Goal: Task Accomplishment & Management: Use online tool/utility

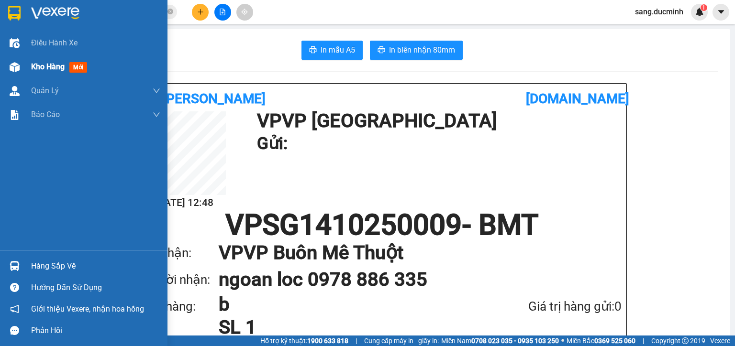
click at [22, 66] on div at bounding box center [14, 67] width 17 height 17
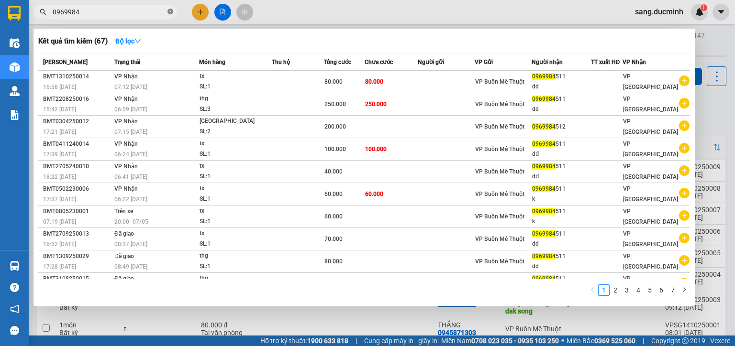
click at [171, 13] on icon "close-circle" at bounding box center [170, 12] width 6 height 6
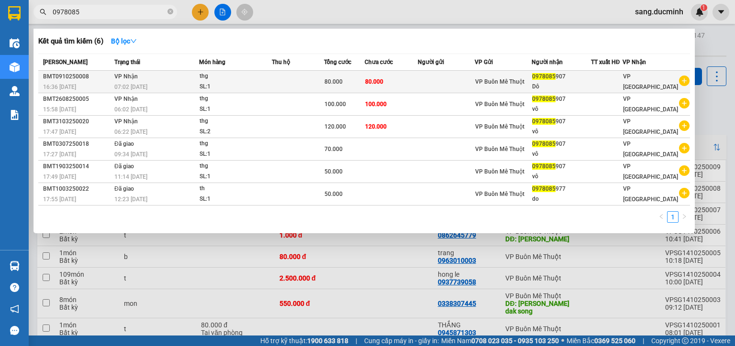
type input "0978085"
click at [194, 77] on td "VP Nhận 07:02 [DATE]" at bounding box center [155, 82] width 87 height 22
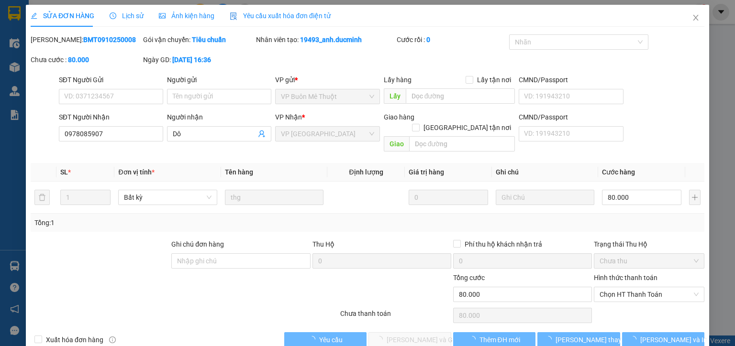
type input "0978085907"
type input "Dô"
type input "0"
type input "80.000"
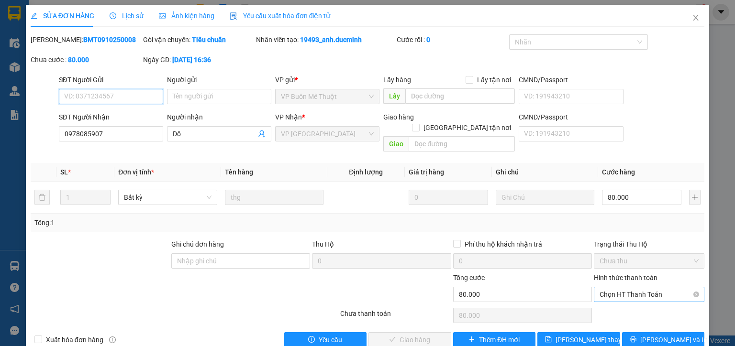
click at [655, 287] on span "Chọn HT Thanh Toán" at bounding box center [648, 294] width 99 height 14
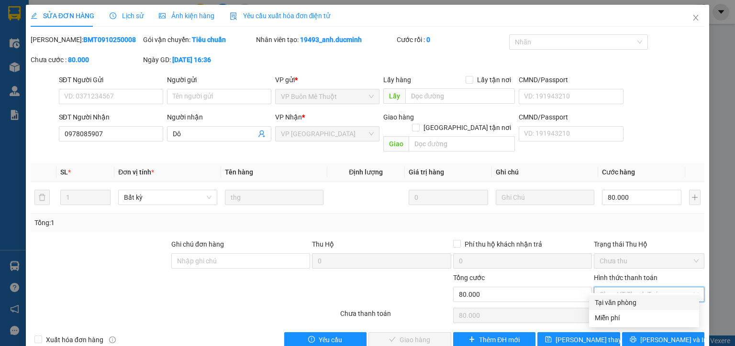
click at [620, 301] on div "Tại văn phòng" at bounding box center [643, 302] width 99 height 11
type input "0"
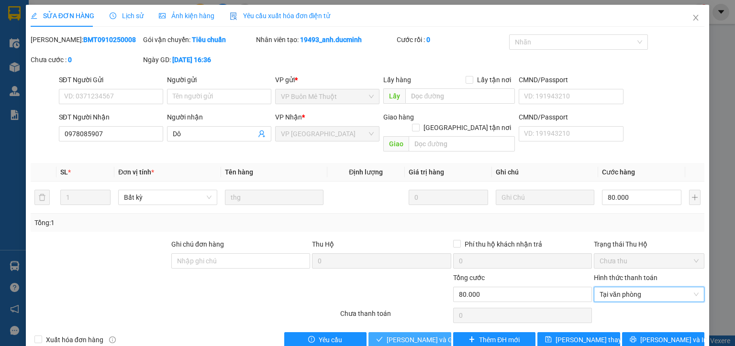
click at [402, 335] on span "[PERSON_NAME] và Giao hàng" at bounding box center [432, 340] width 92 height 11
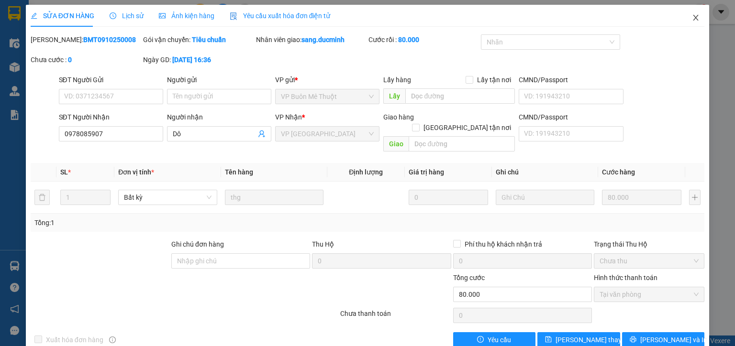
click at [692, 18] on icon "close" at bounding box center [696, 18] width 8 height 8
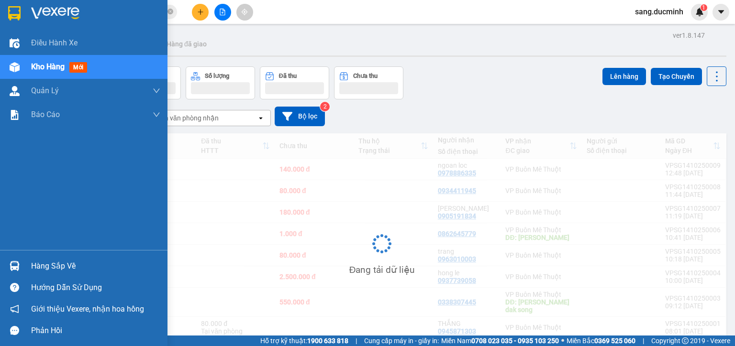
click at [19, 68] on div at bounding box center [14, 67] width 17 height 17
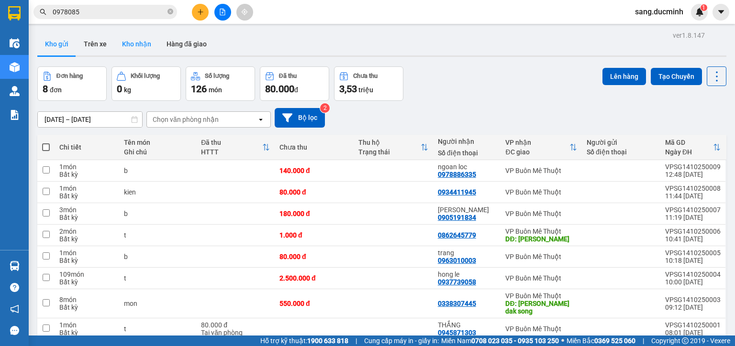
click at [134, 40] on button "Kho nhận" at bounding box center [136, 44] width 44 height 23
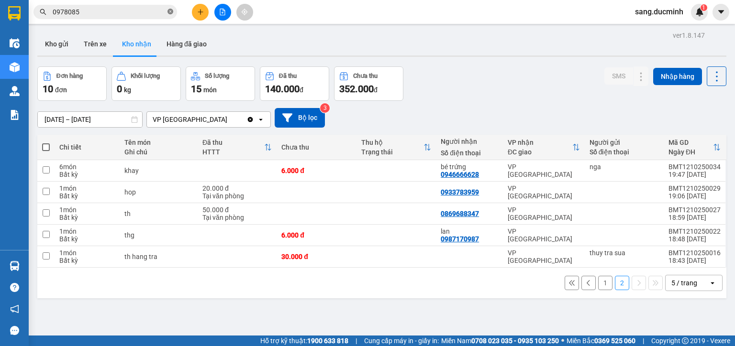
click at [169, 11] on icon "close-circle" at bounding box center [170, 12] width 6 height 6
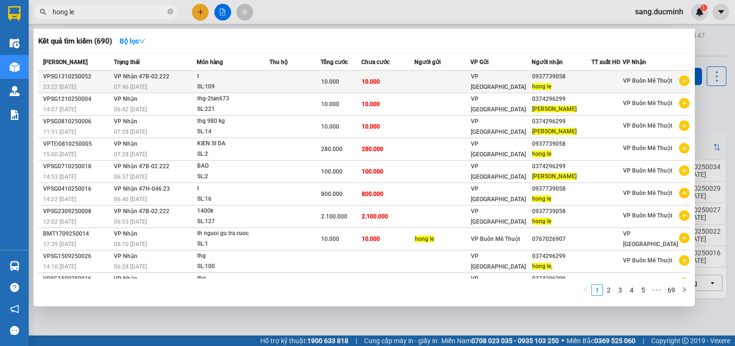
type input "hong le"
click at [180, 74] on td "VP Nhận 47B-02.222 07:46 - 14/10" at bounding box center [153, 82] width 85 height 22
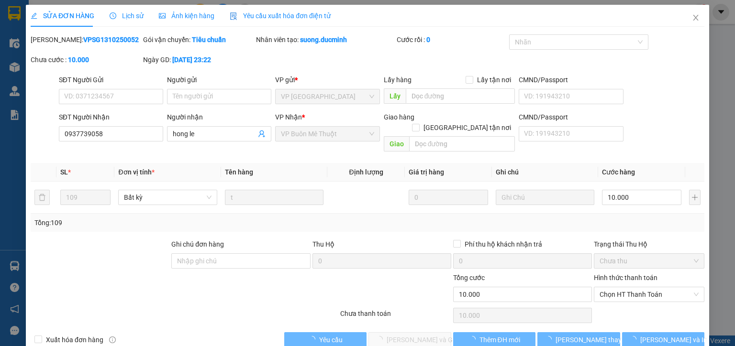
type input "0937739058"
type input "hong le"
type input "0"
type input "10.000"
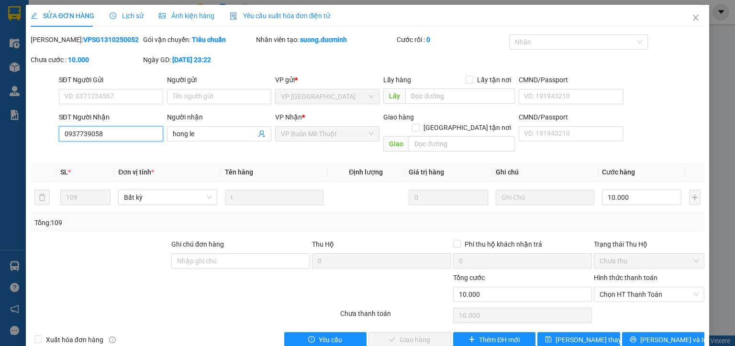
click at [129, 131] on input "0937739058" at bounding box center [111, 133] width 104 height 15
click at [512, 335] on span "Thêm ĐH mới" at bounding box center [499, 340] width 41 height 11
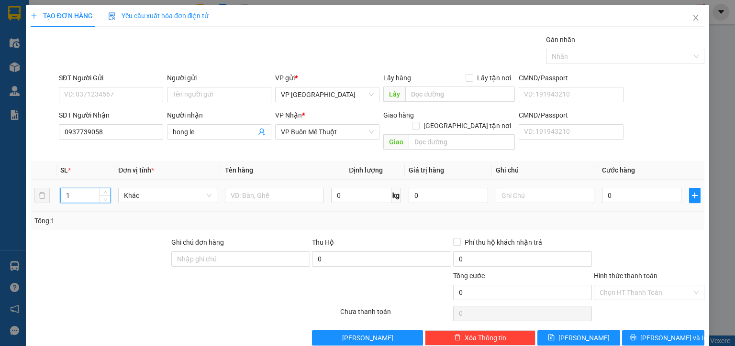
click at [90, 188] on input "1" at bounding box center [85, 195] width 49 height 14
type input "1"
type input "110"
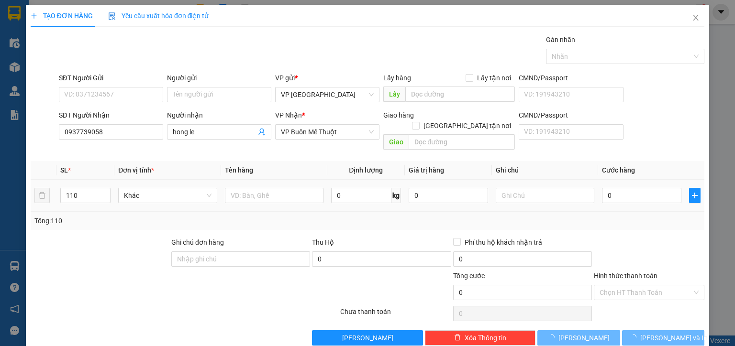
click at [624, 193] on div "0" at bounding box center [641, 195] width 79 height 19
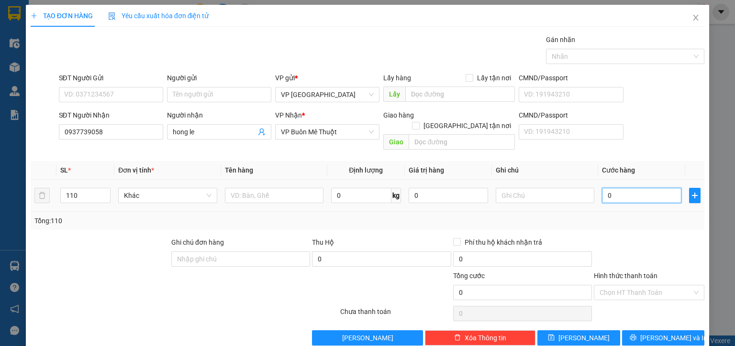
click at [626, 188] on input "0" at bounding box center [641, 195] width 79 height 15
type input "1"
type input "10"
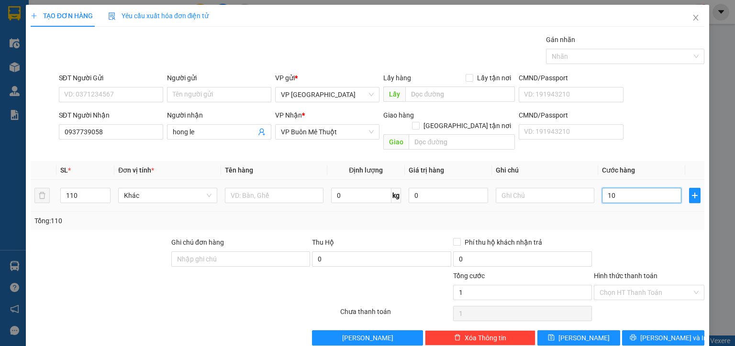
type input "10"
type input "10.000"
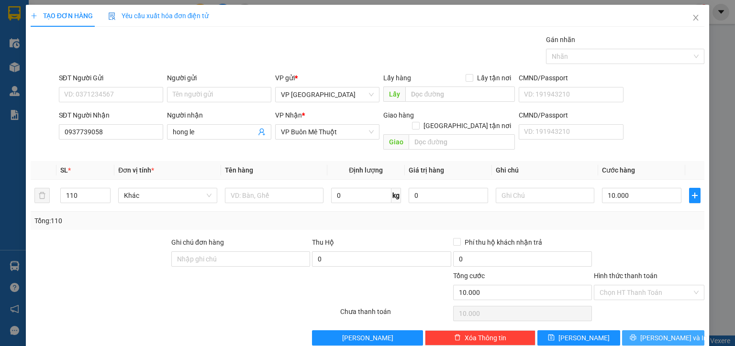
click at [653, 333] on span "[PERSON_NAME] và In" at bounding box center [673, 338] width 67 height 11
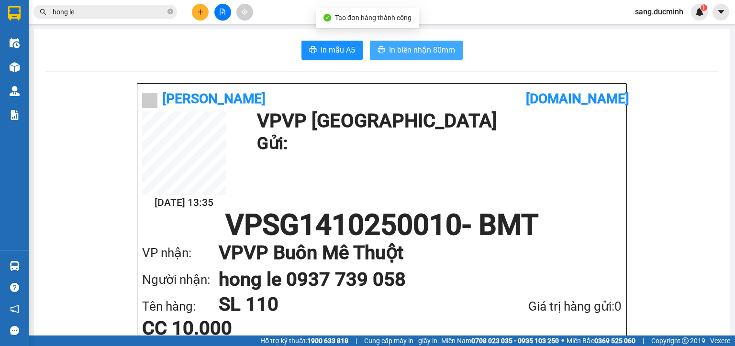
click at [386, 43] on button "In biên nhận 80mm" at bounding box center [416, 50] width 93 height 19
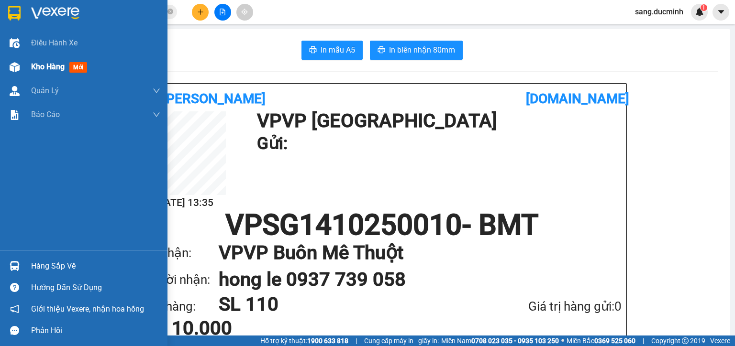
click at [15, 66] on img at bounding box center [15, 67] width 10 height 10
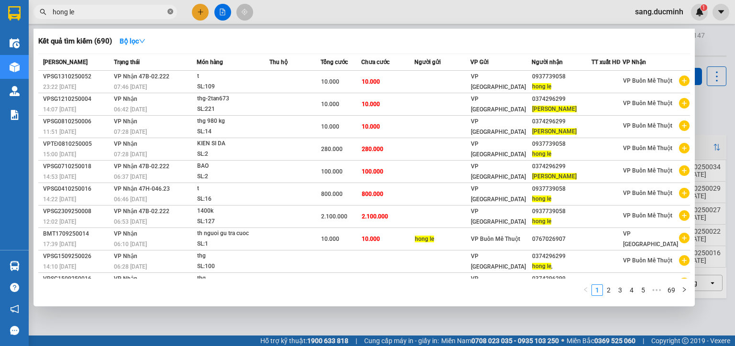
click at [169, 13] on icon "close-circle" at bounding box center [170, 12] width 6 height 6
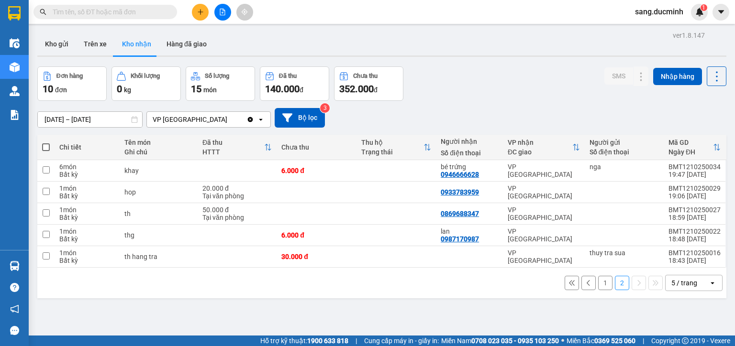
paste input "0937739058"
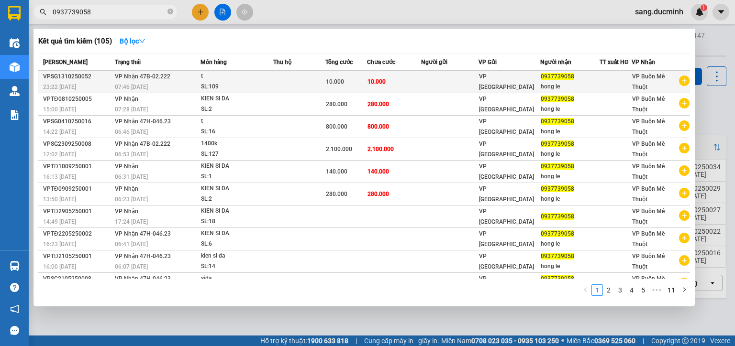
type input "0937739058"
click at [365, 77] on div "10.000" at bounding box center [346, 82] width 41 height 11
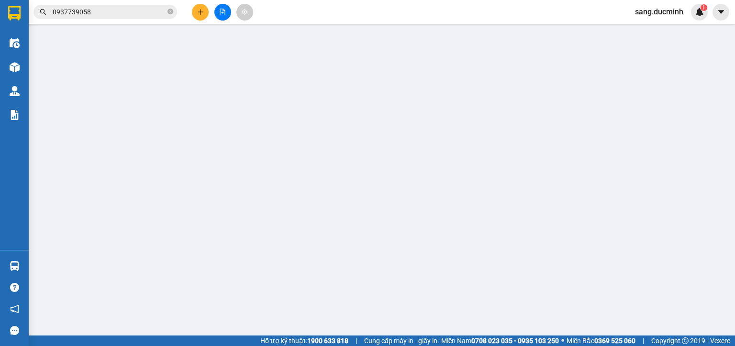
type input "0937739058"
type input "hong le"
type input "0"
type input "10.000"
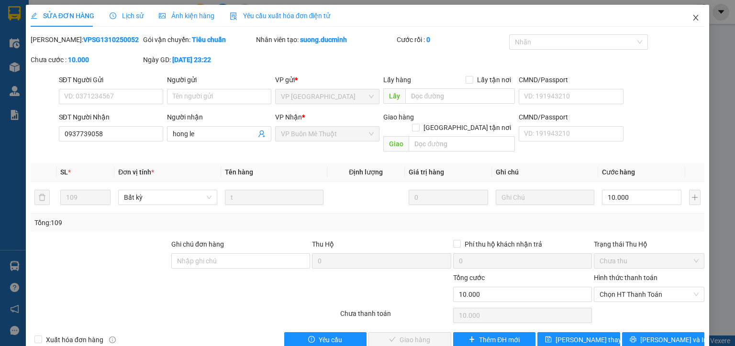
click at [701, 16] on span "Close" at bounding box center [695, 18] width 27 height 27
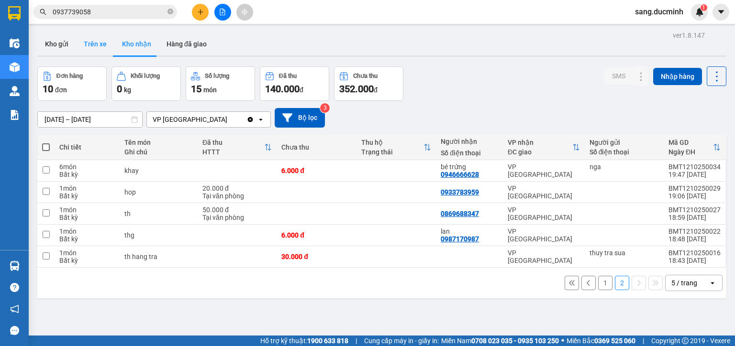
click at [100, 45] on button "Trên xe" at bounding box center [95, 44] width 38 height 23
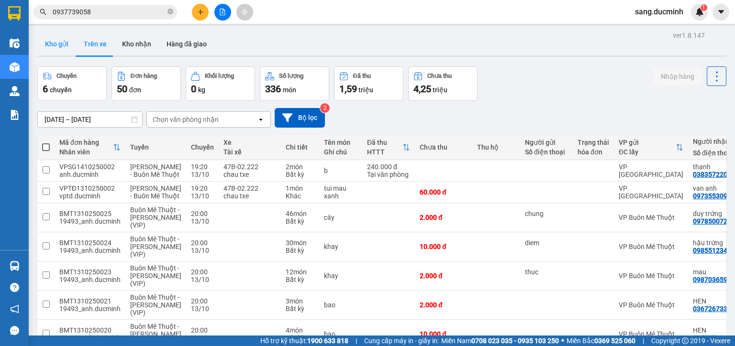
click at [60, 44] on button "Kho gửi" at bounding box center [56, 44] width 39 height 23
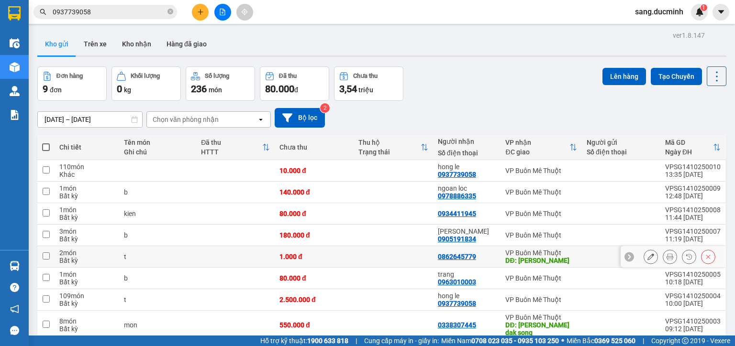
scroll to position [63, 0]
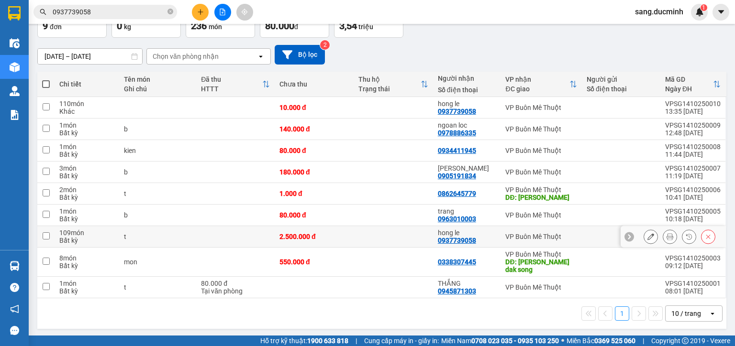
click at [48, 235] on input "checkbox" at bounding box center [46, 235] width 7 height 7
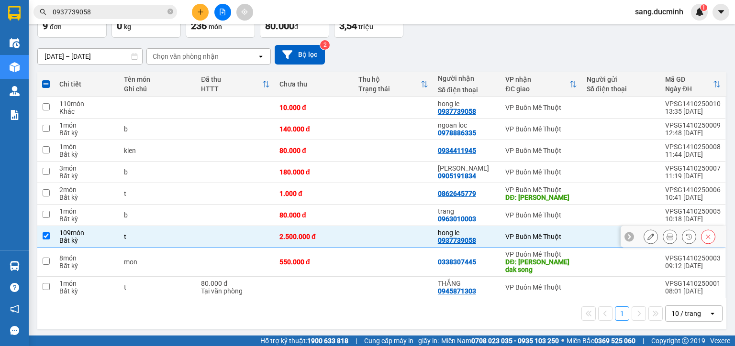
click at [48, 237] on input "checkbox" at bounding box center [46, 235] width 7 height 7
checkbox input "false"
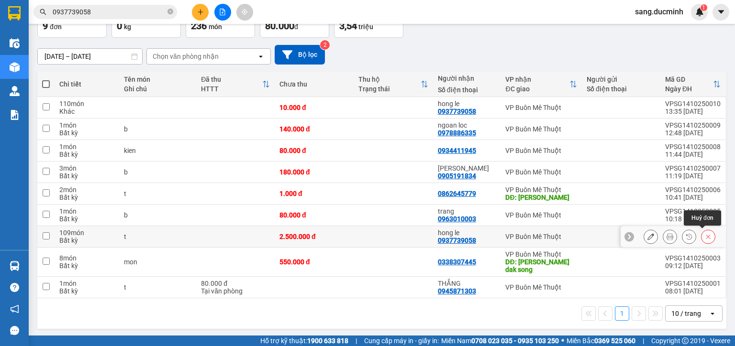
click at [704, 235] on icon at bounding box center [707, 236] width 7 height 7
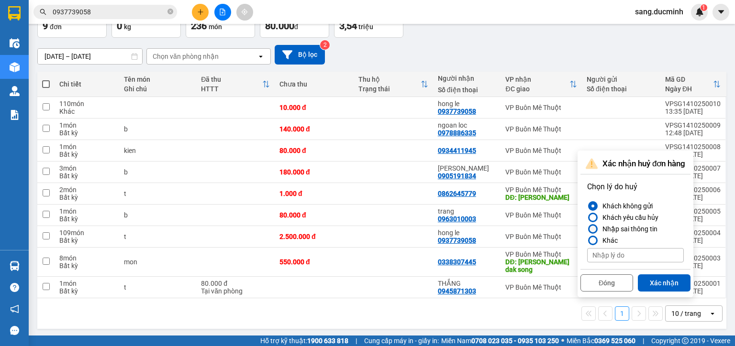
click at [637, 227] on div "Nhập sai thông tin" at bounding box center [627, 228] width 59 height 11
click at [587, 229] on input "Nhập sai thông tin" at bounding box center [587, 229] width 0 height 0
click at [654, 285] on button "Xác nhận" at bounding box center [663, 282] width 53 height 17
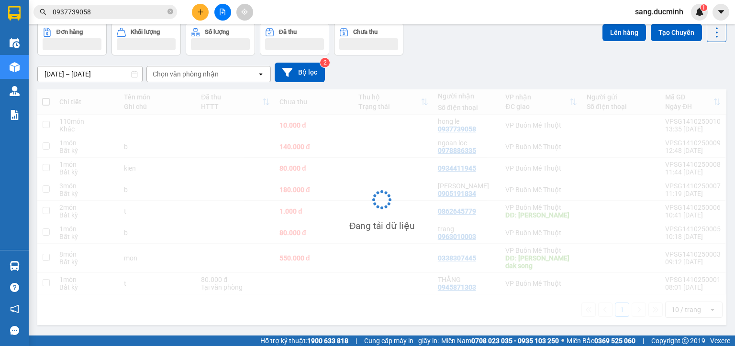
scroll to position [44, 0]
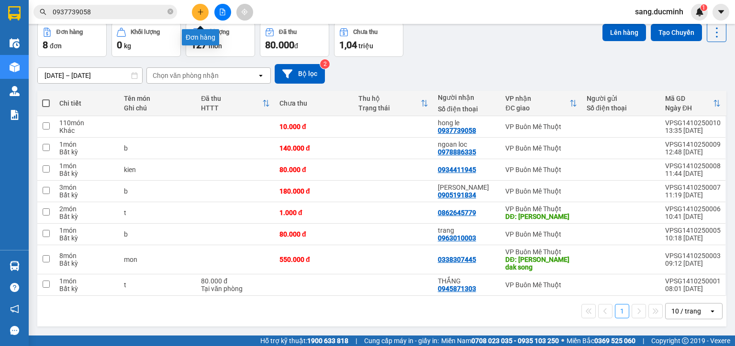
click at [200, 15] on button at bounding box center [200, 12] width 17 height 17
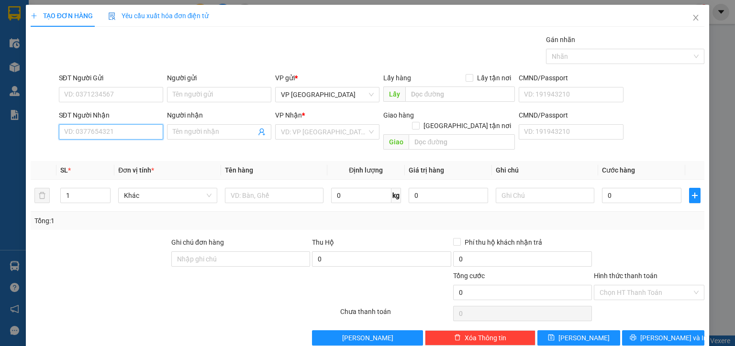
click at [119, 132] on input "SĐT Người Nhận" at bounding box center [111, 131] width 104 height 15
paste input "0937739058"
type input "0937739058"
click at [120, 151] on div "0937739058 - hong le" at bounding box center [110, 150] width 92 height 11
type input "hong le"
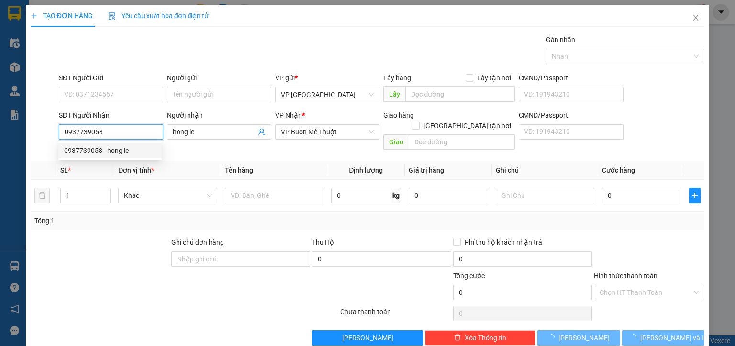
type input "10.000"
type input "0937739058"
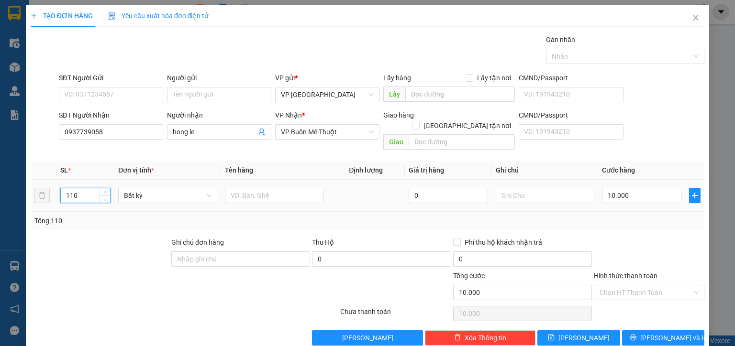
click at [48, 184] on tr "110 Bất kỳ 0 10.000" at bounding box center [367, 196] width 673 height 32
type input "43"
click at [312, 188] on input "text" at bounding box center [274, 195] width 99 height 15
type input "0"
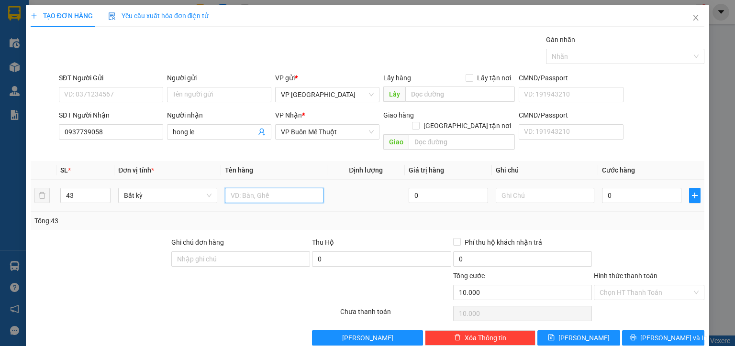
type input "0"
type input "thg/9 ta"
click at [71, 188] on input "43" at bounding box center [85, 195] width 49 height 14
click at [70, 188] on input "43" at bounding box center [85, 195] width 49 height 14
drag, startPoint x: 70, startPoint y: 184, endPoint x: 75, endPoint y: 185, distance: 4.9
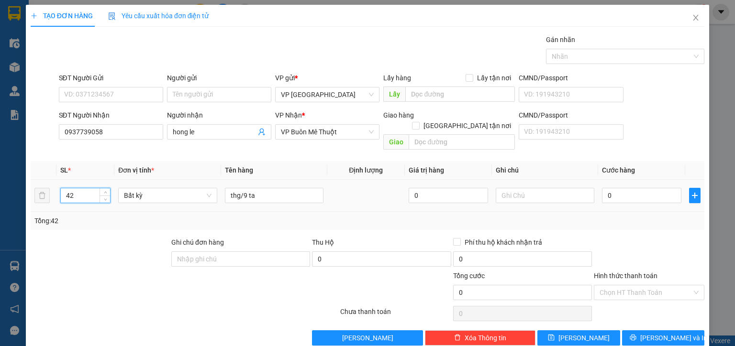
click at [75, 188] on input "42" at bounding box center [85, 195] width 49 height 14
type input "43"
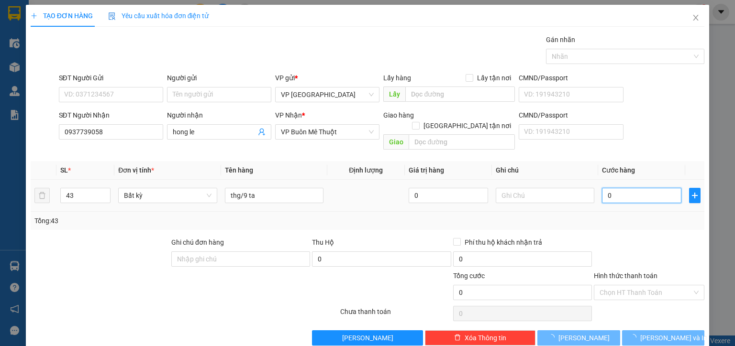
click at [635, 188] on input "0" at bounding box center [641, 195] width 79 height 15
type input "10"
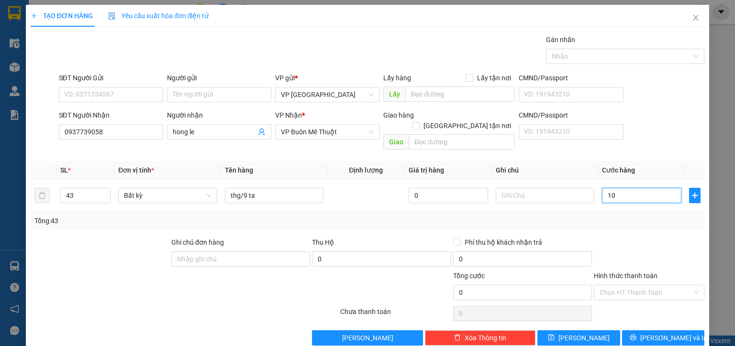
type input "10"
type input "10.000"
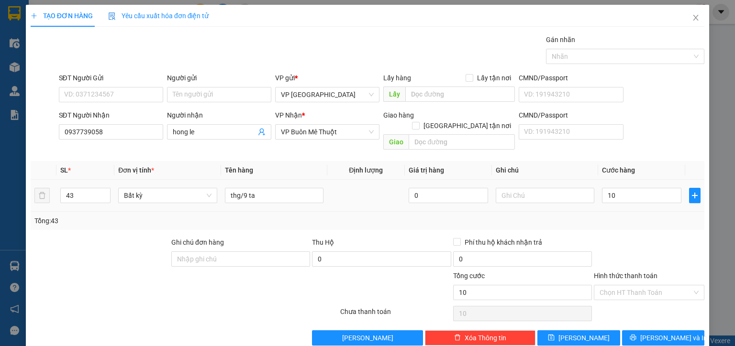
type input "10.000"
click at [77, 180] on td "43" at bounding box center [85, 196] width 58 height 32
click at [75, 188] on input "43" at bounding box center [85, 195] width 49 height 14
drag, startPoint x: 75, startPoint y: 182, endPoint x: 70, endPoint y: 186, distance: 5.8
click at [70, 188] on input "43" at bounding box center [85, 195] width 49 height 14
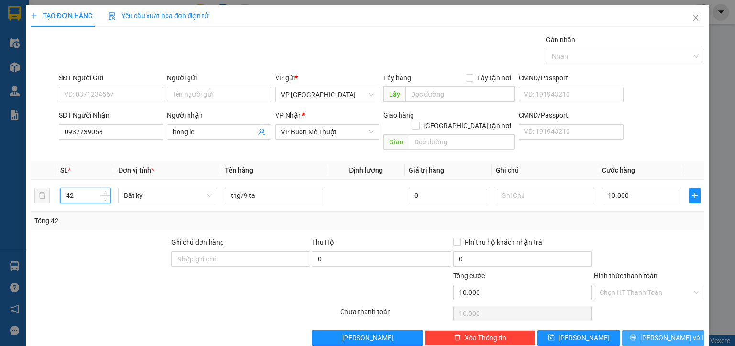
type input "42"
click at [652, 330] on button "[PERSON_NAME] và In" at bounding box center [663, 337] width 83 height 15
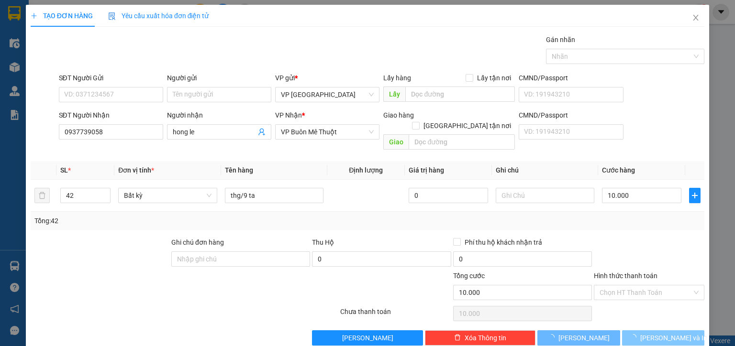
type input "0"
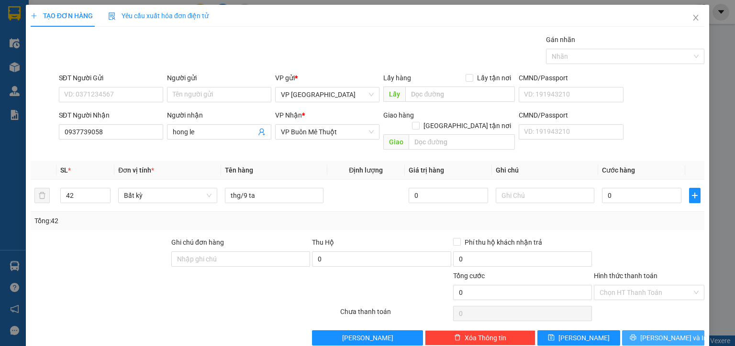
click at [663, 333] on span "[PERSON_NAME] và In" at bounding box center [673, 338] width 67 height 11
click at [625, 188] on input "0" at bounding box center [641, 195] width 79 height 15
type input "1"
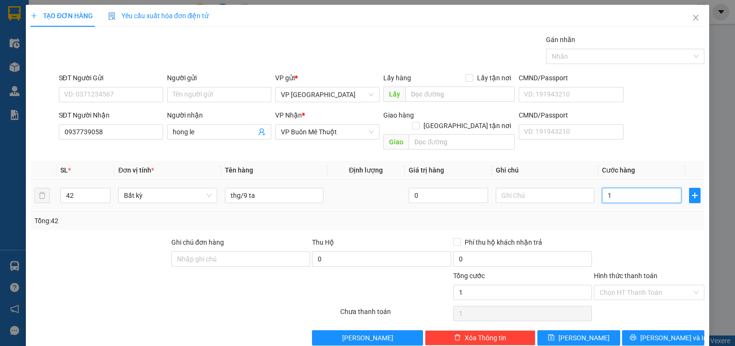
type input "10"
type input "10.000"
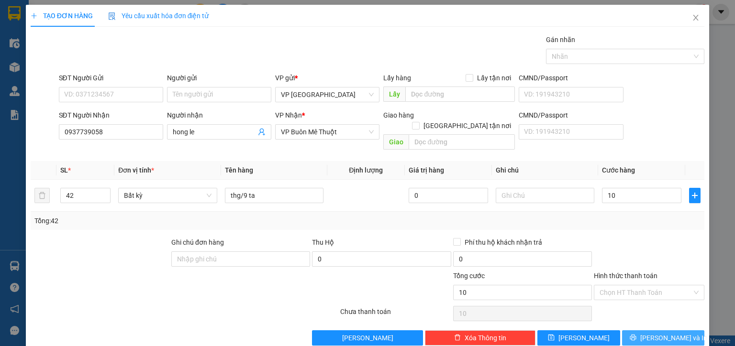
type input "10.000"
click at [688, 330] on button "[PERSON_NAME] và In" at bounding box center [663, 337] width 83 height 15
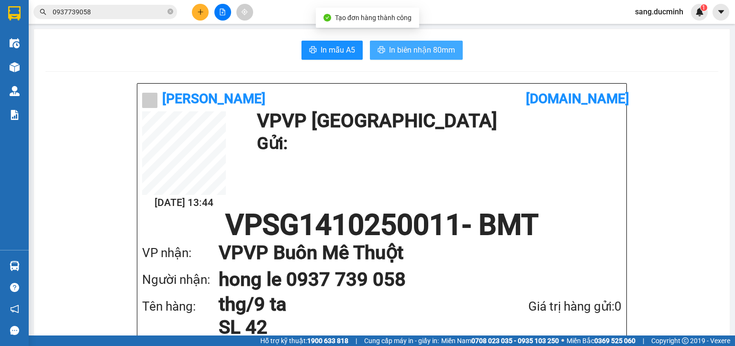
click at [406, 43] on button "In biên nhận 80mm" at bounding box center [416, 50] width 93 height 19
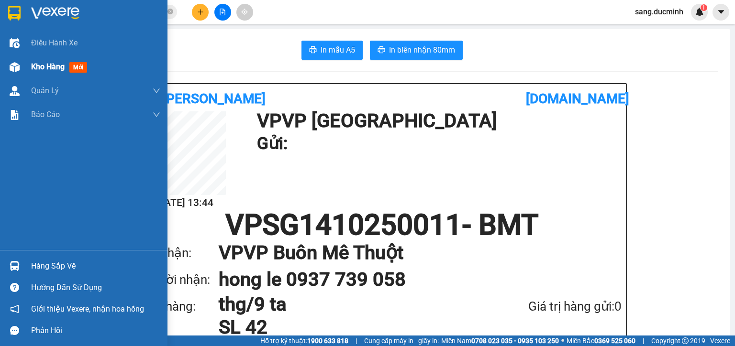
click at [35, 69] on span "Kho hàng" at bounding box center [47, 66] width 33 height 9
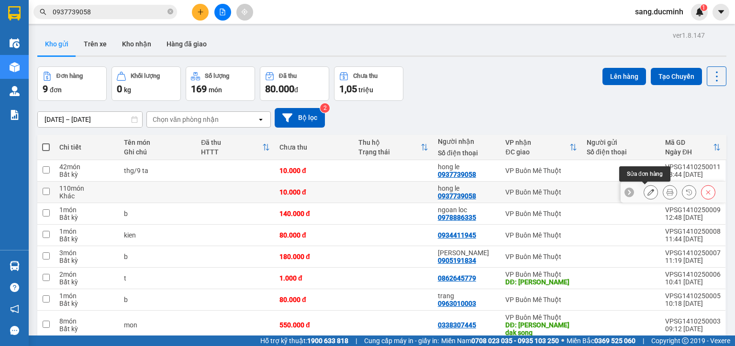
click at [647, 193] on icon at bounding box center [650, 192] width 7 height 7
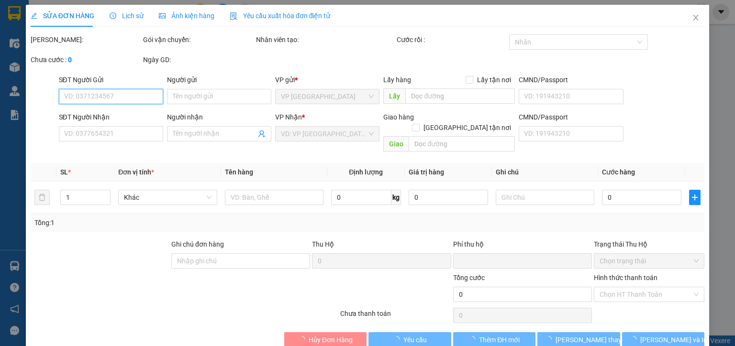
type input "0937739058"
type input "hong le"
type input "0"
type input "10.000"
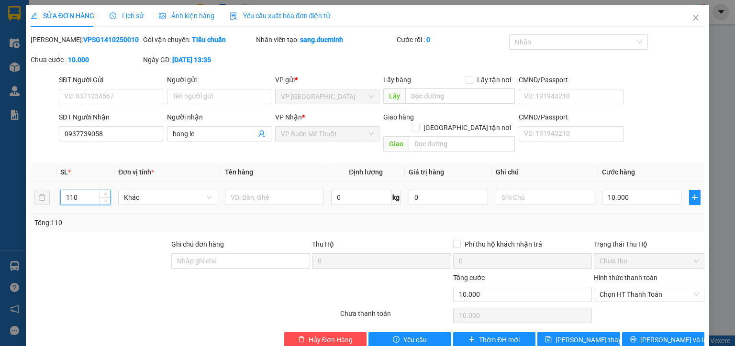
click at [84, 190] on input "110" at bounding box center [85, 197] width 49 height 14
type input "109"
click at [637, 190] on input "10.000" at bounding box center [641, 197] width 79 height 15
type input "2"
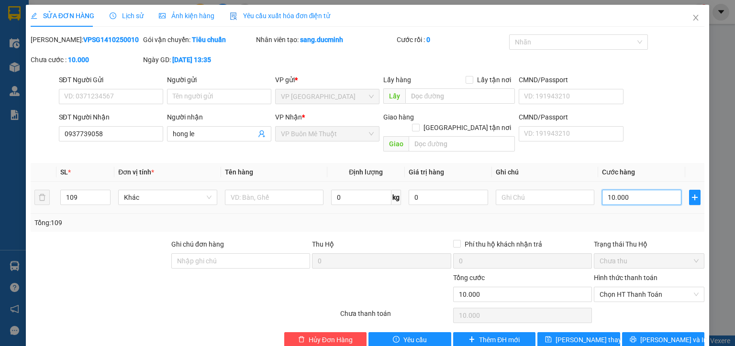
type input "2"
type input "25"
type input "250"
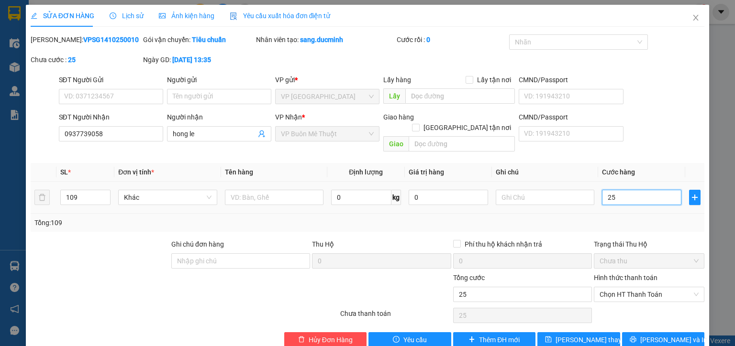
type input "250"
type input "2.500"
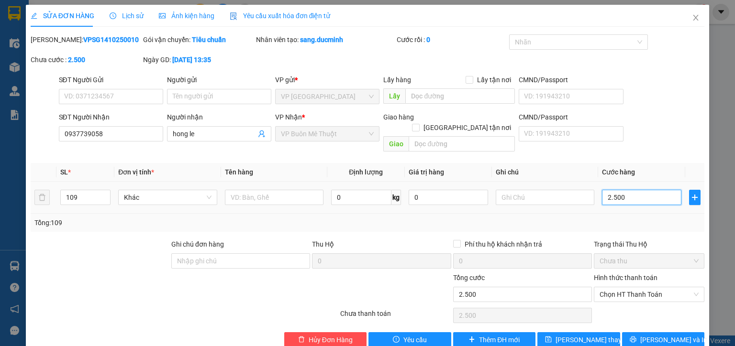
type input "25.000"
type input "250.000"
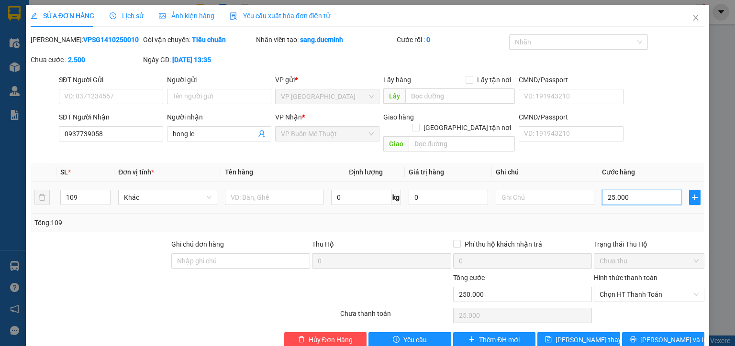
type input "250.000"
type input "2.500.000"
click at [598, 332] on button "Lưu thay đổi" at bounding box center [578, 339] width 83 height 15
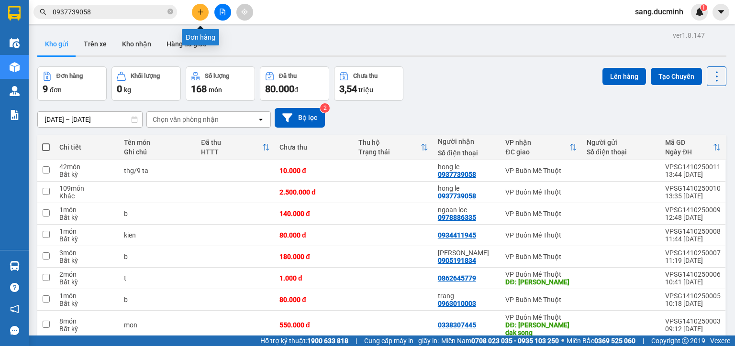
click at [201, 17] on button at bounding box center [200, 12] width 17 height 17
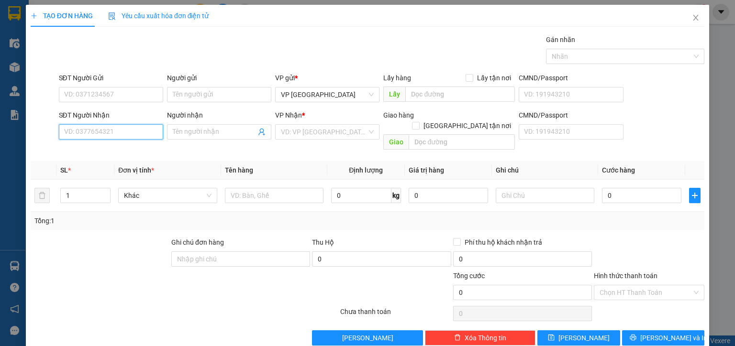
click at [96, 128] on input "SĐT Người Nhận" at bounding box center [111, 131] width 104 height 15
paste input "0937739058"
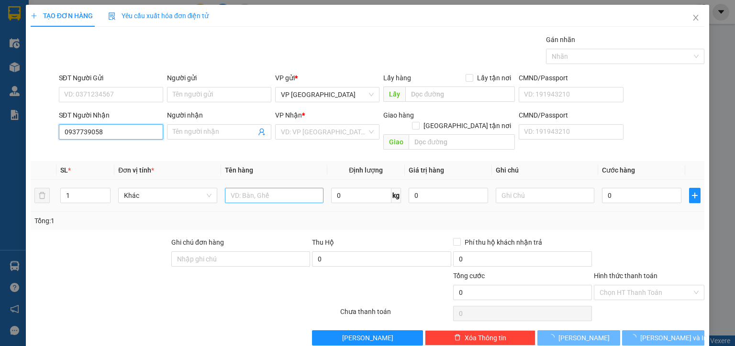
type input "0937739058"
click at [254, 189] on input "text" at bounding box center [274, 195] width 99 height 15
type input "thg"
click at [133, 136] on input "0937739058" at bounding box center [111, 131] width 104 height 15
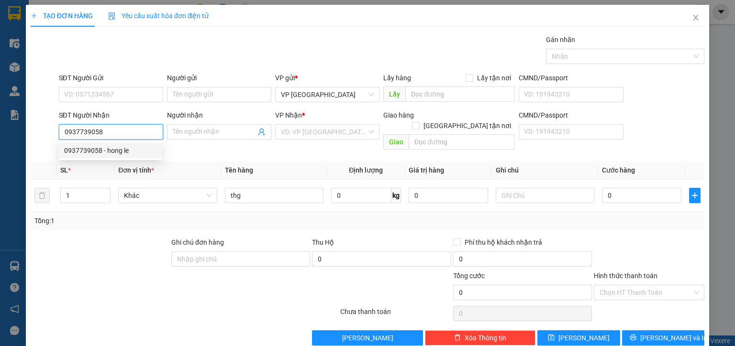
click at [132, 154] on div "0937739058 - hong le" at bounding box center [110, 150] width 92 height 11
type input "hong le"
type input "10.000"
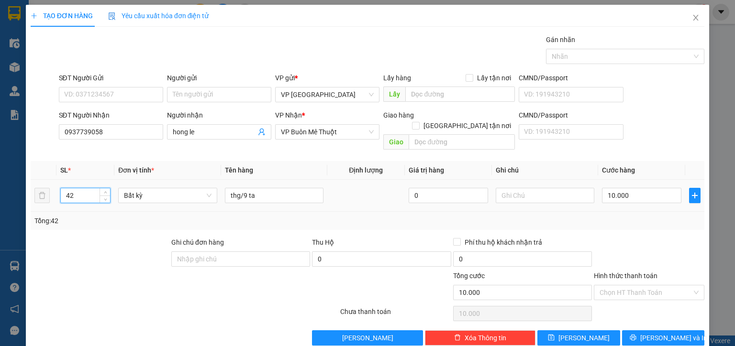
drag, startPoint x: 82, startPoint y: 186, endPoint x: 55, endPoint y: 180, distance: 27.3
click at [55, 180] on tr "42 Bất kỳ thg/9 ta 0 10.000" at bounding box center [367, 196] width 673 height 32
type input "1"
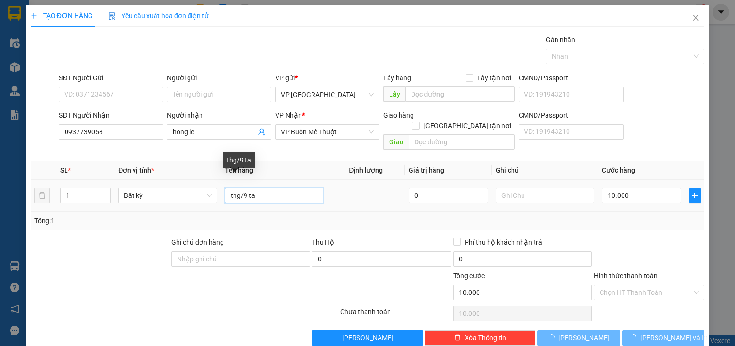
click at [268, 188] on input "thg/9 ta" at bounding box center [274, 195] width 99 height 15
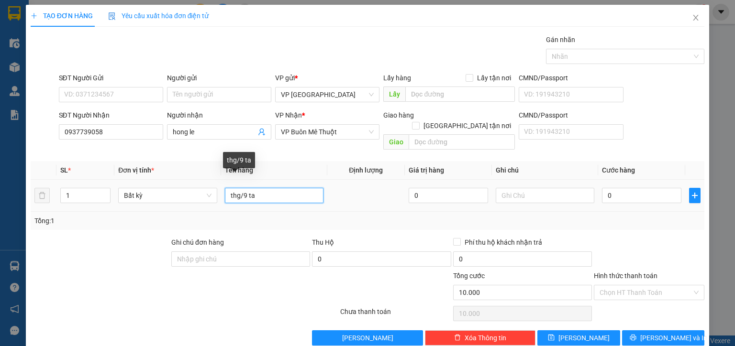
type input "0"
click at [268, 188] on input "thg/9 ta" at bounding box center [274, 195] width 99 height 15
type input "thg"
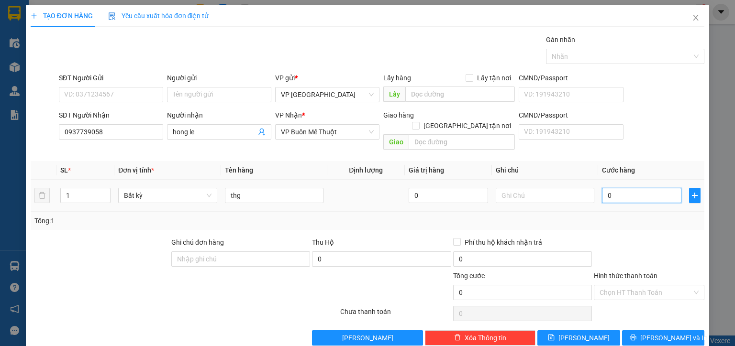
click at [656, 188] on input "0" at bounding box center [641, 195] width 79 height 15
type input "1"
type input "10"
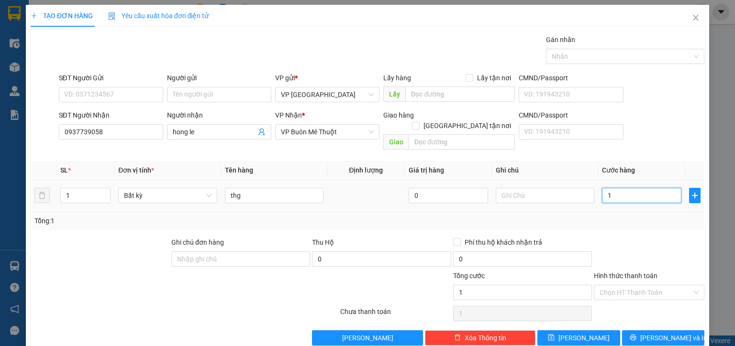
type input "10"
type input "10.000"
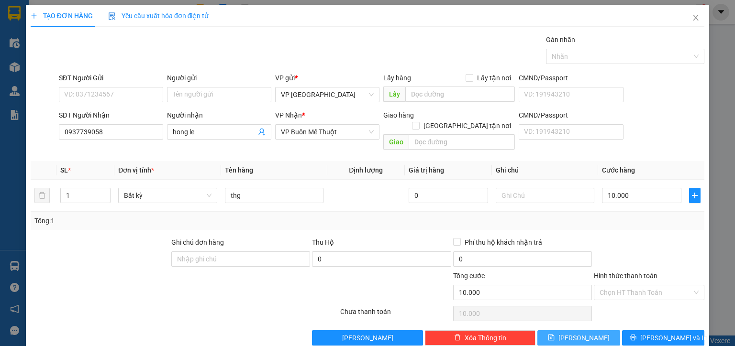
click at [582, 333] on span "[PERSON_NAME]" at bounding box center [583, 338] width 51 height 11
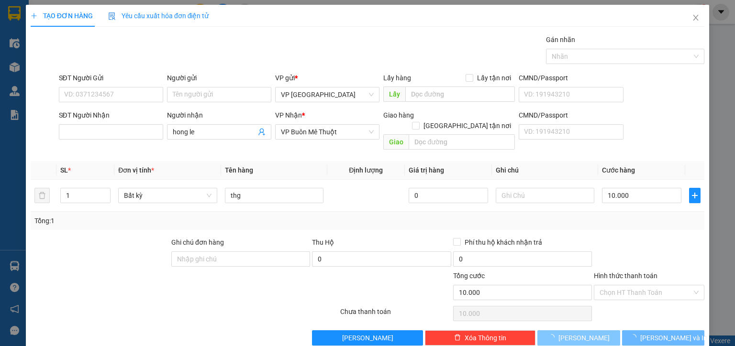
type input "0"
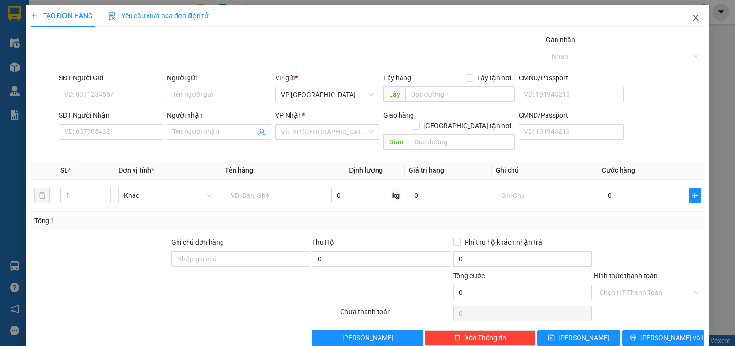
click at [692, 14] on icon "close" at bounding box center [696, 18] width 8 height 8
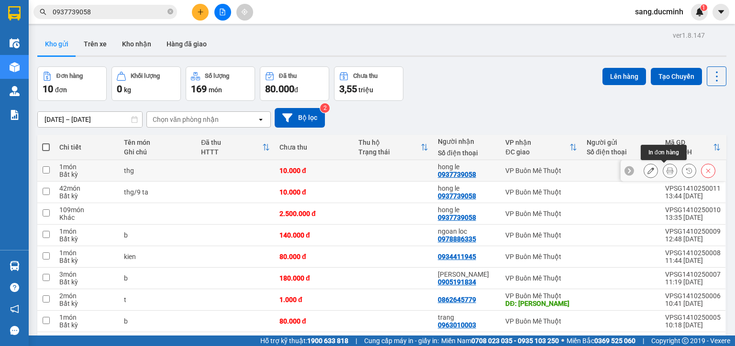
click at [664, 166] on button at bounding box center [669, 171] width 13 height 17
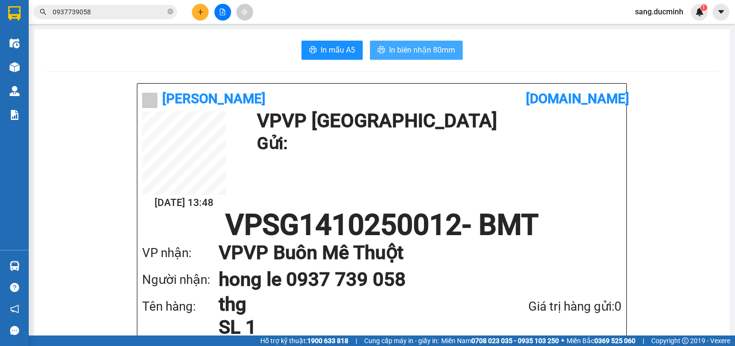
click at [397, 51] on span "In biên nhận 80mm" at bounding box center [422, 50] width 66 height 12
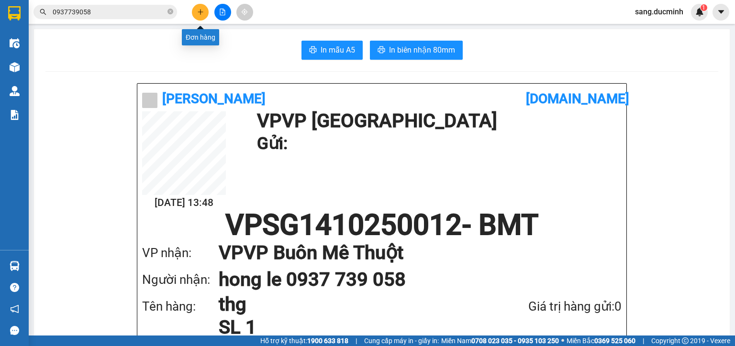
click at [203, 13] on icon "plus" at bounding box center [200, 12] width 7 height 7
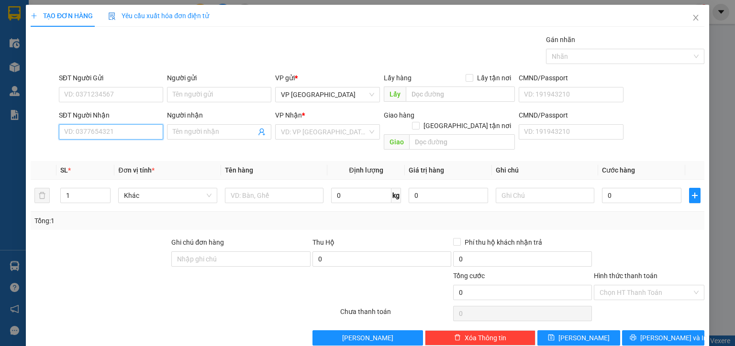
click at [121, 130] on input "SĐT Người Nhận" at bounding box center [111, 131] width 104 height 15
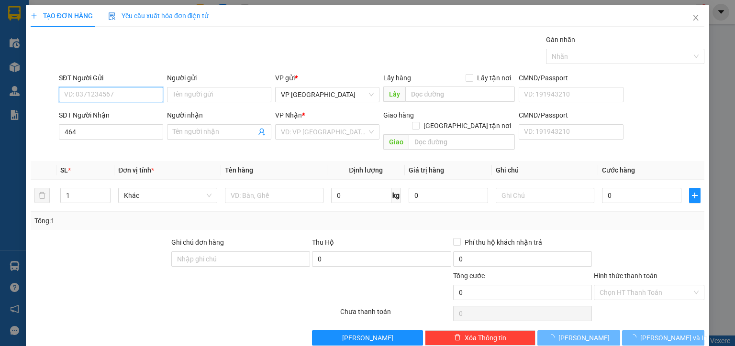
drag, startPoint x: 123, startPoint y: 88, endPoint x: 80, endPoint y: 294, distance: 210.1
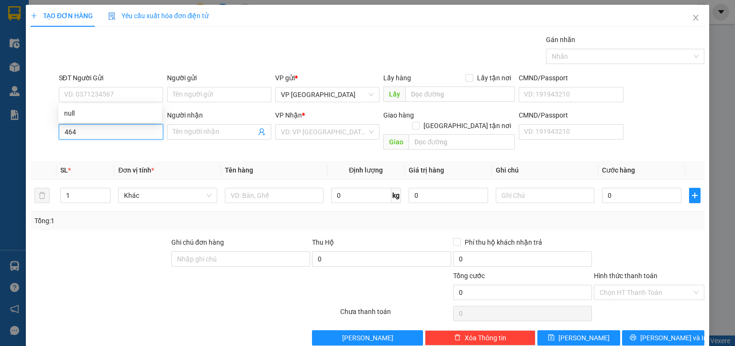
drag, startPoint x: 80, startPoint y: 294, endPoint x: 146, endPoint y: 132, distance: 174.6
click at [146, 132] on input "464" at bounding box center [111, 131] width 104 height 15
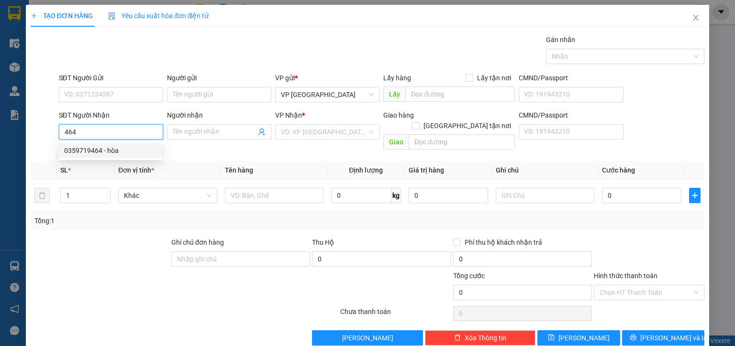
click at [140, 155] on div "0359719464 - hòa" at bounding box center [110, 150] width 92 height 11
type input "0359719464"
type input "hòa"
type input "40.000"
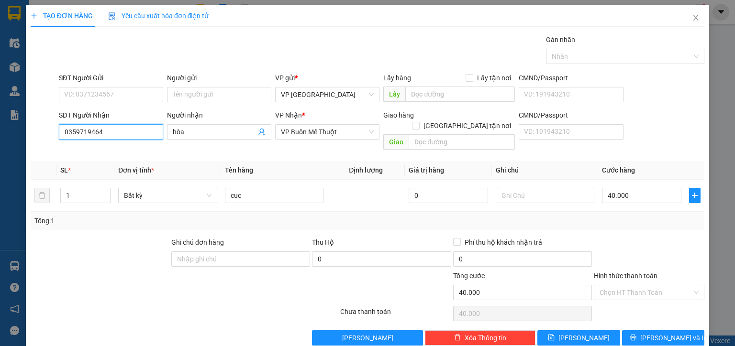
click at [105, 132] on input "0359719464" at bounding box center [111, 131] width 104 height 15
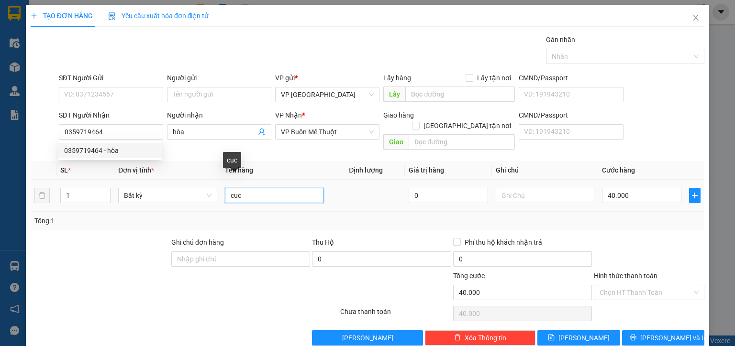
click at [243, 188] on input "cuc" at bounding box center [274, 195] width 99 height 15
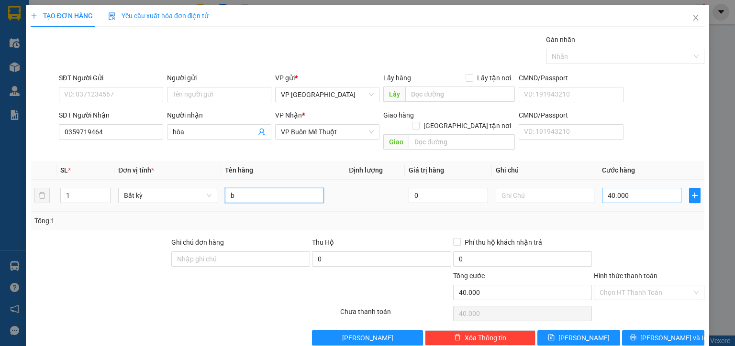
type input "b"
click at [646, 188] on input "40.000" at bounding box center [641, 195] width 79 height 15
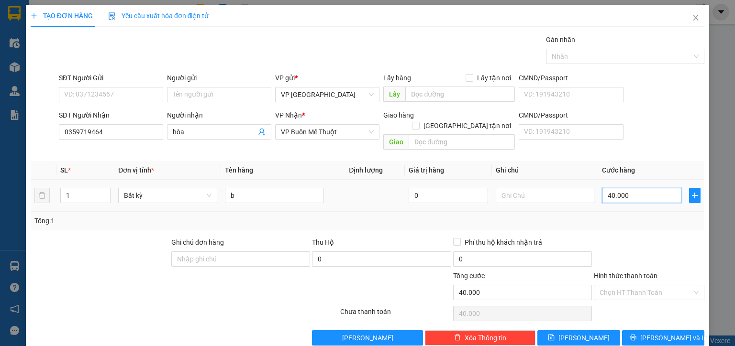
type input "1"
type input "13"
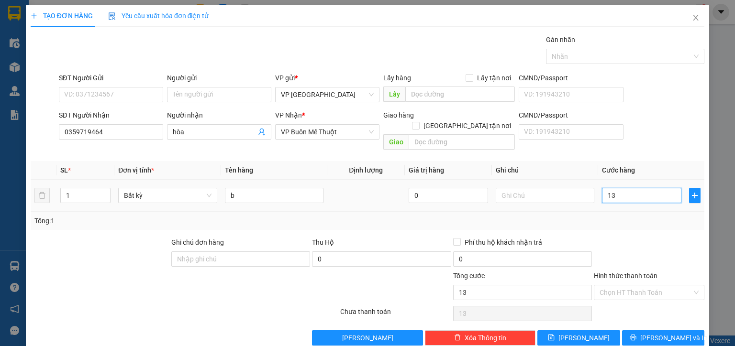
type input "130"
type input "130.000"
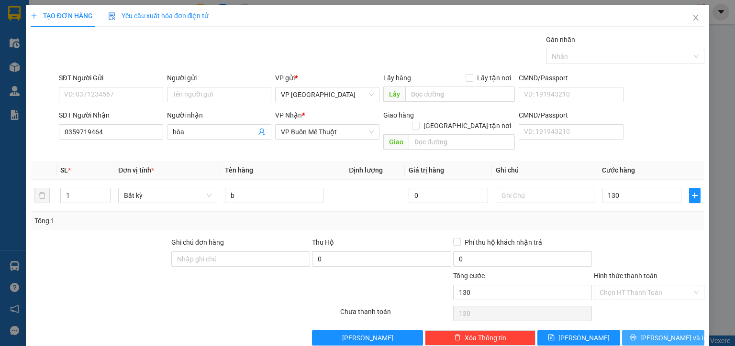
type input "130.000"
click at [644, 330] on button "[PERSON_NAME] và In" at bounding box center [663, 337] width 83 height 15
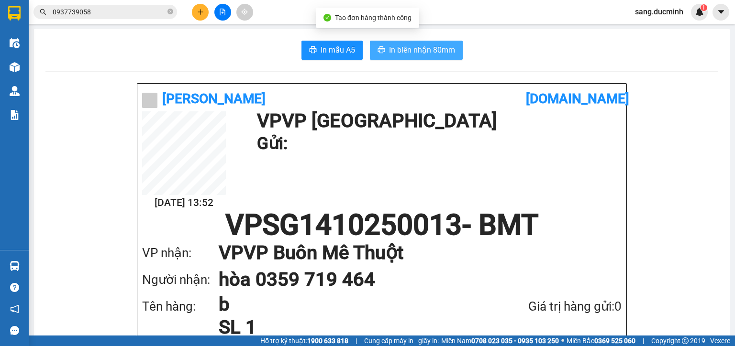
click at [425, 47] on span "In biên nhận 80mm" at bounding box center [422, 50] width 66 height 12
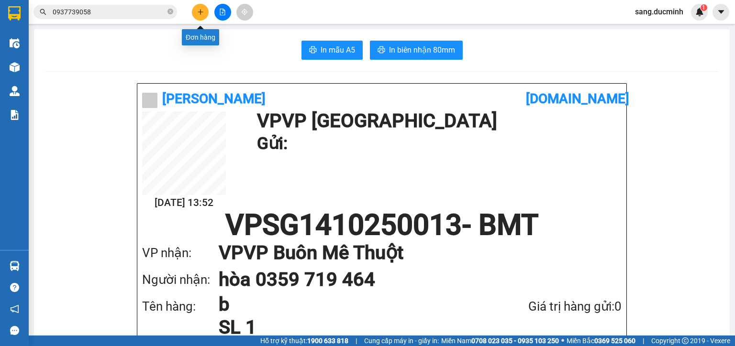
click at [195, 14] on button at bounding box center [200, 12] width 17 height 17
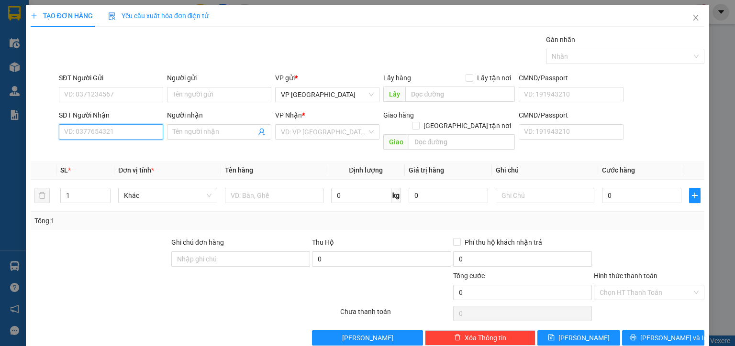
click at [133, 135] on input "SĐT Người Nhận" at bounding box center [111, 131] width 104 height 15
click at [132, 147] on div "0948799994 - thu sida" at bounding box center [110, 150] width 92 height 11
type input "0948799994"
type input "thu sida"
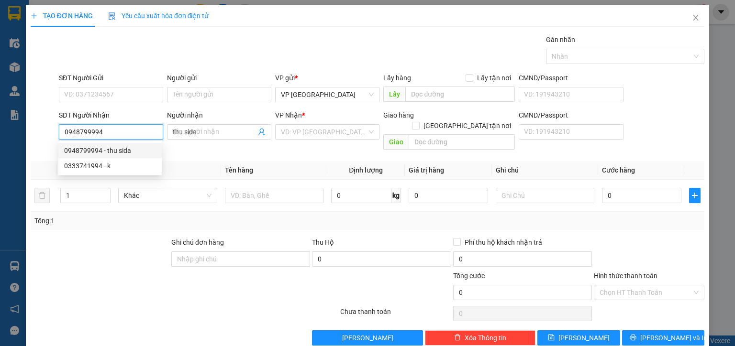
type input "300.000"
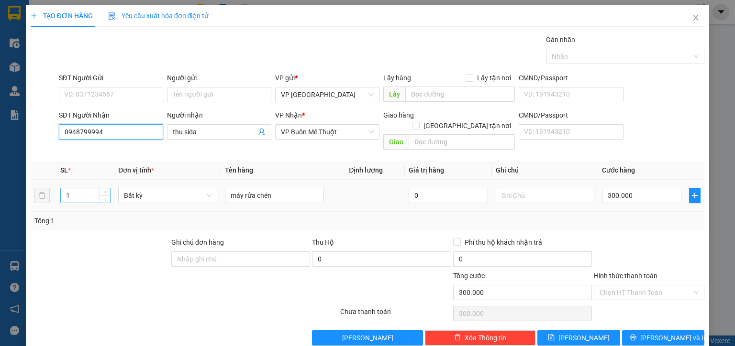
type input "0948799994"
drag, startPoint x: 88, startPoint y: 189, endPoint x: 50, endPoint y: 184, distance: 38.6
click at [50, 184] on tr "1 Bất kỳ máy rửa chén 0 300.000" at bounding box center [367, 196] width 673 height 32
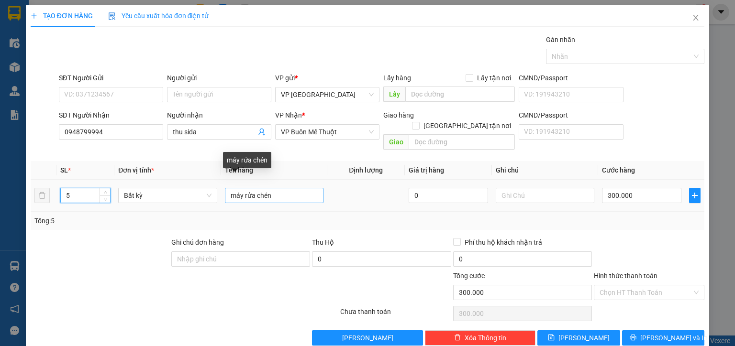
type input "5"
click at [275, 191] on input "máy rửa chén" at bounding box center [274, 195] width 99 height 15
type input "0"
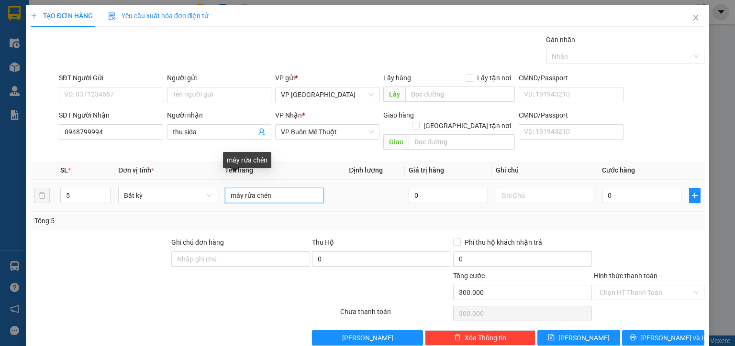
type input "0"
click at [275, 191] on input "máy rửa chén" at bounding box center [274, 195] width 99 height 15
click at [275, 188] on input "máy rửa chén" at bounding box center [274, 195] width 99 height 15
type input "máy rửa chénb"
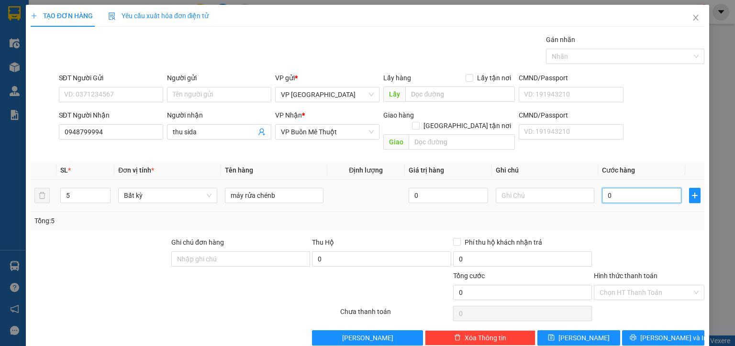
click at [612, 188] on input "0" at bounding box center [641, 195] width 79 height 15
type input "7"
type input "75"
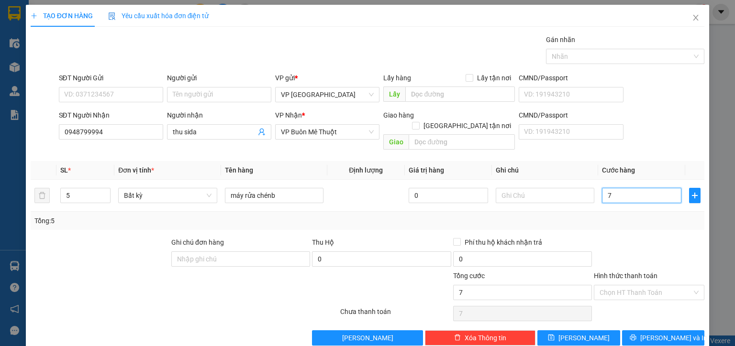
type input "75"
type input "750"
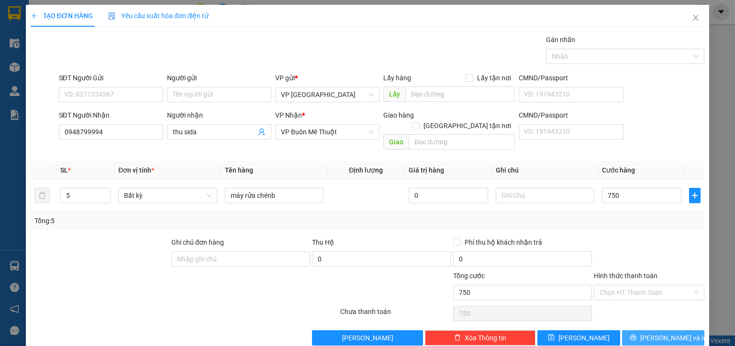
type input "750.000"
click at [686, 330] on button "[PERSON_NAME] và In" at bounding box center [663, 337] width 83 height 15
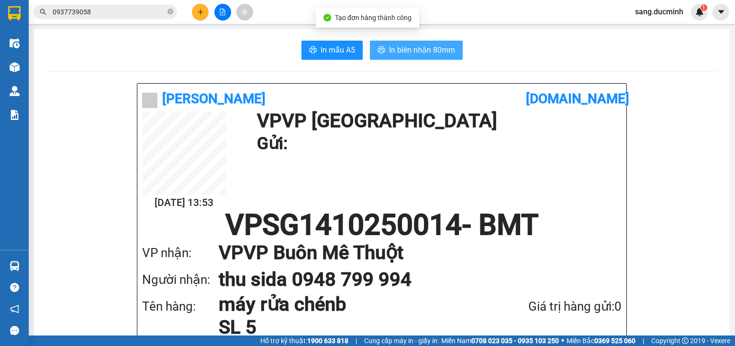
click at [411, 54] on span "In biên nhận 80mm" at bounding box center [422, 50] width 66 height 12
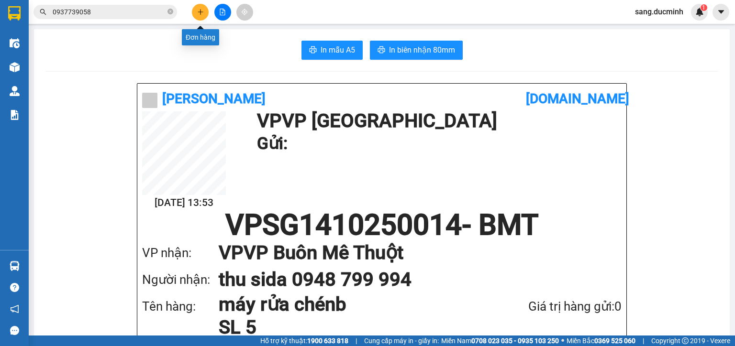
click at [199, 14] on icon "plus" at bounding box center [200, 12] width 7 height 7
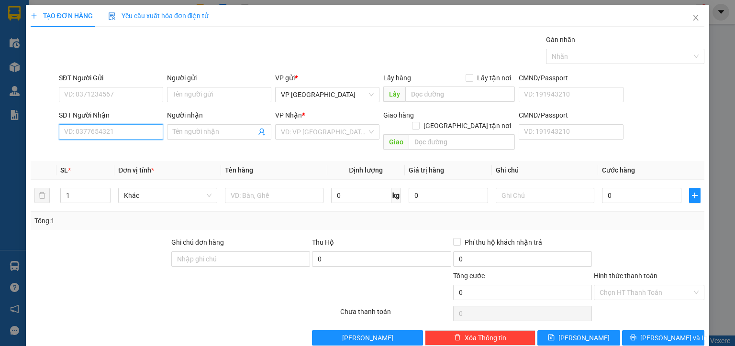
click at [123, 137] on input "SĐT Người Nhận" at bounding box center [111, 131] width 104 height 15
click at [115, 144] on div "0943705050" at bounding box center [109, 150] width 103 height 15
type input "0943705050"
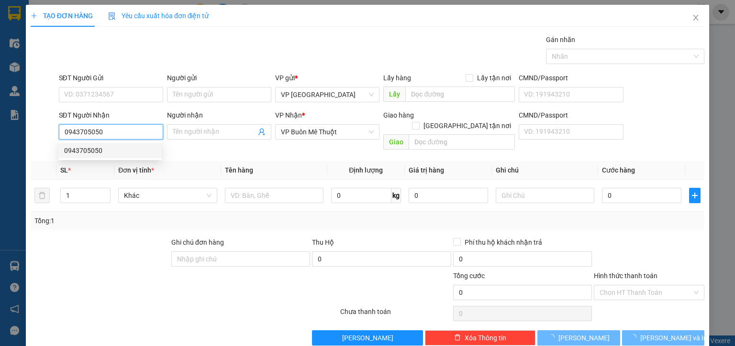
type input "250.000"
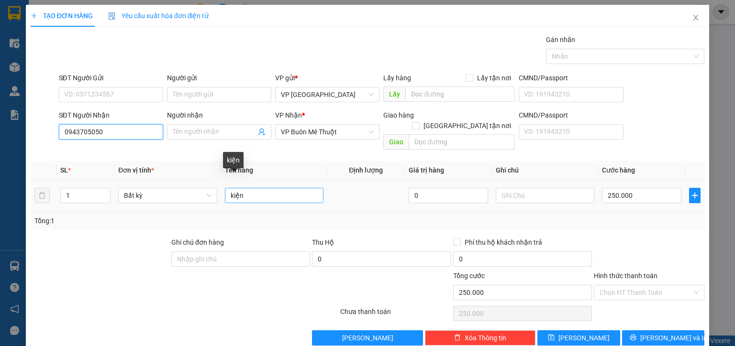
type input "0943705050"
click at [262, 188] on input "kiện" at bounding box center [274, 195] width 99 height 15
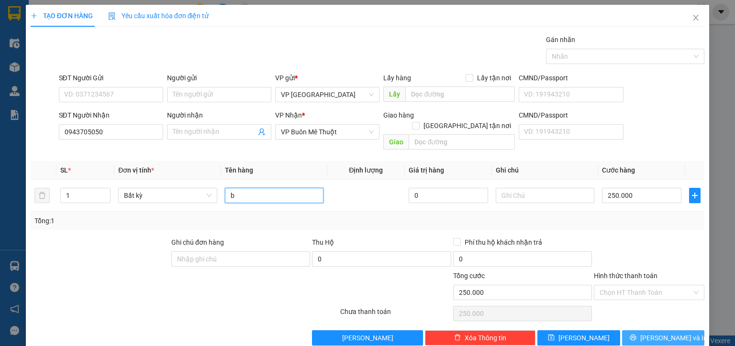
type input "b"
click at [631, 330] on button "[PERSON_NAME] và In" at bounding box center [663, 337] width 83 height 15
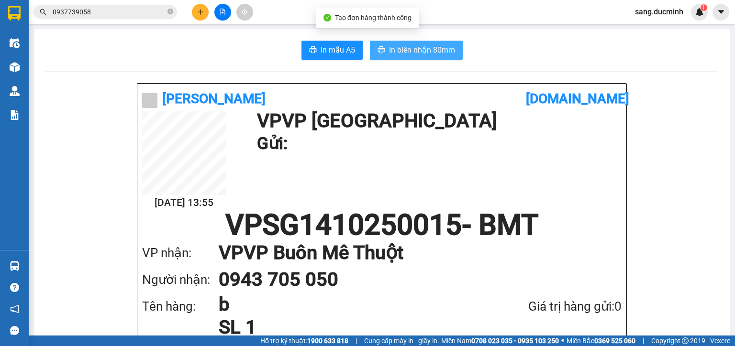
click at [417, 47] on span "In biên nhận 80mm" at bounding box center [422, 50] width 66 height 12
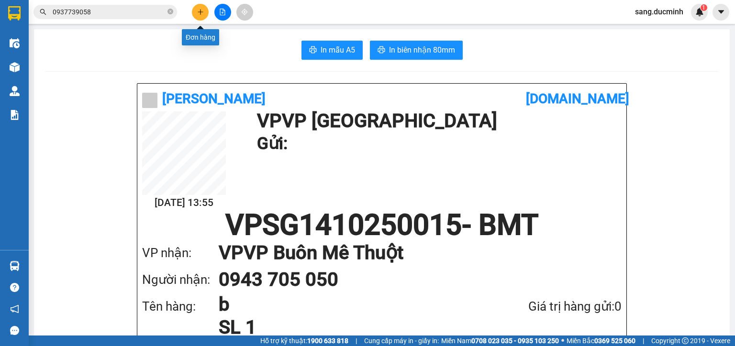
click at [201, 12] on icon "plus" at bounding box center [200, 12] width 7 height 7
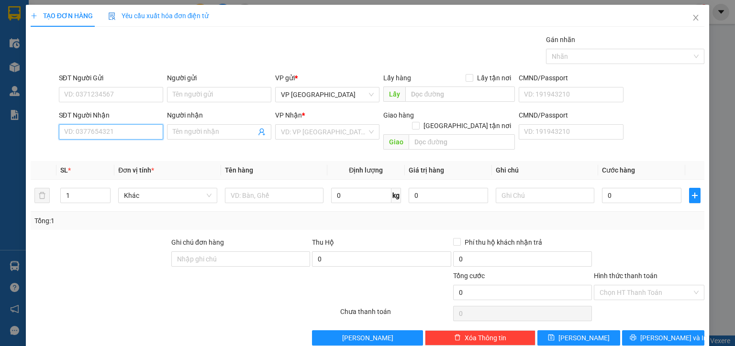
click at [146, 132] on input "SĐT Người Nhận" at bounding box center [111, 131] width 104 height 15
click at [138, 152] on div "0948799994 - thu sida" at bounding box center [110, 150] width 92 height 11
type input "0948799994"
type input "thu sida"
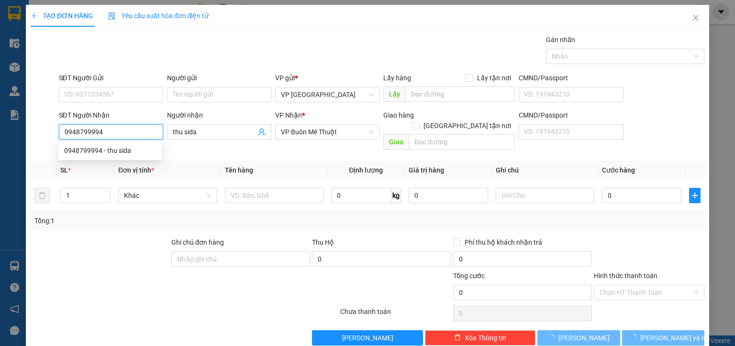
type input "750.000"
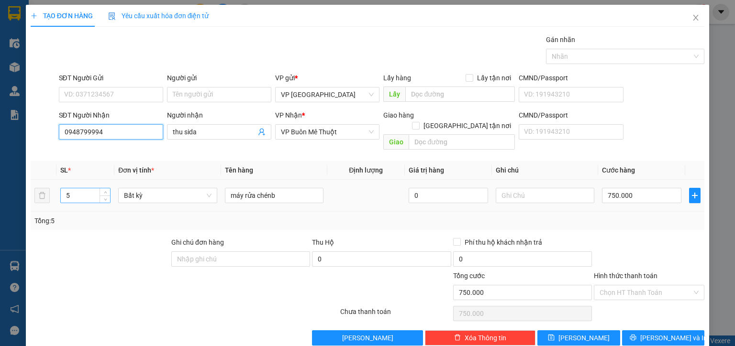
type input "0948799994"
drag, startPoint x: 75, startPoint y: 188, endPoint x: 30, endPoint y: 181, distance: 45.5
click at [30, 181] on div "TẠO ĐƠN HÀNG Yêu cầu xuất hóa đơn điện tử Transit Pickup Surcharge Ids Transit …" at bounding box center [367, 179] width 683 height 348
type input "4"
click at [650, 188] on input "750.000" at bounding box center [641, 195] width 79 height 15
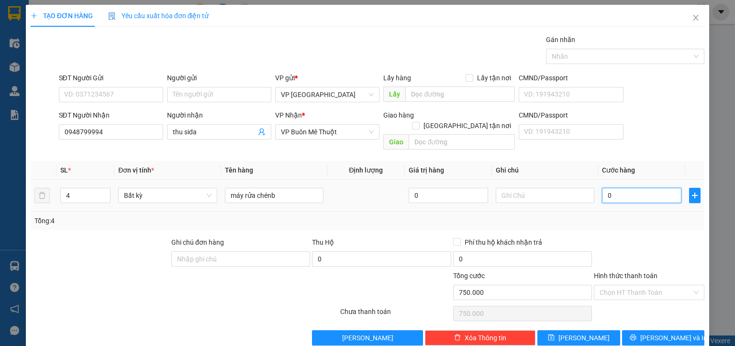
type input "0"
type input "6"
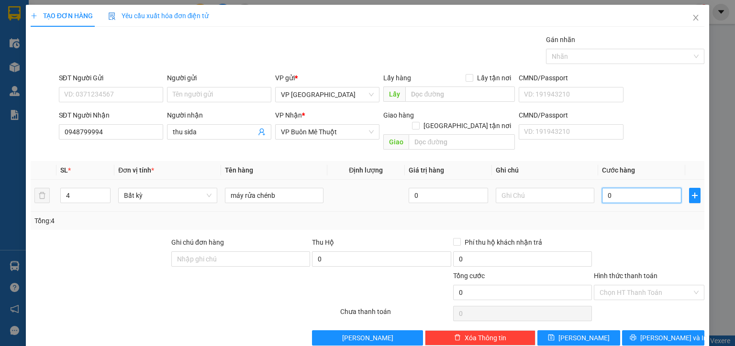
type input "06"
type input "60"
type input "060"
type input "600"
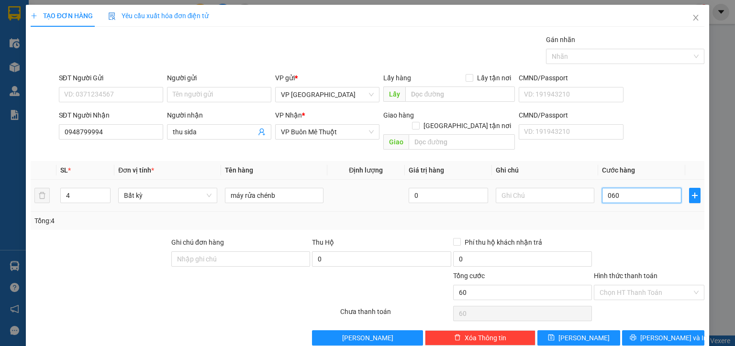
type input "600"
type input "0.600"
type input "600.000"
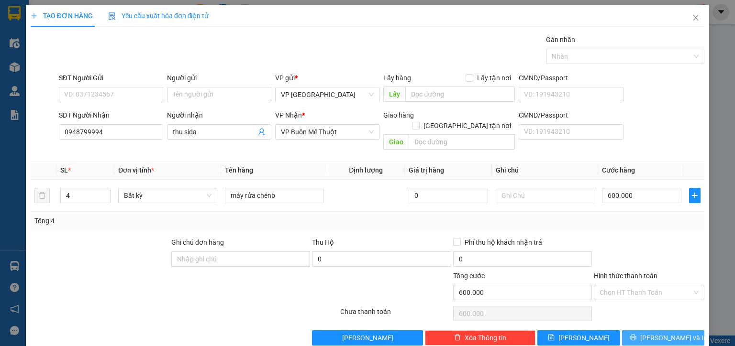
click at [637, 330] on button "[PERSON_NAME] và In" at bounding box center [663, 337] width 83 height 15
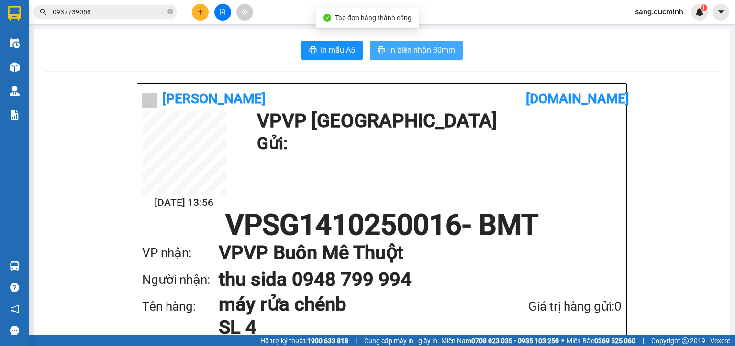
click at [389, 49] on span "In biên nhận 80mm" at bounding box center [422, 50] width 66 height 12
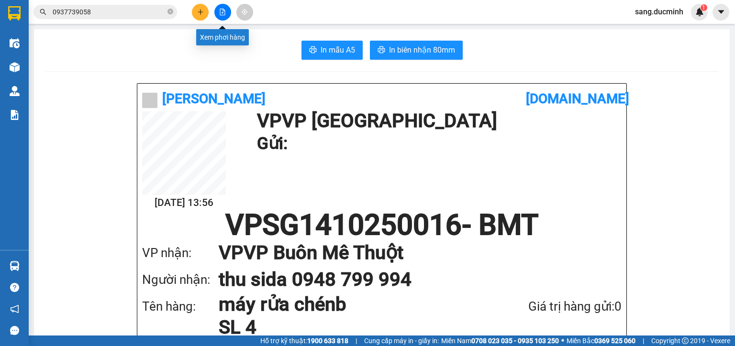
click at [226, 17] on button at bounding box center [222, 12] width 17 height 17
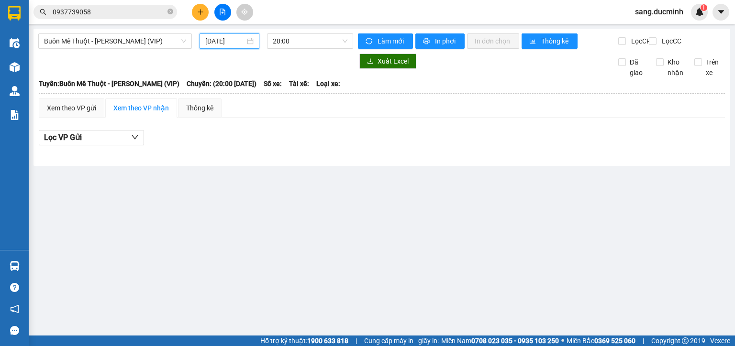
click at [219, 38] on input "[DATE]" at bounding box center [224, 41] width 39 height 11
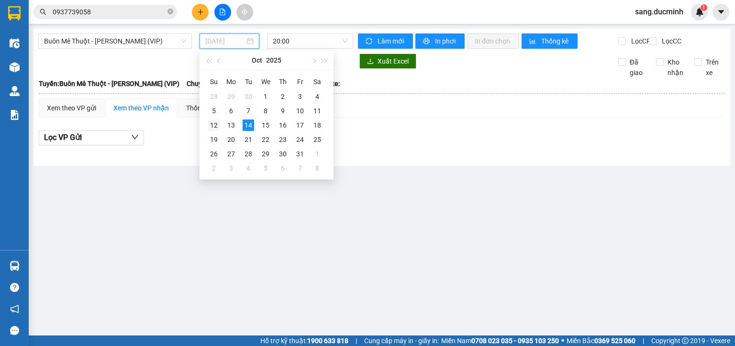
click at [212, 124] on div "12" at bounding box center [213, 125] width 11 height 11
type input "12/10/2025"
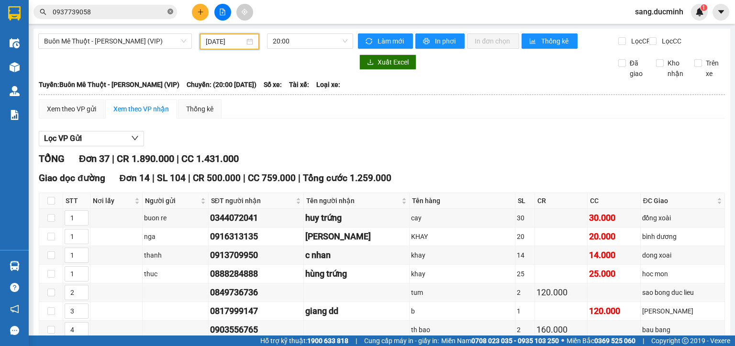
click at [168, 11] on icon "close-circle" at bounding box center [170, 12] width 6 height 6
click at [201, 10] on icon "plus" at bounding box center [200, 12] width 7 height 7
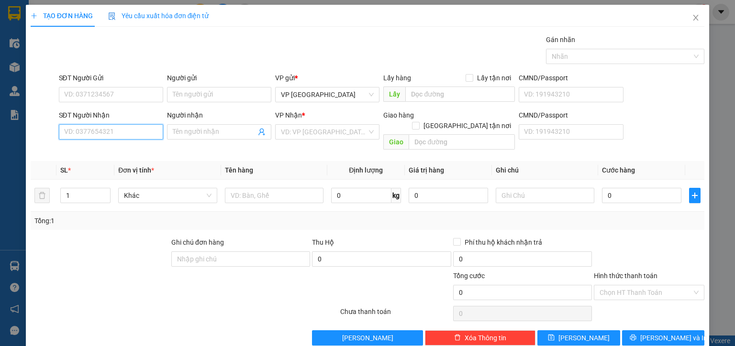
click at [138, 135] on input "SĐT Người Nhận" at bounding box center [111, 131] width 104 height 15
click at [116, 152] on div "0378417710 - dd" at bounding box center [110, 150] width 92 height 11
type input "0378417710"
type input "dd"
type input "ehu"
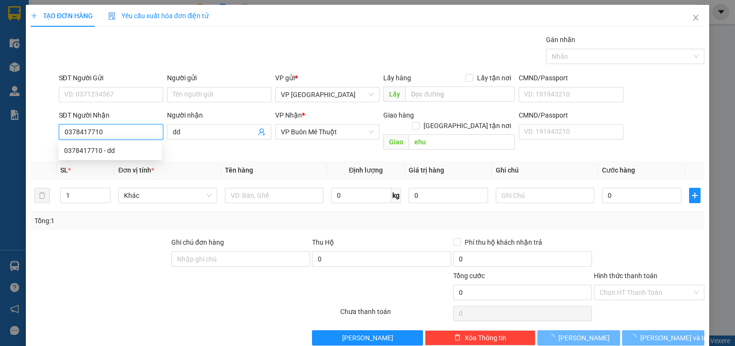
type input "80.000"
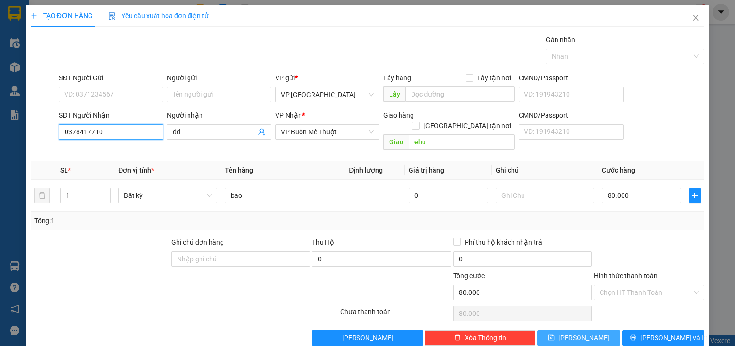
type input "0378417710"
click at [592, 330] on button "[PERSON_NAME]" at bounding box center [578, 337] width 83 height 15
type input "0"
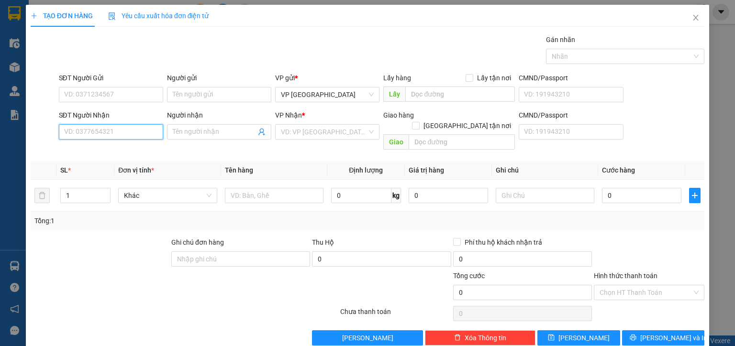
click at [125, 138] on input "SĐT Người Nhận" at bounding box center [111, 131] width 104 height 15
click at [122, 156] on div "0379087614" at bounding box center [109, 150] width 103 height 15
type input "0379087614"
type input "70.000"
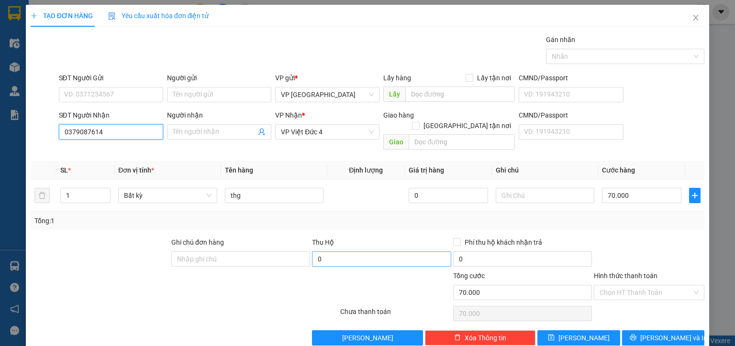
type input "0379087614"
click at [329, 252] on input "0" at bounding box center [381, 259] width 139 height 15
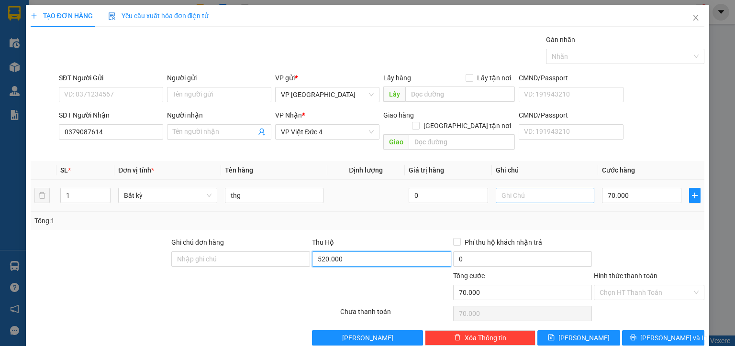
type input "520.000"
click at [503, 188] on input "text" at bounding box center [544, 195] width 99 height 15
type input "THU HO 520k"
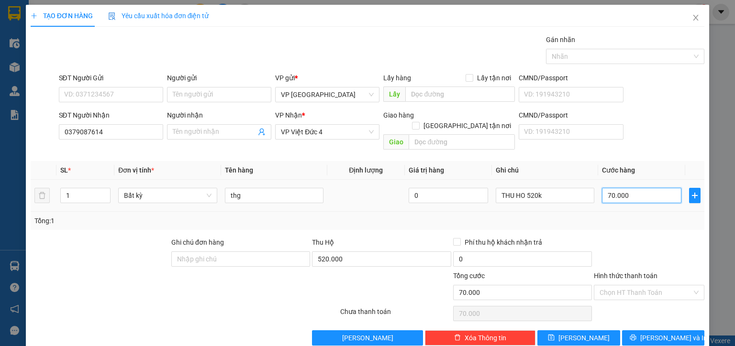
click at [637, 188] on input "70.000" at bounding box center [641, 195] width 79 height 15
click at [663, 333] on span "[PERSON_NAME] và In" at bounding box center [673, 338] width 67 height 11
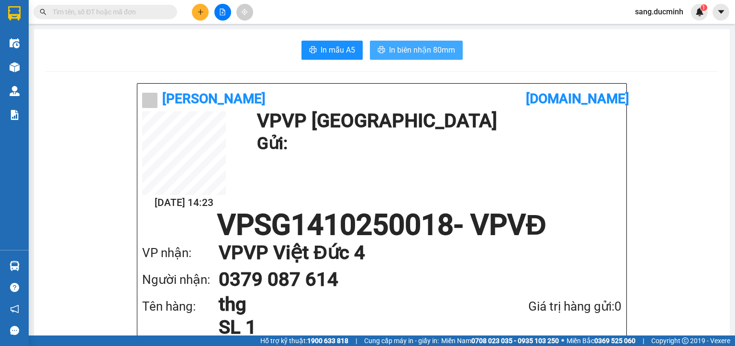
click at [384, 54] on button "In biên nhận 80mm" at bounding box center [416, 50] width 93 height 19
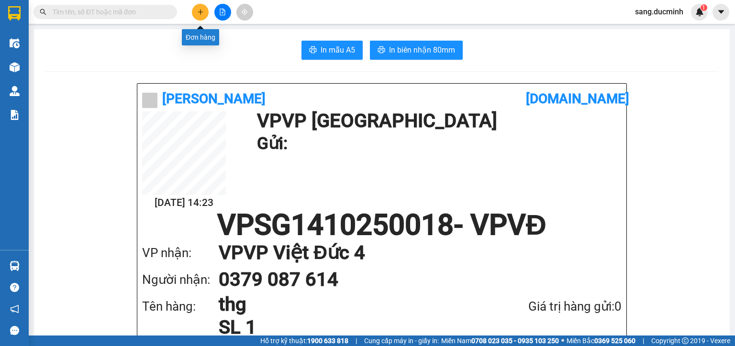
click at [197, 10] on icon "plus" at bounding box center [200, 12] width 7 height 7
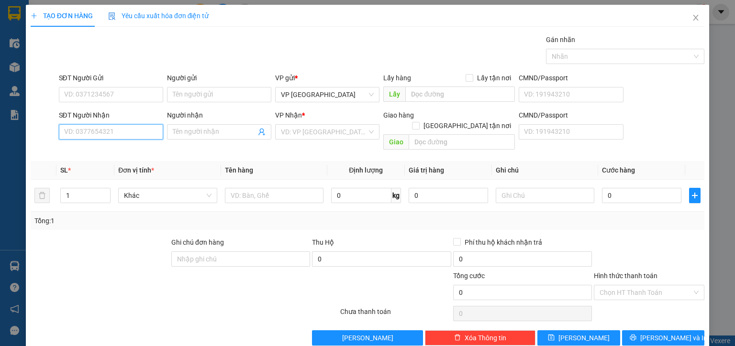
click at [112, 135] on input "SĐT Người Nhận" at bounding box center [111, 131] width 104 height 15
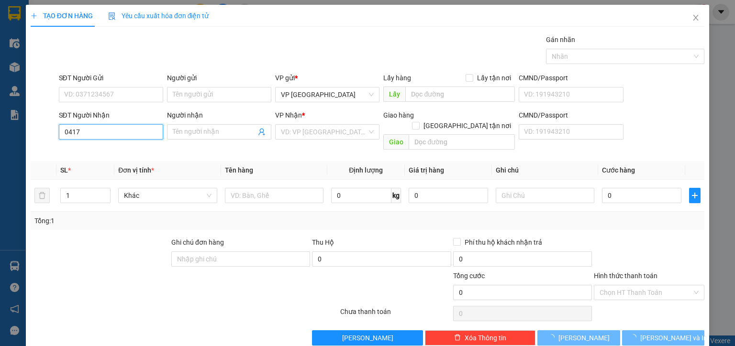
click at [72, 133] on input "0417" at bounding box center [111, 131] width 104 height 15
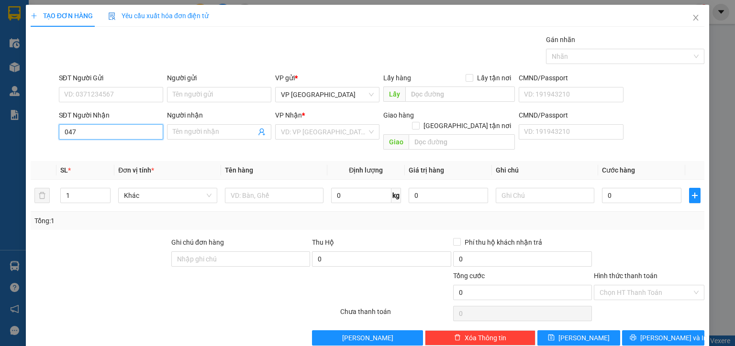
click at [77, 133] on input "047" at bounding box center [111, 131] width 104 height 15
type input "047"
click at [180, 128] on input "Người nhận" at bounding box center [214, 132] width 83 height 11
click at [119, 134] on input "047" at bounding box center [111, 131] width 104 height 15
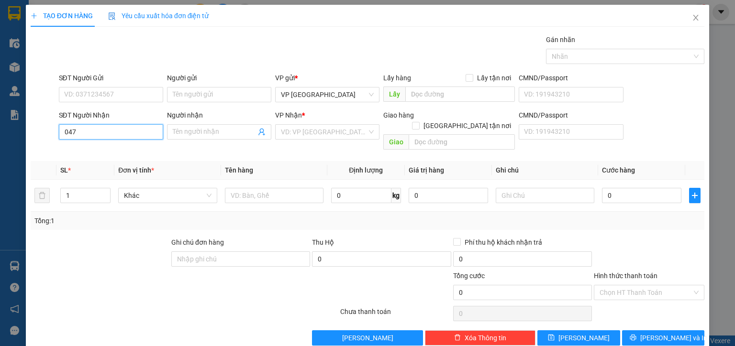
click at [119, 134] on input "047" at bounding box center [111, 131] width 104 height 15
click at [231, 124] on span at bounding box center [219, 131] width 104 height 15
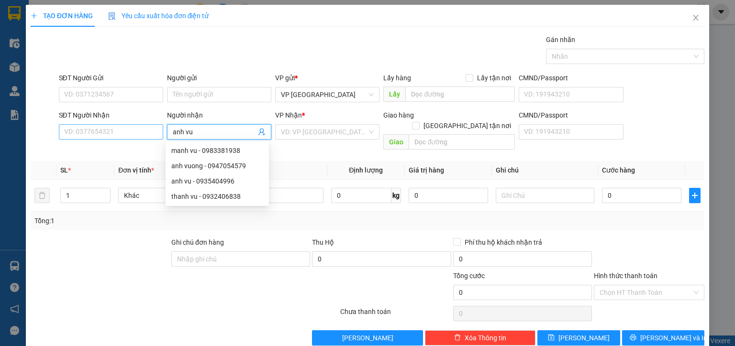
type input "anh vu"
click at [125, 136] on input "SĐT Người Nhận" at bounding box center [111, 131] width 104 height 15
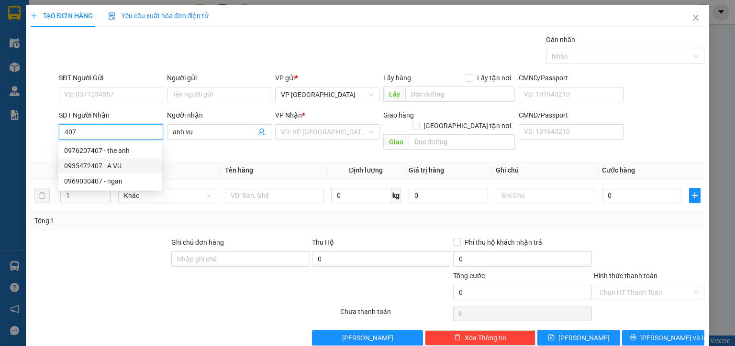
click at [123, 165] on div "0935472407 - A VU" at bounding box center [110, 166] width 92 height 11
type input "0935472407"
type input "A VU"
type input "350.000"
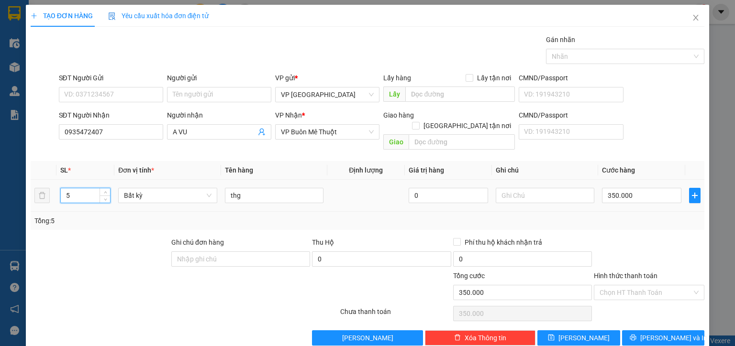
click at [96, 188] on input "5" at bounding box center [85, 195] width 49 height 14
click at [669, 333] on span "[PERSON_NAME] và In" at bounding box center [673, 338] width 67 height 11
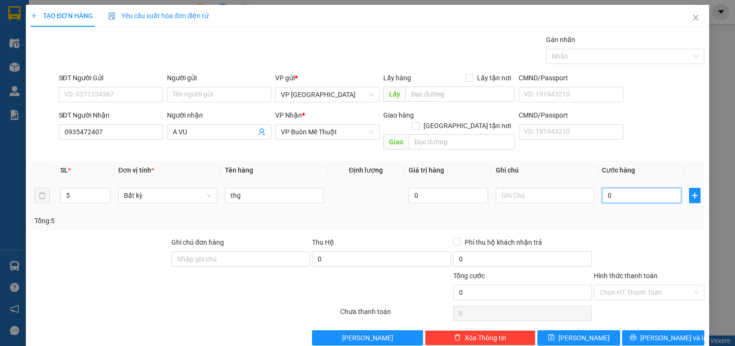
click at [639, 191] on input "0" at bounding box center [641, 195] width 79 height 15
click at [637, 188] on input "350" at bounding box center [641, 195] width 79 height 15
click at [622, 331] on button "[PERSON_NAME] và In" at bounding box center [663, 337] width 83 height 15
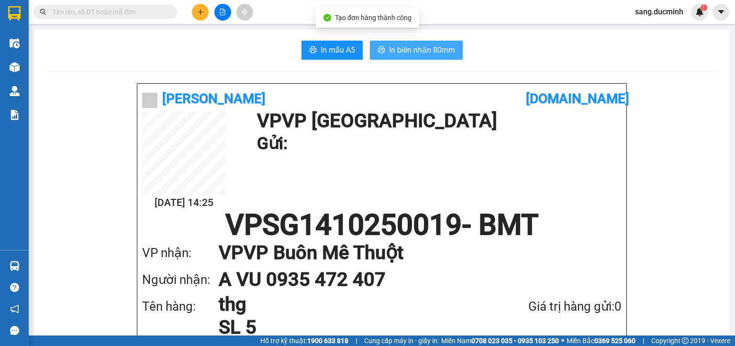
click at [414, 48] on span "In biên nhận 80mm" at bounding box center [422, 50] width 66 height 12
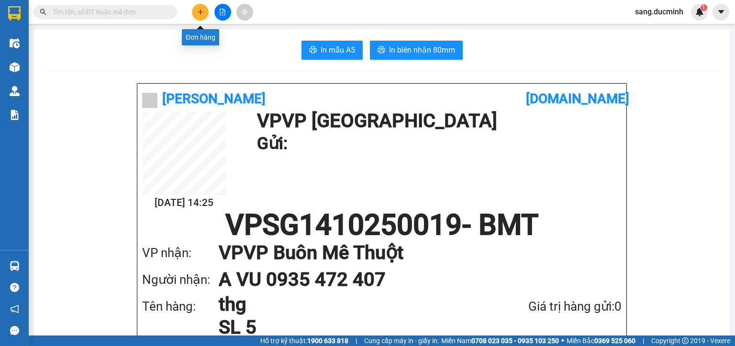
click at [198, 9] on icon "plus" at bounding box center [200, 12] width 7 height 7
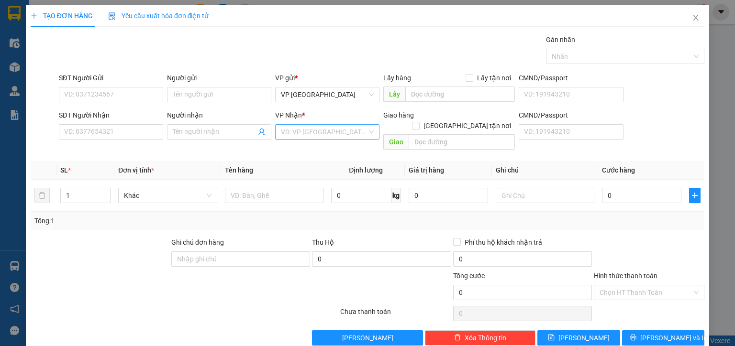
drag, startPoint x: 327, startPoint y: 127, endPoint x: 324, endPoint y: 139, distance: 12.3
click at [327, 127] on input "search" at bounding box center [324, 132] width 86 height 14
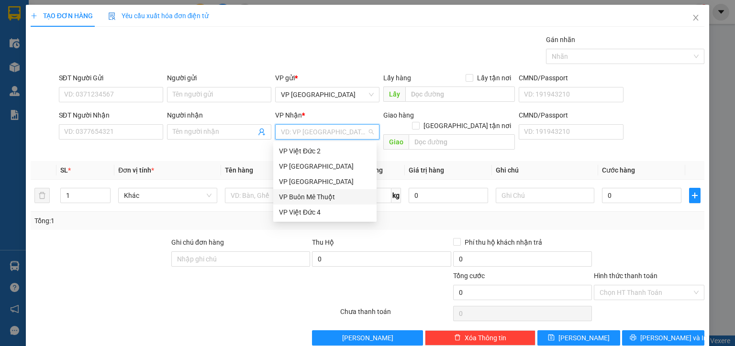
click at [310, 195] on div "VP Buôn Mê Thuột" at bounding box center [325, 197] width 92 height 11
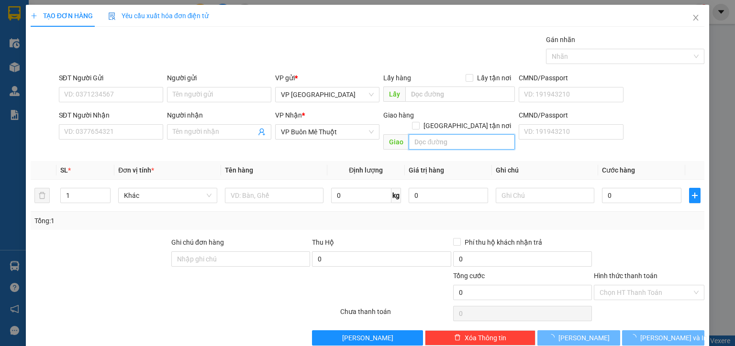
click at [435, 134] on input "text" at bounding box center [461, 141] width 106 height 15
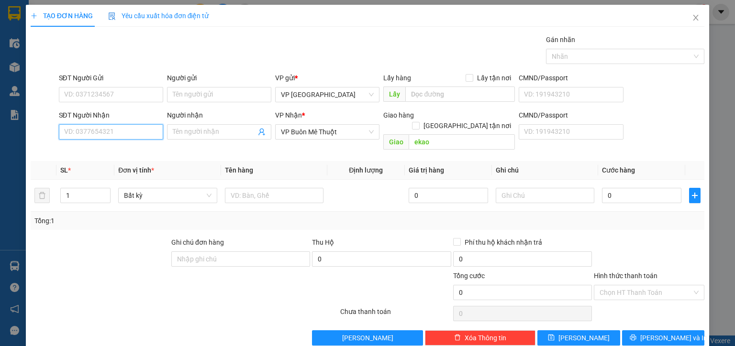
click at [98, 134] on input "SĐT Người Nhận" at bounding box center [111, 131] width 104 height 15
click at [106, 148] on div "0375023338 - NGỌC" at bounding box center [110, 150] width 92 height 11
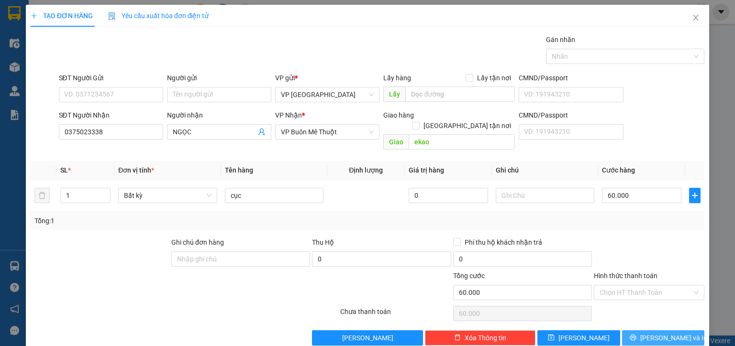
click at [669, 333] on span "[PERSON_NAME] và In" at bounding box center [673, 338] width 67 height 11
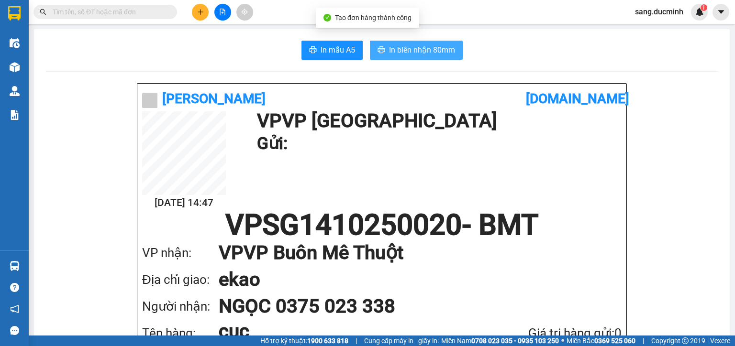
click at [379, 51] on icon "printer" at bounding box center [381, 50] width 8 height 8
click at [203, 13] on icon "plus" at bounding box center [200, 12] width 7 height 7
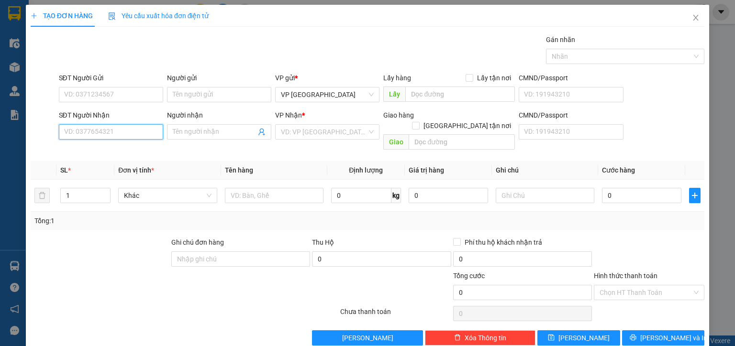
click at [82, 132] on input "SĐT Người Nhận" at bounding box center [111, 131] width 104 height 15
click at [92, 147] on div "0939669297 - BẠCH KIM" at bounding box center [111, 150] width 94 height 11
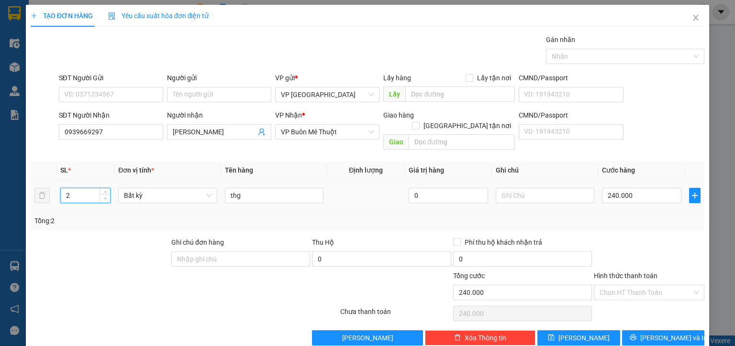
click at [104, 196] on span "down" at bounding box center [105, 199] width 6 height 6
click at [640, 188] on input "240.000" at bounding box center [641, 195] width 79 height 15
click at [678, 330] on button "[PERSON_NAME] và In" at bounding box center [663, 337] width 83 height 15
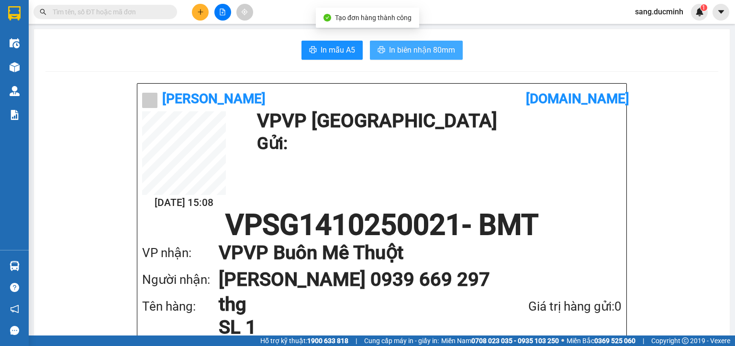
click at [395, 47] on span "In biên nhận 80mm" at bounding box center [422, 50] width 66 height 12
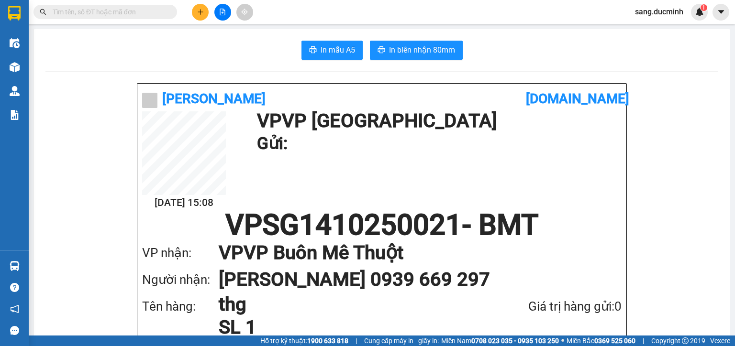
scroll to position [153, 0]
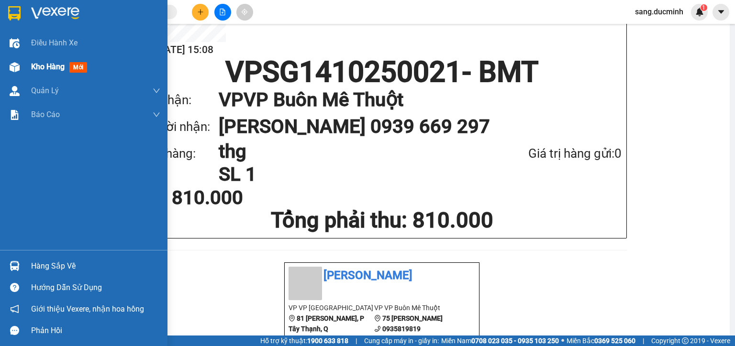
click at [36, 57] on div "Kho hàng mới" at bounding box center [95, 67] width 129 height 24
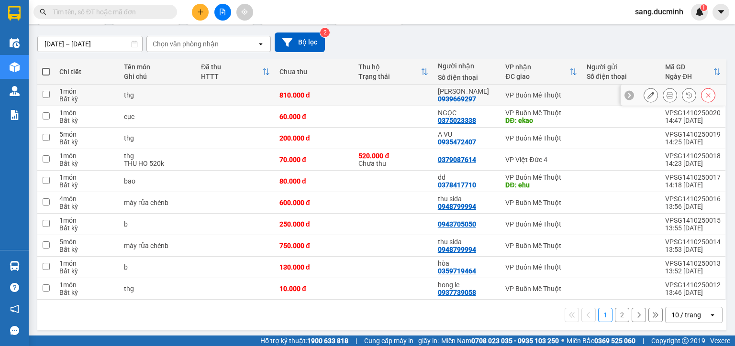
scroll to position [77, 0]
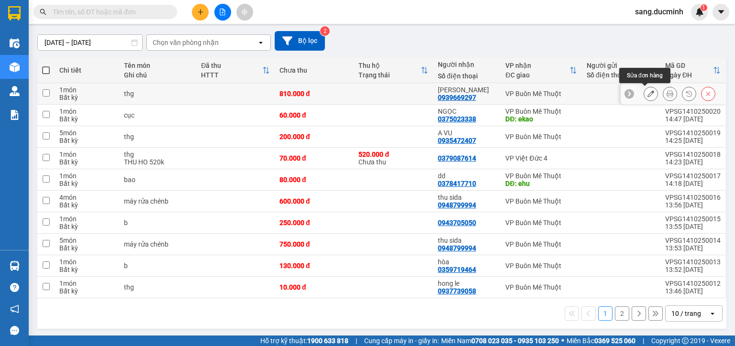
click at [647, 93] on icon at bounding box center [650, 93] width 7 height 7
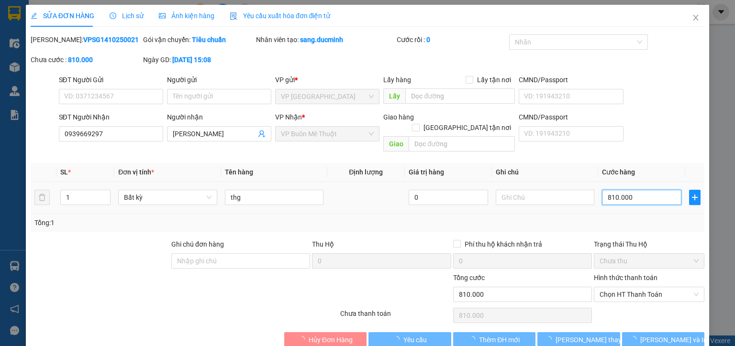
click at [652, 190] on input "810.000" at bounding box center [641, 197] width 79 height 15
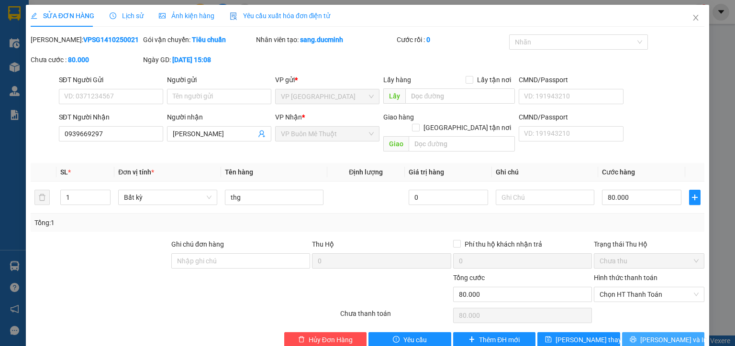
click at [627, 332] on button "[PERSON_NAME] và In" at bounding box center [663, 339] width 83 height 15
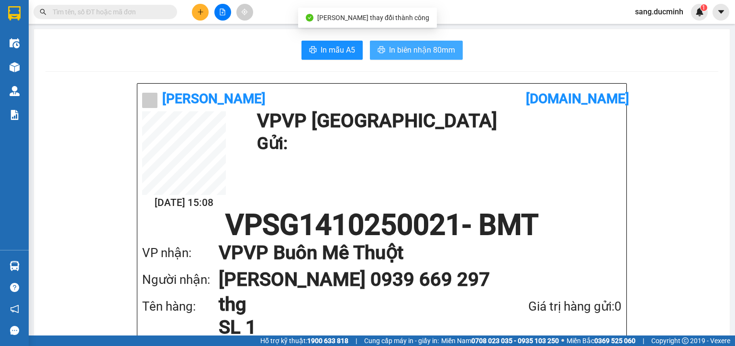
click at [407, 57] on button "In biên nhận 80mm" at bounding box center [416, 50] width 93 height 19
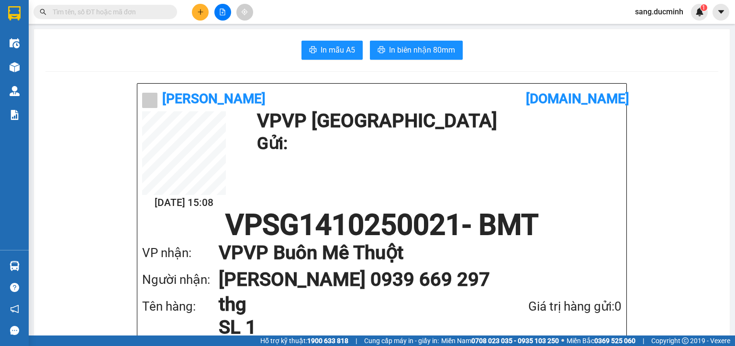
click at [152, 10] on input "text" at bounding box center [109, 12] width 113 height 11
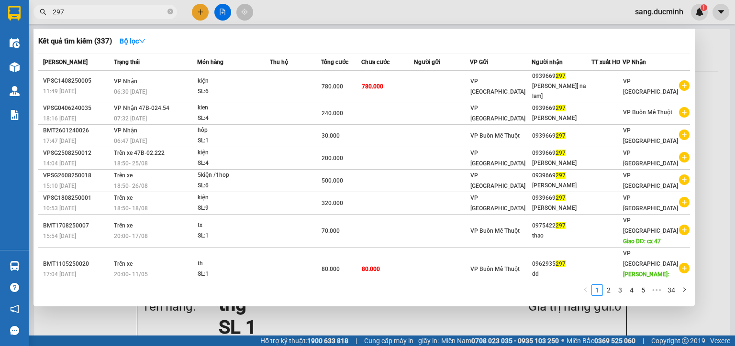
click at [200, 13] on div at bounding box center [367, 173] width 735 height 346
click at [200, 13] on icon "plus" at bounding box center [200, 11] width 0 height 5
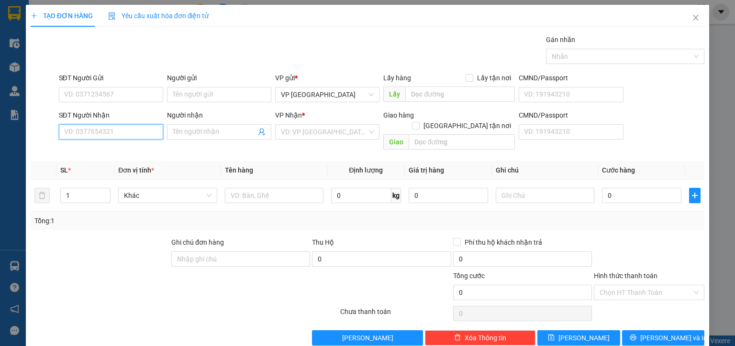
click at [92, 136] on input "SĐT Người Nhận" at bounding box center [111, 131] width 104 height 15
click at [78, 133] on input "878" at bounding box center [111, 131] width 104 height 15
click at [95, 127] on input "878" at bounding box center [111, 131] width 104 height 15
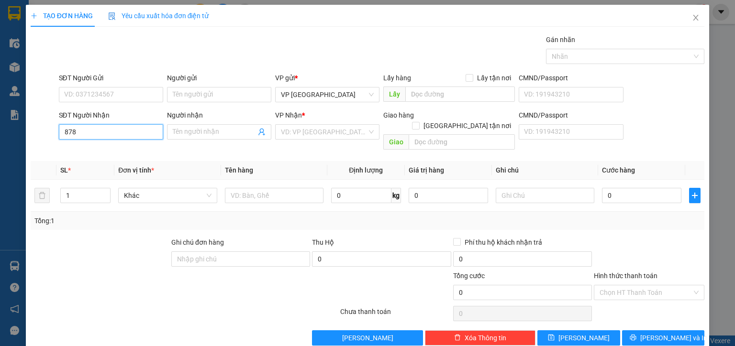
click at [95, 127] on input "878" at bounding box center [111, 131] width 104 height 15
paste input "0868246"
click at [121, 147] on div "0868246878 - VỸ" at bounding box center [110, 150] width 92 height 11
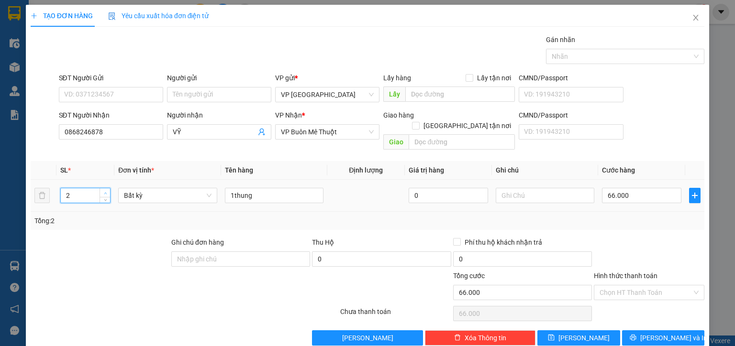
click at [104, 192] on icon "up" at bounding box center [105, 193] width 3 height 3
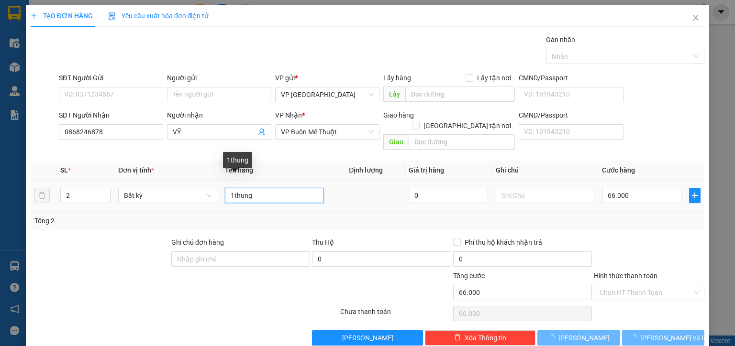
click at [270, 188] on input "1thung" at bounding box center [274, 195] width 99 height 15
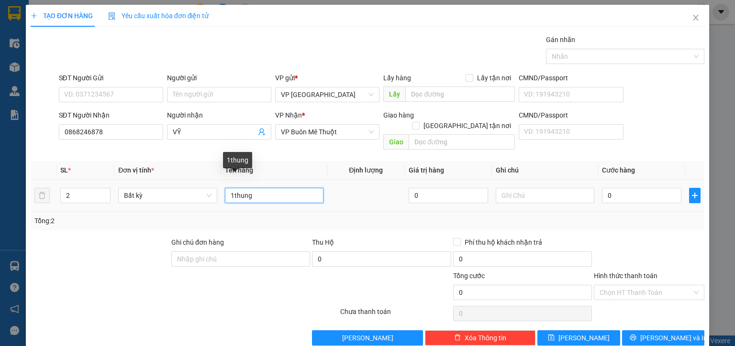
click at [270, 188] on input "1thung" at bounding box center [274, 195] width 99 height 15
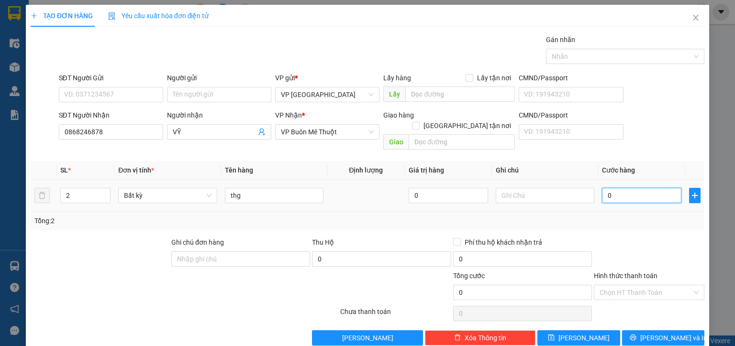
click at [623, 188] on input "0" at bounding box center [641, 195] width 79 height 15
click at [615, 285] on input "Hình thức thanh toán" at bounding box center [645, 292] width 92 height 14
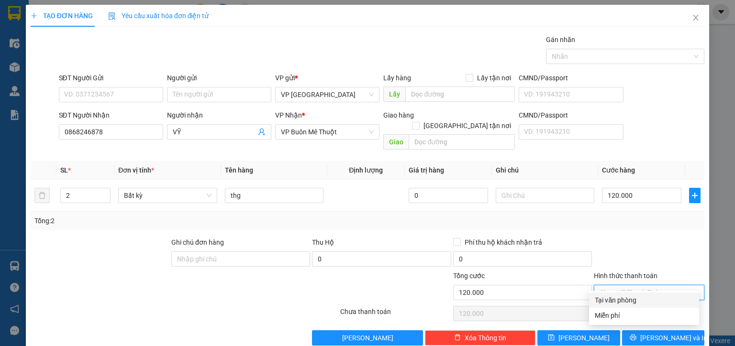
click at [610, 301] on div "Tại văn phòng" at bounding box center [643, 300] width 99 height 11
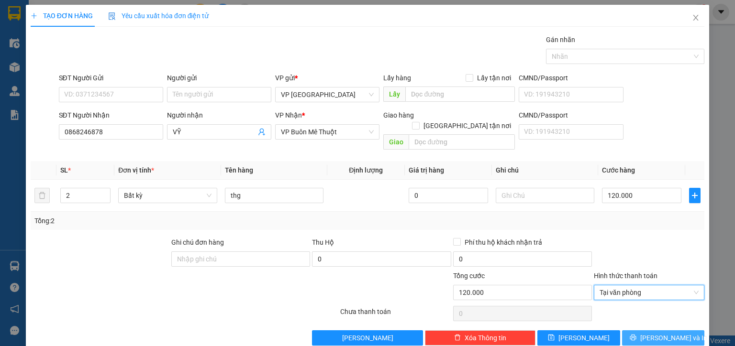
click at [635, 330] on button "[PERSON_NAME] và In" at bounding box center [663, 337] width 83 height 15
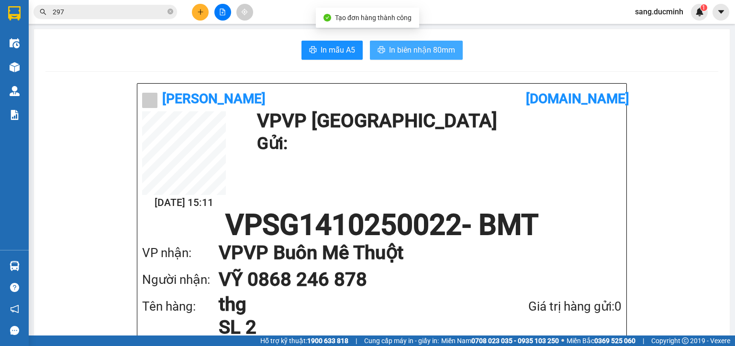
click at [396, 53] on span "In biên nhận 80mm" at bounding box center [422, 50] width 66 height 12
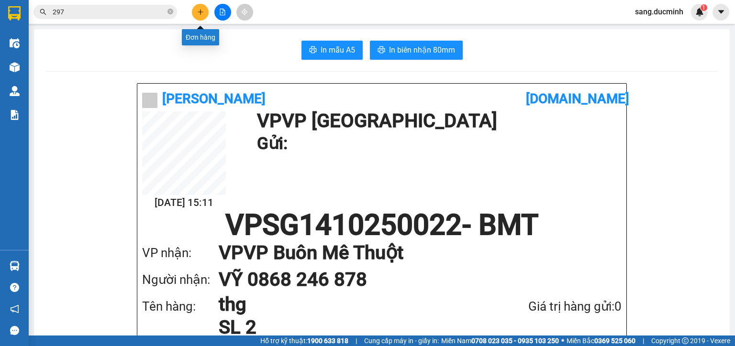
click at [200, 14] on icon "plus" at bounding box center [200, 11] width 0 height 5
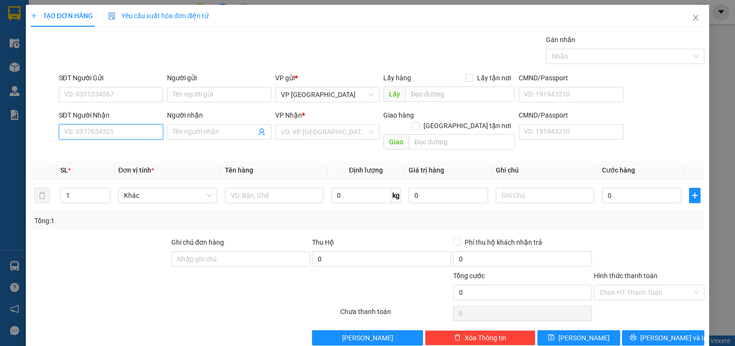
click at [71, 129] on input "SĐT Người Nhận" at bounding box center [111, 131] width 104 height 15
click at [102, 148] on div "0974346486 - huynh t nghĩa" at bounding box center [110, 150] width 92 height 11
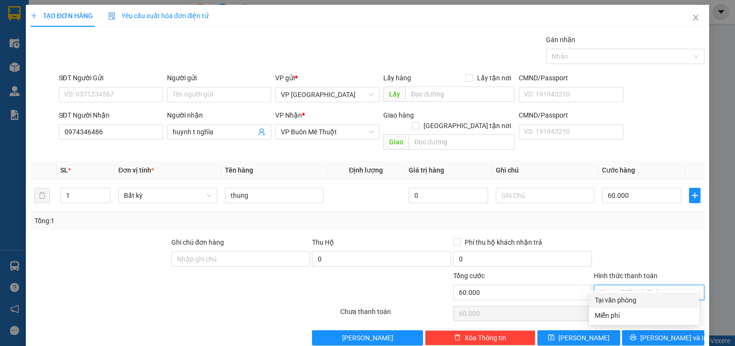
click at [626, 285] on input "Hình thức thanh toán" at bounding box center [645, 292] width 92 height 14
click at [624, 297] on div "Tại văn phòng" at bounding box center [643, 300] width 99 height 11
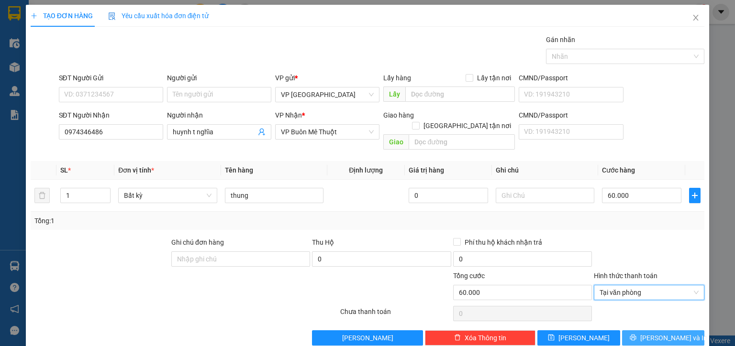
click at [638, 330] on button "[PERSON_NAME] và In" at bounding box center [663, 337] width 83 height 15
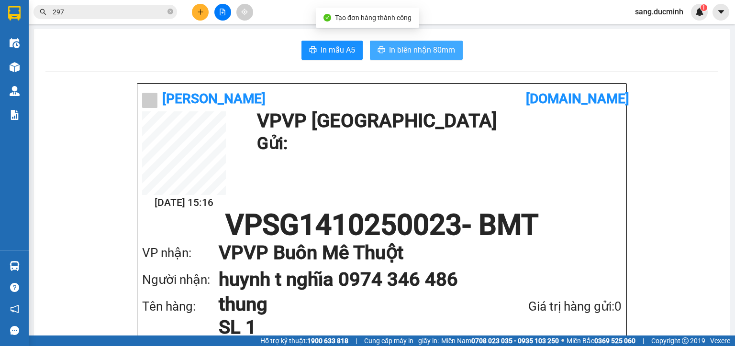
click at [417, 55] on span "In biên nhận 80mm" at bounding box center [422, 50] width 66 height 12
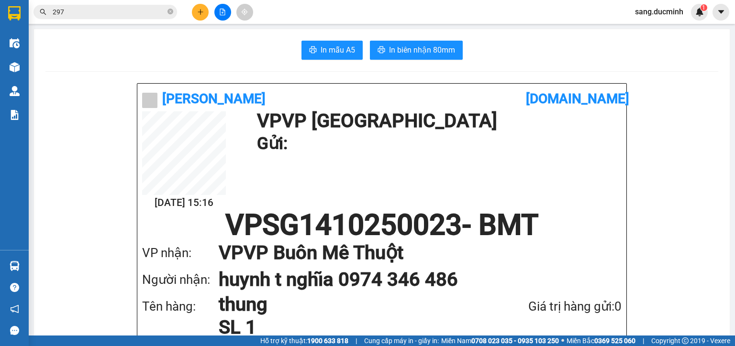
click at [197, 3] on div "Kết quả tìm kiếm ( 337 ) Bộ lọc Mã ĐH Trạng thái Món hàng Thu hộ Tổng cước Chưa…" at bounding box center [367, 12] width 735 height 24
click at [196, 9] on button at bounding box center [200, 12] width 17 height 17
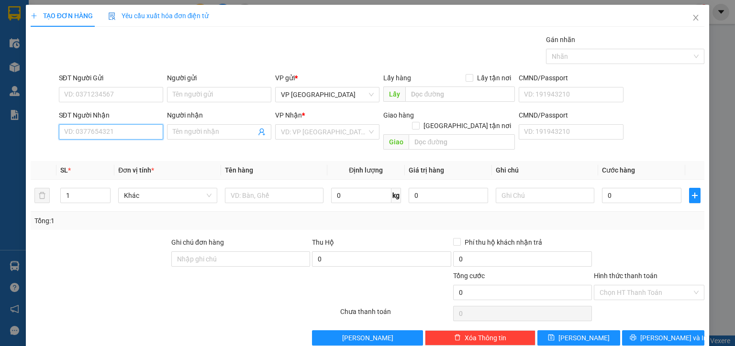
click at [98, 129] on input "SĐT Người Nhận" at bounding box center [111, 131] width 104 height 15
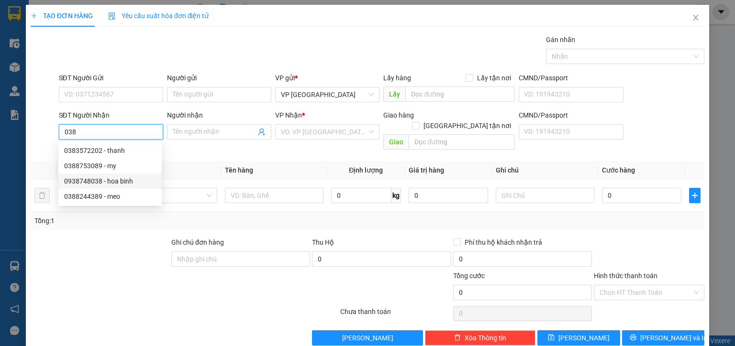
click at [140, 181] on div "0938748038 - hoa binh" at bounding box center [110, 181] width 92 height 11
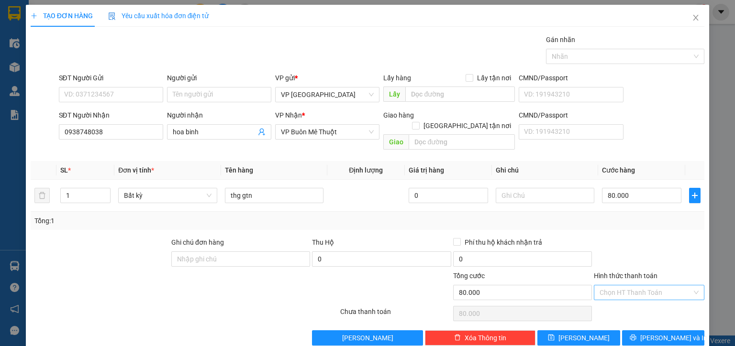
click at [631, 285] on input "Hình thức thanh toán" at bounding box center [645, 292] width 92 height 14
click at [620, 298] on div "Tại văn phòng" at bounding box center [643, 300] width 99 height 11
click at [636, 334] on icon "printer" at bounding box center [632, 337] width 7 height 7
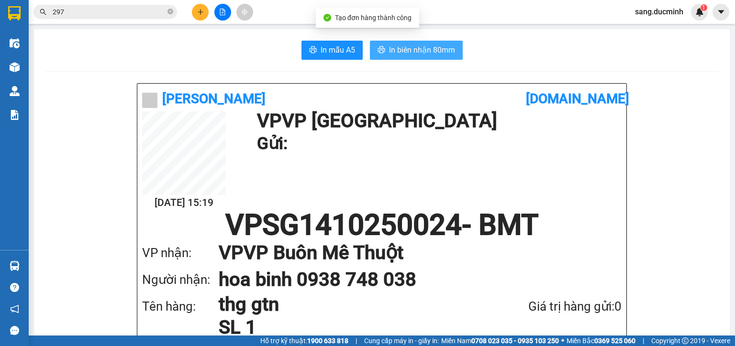
click at [448, 52] on span "In biên nhận 80mm" at bounding box center [422, 50] width 66 height 12
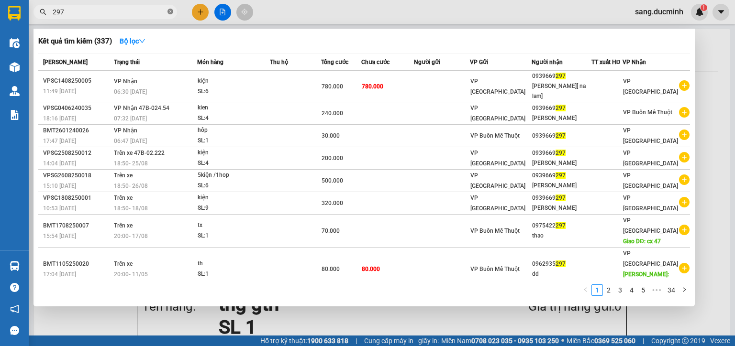
click at [168, 13] on icon "close-circle" at bounding box center [170, 12] width 6 height 6
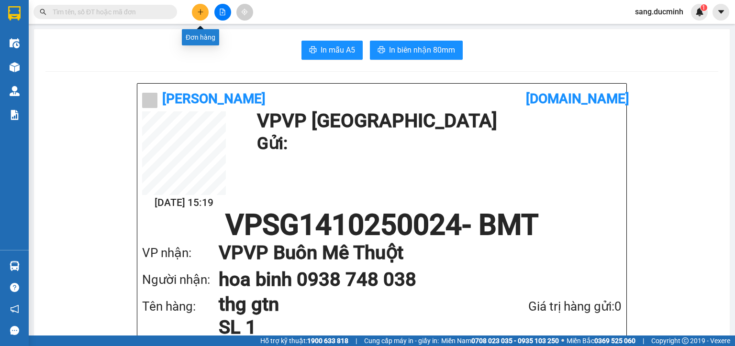
click at [201, 16] on button at bounding box center [200, 12] width 17 height 17
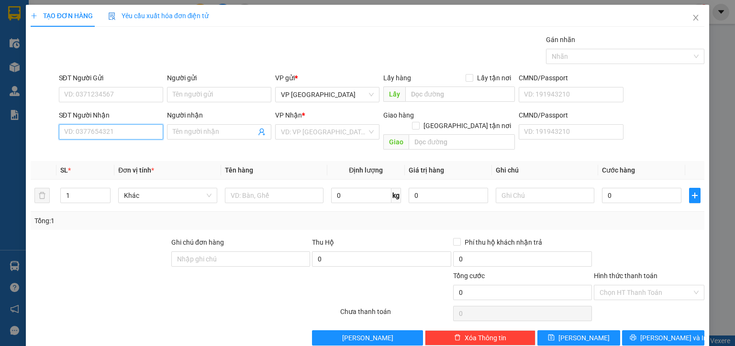
click at [130, 134] on input "SĐT Người Nhận" at bounding box center [111, 131] width 104 height 15
click at [111, 134] on input "688" at bounding box center [111, 131] width 104 height 15
click at [112, 151] on div "0865642688 - c. ngoan" at bounding box center [110, 150] width 92 height 11
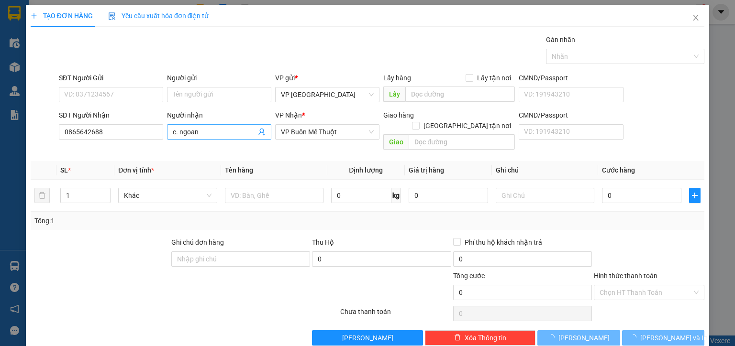
click at [196, 129] on input "c. ngoan" at bounding box center [214, 132] width 83 height 11
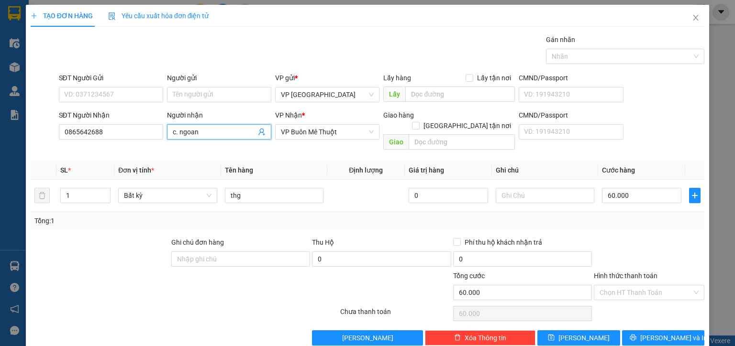
click at [196, 129] on input "c. ngoan" at bounding box center [214, 132] width 83 height 11
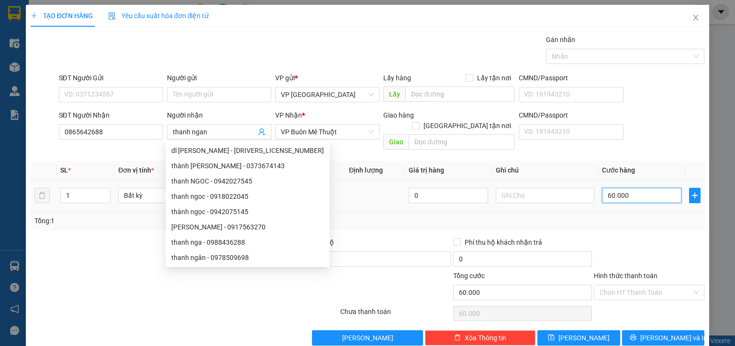
click at [647, 188] on input "60.000" at bounding box center [641, 195] width 79 height 15
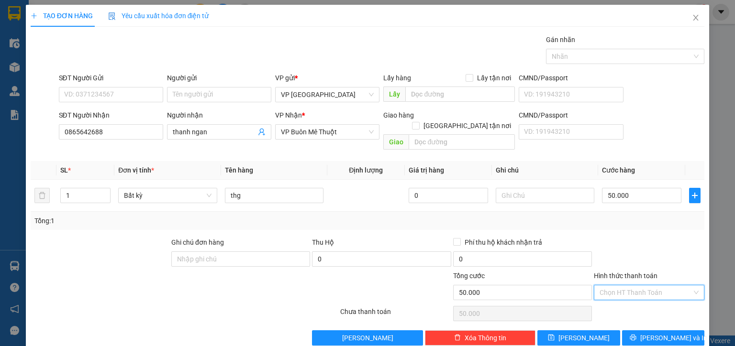
click at [660, 285] on input "Hình thức thanh toán" at bounding box center [645, 292] width 92 height 14
click at [650, 296] on div "Tại văn phòng" at bounding box center [643, 300] width 99 height 11
click at [650, 333] on span "[PERSON_NAME] và In" at bounding box center [673, 338] width 67 height 11
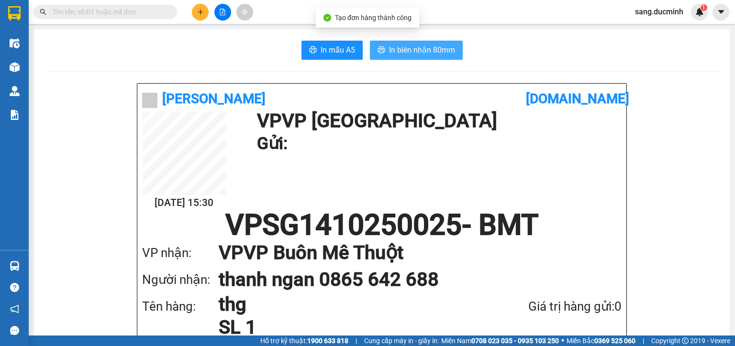
click at [448, 48] on span "In biên nhận 80mm" at bounding box center [422, 50] width 66 height 12
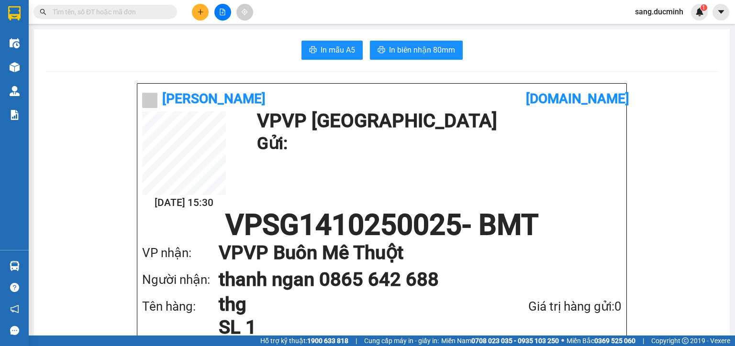
click at [203, 12] on icon "plus" at bounding box center [200, 12] width 7 height 7
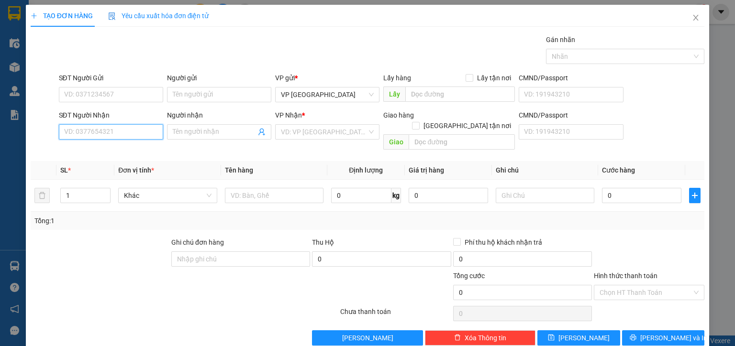
click at [115, 132] on input "SĐT Người Nhận" at bounding box center [111, 131] width 104 height 15
click at [101, 151] on div "0984813183 - k" at bounding box center [110, 150] width 92 height 11
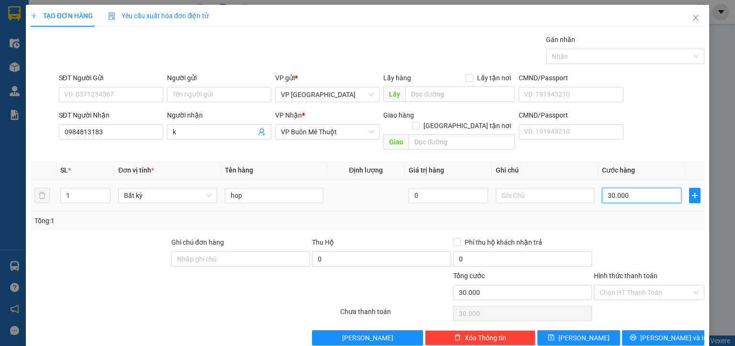
click at [641, 188] on input "30.000" at bounding box center [641, 195] width 79 height 15
click at [643, 285] on input "Hình thức thanh toán" at bounding box center [645, 292] width 92 height 14
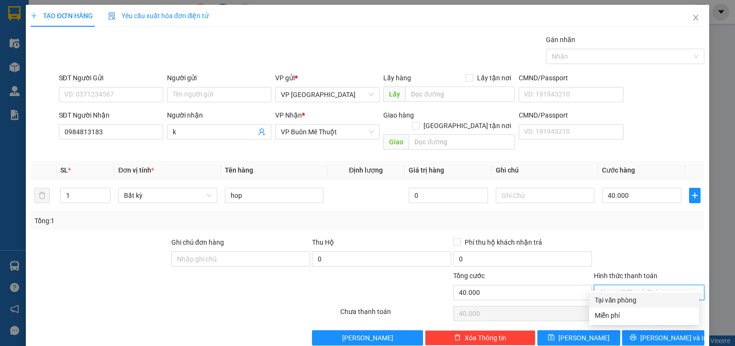
click at [634, 296] on div "Tại văn phòng" at bounding box center [643, 300] width 99 height 11
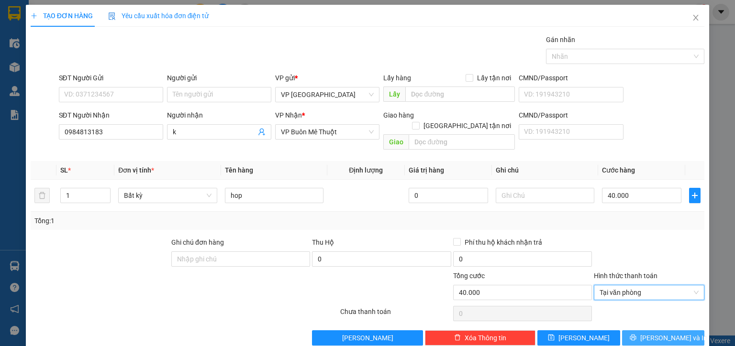
click at [636, 335] on icon "printer" at bounding box center [632, 338] width 6 height 6
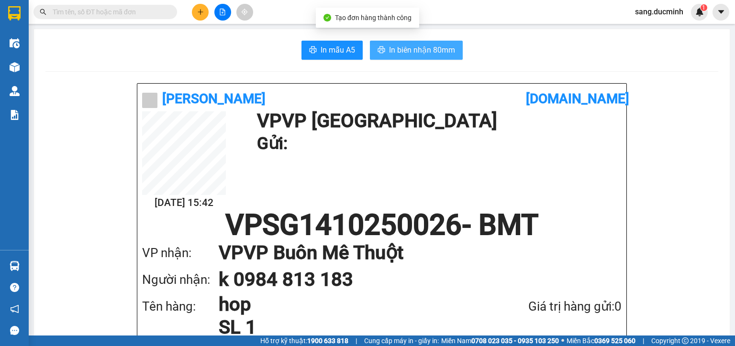
click at [414, 50] on span "In biên nhận 80mm" at bounding box center [422, 50] width 66 height 12
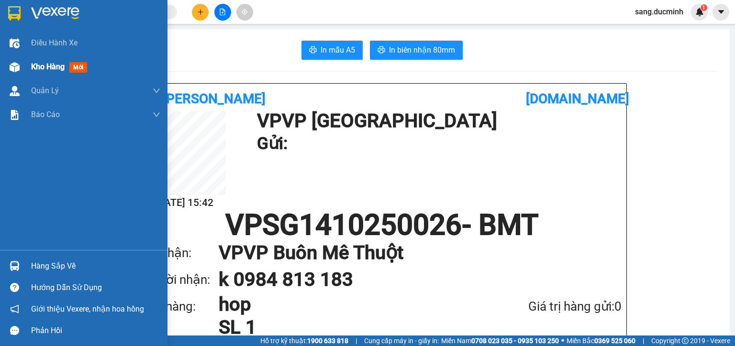
click at [11, 65] on img at bounding box center [15, 67] width 10 height 10
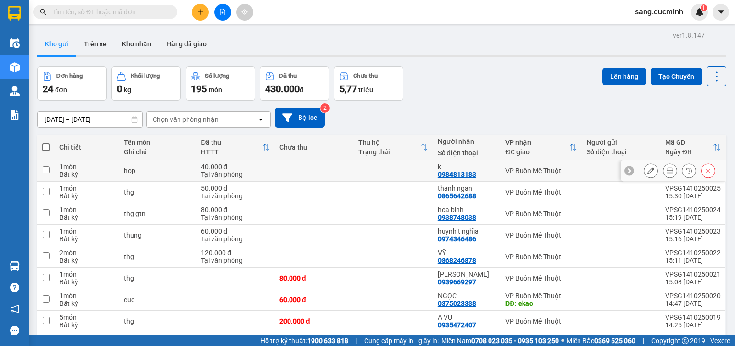
scroll to position [77, 0]
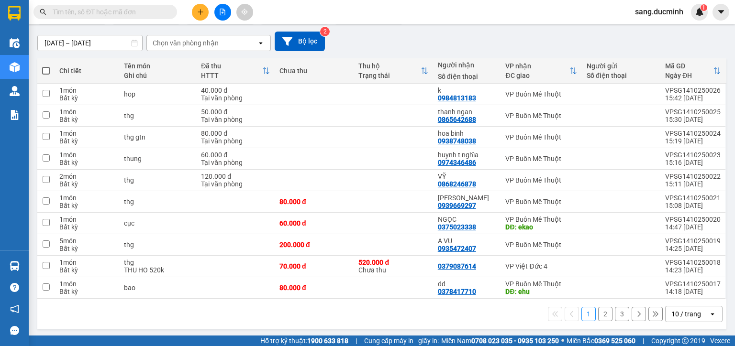
click at [599, 313] on button "2" at bounding box center [605, 314] width 14 height 14
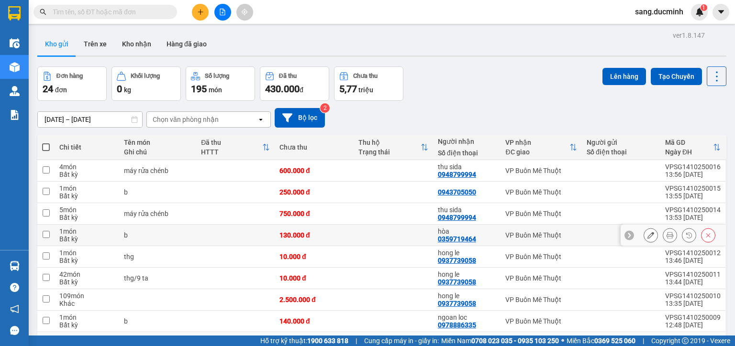
scroll to position [77, 0]
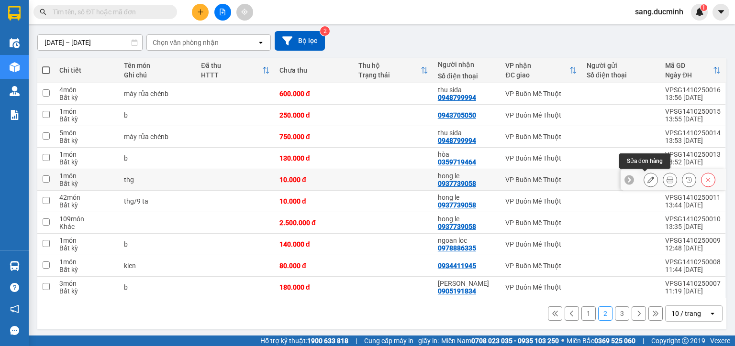
click at [647, 180] on icon at bounding box center [650, 179] width 7 height 7
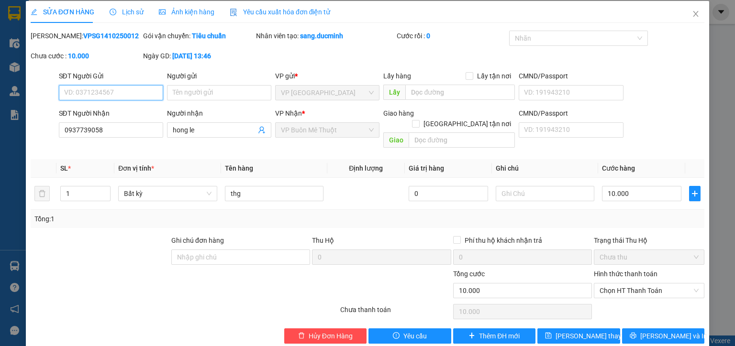
scroll to position [9, 0]
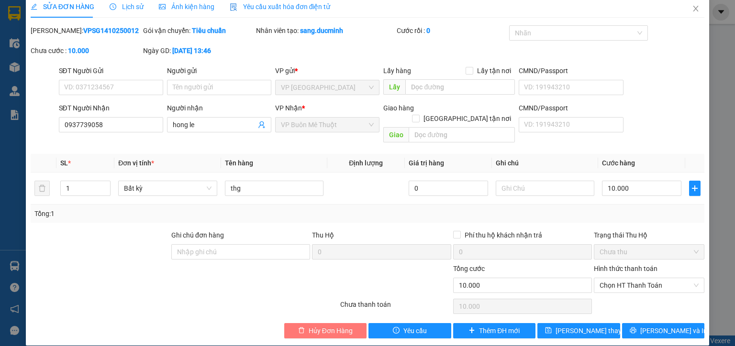
click at [337, 326] on span "Hủy Đơn Hàng" at bounding box center [330, 331] width 44 height 11
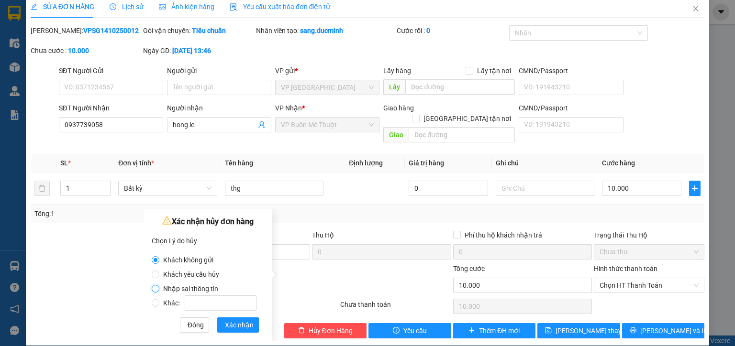
click at [154, 288] on input "Nhập sai thông tin" at bounding box center [156, 289] width 8 height 8
click at [247, 327] on span "Xác nhận" at bounding box center [239, 325] width 29 height 11
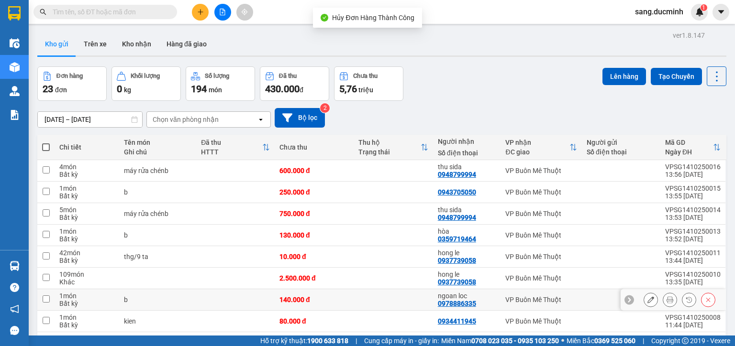
scroll to position [77, 0]
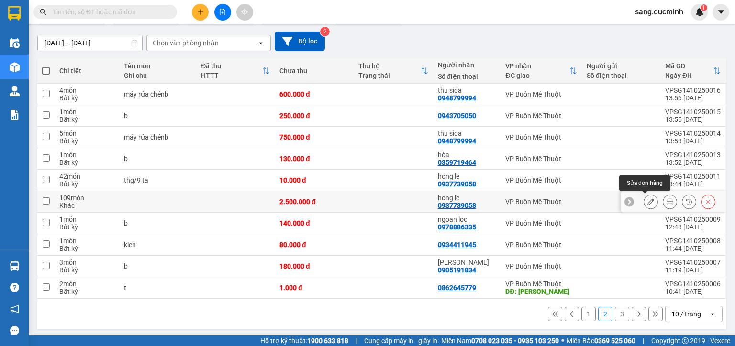
click at [647, 202] on icon at bounding box center [650, 201] width 7 height 7
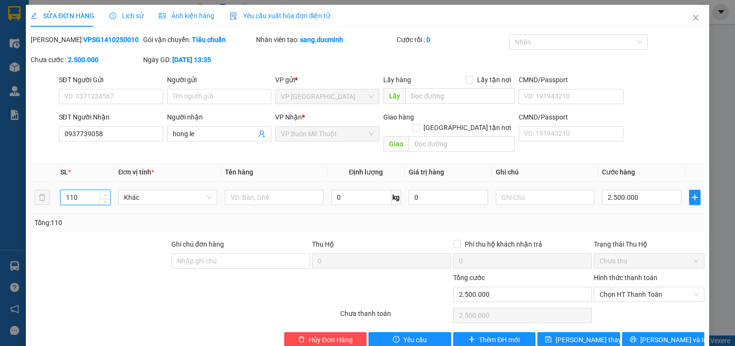
click at [104, 190] on span "Increase Value" at bounding box center [104, 194] width 11 height 9
click at [582, 335] on span "Lưu thay đổi" at bounding box center [593, 340] width 77 height 11
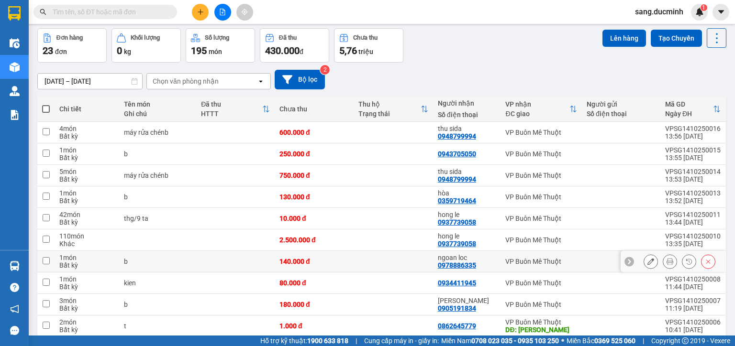
scroll to position [77, 0]
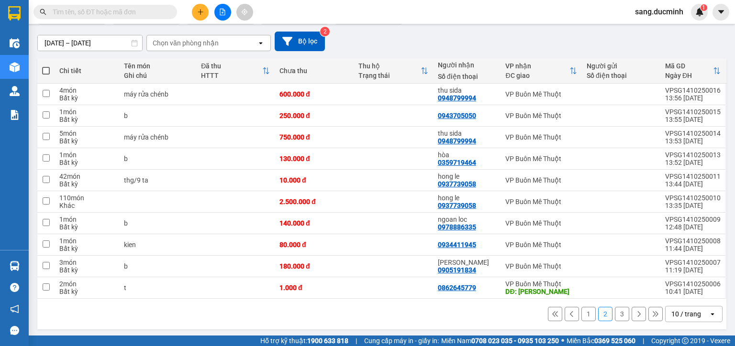
click at [616, 310] on button "3" at bounding box center [622, 314] width 14 height 14
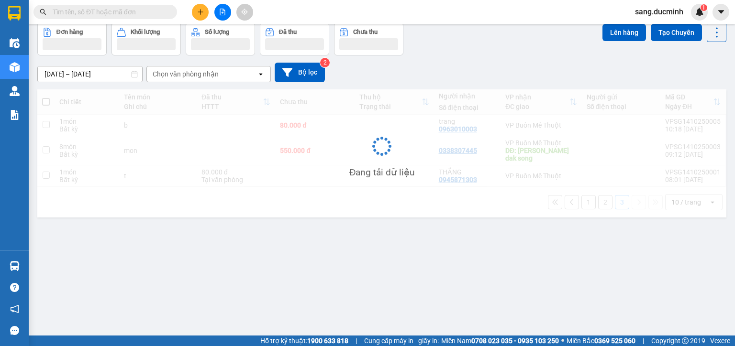
scroll to position [44, 0]
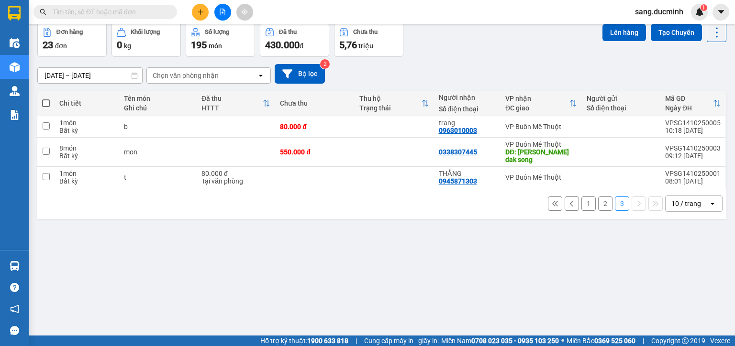
click at [584, 205] on button "1" at bounding box center [588, 204] width 14 height 14
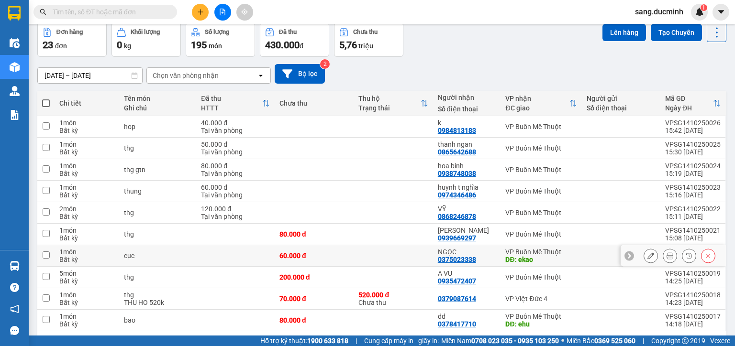
scroll to position [77, 0]
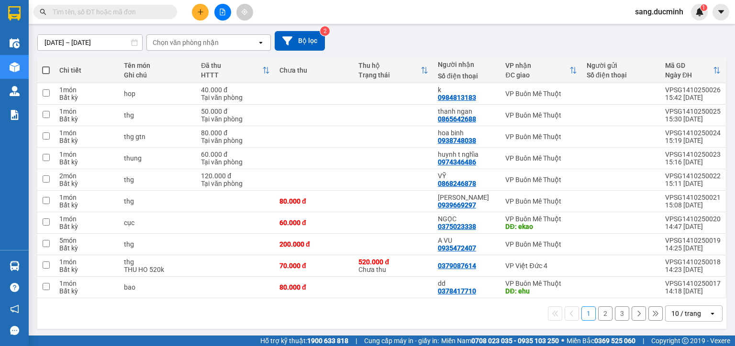
click at [601, 312] on button "2" at bounding box center [605, 314] width 14 height 14
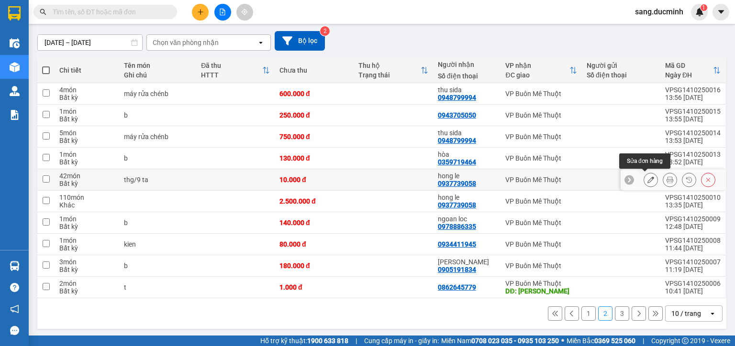
click at [647, 178] on icon at bounding box center [650, 179] width 7 height 7
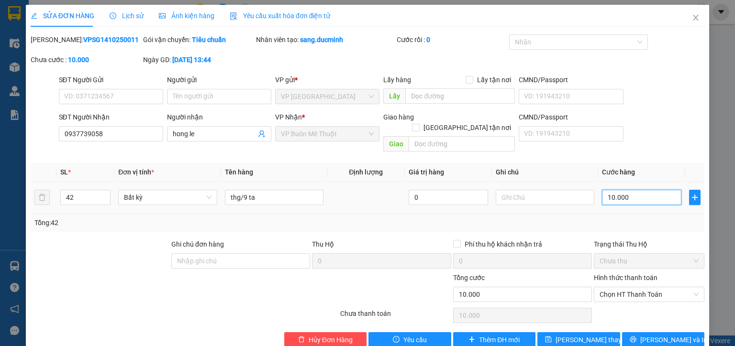
click at [643, 190] on input "10.000" at bounding box center [641, 197] width 79 height 15
click at [606, 332] on button "Lưu thay đổi" at bounding box center [578, 339] width 83 height 15
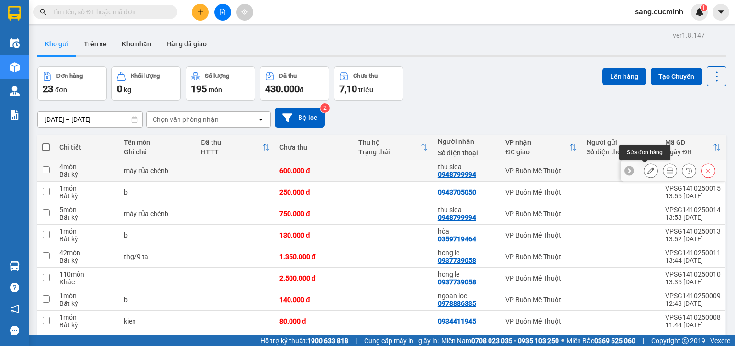
click at [647, 170] on icon at bounding box center [650, 170] width 7 height 7
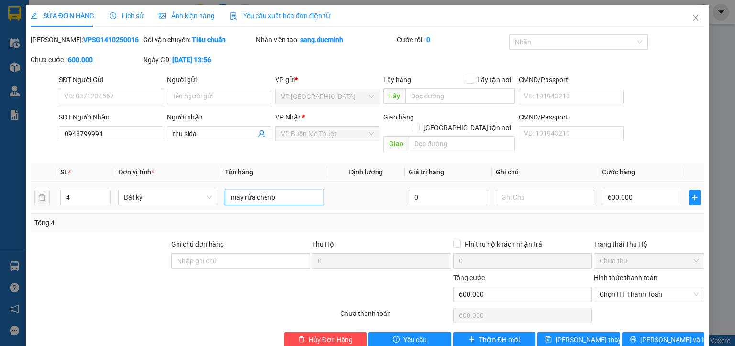
drag, startPoint x: 283, startPoint y: 189, endPoint x: 219, endPoint y: 190, distance: 63.6
click at [221, 190] on td "máy rửa chénb" at bounding box center [274, 198] width 106 height 32
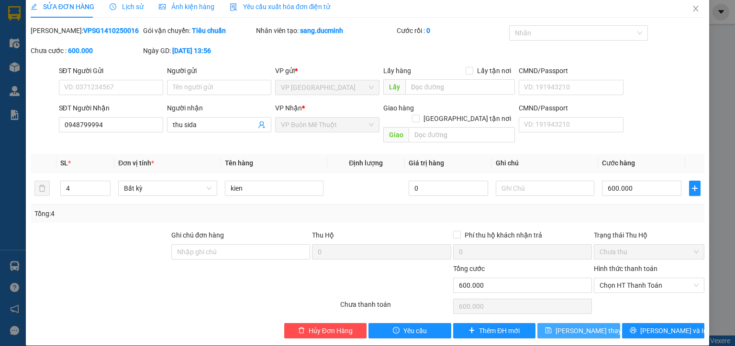
click at [586, 326] on span "Lưu thay đổi" at bounding box center [593, 331] width 77 height 11
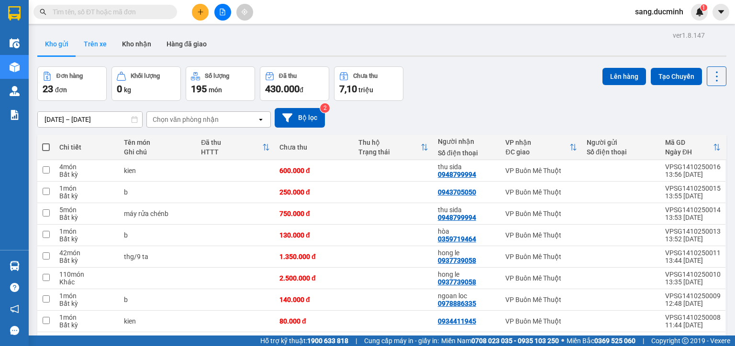
click at [98, 42] on button "Trên xe" at bounding box center [95, 44] width 38 height 23
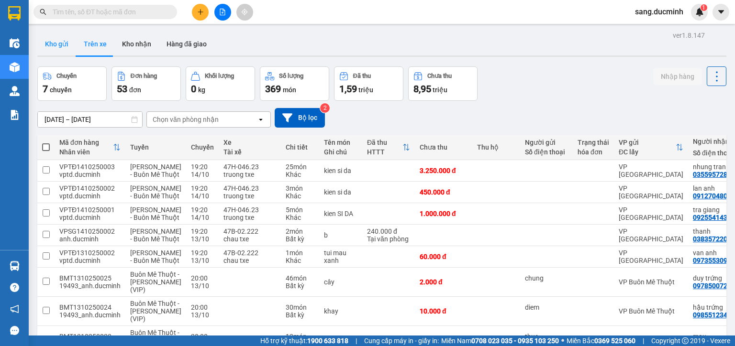
click at [54, 43] on button "Kho gửi" at bounding box center [56, 44] width 39 height 23
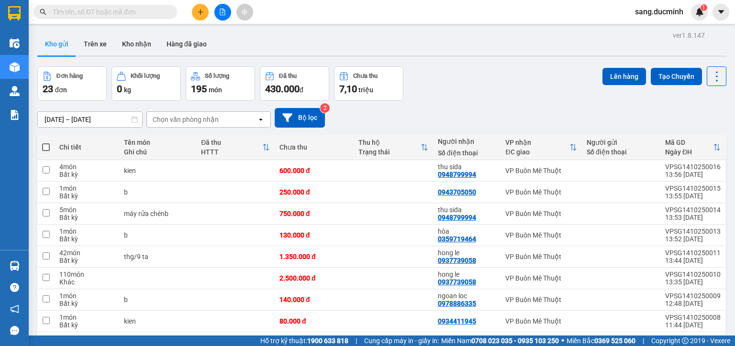
scroll to position [77, 0]
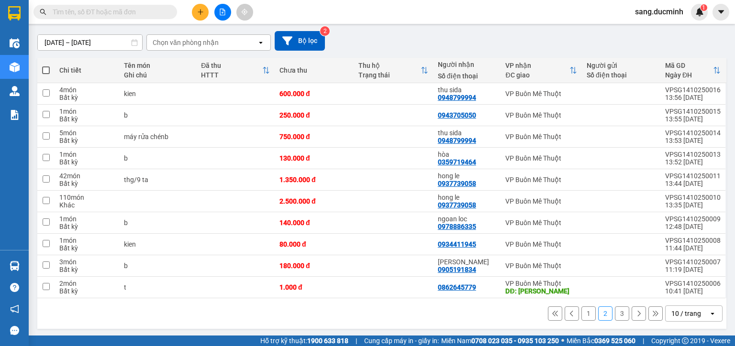
click at [584, 313] on button "1" at bounding box center [588, 314] width 14 height 14
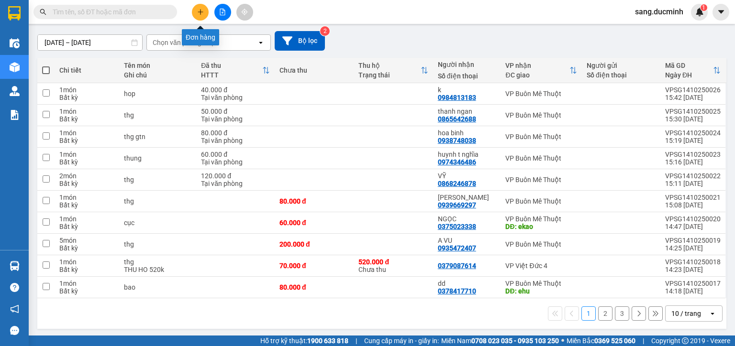
click at [202, 12] on icon "plus" at bounding box center [200, 12] width 7 height 7
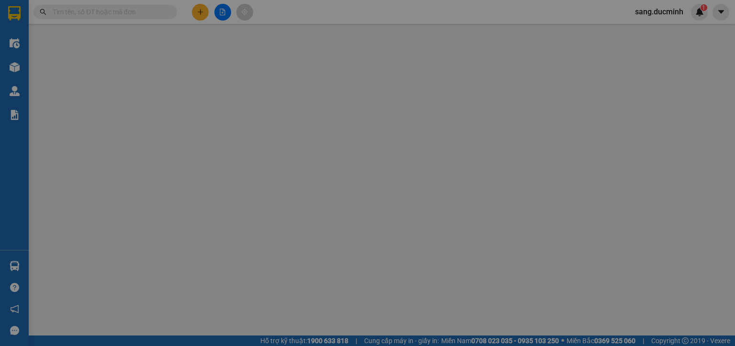
click at [145, 132] on div "TẠO ĐƠN HÀNG Yêu cầu xuất hóa đơn điện tử Transit Pickup Surcharge Ids Transit …" at bounding box center [367, 173] width 735 height 346
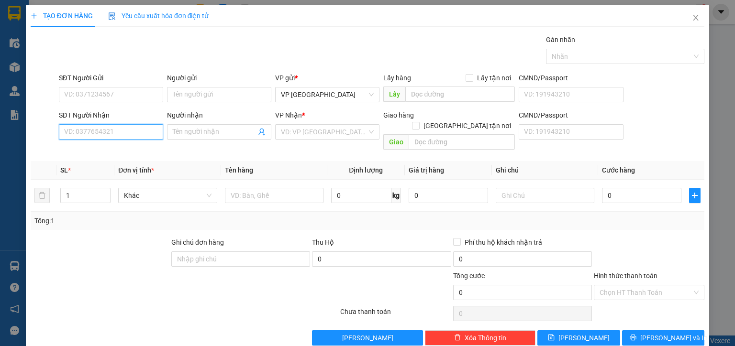
click at [132, 135] on input "SĐT Người Nhận" at bounding box center [111, 131] width 104 height 15
click at [132, 153] on div "0919882266 - thuy tra sua" at bounding box center [110, 150] width 92 height 11
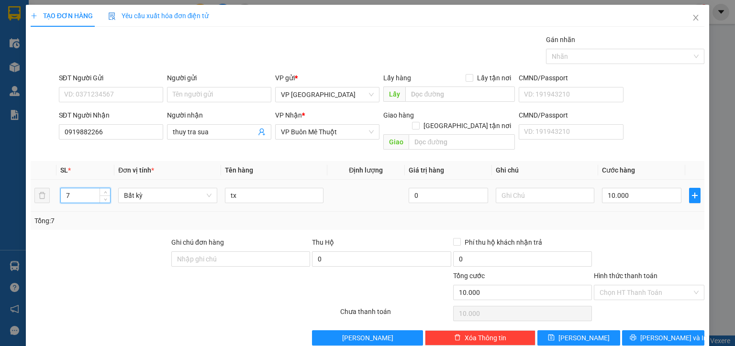
drag, startPoint x: 73, startPoint y: 183, endPoint x: 46, endPoint y: 187, distance: 27.1
click at [52, 187] on tr "7 Bất kỳ tx 0 10.000" at bounding box center [367, 196] width 673 height 32
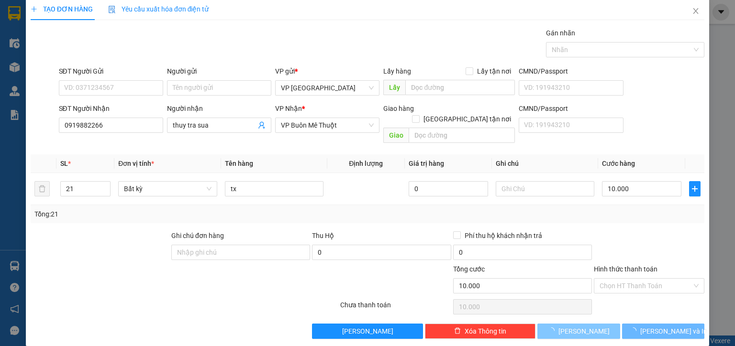
click at [586, 324] on button "[PERSON_NAME]" at bounding box center [578, 331] width 83 height 15
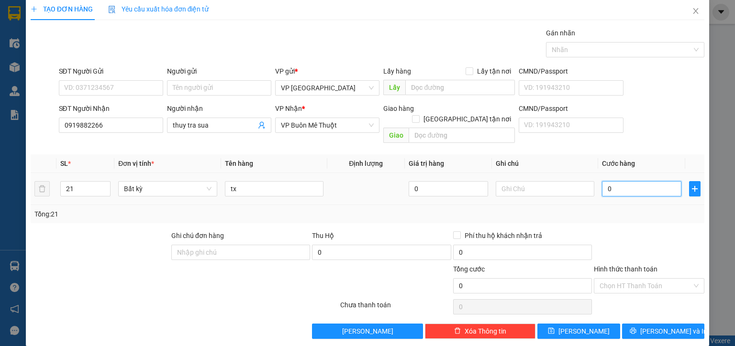
click at [636, 184] on input "0" at bounding box center [641, 188] width 79 height 15
click at [585, 324] on button "[PERSON_NAME]" at bounding box center [578, 331] width 83 height 15
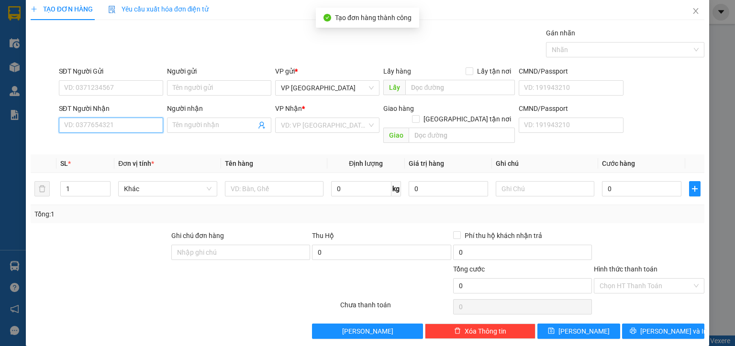
click at [122, 127] on input "SĐT Người Nhận" at bounding box center [111, 125] width 104 height 15
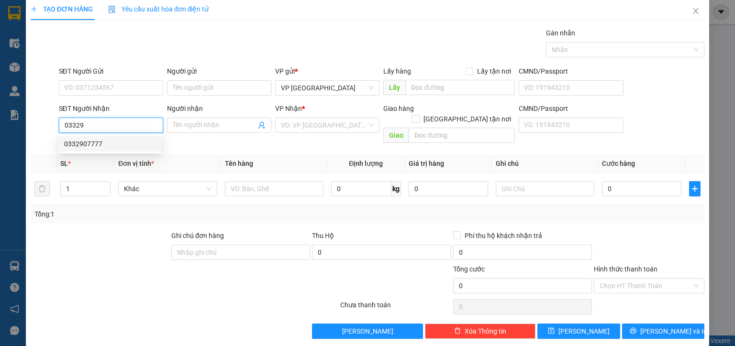
click at [94, 147] on div "0332907777" at bounding box center [110, 144] width 92 height 11
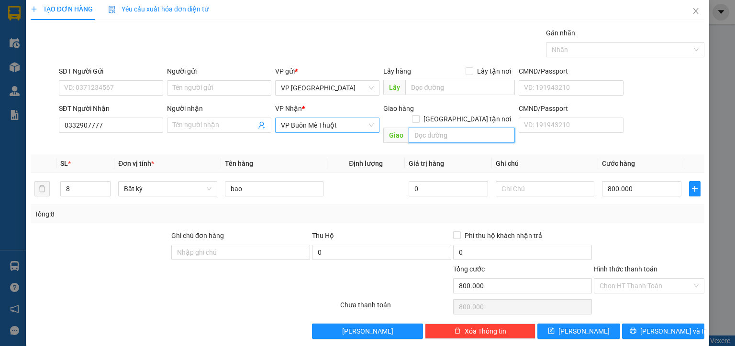
click at [367, 123] on span "VP Buôn Mê Thuột" at bounding box center [327, 125] width 93 height 14
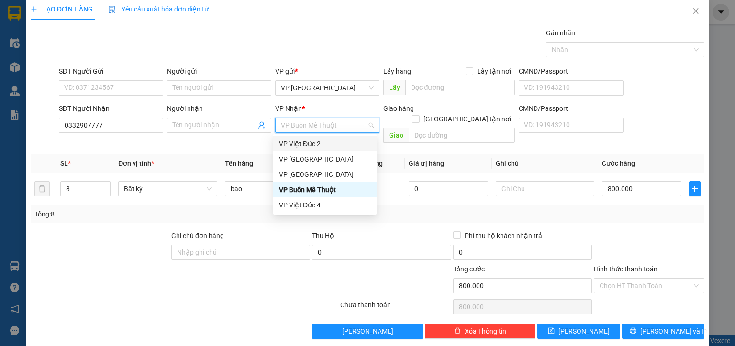
click at [318, 142] on div "VP Việt Đức 2" at bounding box center [325, 144] width 92 height 11
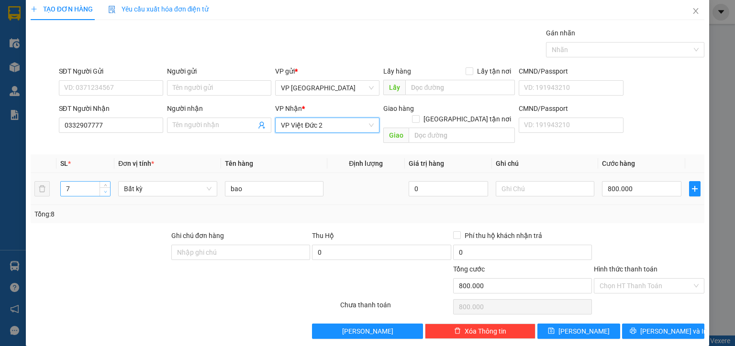
click at [103, 187] on span "Decrease Value" at bounding box center [104, 191] width 11 height 9
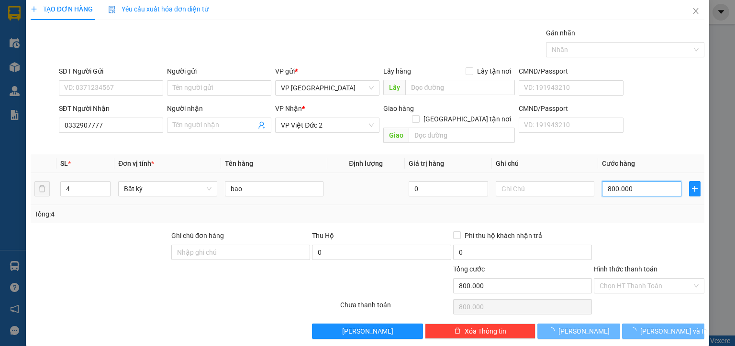
click at [648, 181] on input "800.000" at bounding box center [641, 188] width 79 height 15
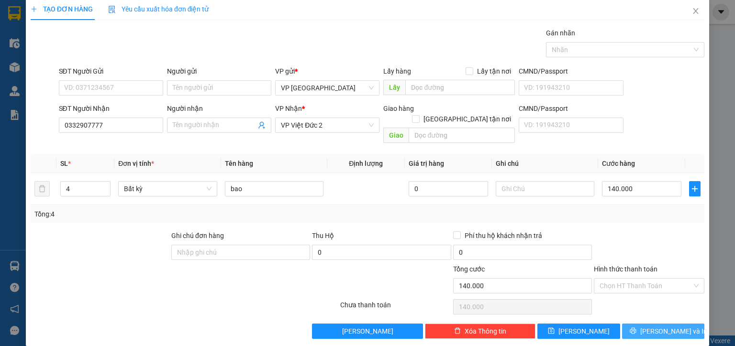
click at [636, 328] on icon "printer" at bounding box center [632, 331] width 6 height 6
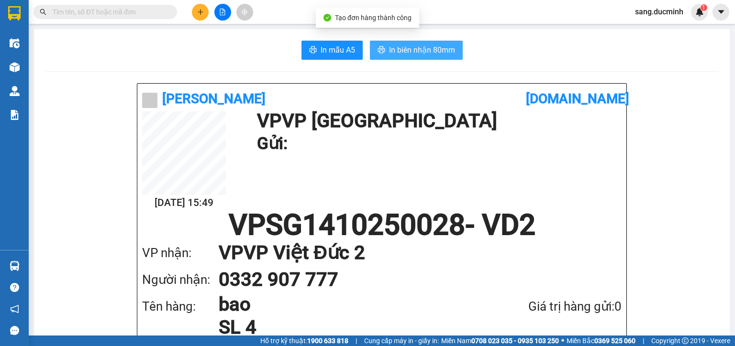
click at [436, 55] on span "In biên nhận 80mm" at bounding box center [422, 50] width 66 height 12
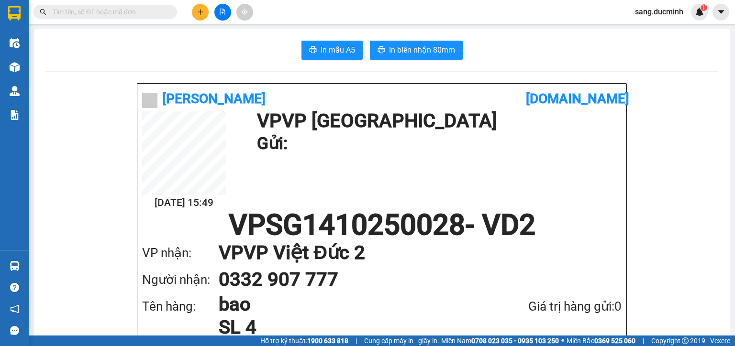
click at [202, 11] on icon "plus" at bounding box center [200, 12] width 7 height 7
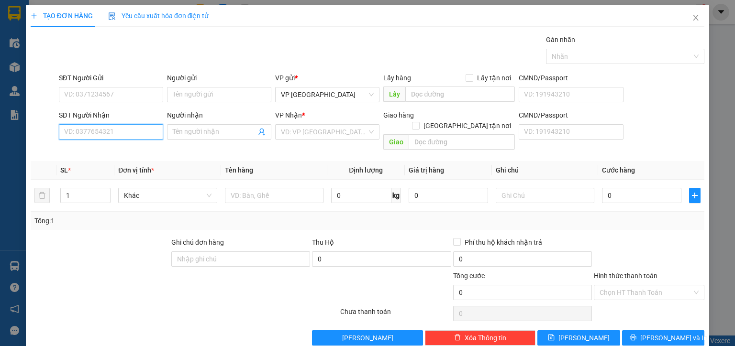
click at [124, 134] on input "SĐT Người Nhận" at bounding box center [111, 131] width 104 height 15
click at [123, 155] on div "0935472407 - A VU" at bounding box center [110, 150] width 92 height 11
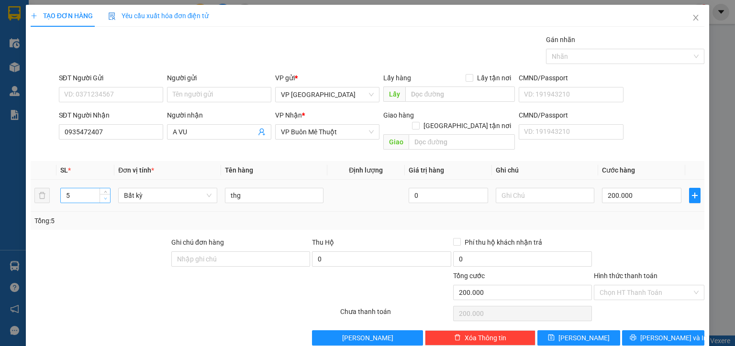
click at [105, 196] on span "down" at bounding box center [105, 199] width 6 height 6
click at [104, 196] on span "down" at bounding box center [105, 199] width 6 height 6
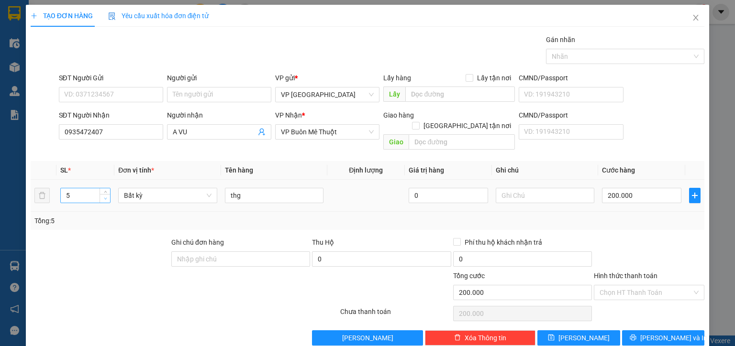
click at [104, 196] on span "down" at bounding box center [105, 199] width 6 height 6
click at [104, 197] on icon "down" at bounding box center [105, 198] width 3 height 3
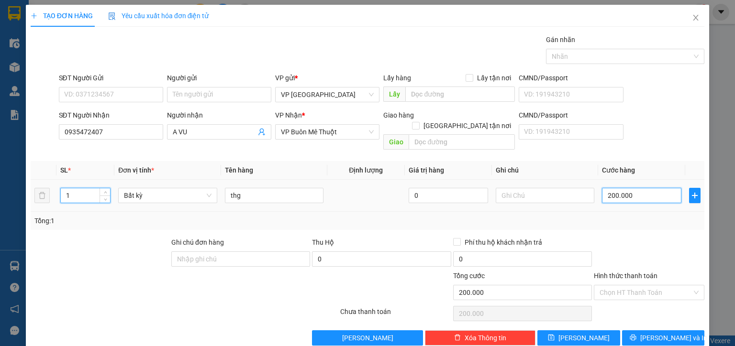
click at [653, 188] on input "200.000" at bounding box center [641, 195] width 79 height 15
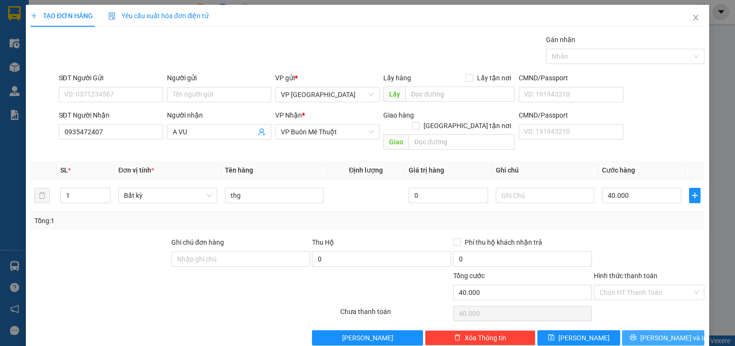
click at [655, 333] on span "[PERSON_NAME] và In" at bounding box center [673, 338] width 67 height 11
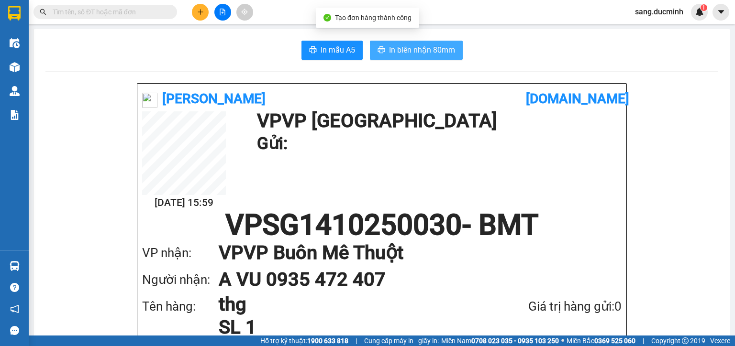
click at [402, 50] on span "In biên nhận 80mm" at bounding box center [422, 50] width 66 height 12
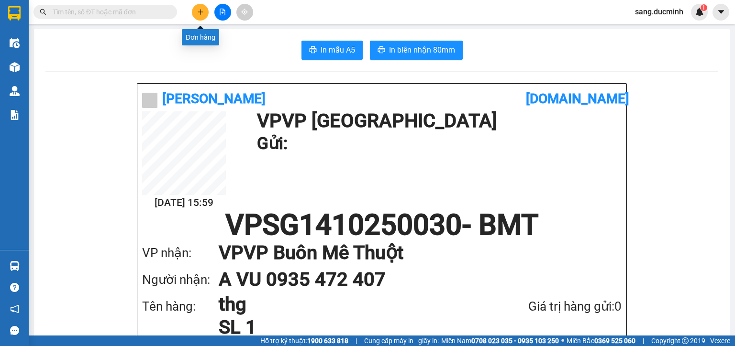
click at [201, 9] on icon "plus" at bounding box center [200, 12] width 7 height 7
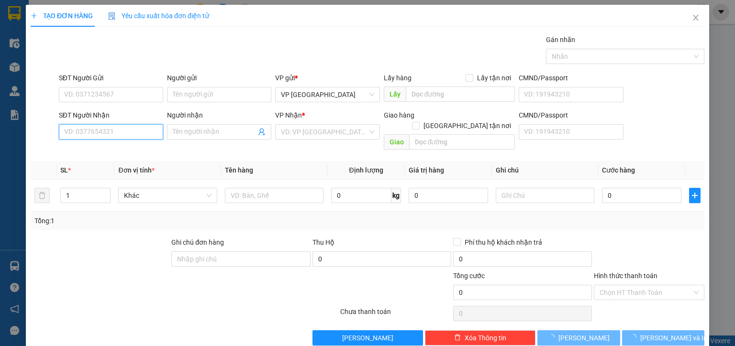
click at [145, 133] on input "SĐT Người Nhận" at bounding box center [111, 131] width 104 height 15
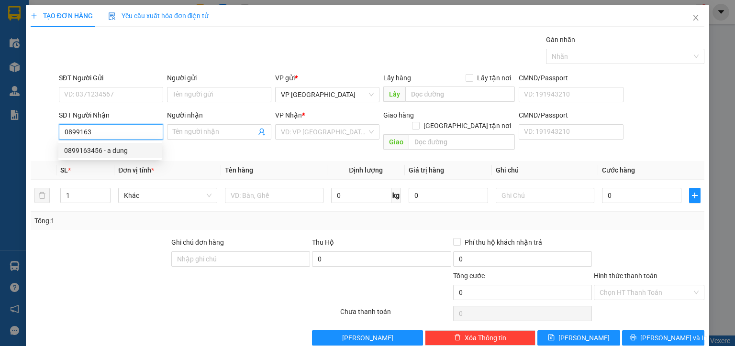
click at [107, 151] on div "0899163456 - a dung" at bounding box center [110, 150] width 92 height 11
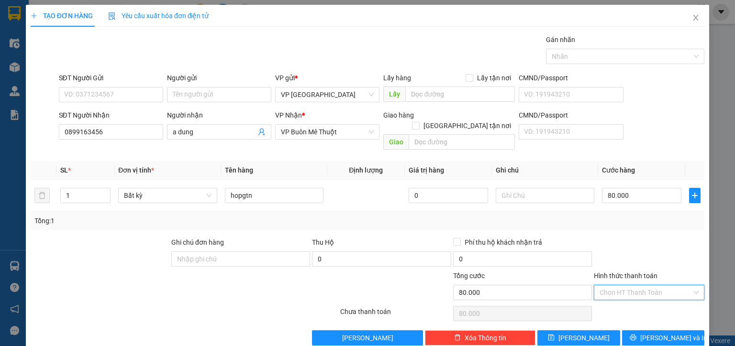
click at [650, 285] on input "Hình thức thanh toán" at bounding box center [645, 292] width 92 height 14
click at [633, 303] on div "Tại văn phòng" at bounding box center [643, 300] width 99 height 11
click at [652, 333] on span "[PERSON_NAME] và In" at bounding box center [673, 338] width 67 height 11
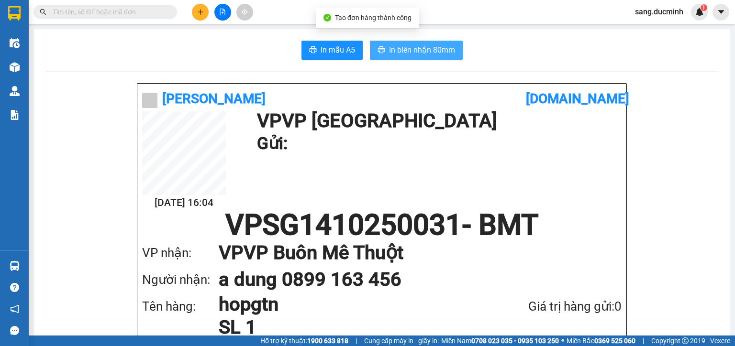
click at [423, 49] on span "In biên nhận 80mm" at bounding box center [422, 50] width 66 height 12
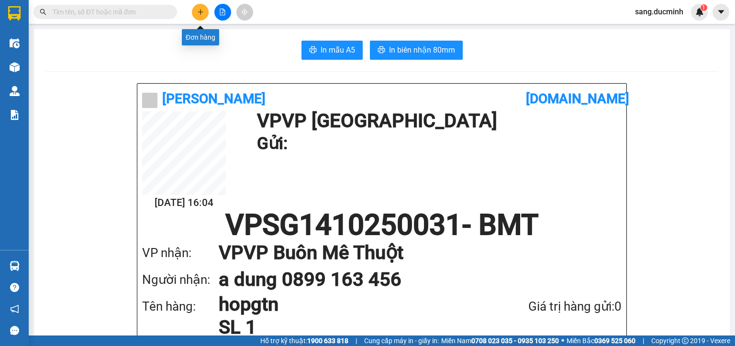
click at [196, 11] on button at bounding box center [200, 12] width 17 height 17
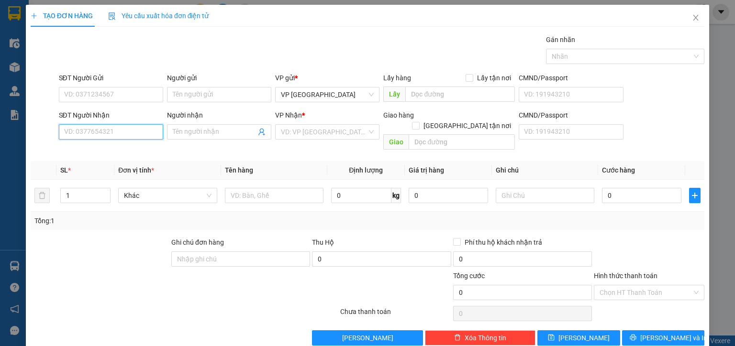
click at [149, 135] on input "SĐT Người Nhận" at bounding box center [111, 131] width 104 height 15
click at [110, 153] on div "0383572202 - thanh" at bounding box center [110, 150] width 92 height 11
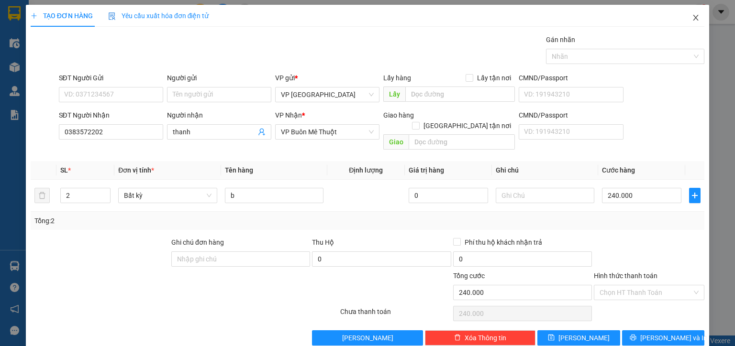
click at [692, 18] on icon "close" at bounding box center [696, 18] width 8 height 8
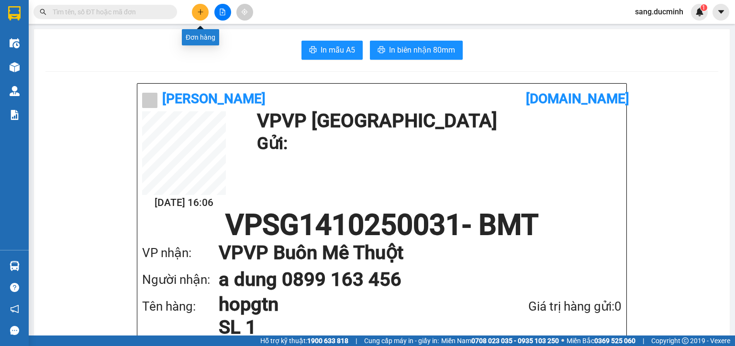
click at [201, 11] on icon "plus" at bounding box center [200, 12] width 7 height 7
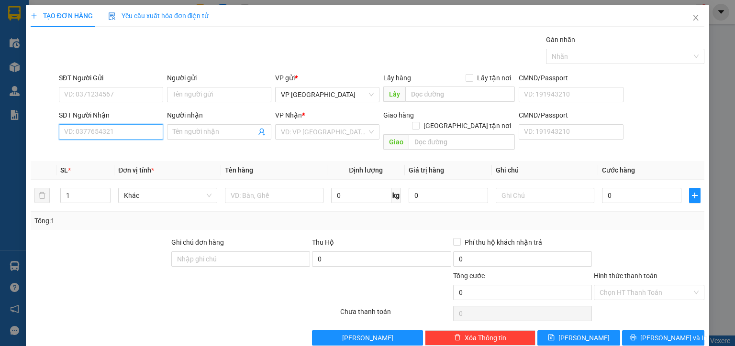
click at [136, 133] on input "SĐT Người Nhận" at bounding box center [111, 131] width 104 height 15
click at [113, 151] on div "0847274202 - bình" at bounding box center [110, 150] width 92 height 11
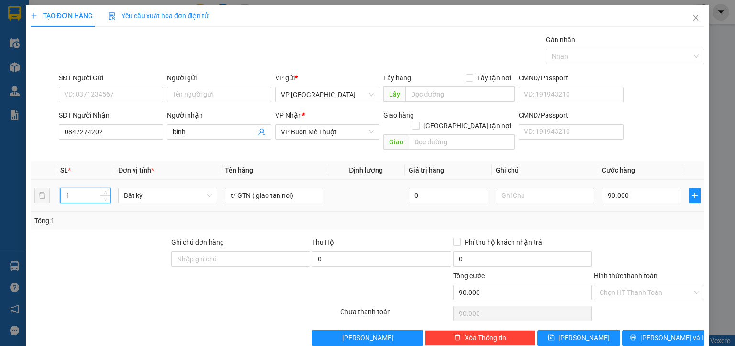
click at [86, 188] on input "1" at bounding box center [85, 195] width 49 height 14
click at [627, 188] on input "90.000" at bounding box center [641, 195] width 79 height 15
click at [642, 285] on input "Hình thức thanh toán" at bounding box center [645, 292] width 92 height 14
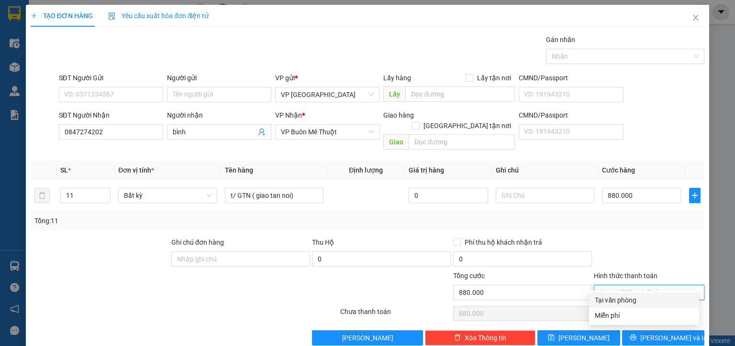
click at [627, 302] on div "Tại văn phòng" at bounding box center [643, 300] width 99 height 11
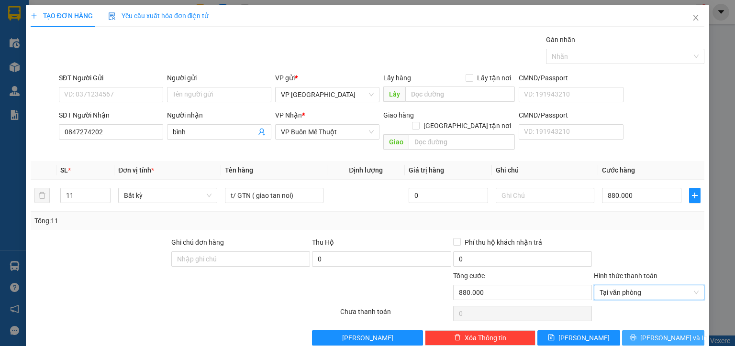
click at [664, 333] on span "[PERSON_NAME] và In" at bounding box center [673, 338] width 67 height 11
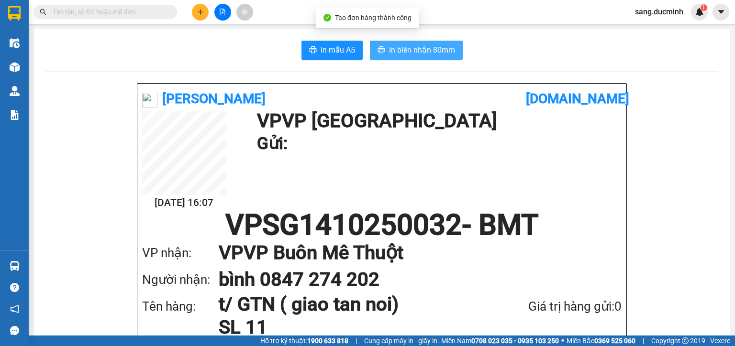
click at [450, 49] on span "In biên nhận 80mm" at bounding box center [422, 50] width 66 height 12
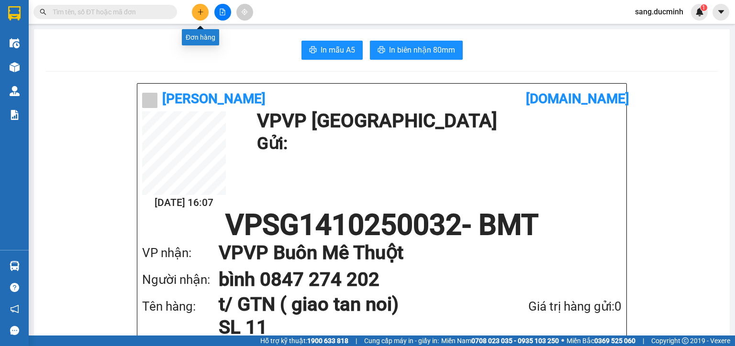
click at [202, 17] on button at bounding box center [200, 12] width 17 height 17
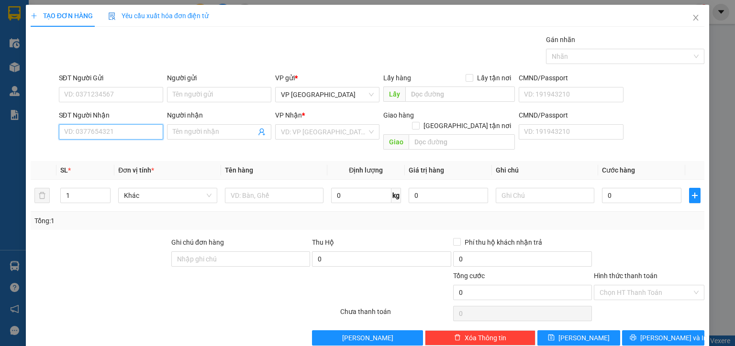
click at [153, 127] on input "SĐT Người Nhận" at bounding box center [111, 131] width 104 height 15
click at [113, 150] on div "0859919798 - anh quang" at bounding box center [111, 150] width 94 height 11
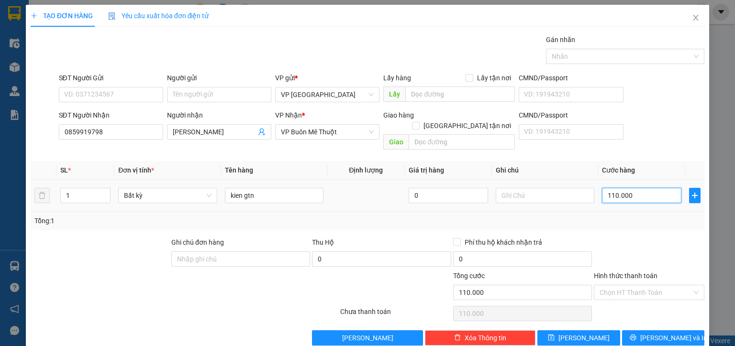
click at [640, 188] on input "110.000" at bounding box center [641, 195] width 79 height 15
click at [667, 285] on input "Hình thức thanh toán" at bounding box center [645, 292] width 92 height 14
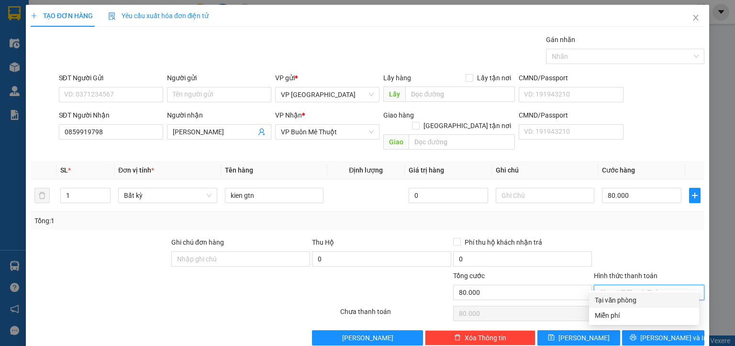
click at [643, 299] on div "Tại văn phòng" at bounding box center [643, 300] width 99 height 11
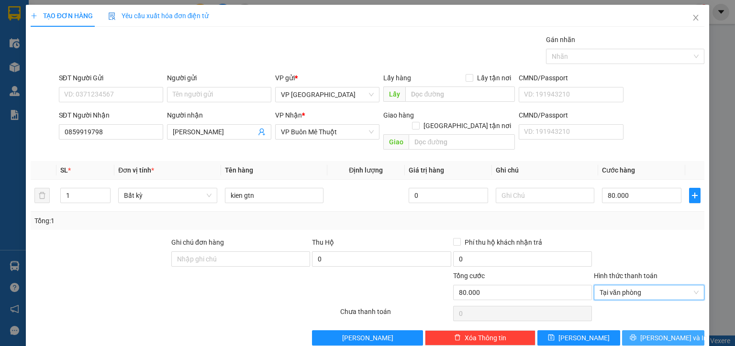
click at [661, 333] on span "[PERSON_NAME] và In" at bounding box center [673, 338] width 67 height 11
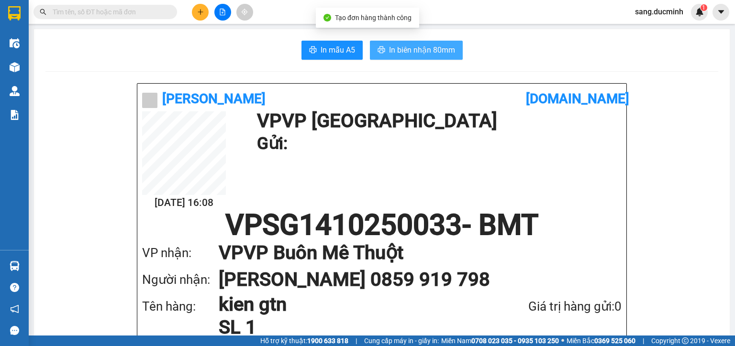
click at [434, 51] on span "In biên nhận 80mm" at bounding box center [422, 50] width 66 height 12
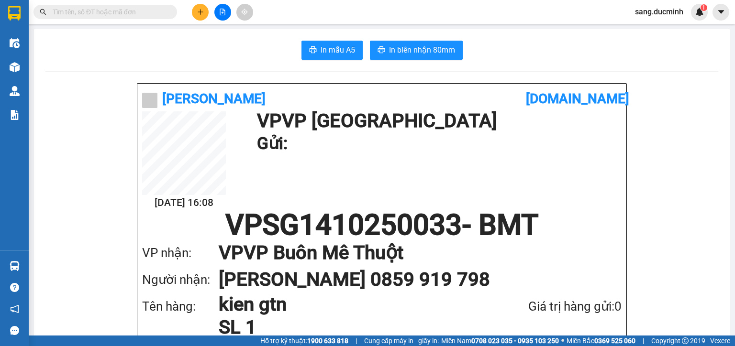
click at [202, 13] on icon "plus" at bounding box center [200, 12] width 7 height 7
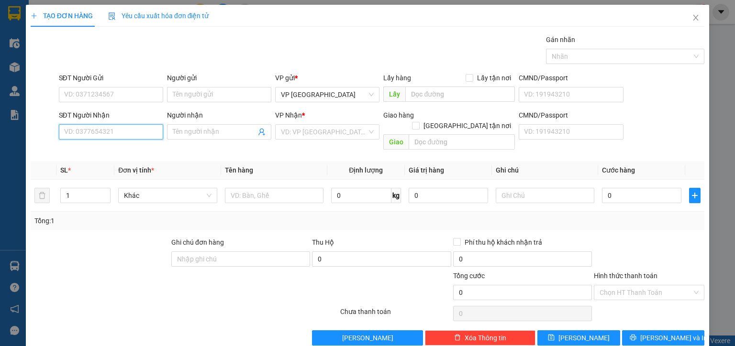
click at [145, 132] on input "SĐT Người Nhận" at bounding box center [111, 131] width 104 height 15
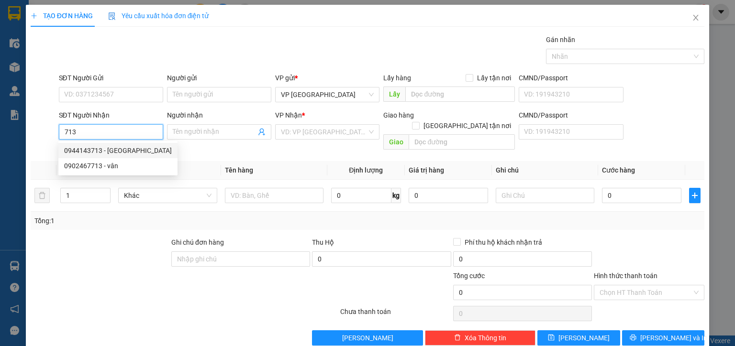
click at [140, 147] on div "0944143713 - đức thành" at bounding box center [118, 150] width 108 height 11
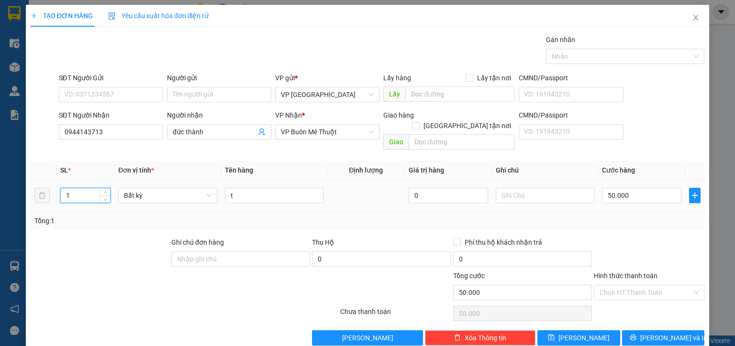
drag, startPoint x: 68, startPoint y: 191, endPoint x: 56, endPoint y: 194, distance: 12.2
click at [56, 194] on td "1" at bounding box center [85, 196] width 58 height 32
click at [628, 188] on input "50.000" at bounding box center [641, 195] width 79 height 15
click at [656, 333] on span "[PERSON_NAME] và In" at bounding box center [673, 338] width 67 height 11
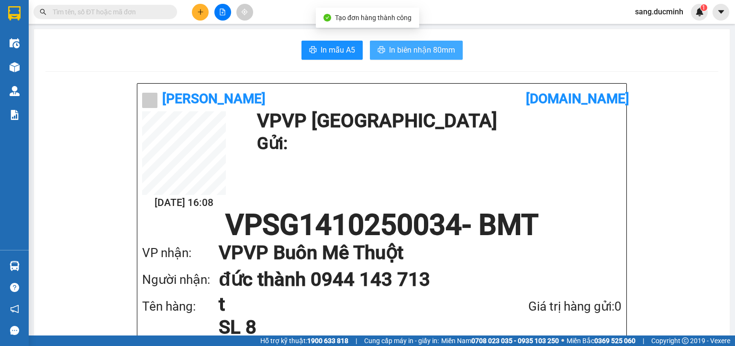
click at [413, 52] on span "In biên nhận 80mm" at bounding box center [422, 50] width 66 height 12
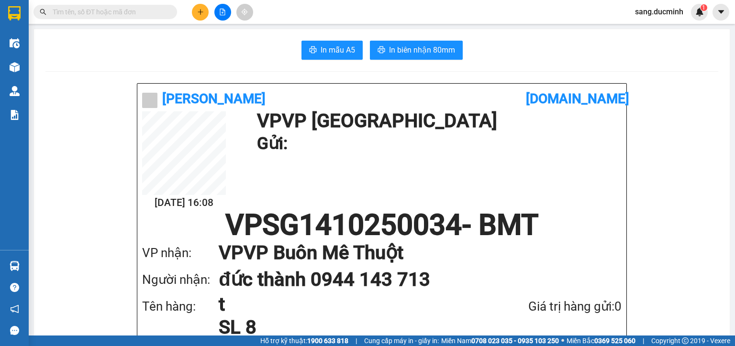
click at [203, 13] on icon "plus" at bounding box center [200, 12] width 7 height 7
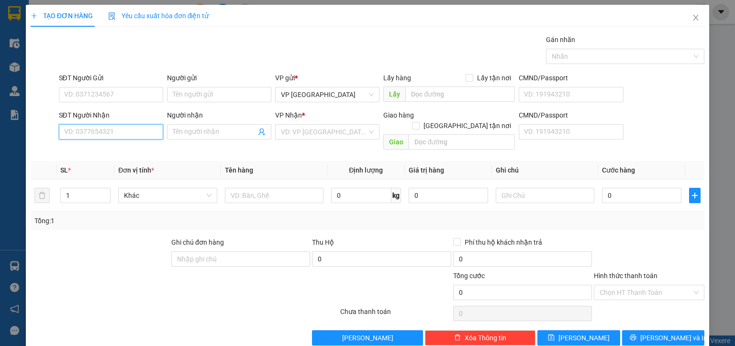
click at [146, 137] on input "SĐT Người Nhận" at bounding box center [111, 131] width 104 height 15
click at [115, 165] on div "0383572202 - thanh" at bounding box center [110, 166] width 92 height 11
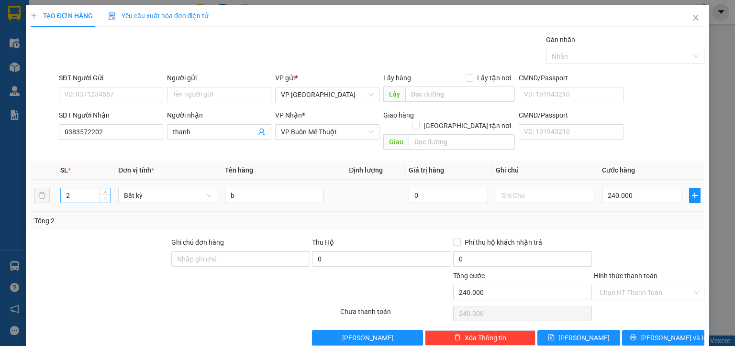
click at [102, 196] on span "down" at bounding box center [105, 199] width 6 height 6
click at [225, 190] on input "b" at bounding box center [274, 195] width 99 height 15
click at [631, 188] on input "0" at bounding box center [641, 195] width 79 height 15
click at [665, 333] on span "[PERSON_NAME] và In" at bounding box center [673, 338] width 67 height 11
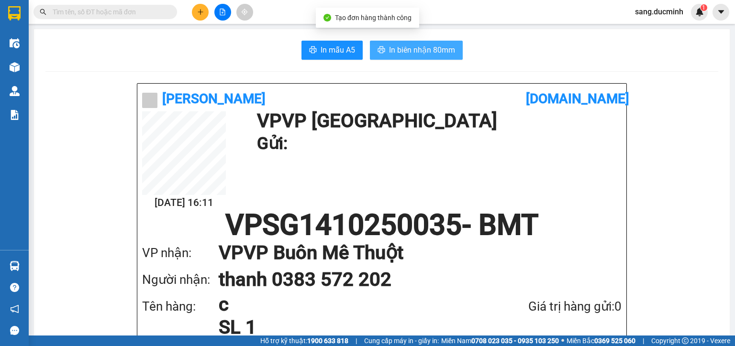
click at [446, 51] on span "In biên nhận 80mm" at bounding box center [422, 50] width 66 height 12
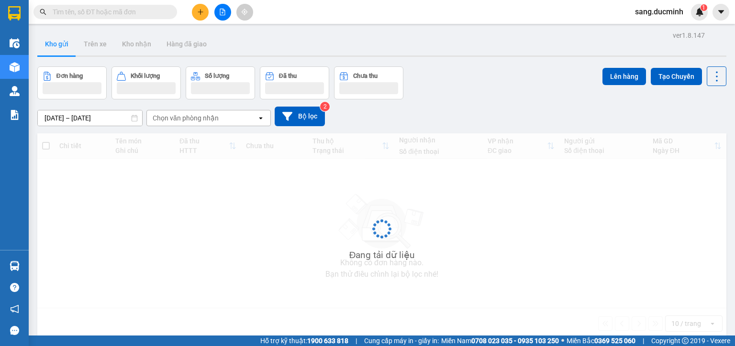
click at [139, 11] on input "text" at bounding box center [109, 12] width 113 height 11
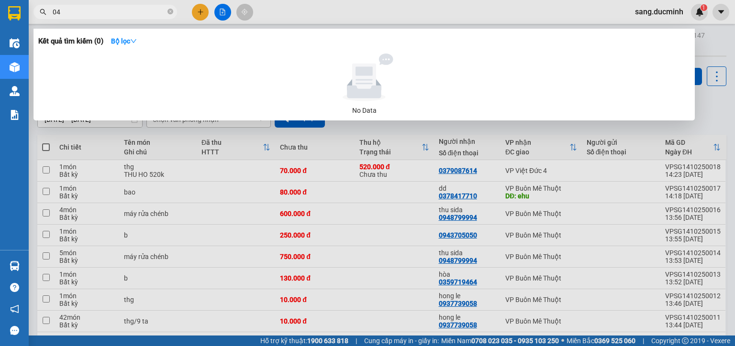
type input "047"
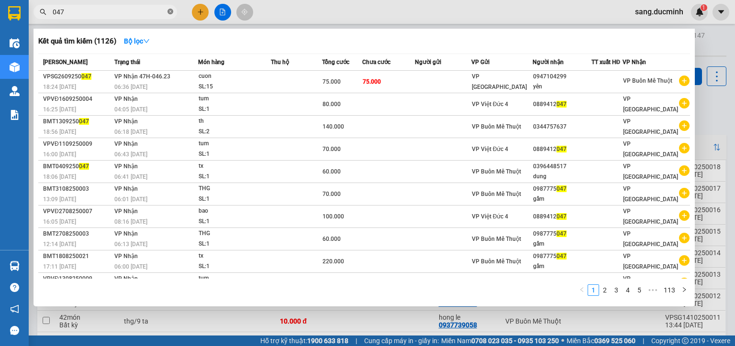
click at [168, 11] on icon "close-circle" at bounding box center [170, 12] width 6 height 6
type input "a"
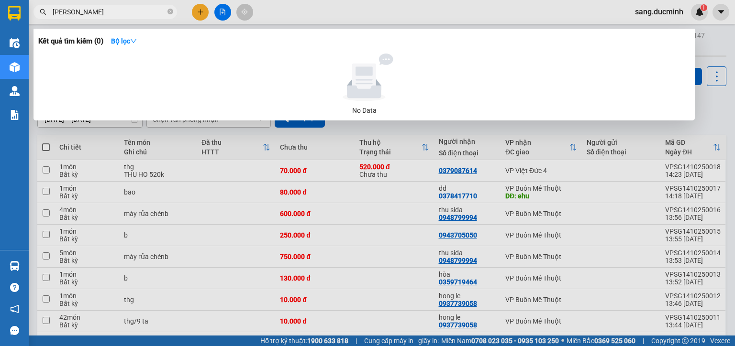
drag, startPoint x: 63, startPoint y: 12, endPoint x: 35, endPoint y: 13, distance: 27.3
click at [35, 13] on span "ạnh vu" at bounding box center [104, 12] width 143 height 14
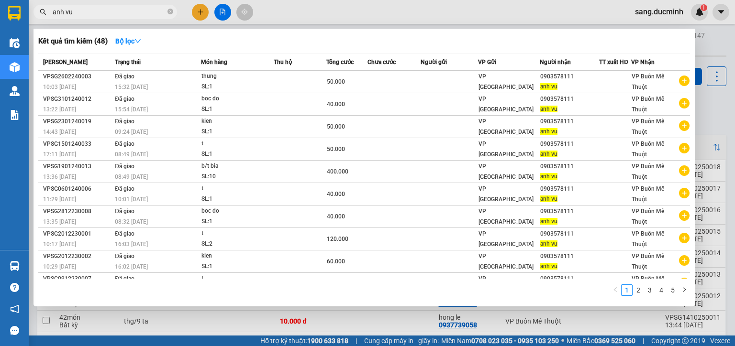
type input "anh vu"
click at [167, 11] on icon "close-circle" at bounding box center [170, 12] width 6 height 6
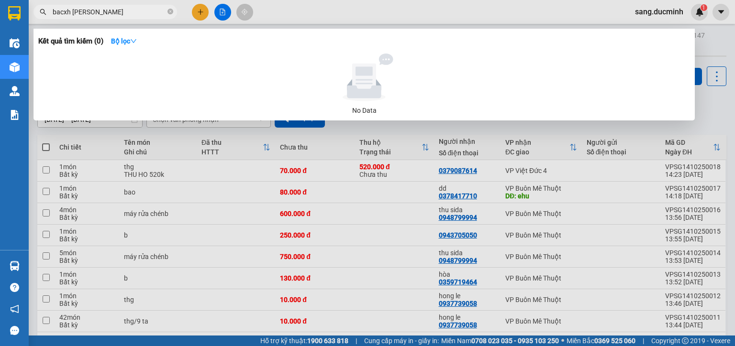
click at [66, 14] on input "bacxh kim" at bounding box center [109, 12] width 113 height 11
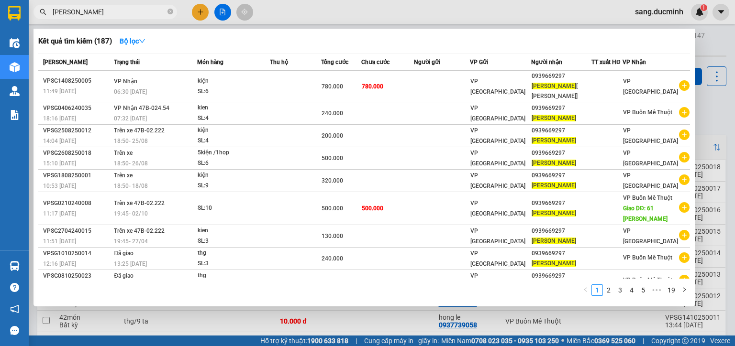
type input "bach kim"
click at [169, 13] on icon "close-circle" at bounding box center [170, 12] width 6 height 6
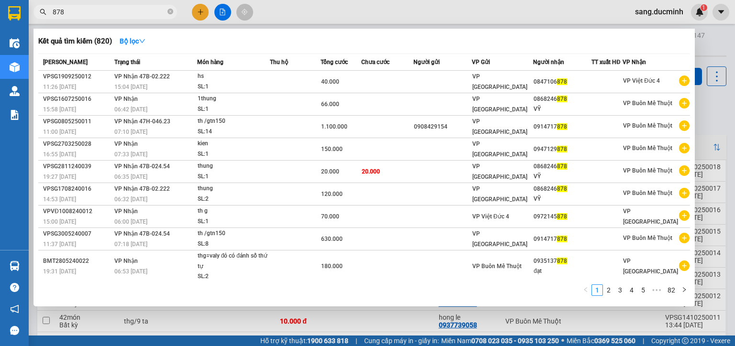
type input "878"
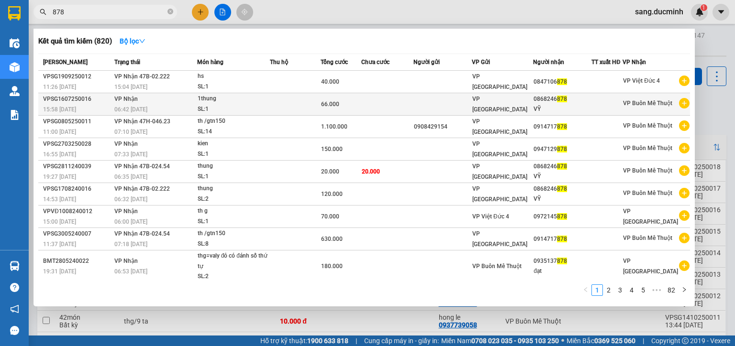
click at [451, 102] on td at bounding box center [442, 104] width 58 height 22
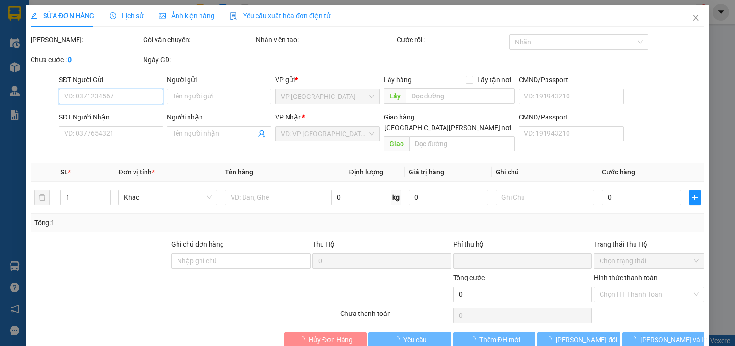
type input "0868246878"
type input "VỸ"
type input "0"
type input "66.000"
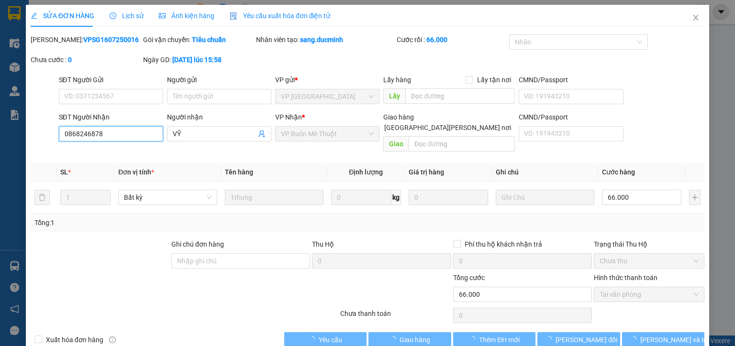
click at [113, 136] on input "0868246878" at bounding box center [111, 133] width 104 height 15
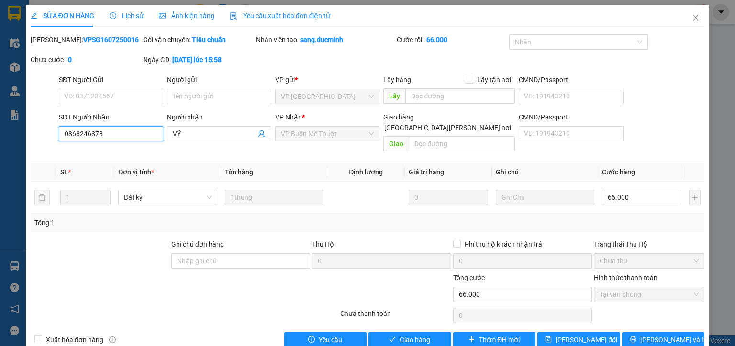
click at [113, 136] on input "0868246878" at bounding box center [111, 133] width 104 height 15
click at [693, 17] on icon "close" at bounding box center [695, 18] width 5 height 6
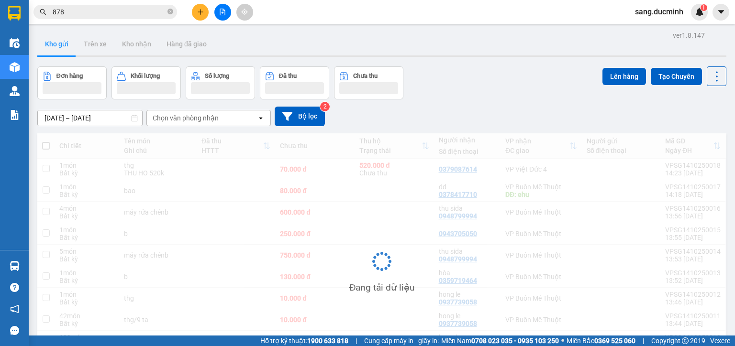
click at [689, 17] on span "sang.ducminh" at bounding box center [659, 12] width 64 height 12
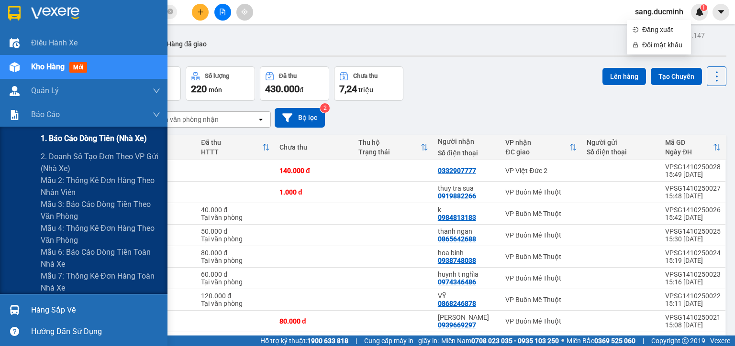
click at [111, 142] on span "1. Báo cáo dòng tiền (nhà xe)" at bounding box center [94, 138] width 106 height 12
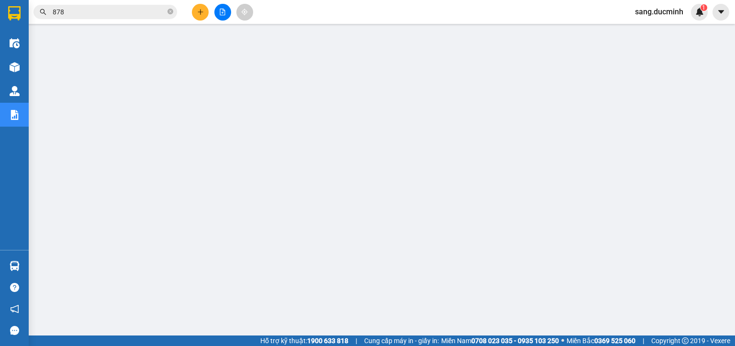
click at [197, 7] on button at bounding box center [200, 12] width 17 height 17
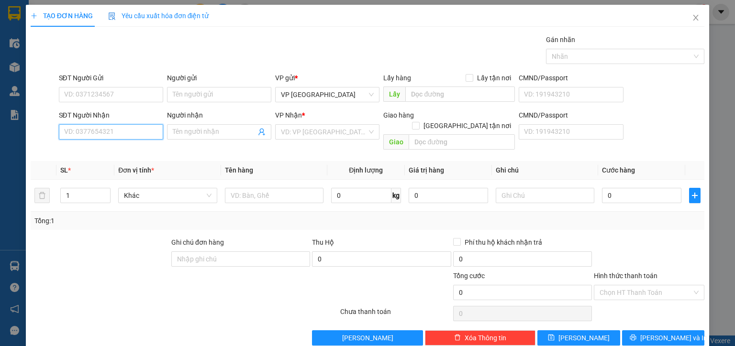
click at [138, 130] on input "SĐT Người Nhận" at bounding box center [111, 131] width 104 height 15
drag, startPoint x: 115, startPoint y: 122, endPoint x: 65, endPoint y: 137, distance: 52.4
click at [66, 136] on div "SĐT Người Nhận 485" at bounding box center [111, 126] width 104 height 33
drag, startPoint x: 77, startPoint y: 131, endPoint x: 51, endPoint y: 141, distance: 28.2
click at [54, 140] on div "SĐT Người Nhận 485 485 Người nhận Tên người nhận VP Nhận * VD: VP Sài Gòn Giao …" at bounding box center [367, 132] width 675 height 44
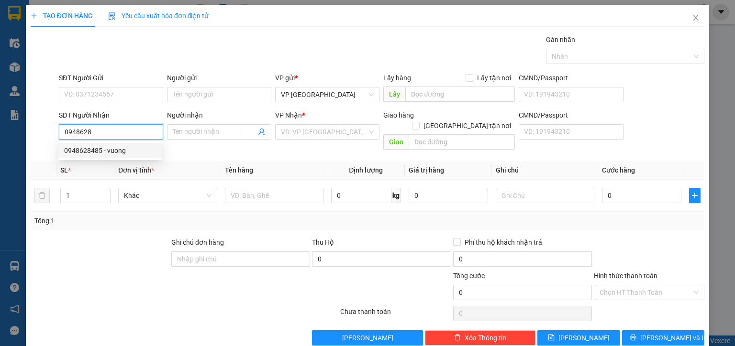
click at [101, 152] on div "0948628485 - vuong" at bounding box center [110, 150] width 92 height 11
type input "0948628485"
type input "vuong"
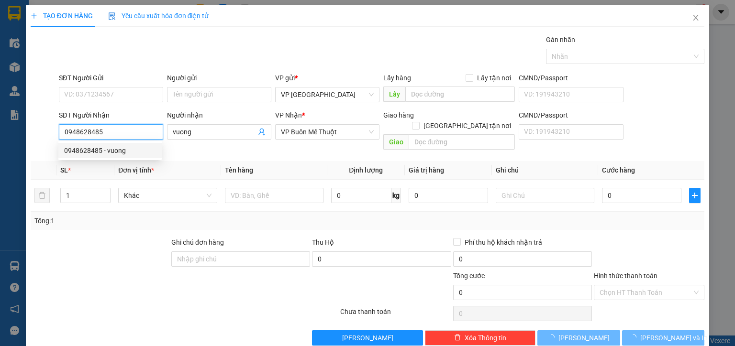
type input "70.000"
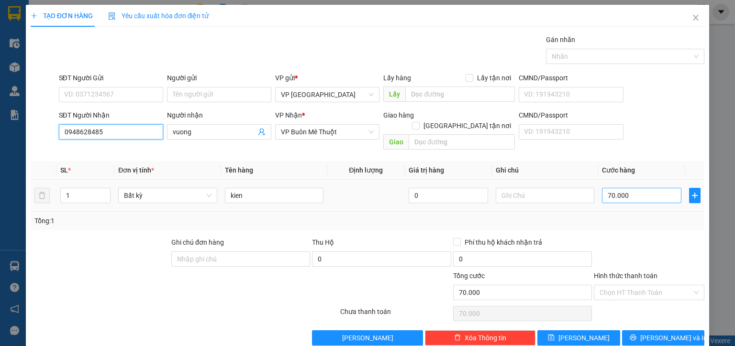
type input "0948628485"
click at [640, 188] on input "70.000" at bounding box center [641, 195] width 79 height 15
type input "6"
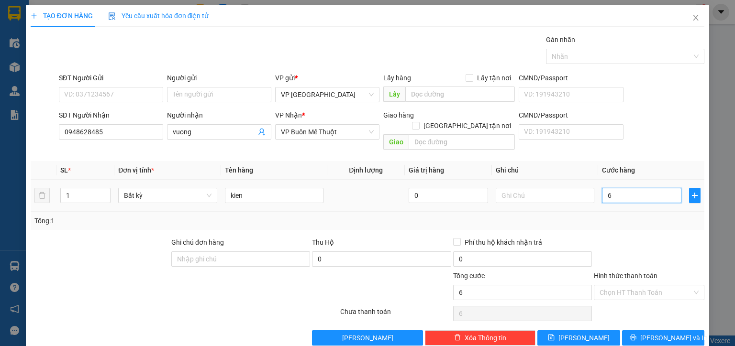
type input "60"
type input "60.000"
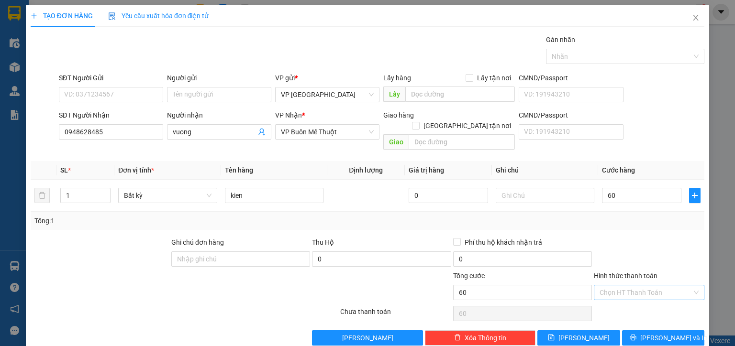
type input "60.000"
click at [622, 285] on input "Hình thức thanh toán" at bounding box center [645, 292] width 92 height 14
click at [624, 303] on div "Tại văn phòng" at bounding box center [643, 300] width 99 height 11
type input "0"
click at [654, 333] on span "[PERSON_NAME] và In" at bounding box center [673, 338] width 67 height 11
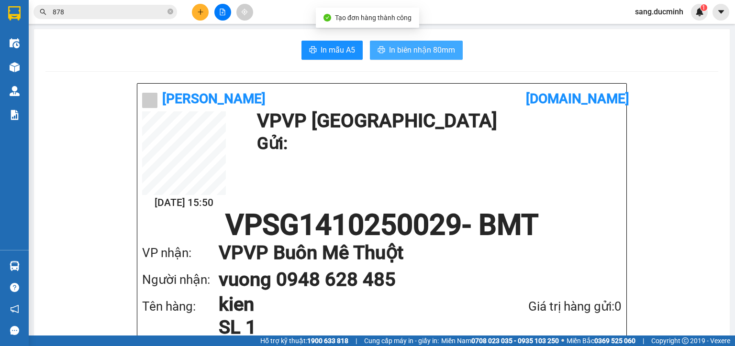
click at [410, 54] on span "In biên nhận 80mm" at bounding box center [422, 50] width 66 height 12
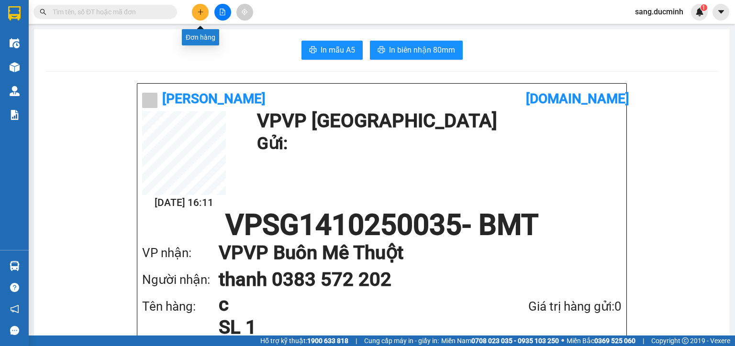
click at [202, 12] on icon "plus" at bounding box center [200, 12] width 7 height 7
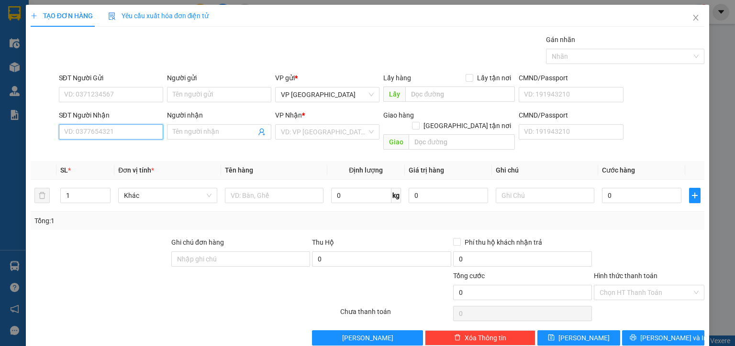
click at [145, 132] on input "SĐT Người Nhận" at bounding box center [111, 131] width 104 height 15
click at [115, 152] on div "0906539300 - NỮ" at bounding box center [110, 150] width 92 height 11
type input "0906539300"
type input "NỮ"
type input "90.000"
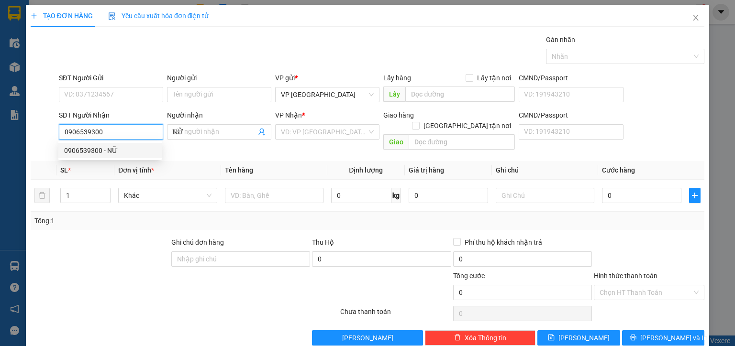
type input "90.000"
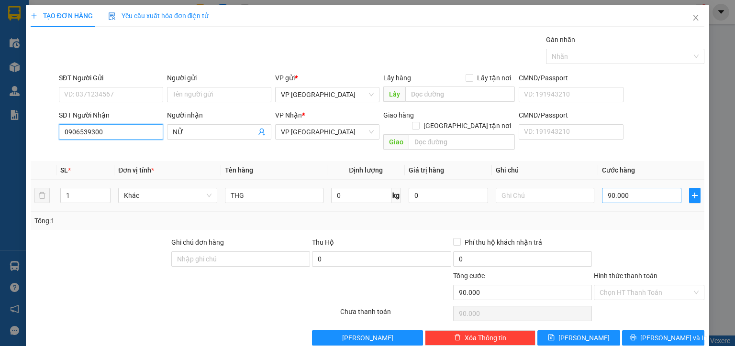
type input "0906539300"
click at [641, 188] on input "90.000" at bounding box center [641, 195] width 79 height 15
type input "6"
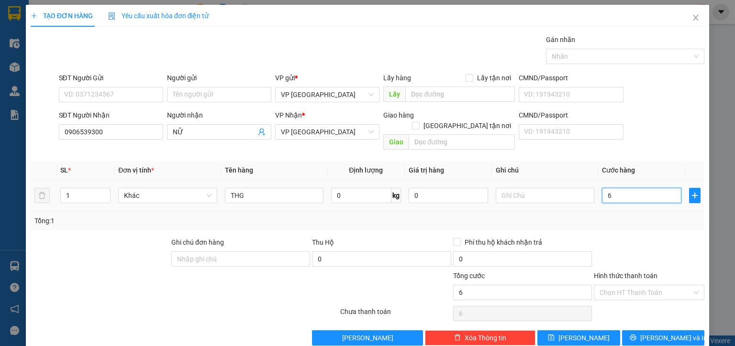
type input "60"
drag, startPoint x: 610, startPoint y: 186, endPoint x: 597, endPoint y: 192, distance: 14.3
click at [602, 192] on input "60" at bounding box center [641, 195] width 79 height 15
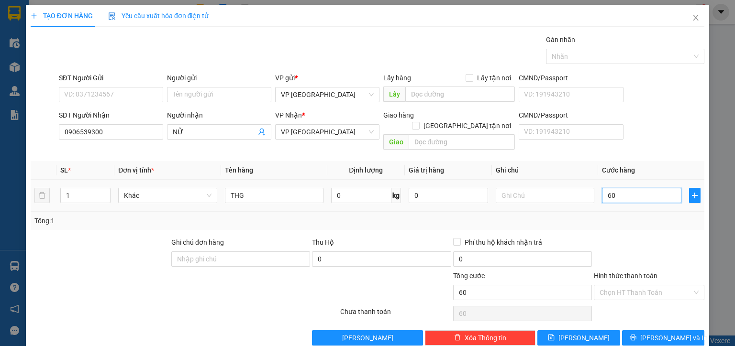
type input "7"
type input "70"
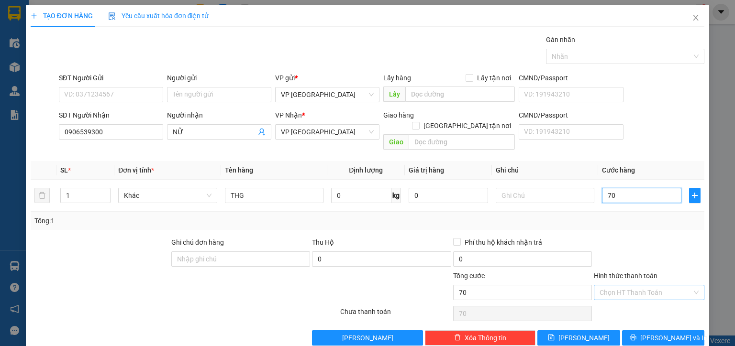
type input "70"
type input "70.000"
click at [651, 285] on input "Hình thức thanh toán" at bounding box center [645, 292] width 92 height 14
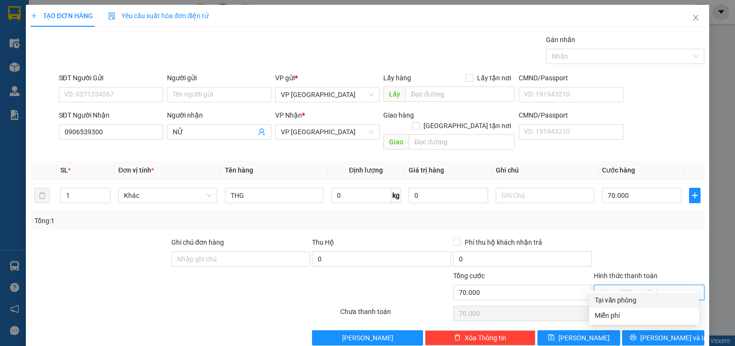
click at [637, 299] on div "Tại văn phòng" at bounding box center [643, 300] width 99 height 11
type input "0"
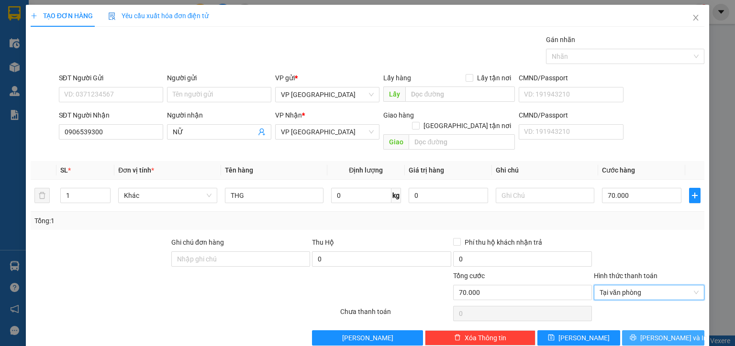
click at [656, 333] on span "[PERSON_NAME] và In" at bounding box center [673, 338] width 67 height 11
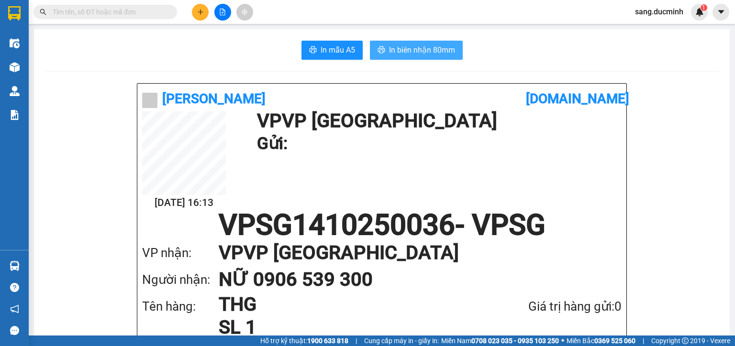
click at [422, 53] on span "In biên nhận 80mm" at bounding box center [422, 50] width 66 height 12
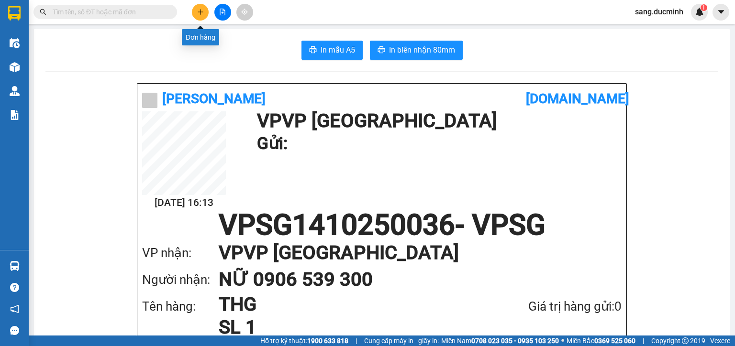
click at [201, 10] on icon "plus" at bounding box center [200, 12] width 7 height 7
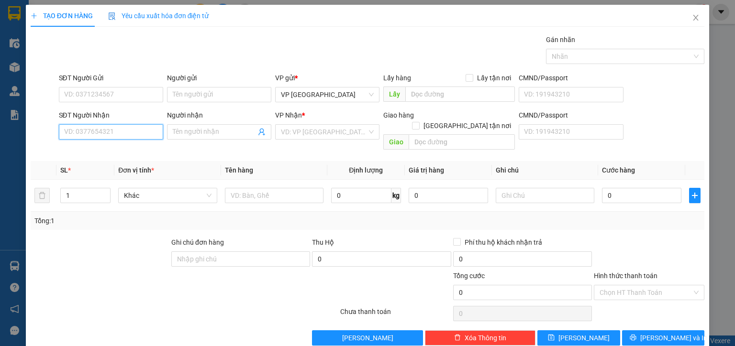
click at [147, 132] on input "SĐT Người Nhận" at bounding box center [111, 131] width 104 height 15
click at [87, 154] on div "0368859734 - dan" at bounding box center [111, 150] width 94 height 11
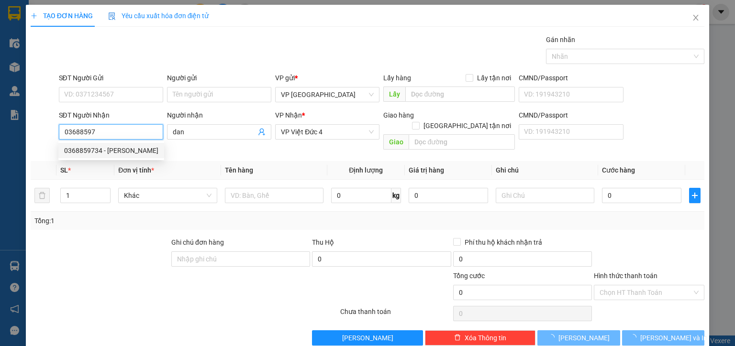
type input "0368859734"
type input "dan"
type input "100.000"
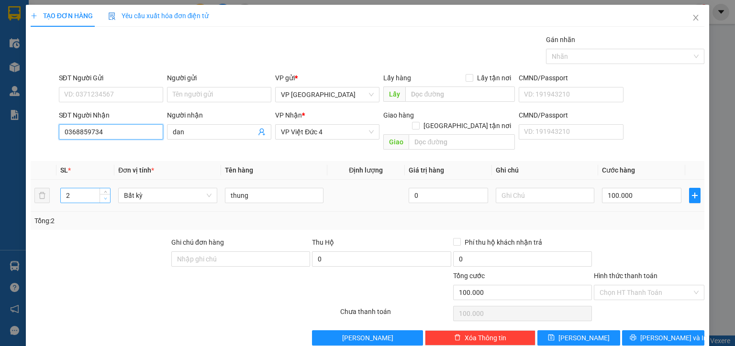
type input "0368859734"
type input "1"
click at [106, 197] on icon "down" at bounding box center [105, 198] width 3 height 3
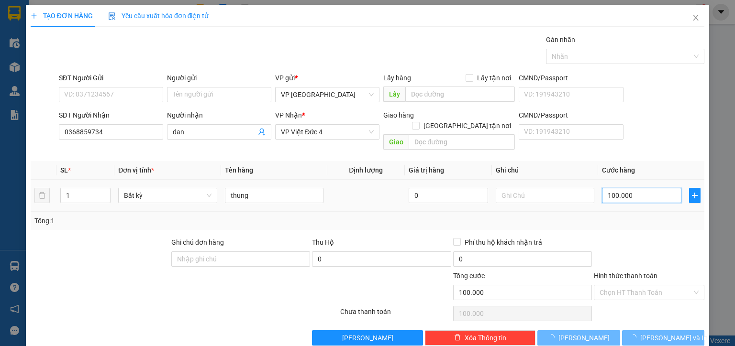
click at [652, 188] on input "100.000" at bounding box center [641, 195] width 79 height 15
type input "0"
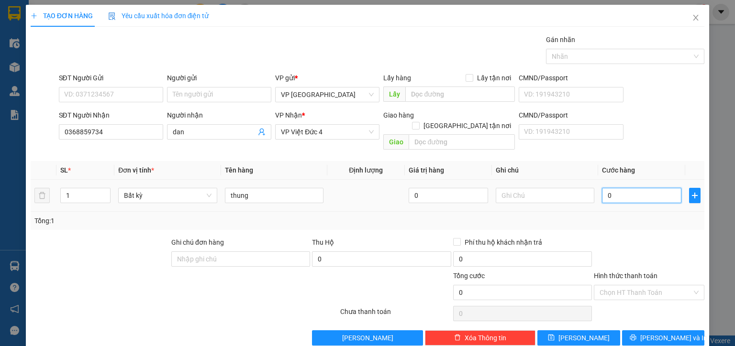
type input "5"
type input "05"
type input "50"
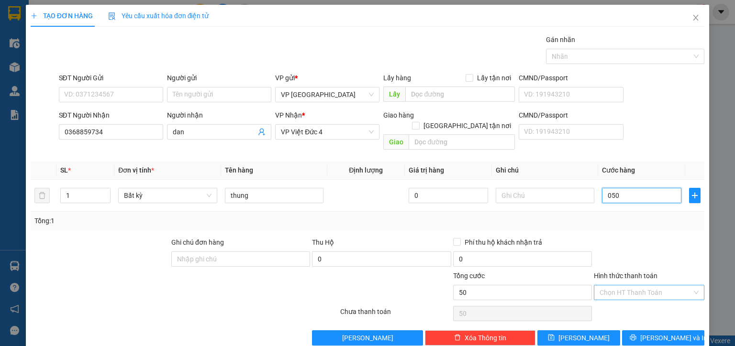
type input "050"
click at [643, 285] on input "Hình thức thanh toán" at bounding box center [645, 292] width 92 height 14
type input "50.000"
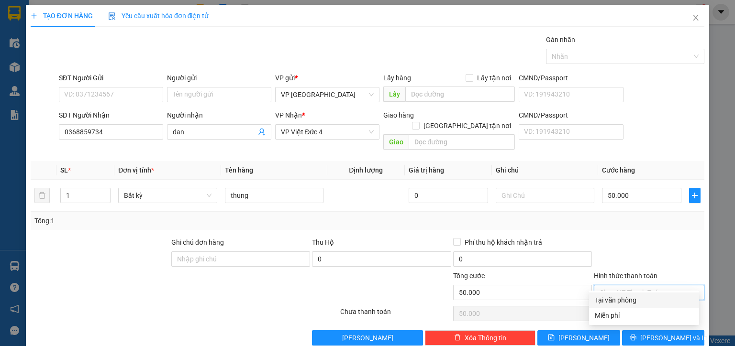
click at [637, 299] on div "Tại văn phòng" at bounding box center [643, 300] width 99 height 11
type input "0"
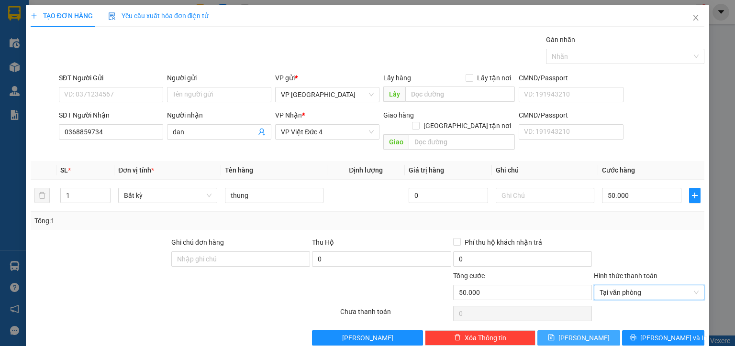
click at [585, 330] on button "[PERSON_NAME]" at bounding box center [578, 337] width 83 height 15
type input "0"
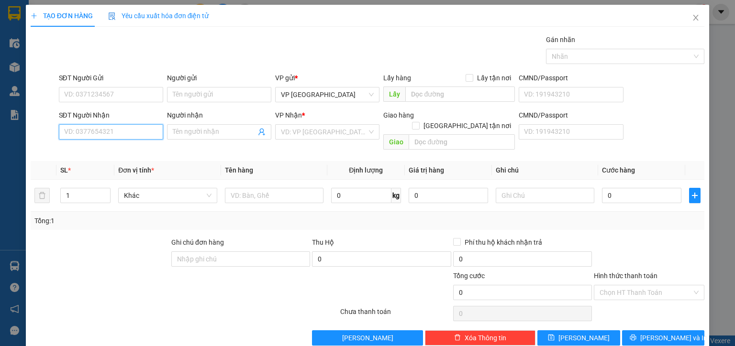
click at [133, 132] on input "SĐT Người Nhận" at bounding box center [111, 131] width 104 height 15
click at [110, 153] on div "0909517428 - trang" at bounding box center [110, 150] width 92 height 11
type input "0909517428"
type input "trang"
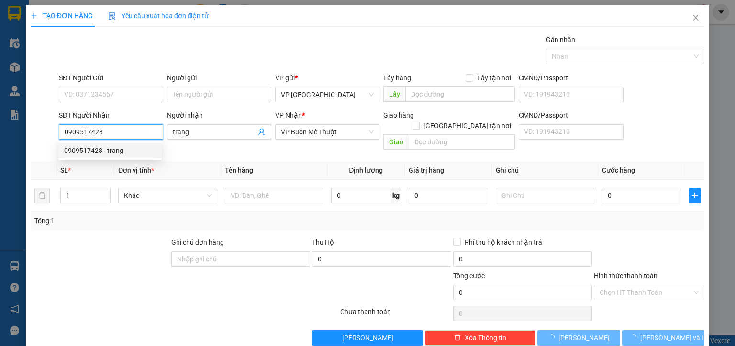
type input "240.000"
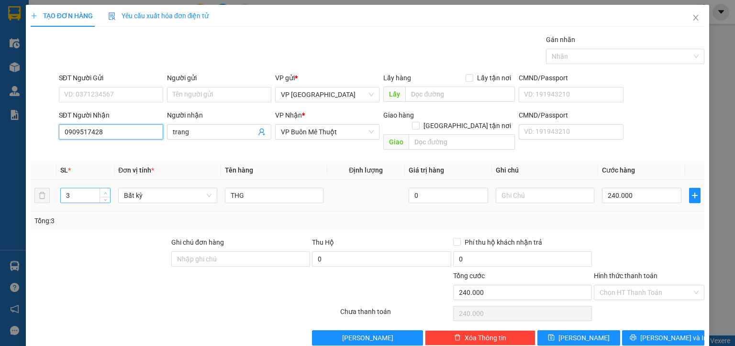
type input "0909517428"
click at [104, 192] on icon "up" at bounding box center [105, 193] width 3 height 3
type input "5"
click at [652, 188] on input "240.000" at bounding box center [641, 195] width 79 height 15
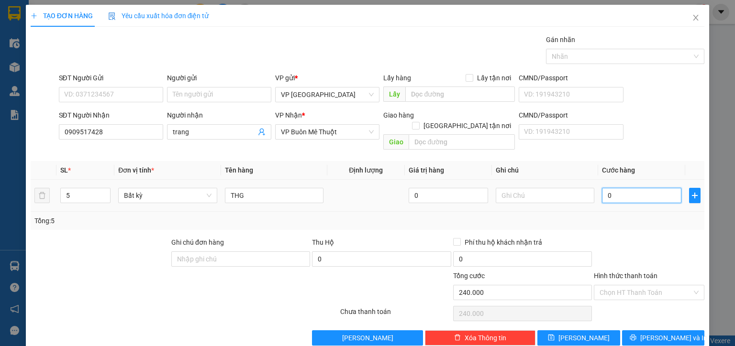
type input "0"
type input "04"
type input "4"
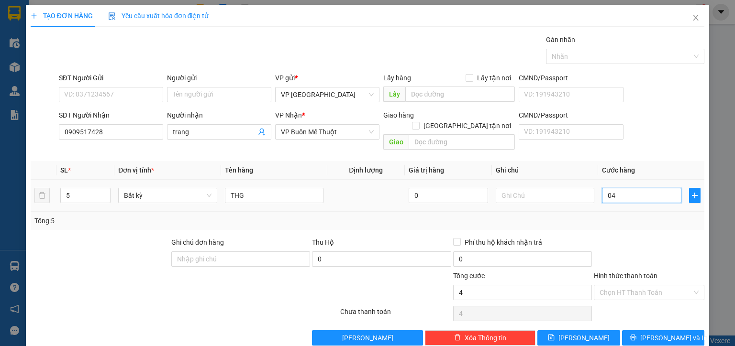
type input "44"
type input "0.440"
type input "440"
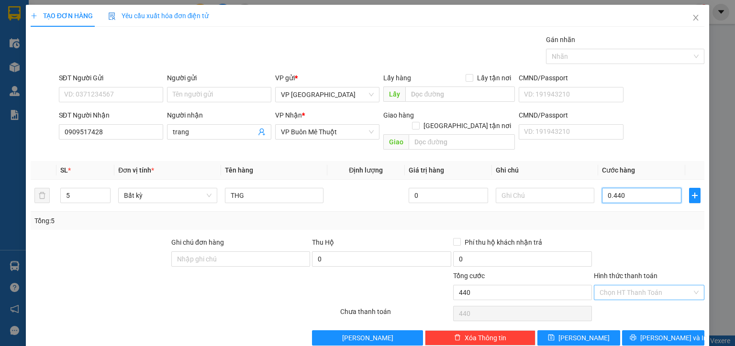
type input "0.440"
type input "440.000"
click at [644, 285] on input "Hình thức thanh toán" at bounding box center [645, 292] width 92 height 14
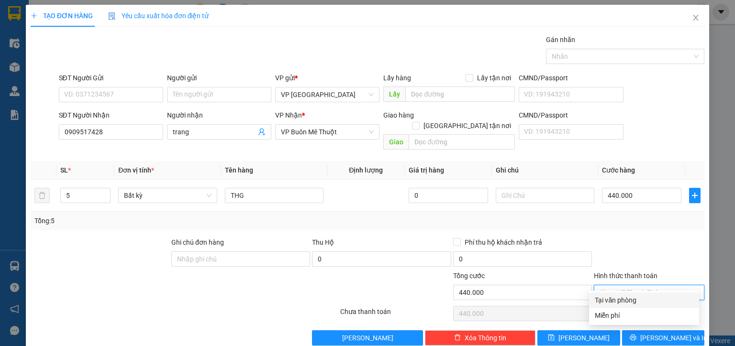
click at [629, 301] on div "Tại văn phòng" at bounding box center [643, 300] width 99 height 11
type input "0"
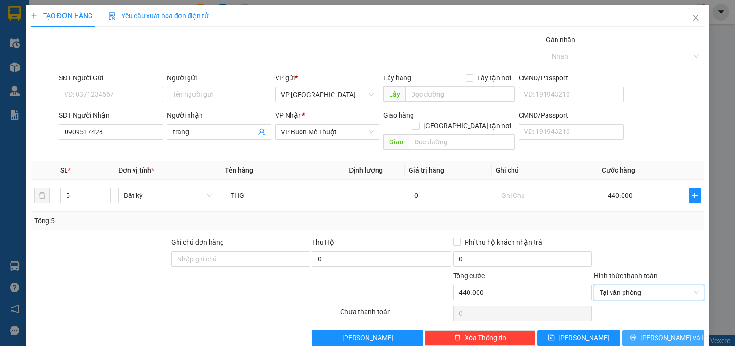
click at [674, 333] on span "[PERSON_NAME] và In" at bounding box center [673, 338] width 67 height 11
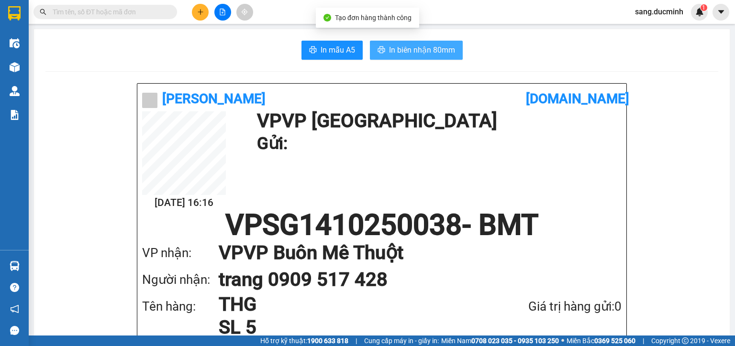
click at [444, 55] on span "In biên nhận 80mm" at bounding box center [422, 50] width 66 height 12
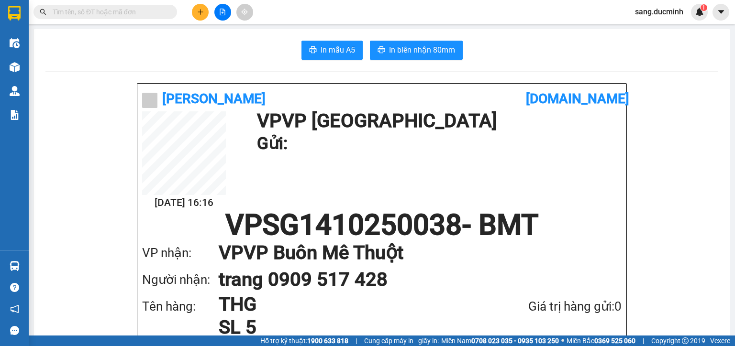
click at [128, 16] on input "text" at bounding box center [109, 12] width 113 height 11
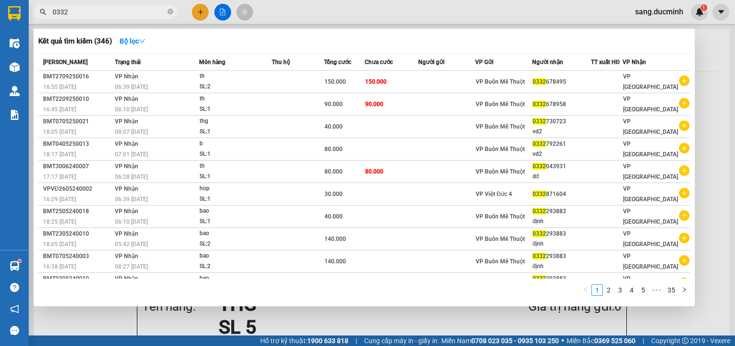
type input "0332"
click at [170, 10] on icon "close-circle" at bounding box center [170, 12] width 6 height 6
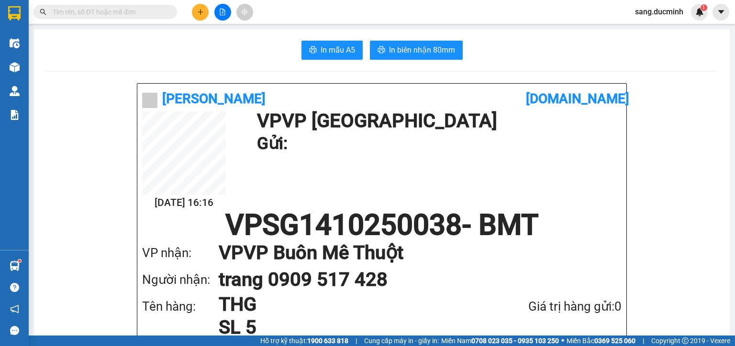
click at [200, 13] on icon "plus" at bounding box center [200, 11] width 0 height 5
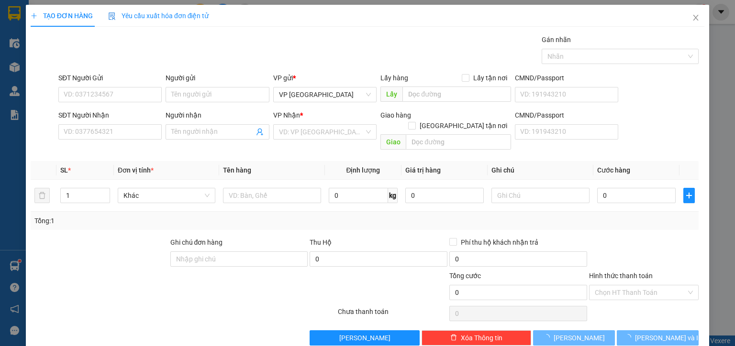
click at [152, 130] on div "Cần tạo đơn hàng để có thể xuất hóa đơn điện tử Xác nhận tạo đơn hàng? Quay lại…" at bounding box center [367, 173] width 735 height 346
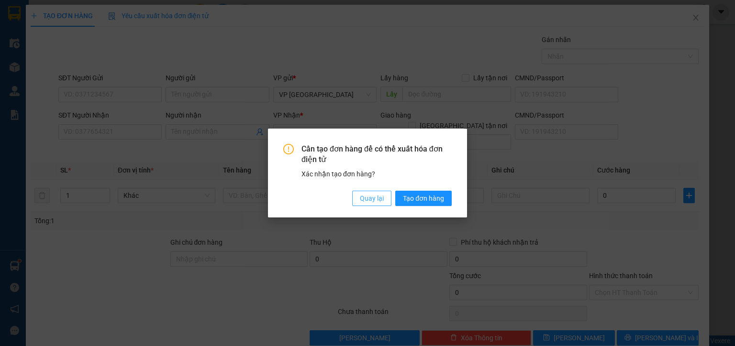
click at [371, 198] on span "Quay lại" at bounding box center [372, 198] width 24 height 11
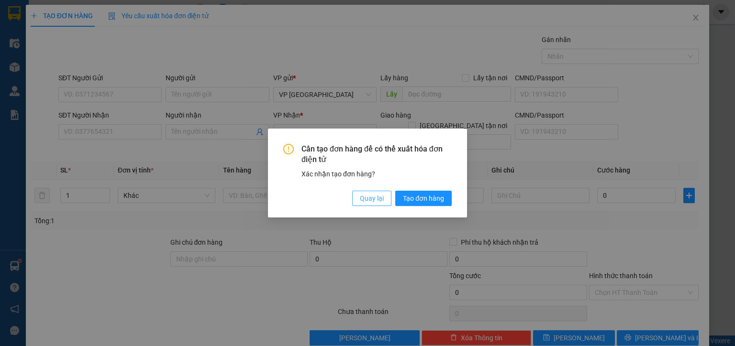
click at [381, 199] on span "Quay lại" at bounding box center [372, 198] width 24 height 11
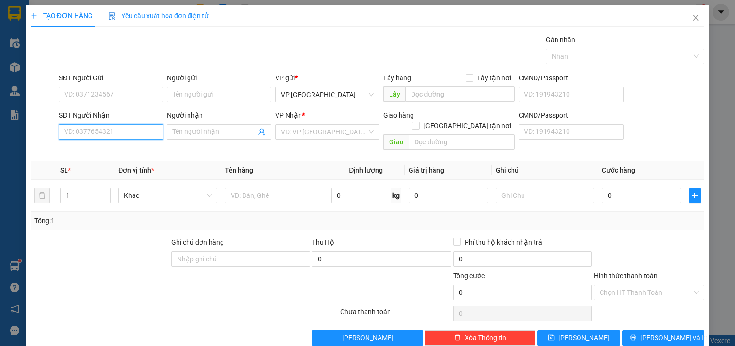
click at [135, 134] on input "SĐT Người Nhận" at bounding box center [111, 131] width 104 height 15
type input "2"
click at [103, 153] on div "0978770589" at bounding box center [110, 150] width 92 height 11
type input "0978770589"
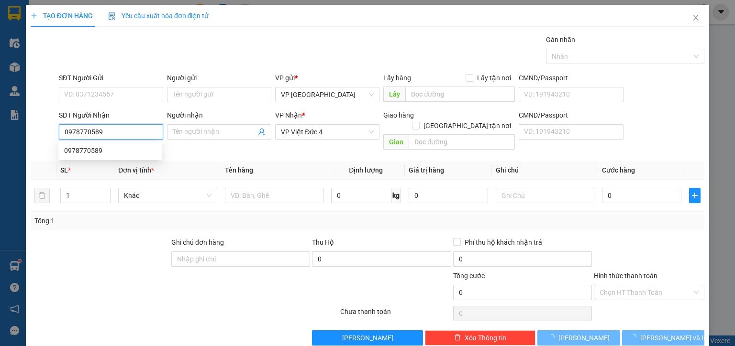
type input "80.000"
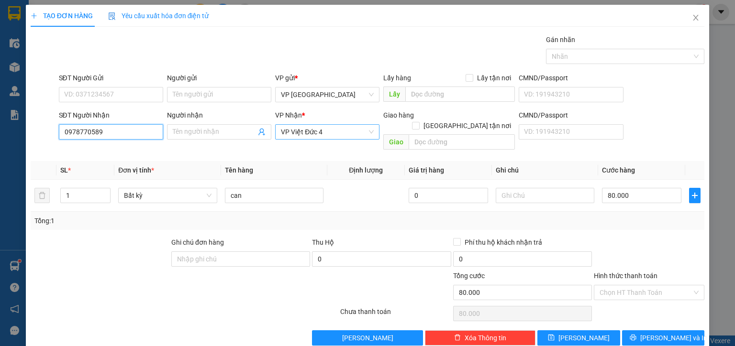
click at [357, 133] on span "VP Việt Đức 4" at bounding box center [327, 132] width 93 height 14
type input "0978770589"
click at [357, 133] on span "VP Việt Đức 4" at bounding box center [327, 132] width 93 height 14
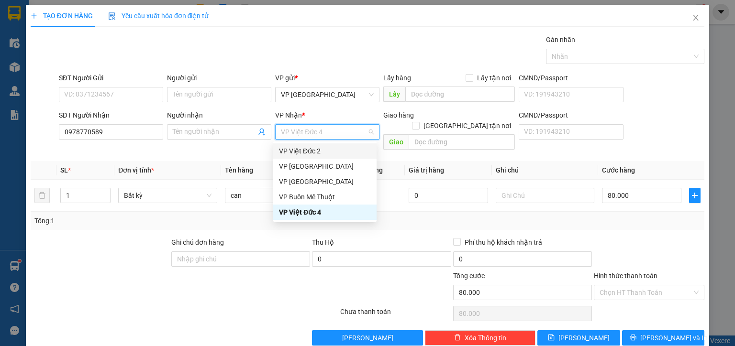
click at [314, 153] on div "VP Việt Đức 2" at bounding box center [325, 151] width 92 height 11
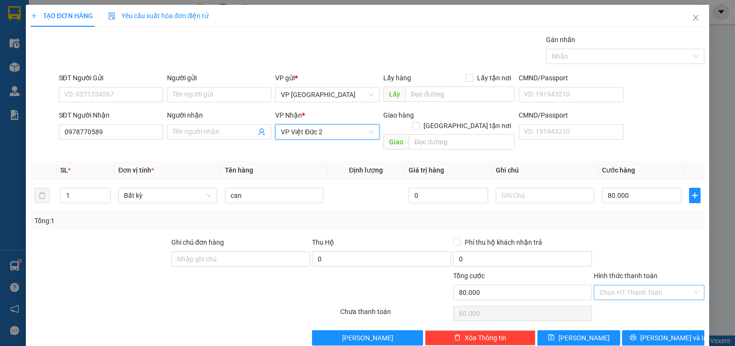
click at [656, 285] on input "Hình thức thanh toán" at bounding box center [645, 292] width 92 height 14
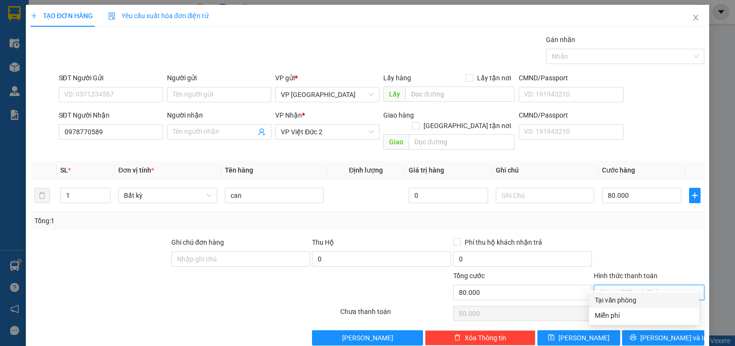
click at [636, 301] on div "Tại văn phòng" at bounding box center [643, 300] width 99 height 11
type input "0"
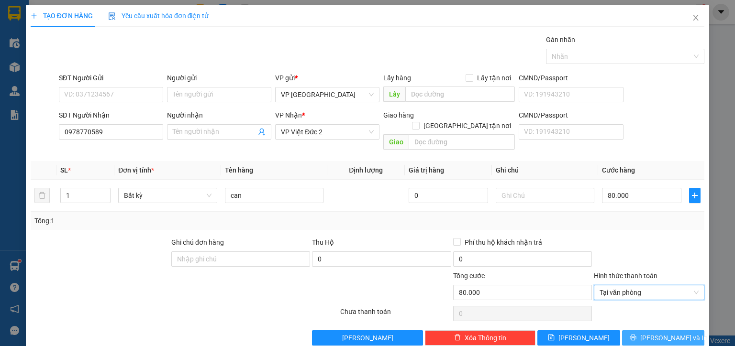
click at [672, 333] on span "[PERSON_NAME] và In" at bounding box center [673, 338] width 67 height 11
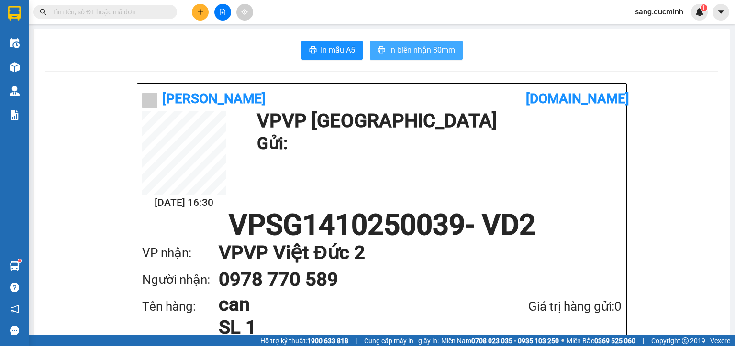
click at [417, 50] on span "In biên nhận 80mm" at bounding box center [422, 50] width 66 height 12
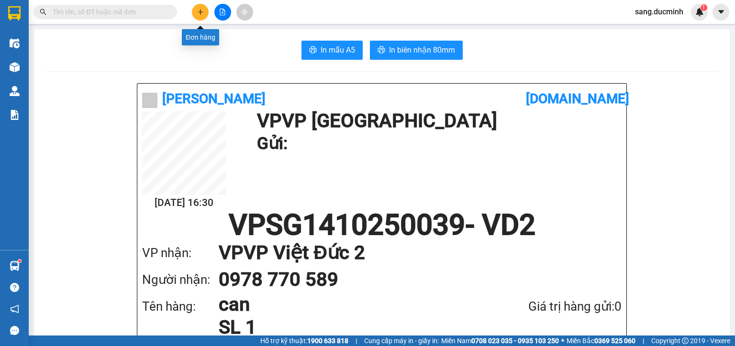
click at [197, 10] on icon "plus" at bounding box center [200, 12] width 7 height 7
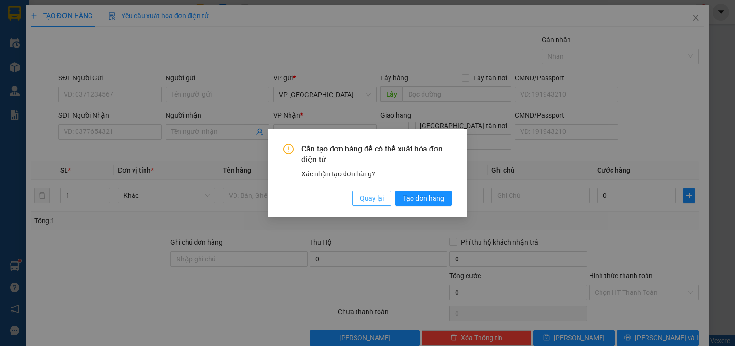
click at [372, 195] on span "Quay lại" at bounding box center [372, 198] width 24 height 11
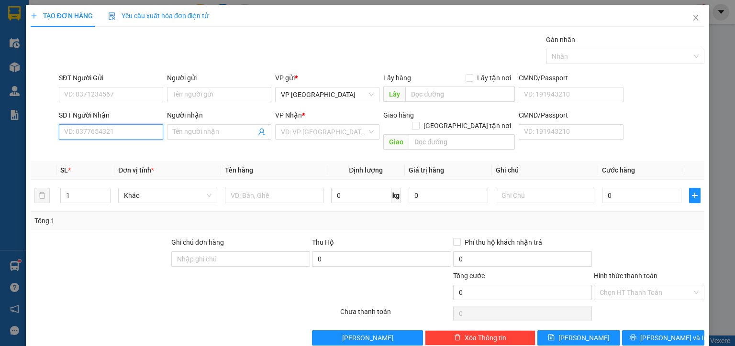
click at [124, 135] on input "SĐT Người Nhận" at bounding box center [111, 131] width 104 height 15
click at [94, 154] on div "0349806282" at bounding box center [110, 150] width 92 height 11
type input "0349806282"
type input "e kao"
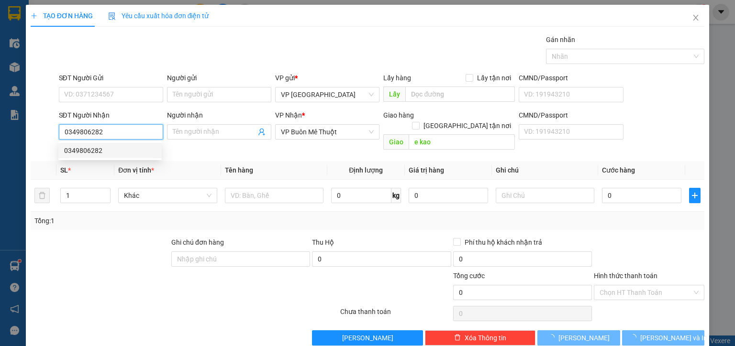
type input "60.000"
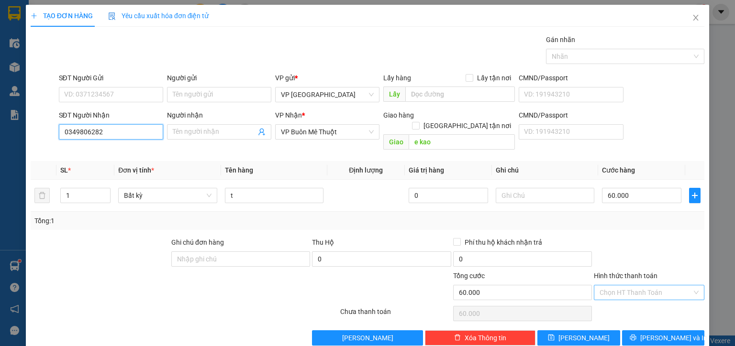
type input "0349806282"
click at [657, 285] on input "Hình thức thanh toán" at bounding box center [645, 292] width 92 height 14
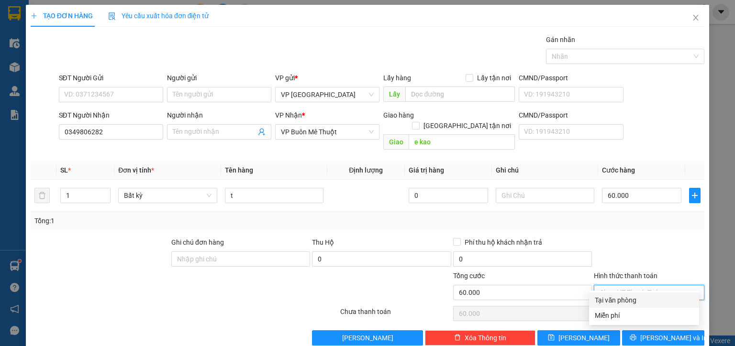
click at [643, 299] on div "Tại văn phòng" at bounding box center [643, 300] width 99 height 11
type input "0"
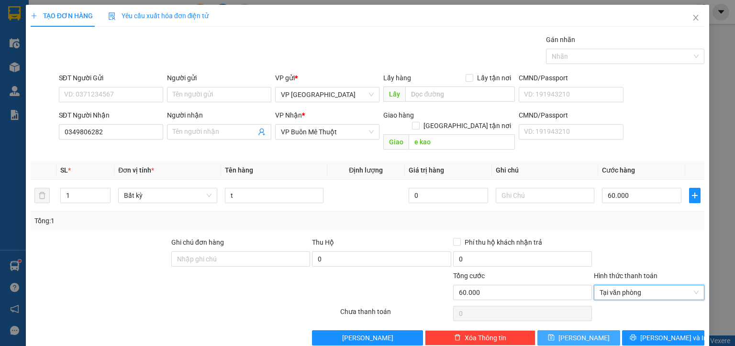
click at [584, 333] on span "[PERSON_NAME]" at bounding box center [583, 338] width 51 height 11
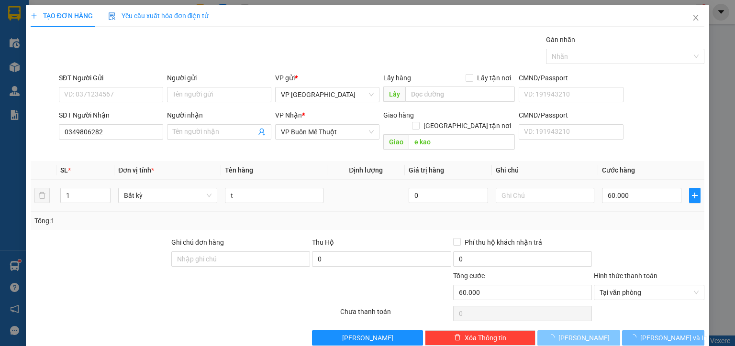
type input "0"
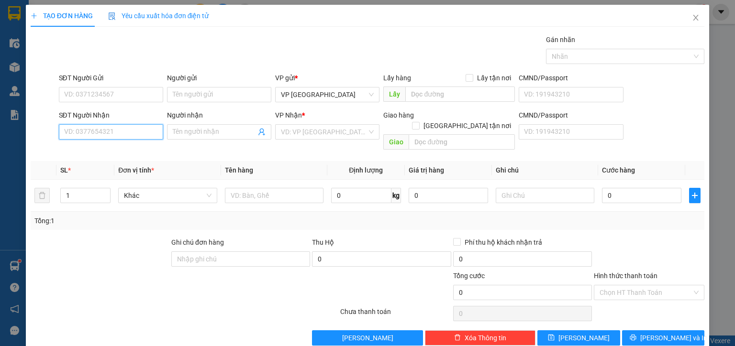
click at [136, 132] on input "SĐT Người Nhận" at bounding box center [111, 131] width 104 height 15
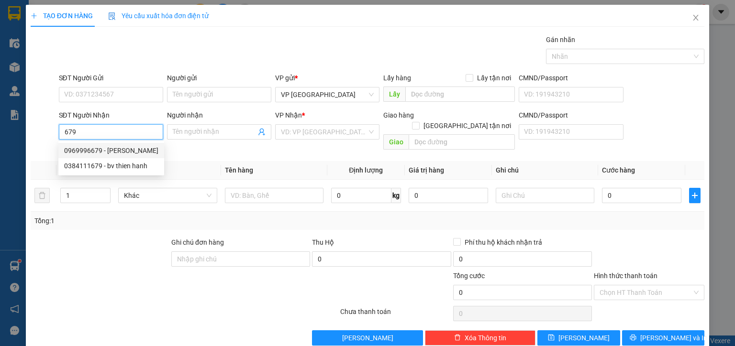
click at [142, 153] on div "0969996679 - tuan y wang" at bounding box center [111, 150] width 94 height 11
type input "0969996679"
type input "tuan y [PERSON_NAME]"
type input "y [PERSON_NAME]"
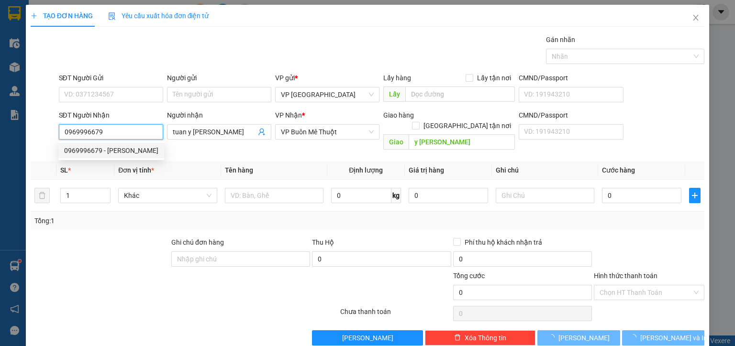
type input "120.000"
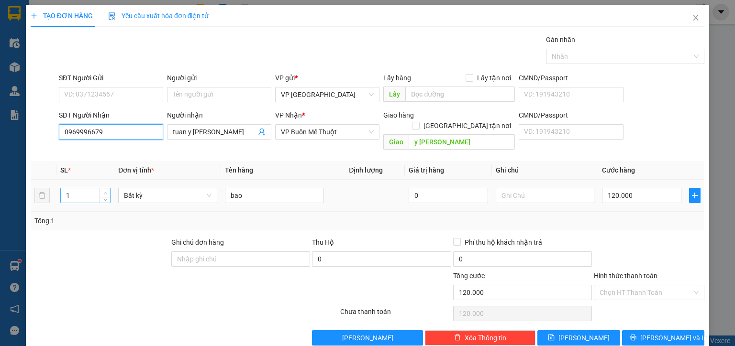
type input "0969996679"
click at [105, 190] on span "up" at bounding box center [105, 193] width 6 height 6
type input "2"
click at [586, 330] on button "[PERSON_NAME]" at bounding box center [578, 337] width 83 height 15
type input "0"
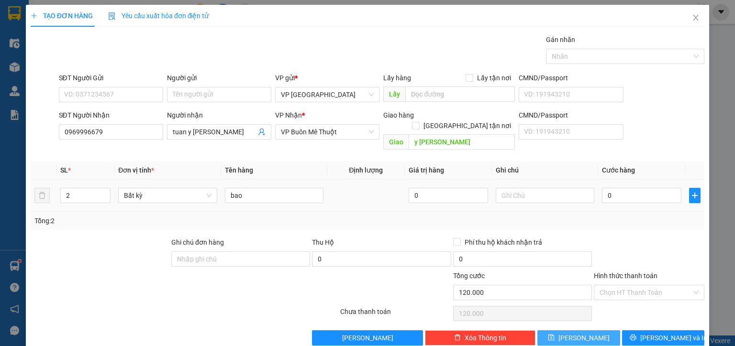
type input "0"
click at [612, 188] on input "0" at bounding box center [641, 195] width 79 height 15
type input "2"
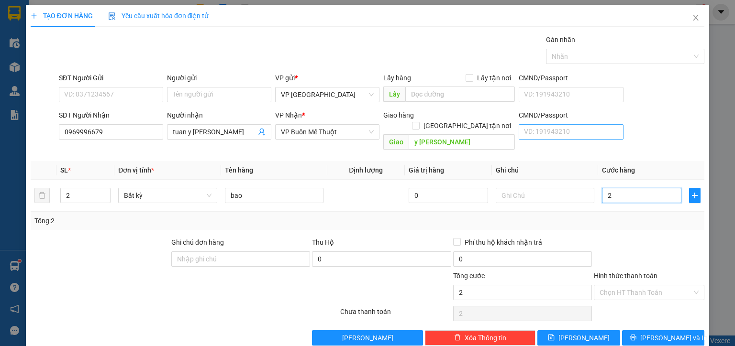
type input "24"
type input "24.000"
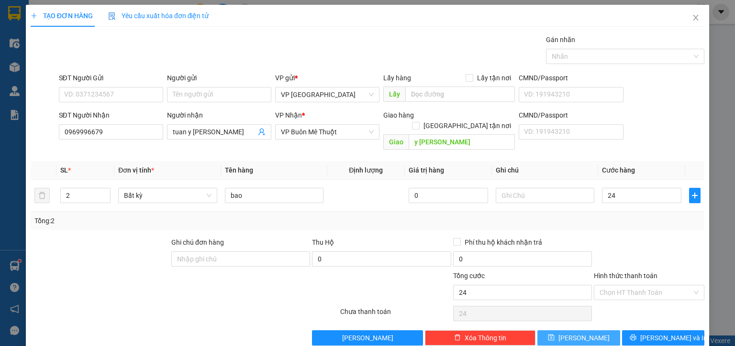
type input "24.000"
click at [587, 330] on button "[PERSON_NAME]" at bounding box center [578, 337] width 83 height 15
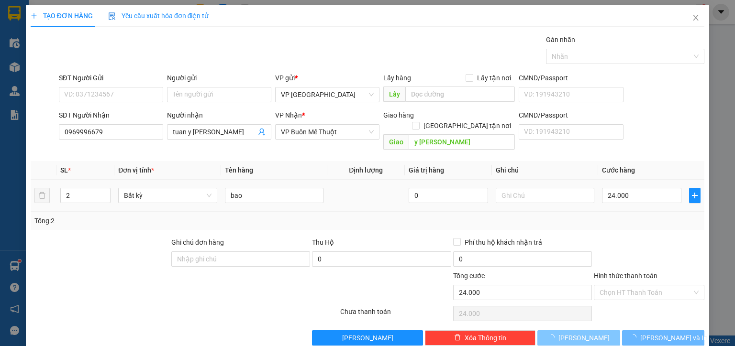
type input "0"
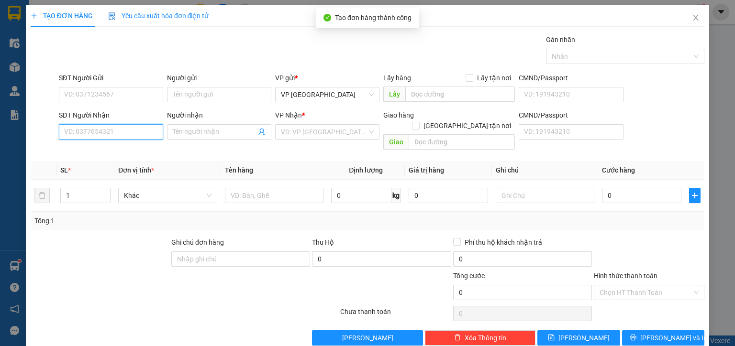
click at [138, 136] on input "SĐT Người Nhận" at bounding box center [111, 131] width 104 height 15
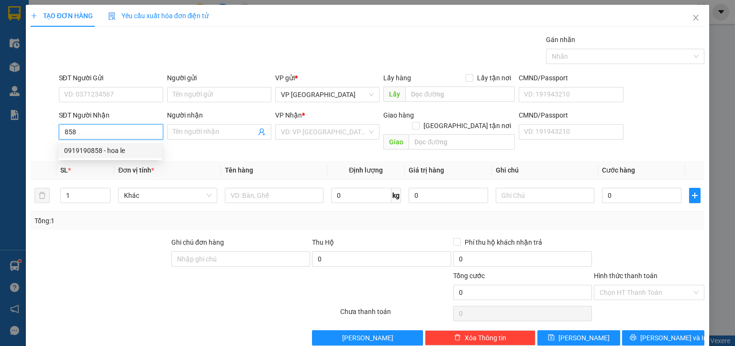
click at [123, 149] on div "0919190858 - hoa le" at bounding box center [110, 150] width 92 height 11
type input "0919190858"
type input "hoa le"
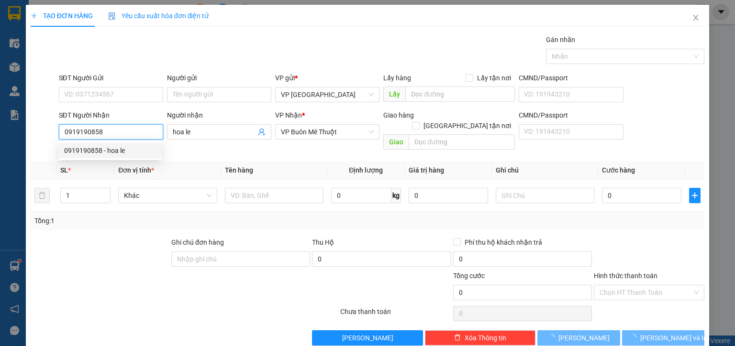
type input "420.000"
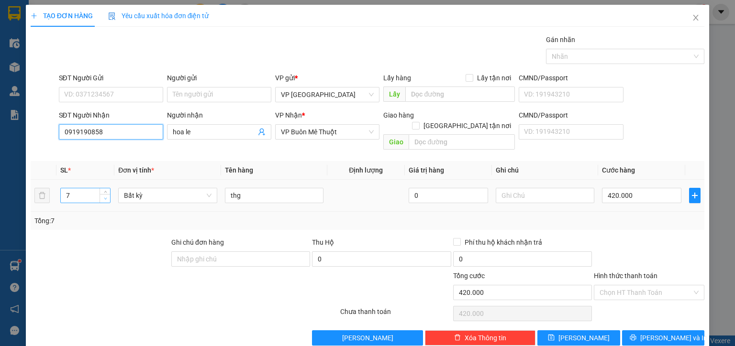
type input "0919190858"
click at [106, 196] on span "down" at bounding box center [105, 199] width 6 height 6
type input "3"
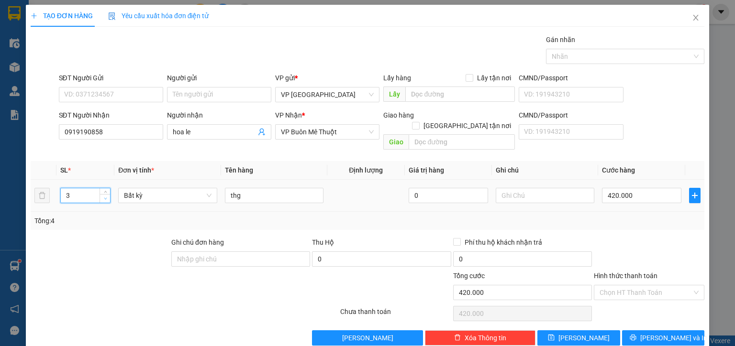
click at [106, 196] on span "down" at bounding box center [105, 199] width 6 height 6
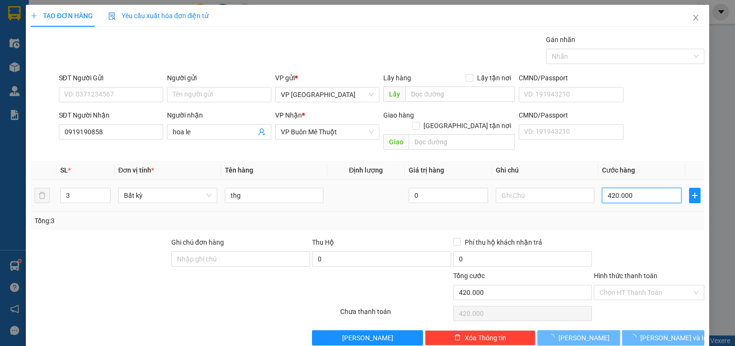
click at [648, 188] on input "420.000" at bounding box center [641, 195] width 79 height 15
type input "01"
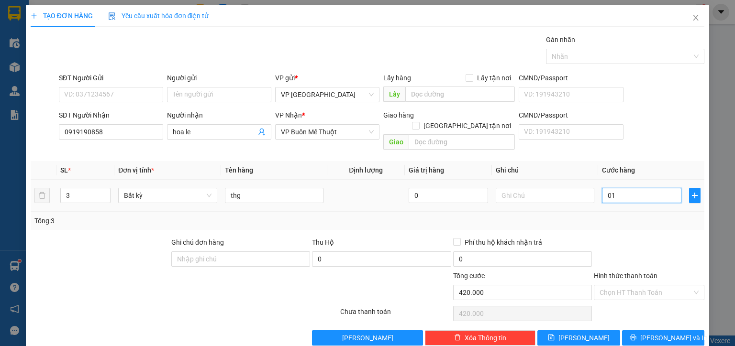
type input "1"
type input "0.180"
type input "180"
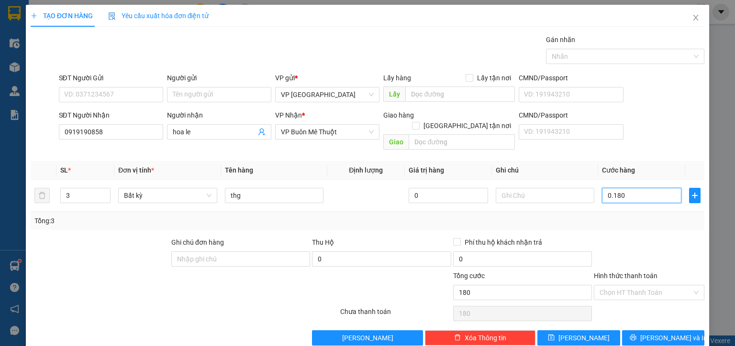
type input "0.180"
click at [643, 285] on input "Hình thức thanh toán" at bounding box center [645, 292] width 92 height 14
type input "180.000"
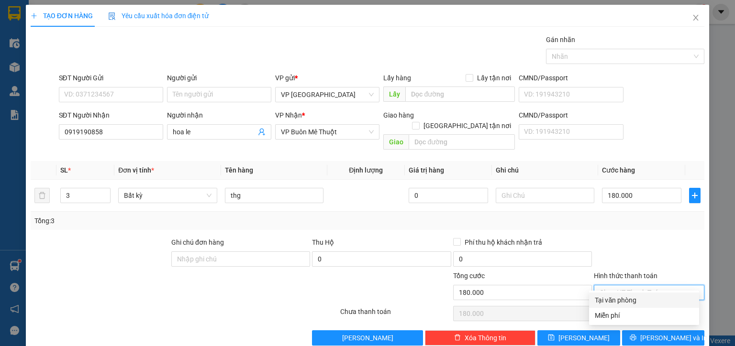
click at [629, 297] on div "Tại văn phòng" at bounding box center [643, 300] width 99 height 11
type input "0"
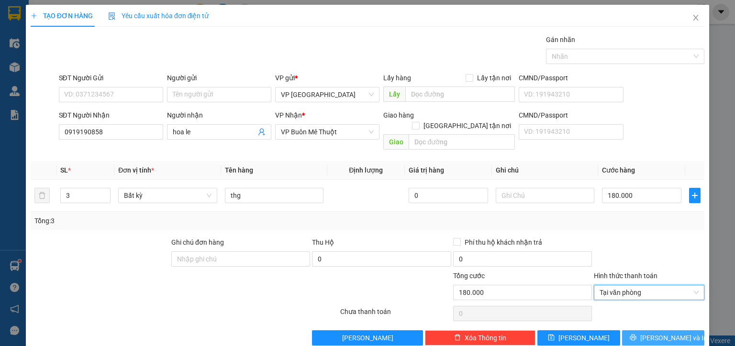
click at [650, 333] on span "[PERSON_NAME] và In" at bounding box center [673, 338] width 67 height 11
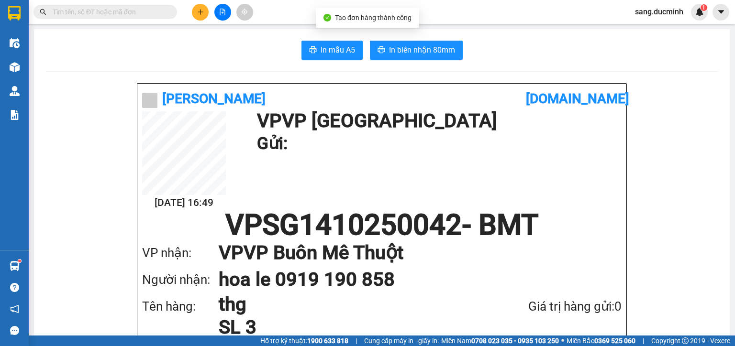
click at [425, 56] on button "In biên nhận 80mm" at bounding box center [416, 50] width 93 height 19
click at [198, 11] on icon "plus" at bounding box center [200, 12] width 7 height 7
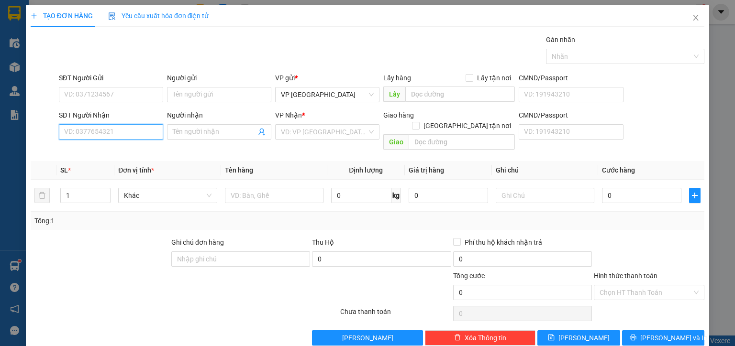
click at [114, 132] on input "SĐT Người Nhận" at bounding box center [111, 131] width 104 height 15
type input "0"
click at [99, 151] on div "0818525859" at bounding box center [110, 150] width 92 height 11
type input "0818525859"
type input "70.000"
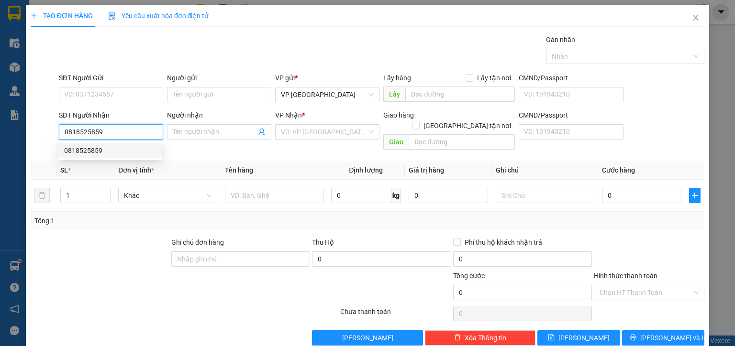
type input "70.000"
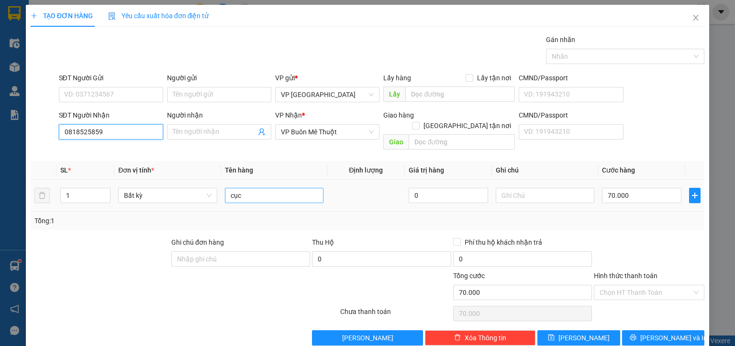
type input "0818525859"
drag, startPoint x: 246, startPoint y: 184, endPoint x: 203, endPoint y: 198, distance: 45.8
click at [203, 198] on tr "1 Bất kỳ cục 0 70.000" at bounding box center [367, 196] width 673 height 32
type input "b"
click at [634, 188] on input "70.000" at bounding box center [641, 195] width 79 height 15
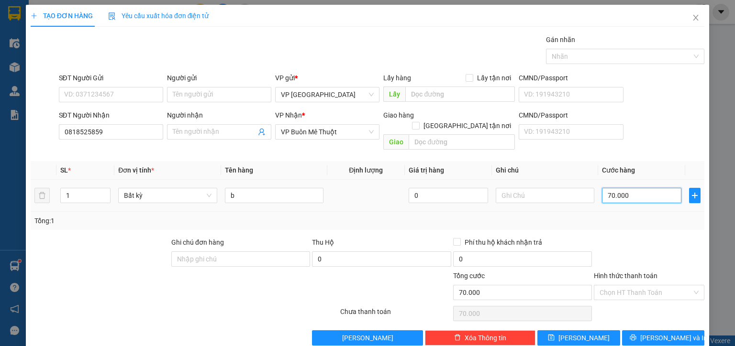
type input "8"
type input "80"
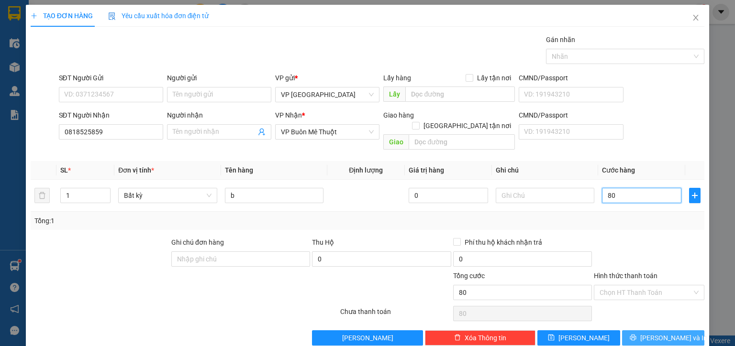
type input "80"
type input "80.000"
click at [675, 333] on span "[PERSON_NAME] và In" at bounding box center [673, 338] width 67 height 11
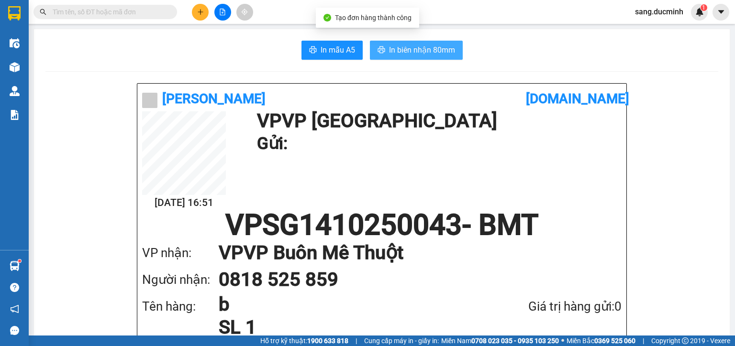
click at [410, 46] on span "In biên nhận 80mm" at bounding box center [422, 50] width 66 height 12
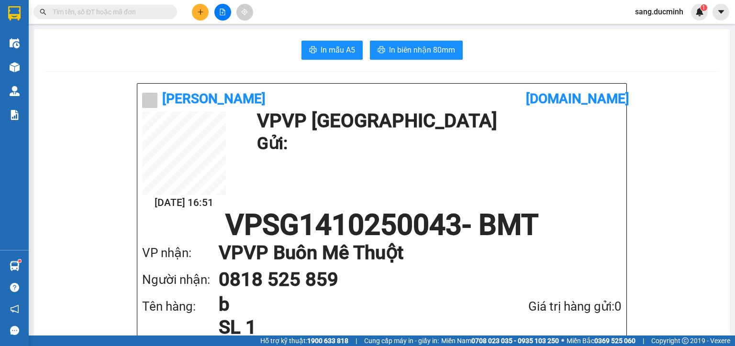
click at [203, 11] on icon "plus" at bounding box center [200, 12] width 7 height 7
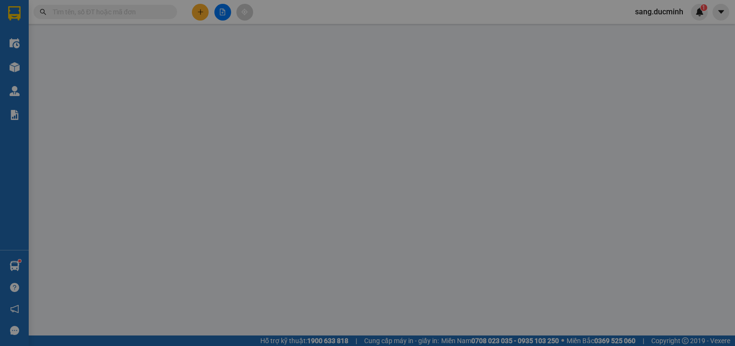
click at [203, 12] on span "Yêu cầu xuất hóa đơn điện tử" at bounding box center [158, 16] width 101 height 8
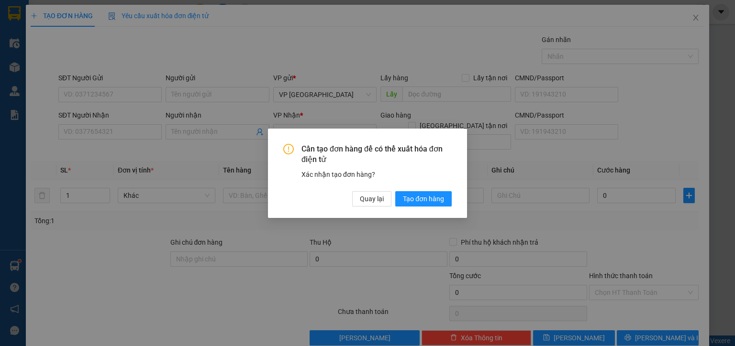
click at [143, 129] on div "Cần tạo đơn hàng để có thể xuất hóa đơn điện tử Xác nhận tạo đơn hàng? Quay lại…" at bounding box center [367, 173] width 735 height 346
click at [374, 201] on span "Quay lại" at bounding box center [372, 198] width 24 height 11
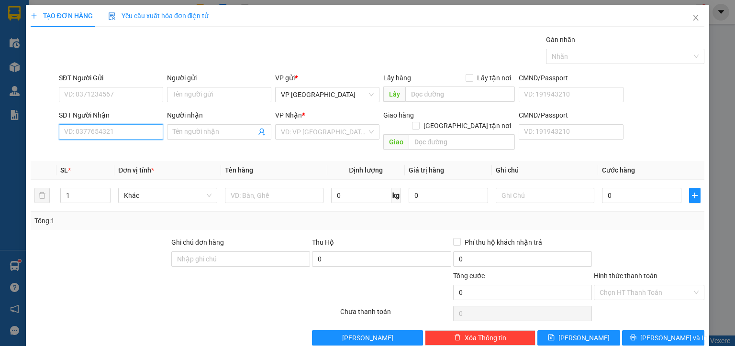
click at [127, 131] on input "SĐT Người Nhận" at bounding box center [111, 131] width 104 height 15
click at [105, 151] on div "0935772335 - tuan" at bounding box center [110, 150] width 92 height 11
type input "0935772335"
type input "tuan"
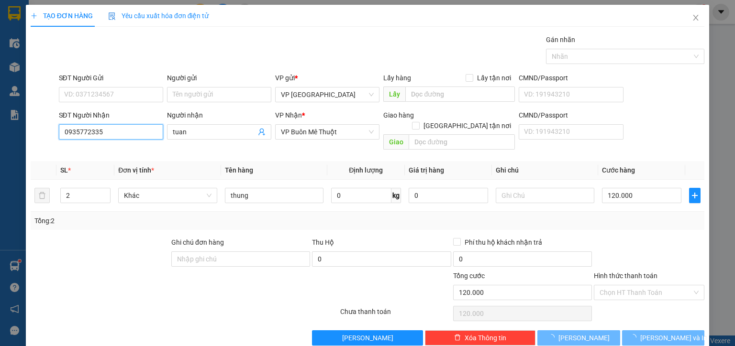
type input "120.000"
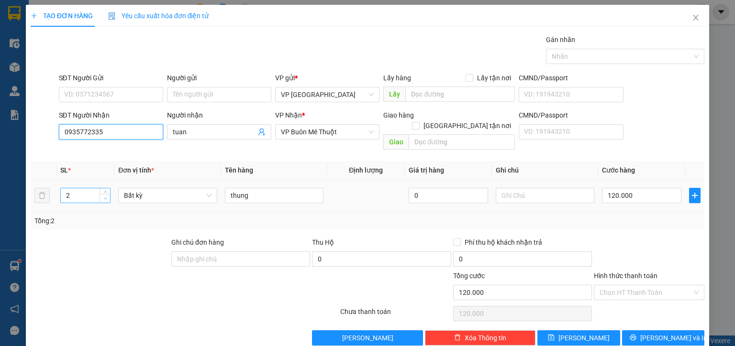
type input "0935772335"
type input "1"
click at [104, 198] on icon "down" at bounding box center [105, 199] width 3 height 2
click at [645, 191] on input "120.000" at bounding box center [641, 195] width 79 height 15
type input "06"
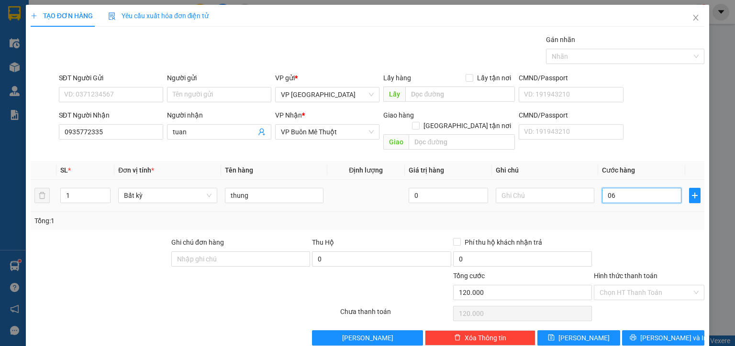
type input "6"
type input "060"
type input "60"
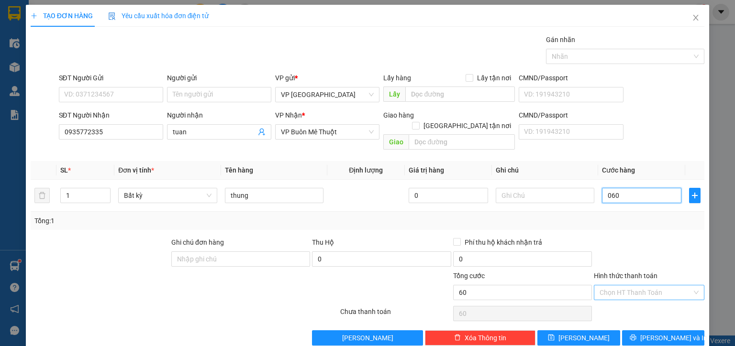
type input "060"
type input "60.000"
click at [648, 285] on input "Hình thức thanh toán" at bounding box center [645, 292] width 92 height 14
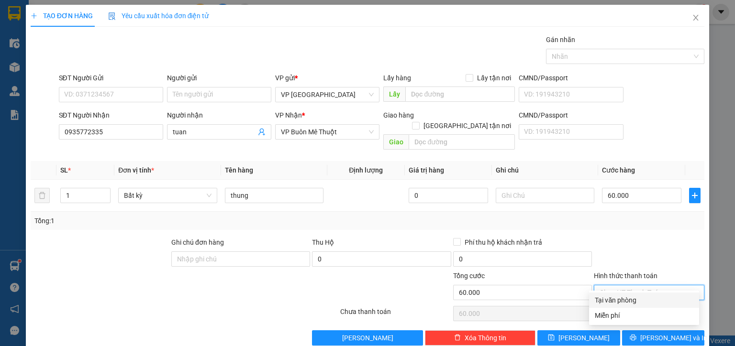
click at [647, 296] on div "Tại văn phòng" at bounding box center [643, 300] width 99 height 11
type input "0"
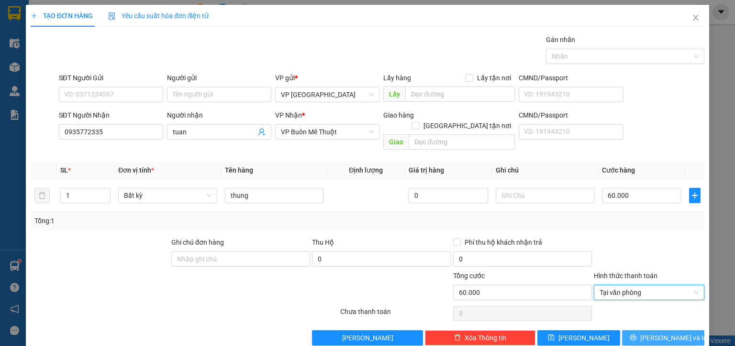
click at [658, 333] on span "[PERSON_NAME] và In" at bounding box center [673, 338] width 67 height 11
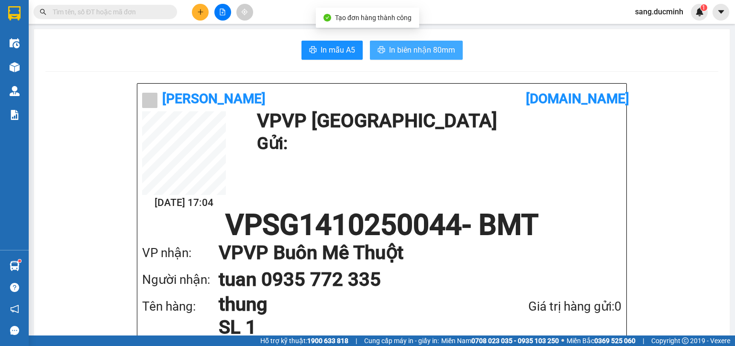
click at [404, 51] on span "In biên nhận 80mm" at bounding box center [422, 50] width 66 height 12
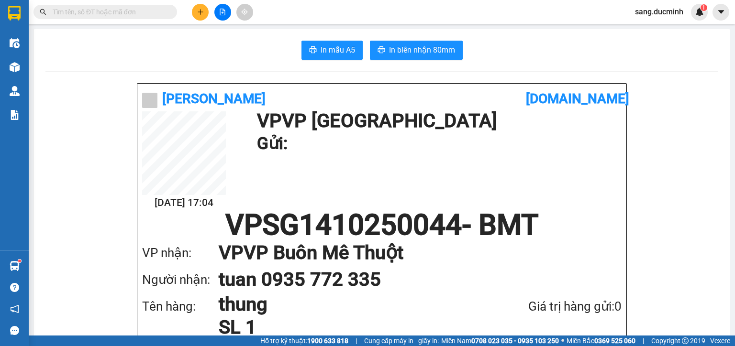
click at [200, 11] on icon "plus" at bounding box center [200, 11] width 5 height 0
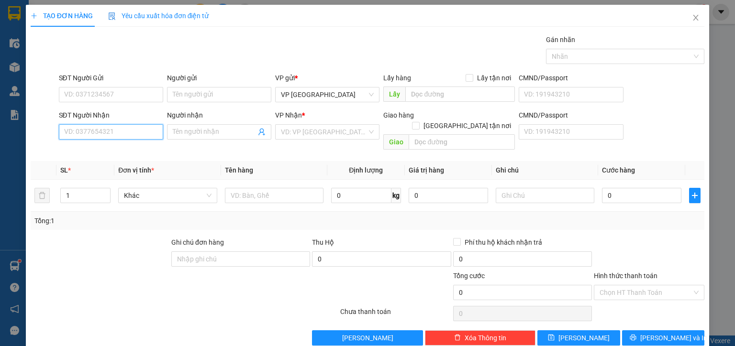
click at [124, 134] on input "SĐT Người Nhận" at bounding box center [111, 131] width 104 height 15
click at [121, 152] on div "0376770424 - lữ nhung" at bounding box center [110, 150] width 92 height 11
type input "0376770424"
type input "[PERSON_NAME]"
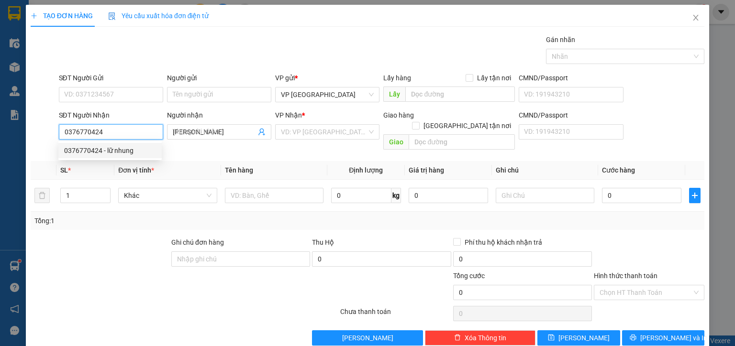
type input "70.000"
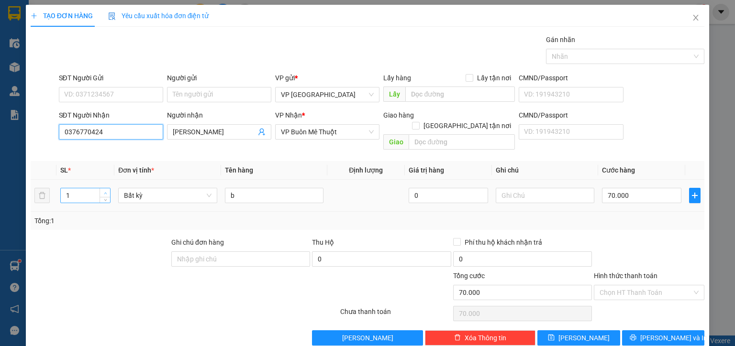
type input "0376770424"
type input "2"
click at [105, 192] on icon "up" at bounding box center [105, 193] width 3 height 3
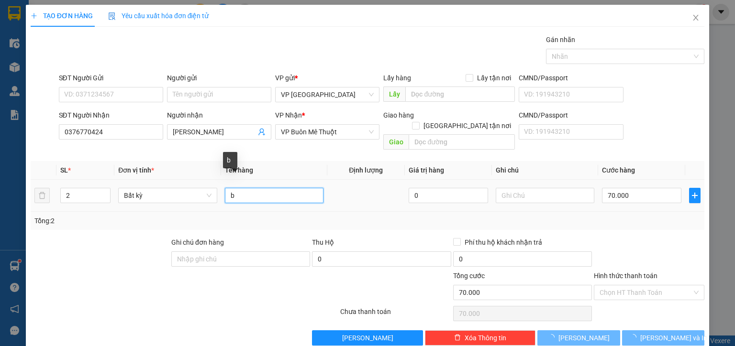
drag, startPoint x: 235, startPoint y: 186, endPoint x: 215, endPoint y: 193, distance: 21.8
click at [215, 193] on tr "2 Bất kỳ b 0 70.000" at bounding box center [367, 196] width 673 height 32
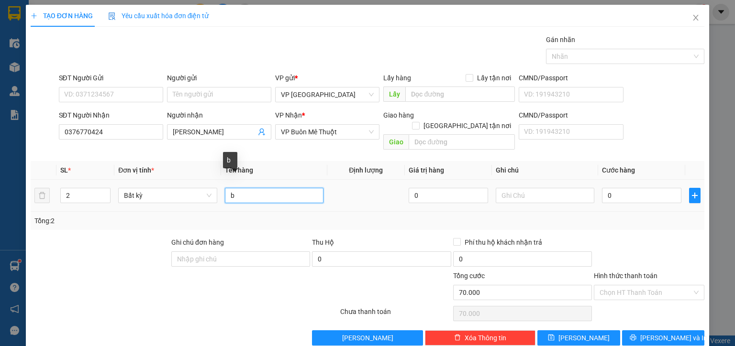
type input "0"
type input "t"
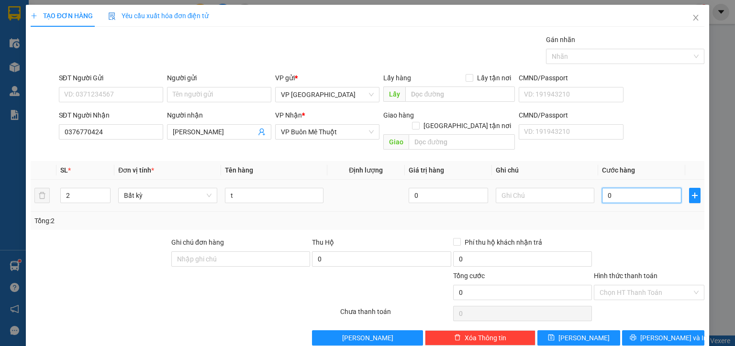
click at [627, 188] on input "0" at bounding box center [641, 195] width 79 height 15
type input "60"
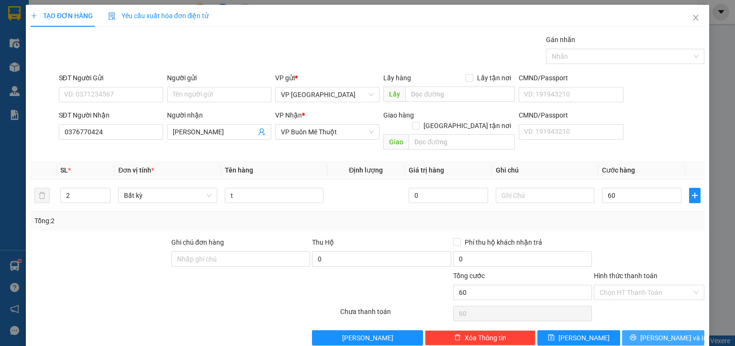
type input "60.000"
click at [662, 333] on span "[PERSON_NAME] và In" at bounding box center [673, 338] width 67 height 11
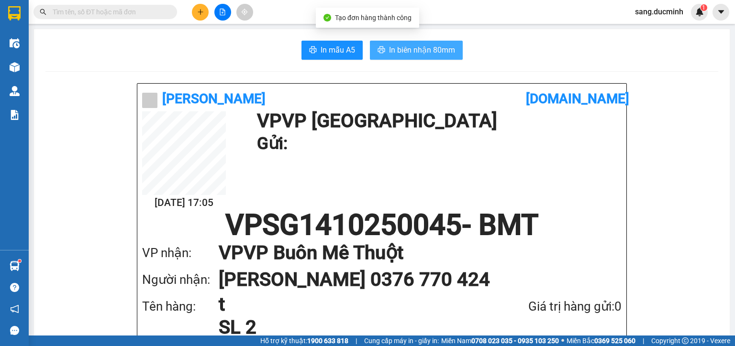
click at [433, 50] on span "In biên nhận 80mm" at bounding box center [422, 50] width 66 height 12
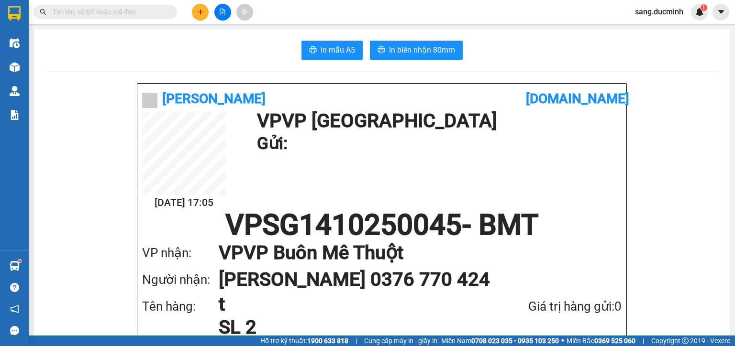
click at [121, 13] on input "text" at bounding box center [109, 12] width 113 height 11
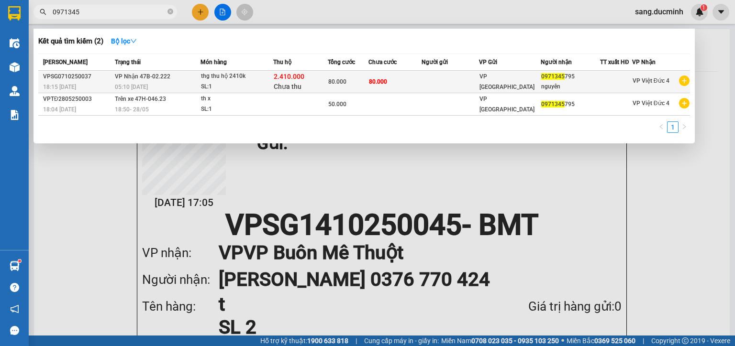
type input "0971345"
click at [545, 79] on span "0971345" at bounding box center [552, 76] width 23 height 7
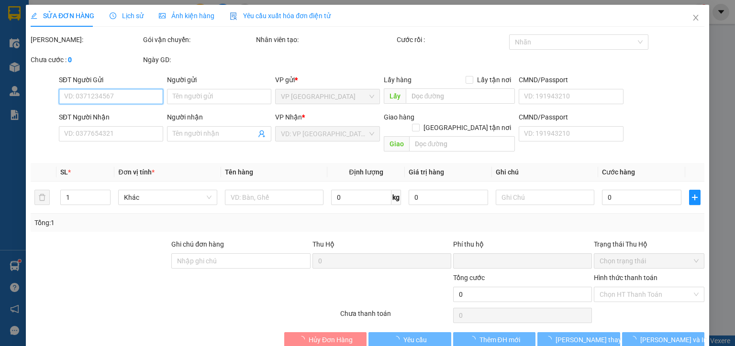
type input "0971345795"
type input "nguyên"
type input "80.000"
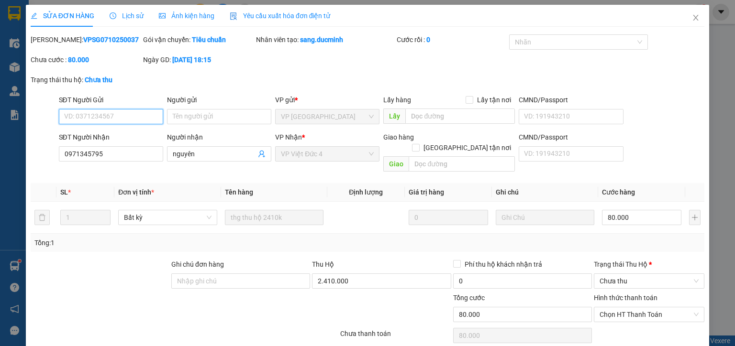
scroll to position [29, 0]
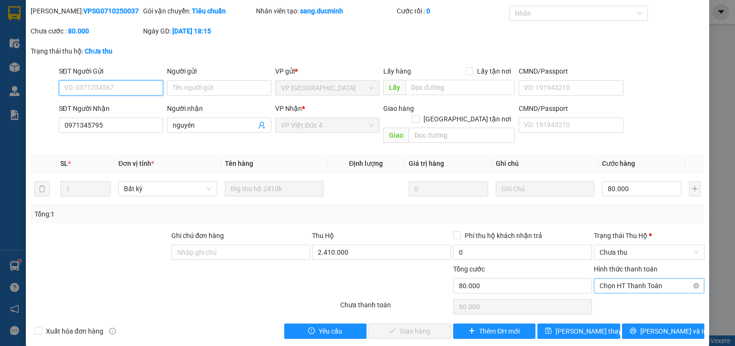
click at [670, 279] on span "Chọn HT Thanh Toán" at bounding box center [648, 286] width 99 height 14
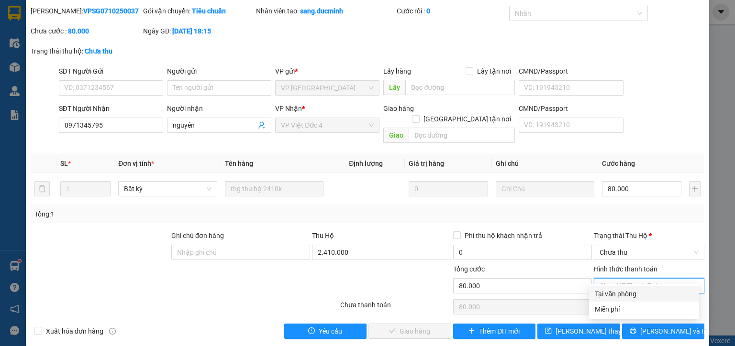
click at [637, 296] on div "Tại văn phòng" at bounding box center [643, 294] width 99 height 11
type input "0"
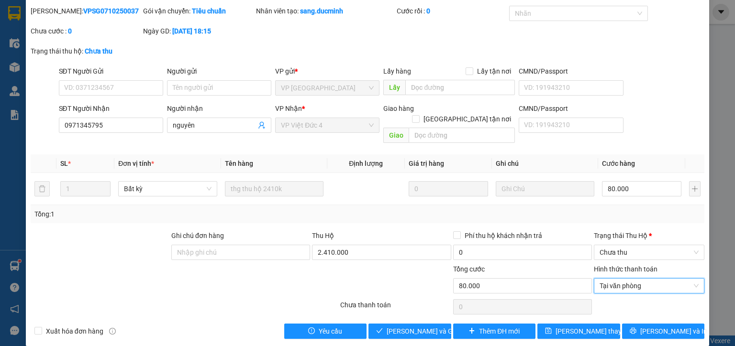
scroll to position [0, 0]
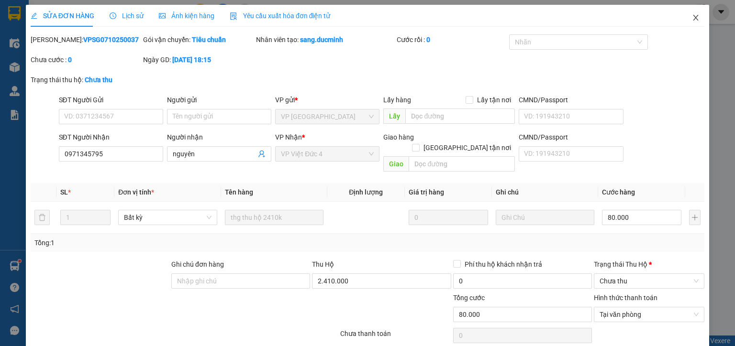
click at [692, 18] on icon "close" at bounding box center [696, 18] width 8 height 8
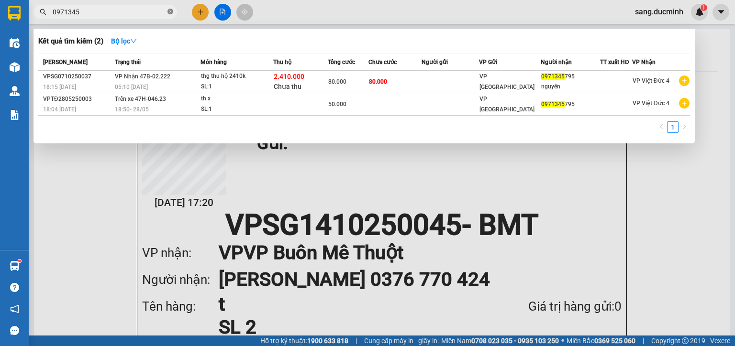
click at [167, 11] on icon "close-circle" at bounding box center [170, 12] width 6 height 6
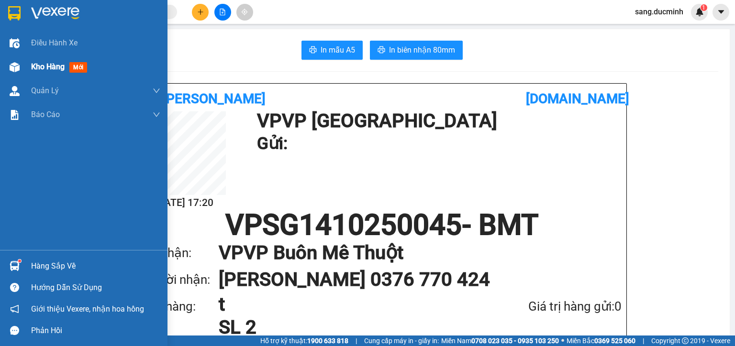
click at [34, 64] on span "Kho hàng" at bounding box center [47, 66] width 33 height 9
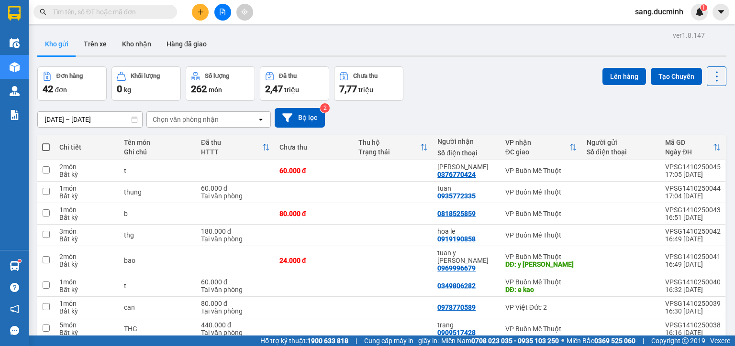
click at [42, 147] on span at bounding box center [46, 147] width 8 height 8
click at [46, 143] on input "checkbox" at bounding box center [46, 143] width 0 height 0
click at [42, 147] on span at bounding box center [46, 147] width 8 height 8
click at [46, 143] on input "checkbox" at bounding box center [46, 143] width 0 height 0
checkbox input "true"
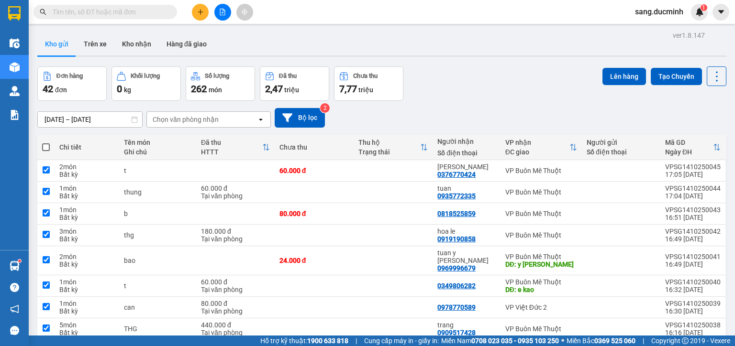
checkbox input "true"
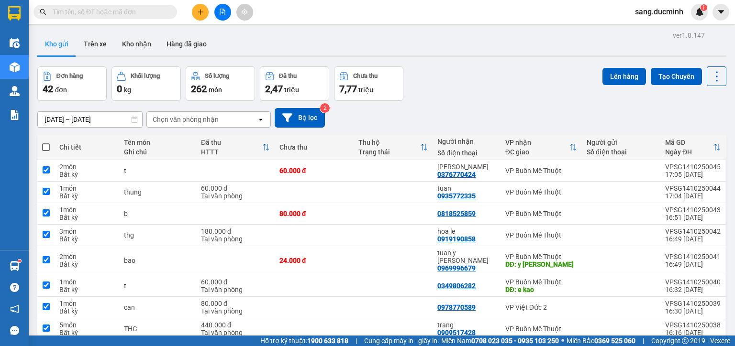
checkbox input "true"
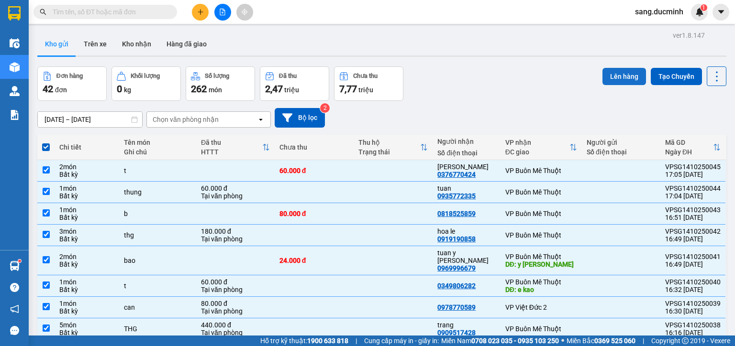
click at [618, 74] on button "Lên hàng" at bounding box center [624, 76] width 44 height 17
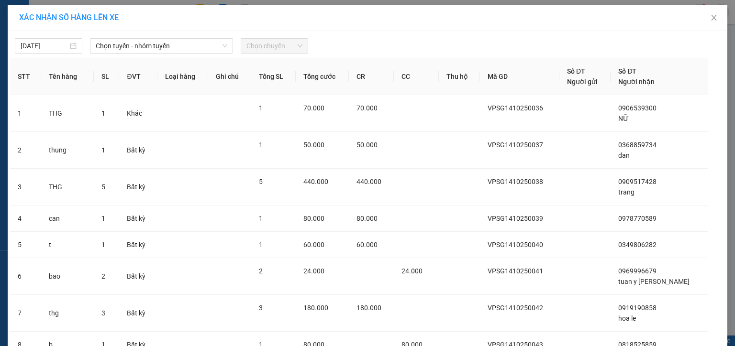
click at [141, 31] on div "XÁC NHẬN SỐ HÀNG LÊN XE" at bounding box center [367, 18] width 719 height 26
click at [212, 49] on span "Chọn tuyến - nhóm tuyến" at bounding box center [162, 46] width 132 height 14
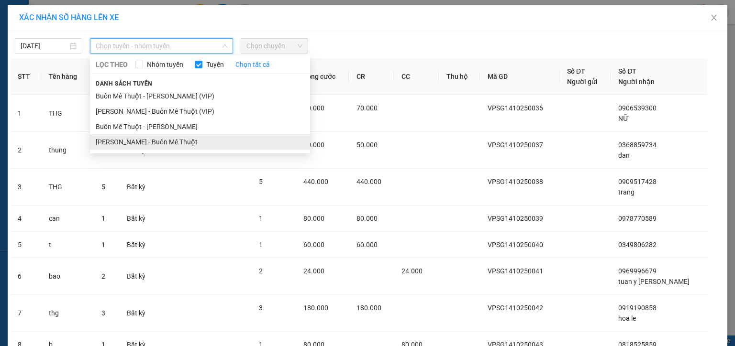
click at [181, 146] on li "[PERSON_NAME] - Buôn Mê Thuột" at bounding box center [200, 141] width 220 height 15
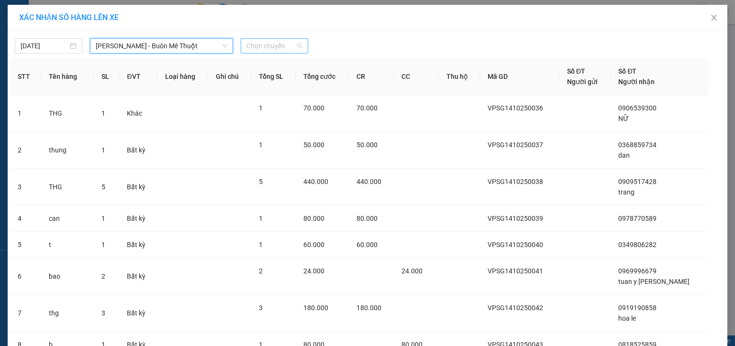
click at [277, 49] on span "Chọn chuyến" at bounding box center [274, 46] width 56 height 14
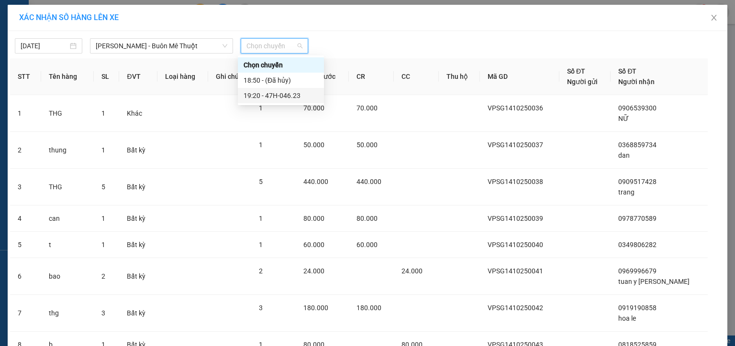
click at [278, 97] on div "19:20 - 47H-046.23" at bounding box center [280, 95] width 75 height 11
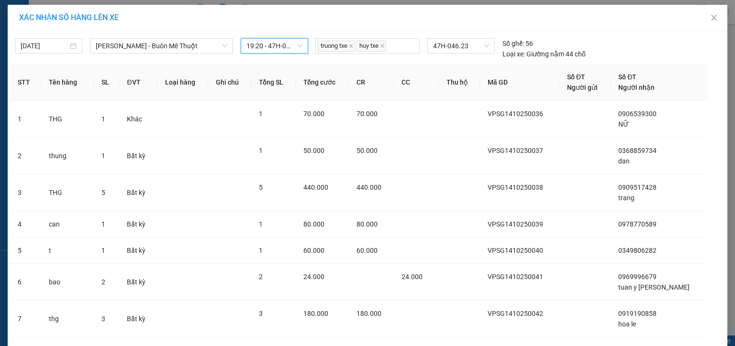
scroll to position [160, 0]
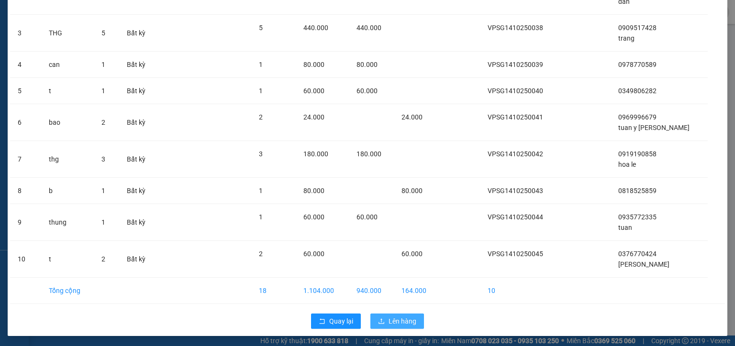
click at [407, 319] on span "Lên hàng" at bounding box center [402, 321] width 28 height 11
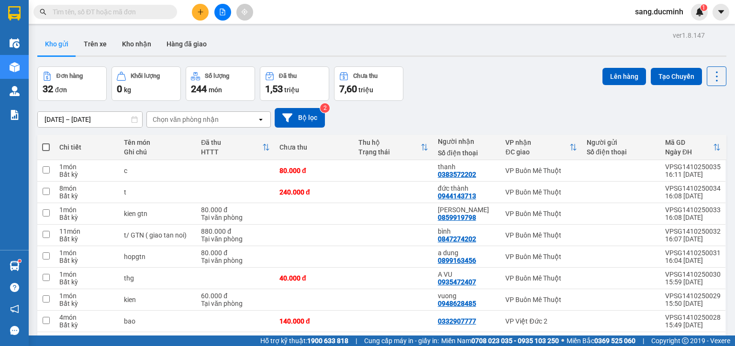
click at [46, 146] on span at bounding box center [46, 147] width 8 height 8
click at [46, 143] on input "checkbox" at bounding box center [46, 143] width 0 height 0
checkbox input "true"
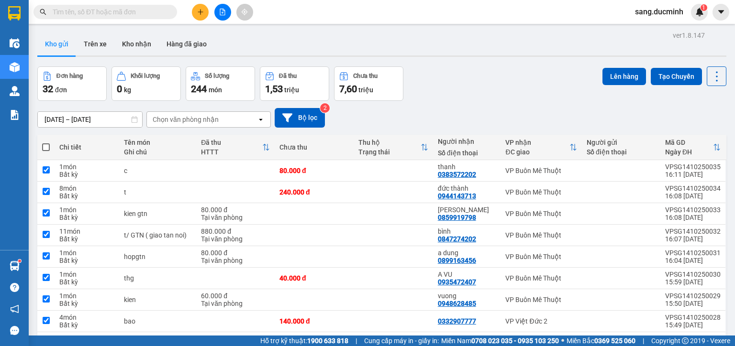
checkbox input "true"
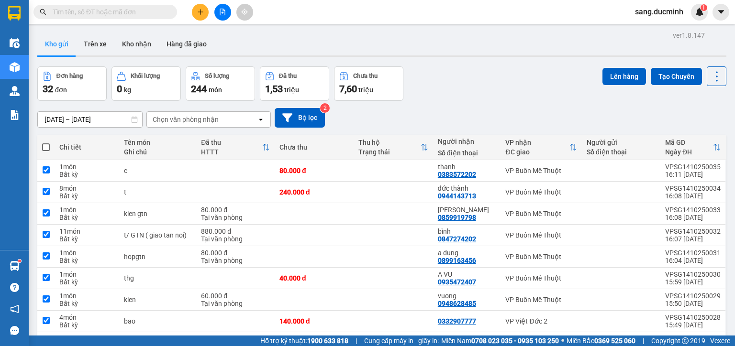
checkbox input "true"
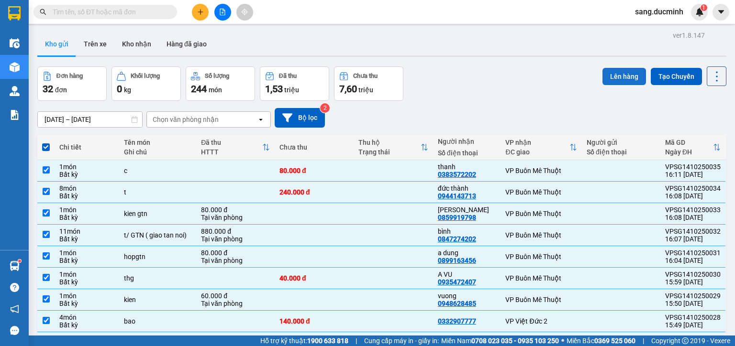
click at [625, 77] on button "Lên hàng" at bounding box center [624, 76] width 44 height 17
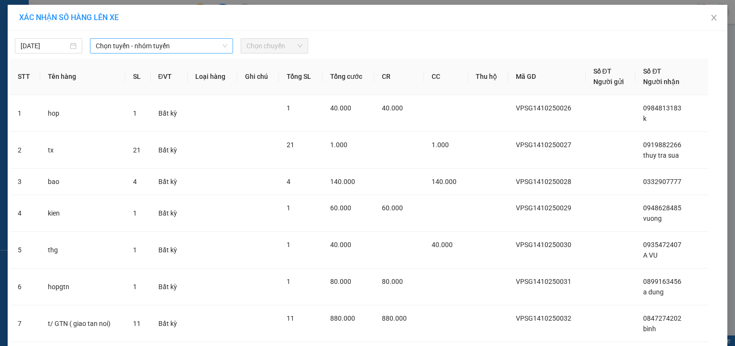
click at [111, 44] on span "Chọn tuyến - nhóm tuyến" at bounding box center [162, 46] width 132 height 14
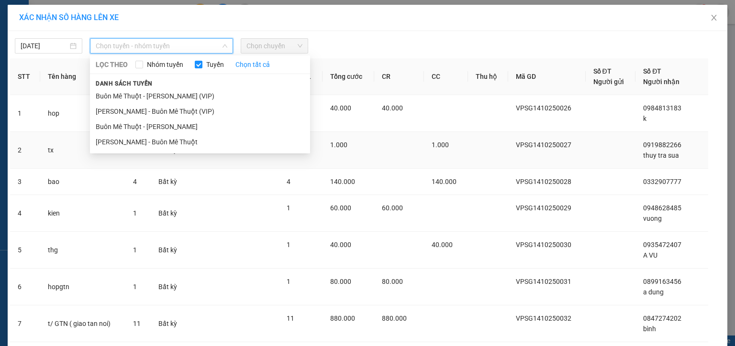
click at [142, 144] on li "[PERSON_NAME] - Buôn Mê Thuột" at bounding box center [200, 141] width 220 height 15
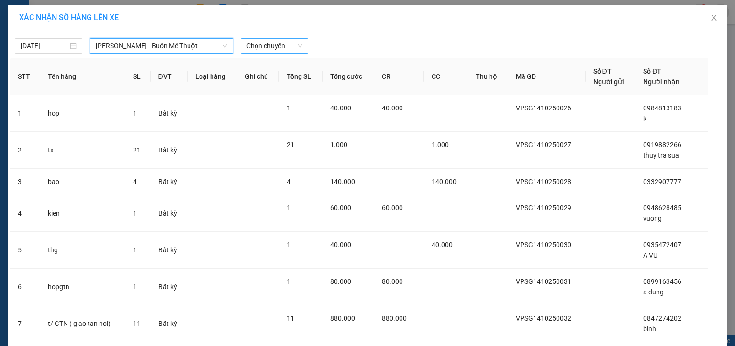
click at [287, 46] on span "Chọn chuyến" at bounding box center [274, 46] width 56 height 14
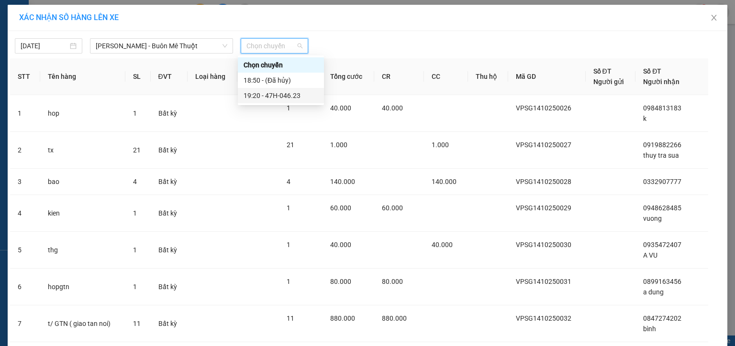
click at [285, 98] on div "19:20 - 47H-046.23" at bounding box center [280, 95] width 75 height 11
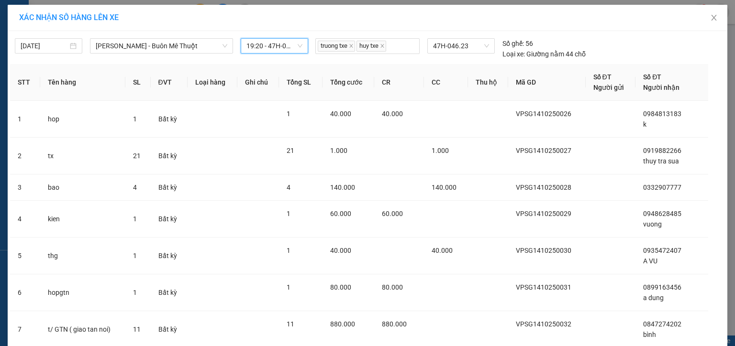
scroll to position [181, 0]
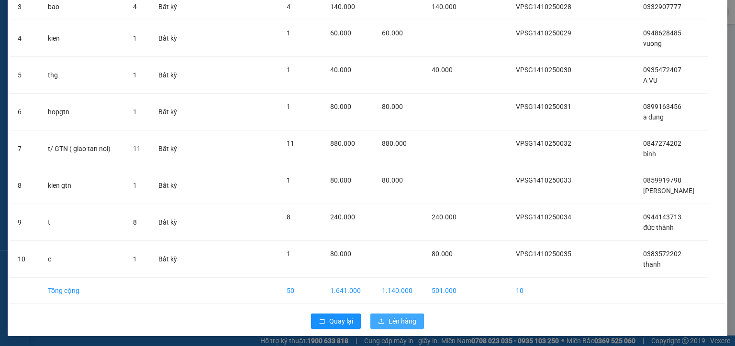
click at [411, 321] on span "Lên hàng" at bounding box center [402, 321] width 28 height 11
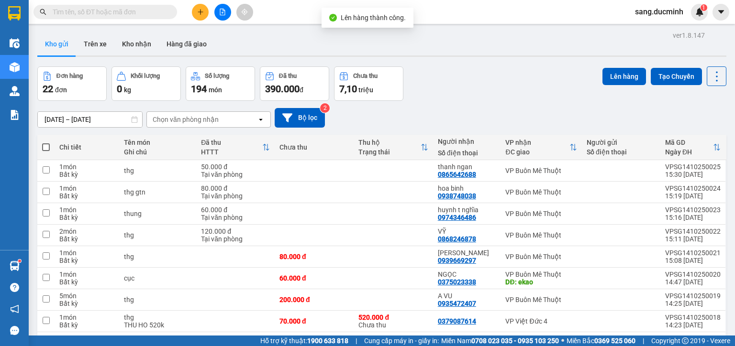
click at [45, 144] on span at bounding box center [46, 147] width 8 height 8
click at [46, 143] on input "checkbox" at bounding box center [46, 143] width 0 height 0
checkbox input "true"
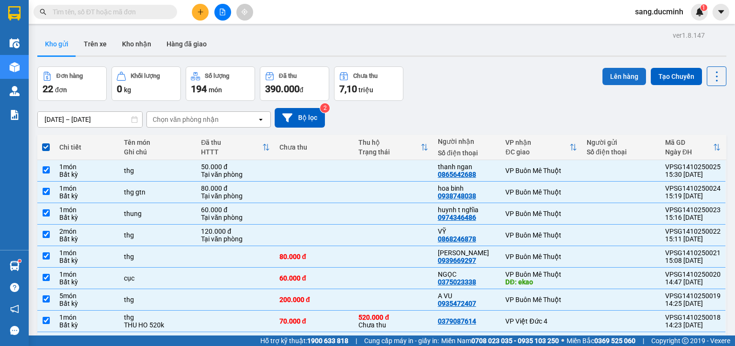
click at [627, 79] on button "Lên hàng" at bounding box center [624, 76] width 44 height 17
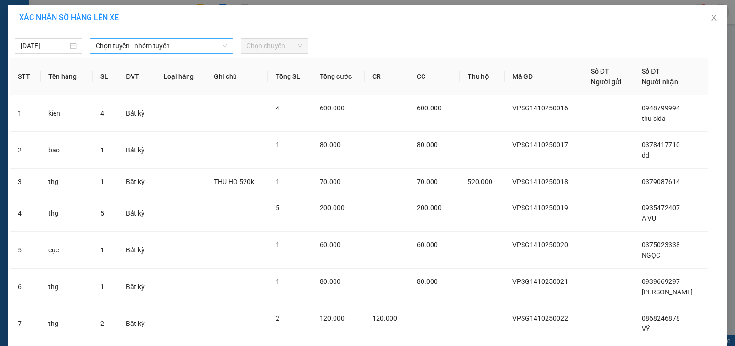
click at [157, 44] on span "Chọn tuyến - nhóm tuyến" at bounding box center [162, 46] width 132 height 14
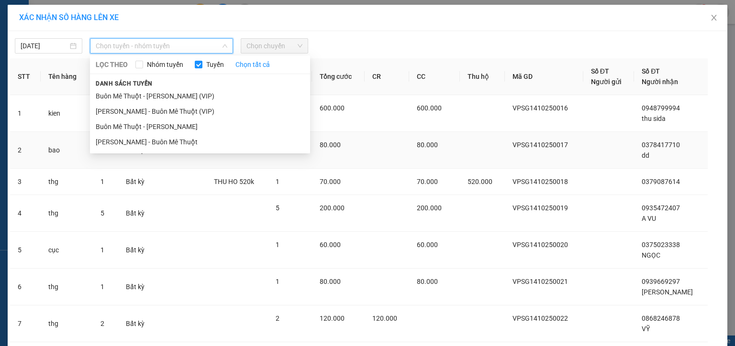
click at [157, 141] on li "[PERSON_NAME] - Buôn Mê Thuột" at bounding box center [200, 141] width 220 height 15
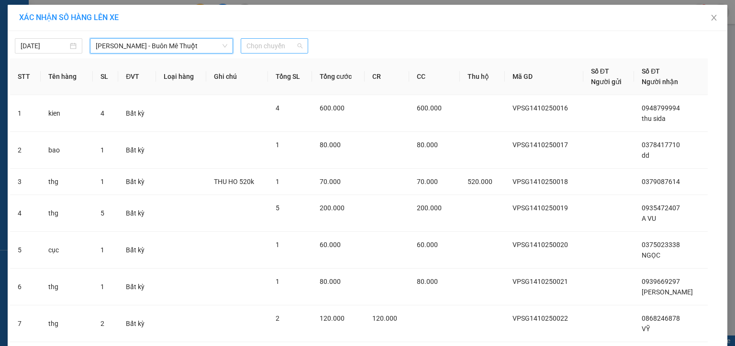
click at [281, 47] on span "Chọn chuyến" at bounding box center [274, 46] width 56 height 14
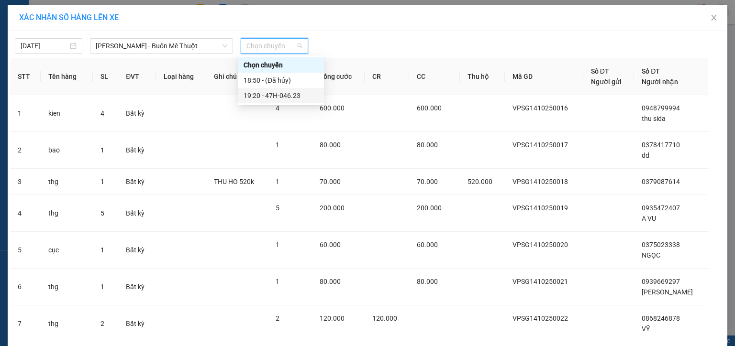
click at [273, 96] on div "19:20 - 47H-046.23" at bounding box center [280, 95] width 75 height 11
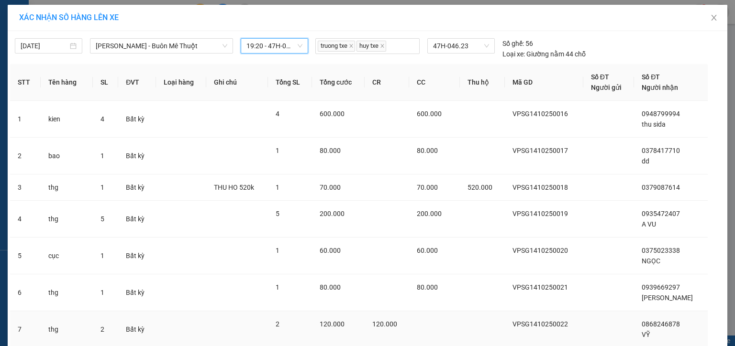
scroll to position [181, 0]
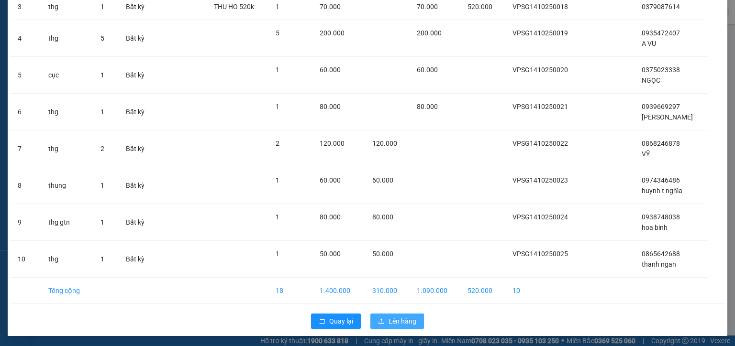
click at [398, 317] on span "Lên hàng" at bounding box center [402, 321] width 28 height 11
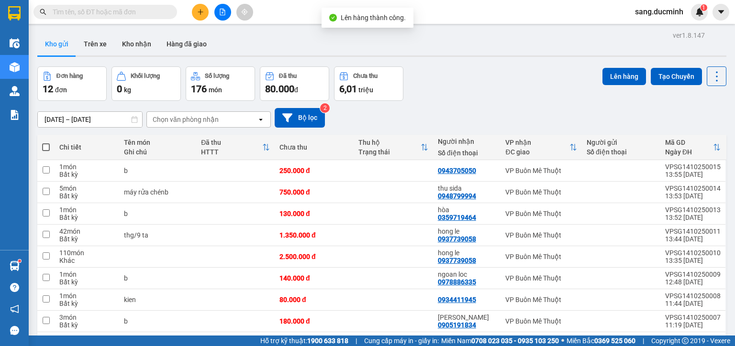
click at [44, 148] on span at bounding box center [46, 147] width 8 height 8
click at [46, 143] on input "checkbox" at bounding box center [46, 143] width 0 height 0
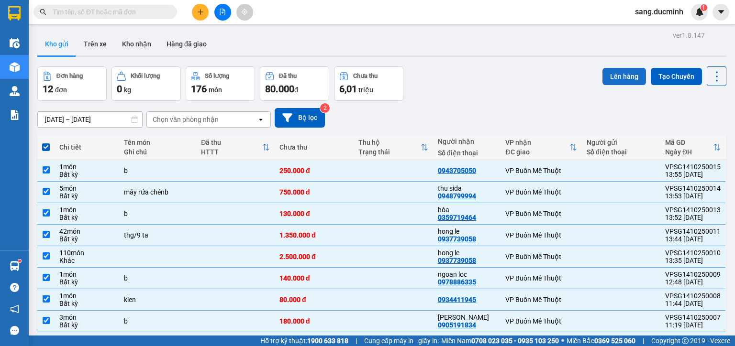
click at [629, 77] on button "Lên hàng" at bounding box center [624, 76] width 44 height 17
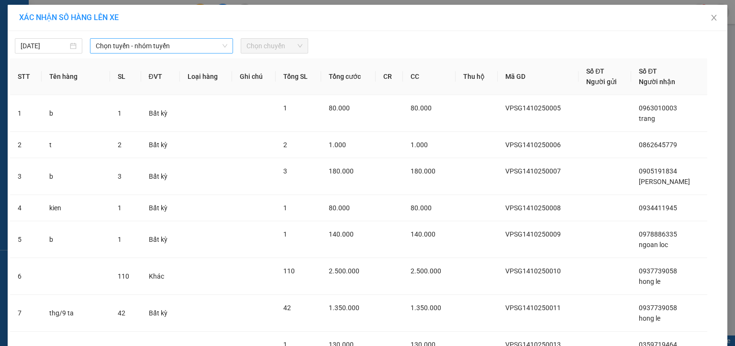
click at [143, 45] on span "Chọn tuyến - nhóm tuyến" at bounding box center [162, 46] width 132 height 14
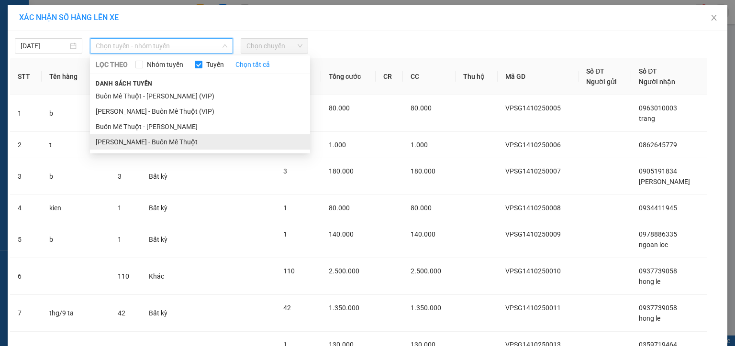
click at [151, 142] on li "[PERSON_NAME] - Buôn Mê Thuột" at bounding box center [200, 141] width 220 height 15
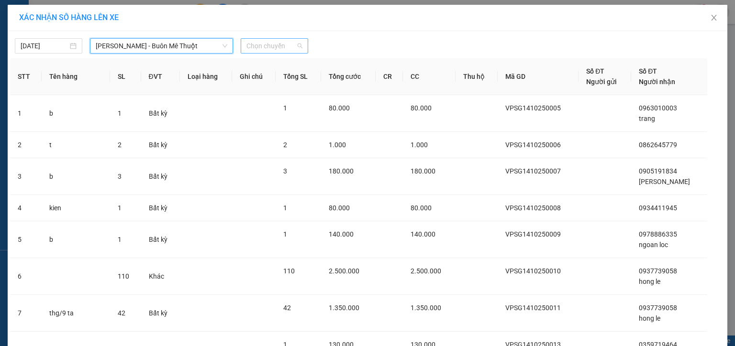
click at [281, 48] on span "Chọn chuyến" at bounding box center [274, 46] width 56 height 14
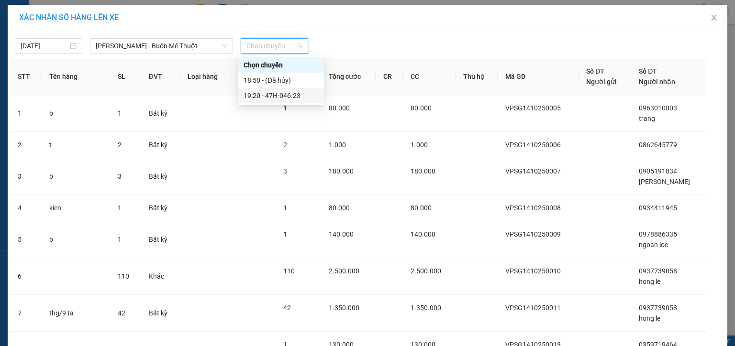
click at [274, 99] on div "19:20 - 47H-046.23" at bounding box center [280, 95] width 75 height 11
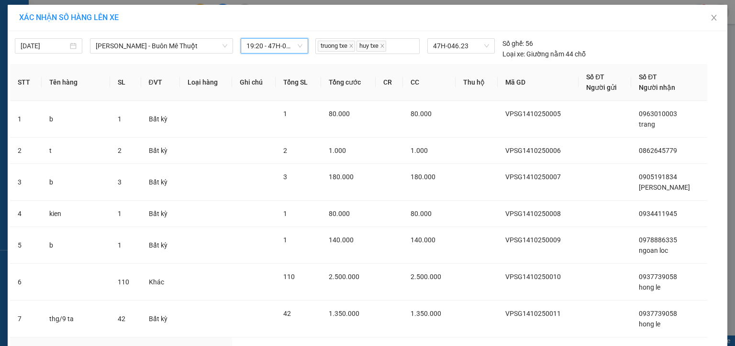
scroll to position [160, 0]
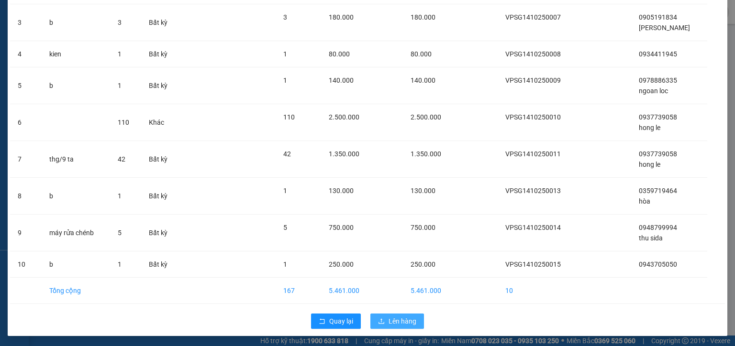
click at [394, 318] on span "Lên hàng" at bounding box center [402, 321] width 28 height 11
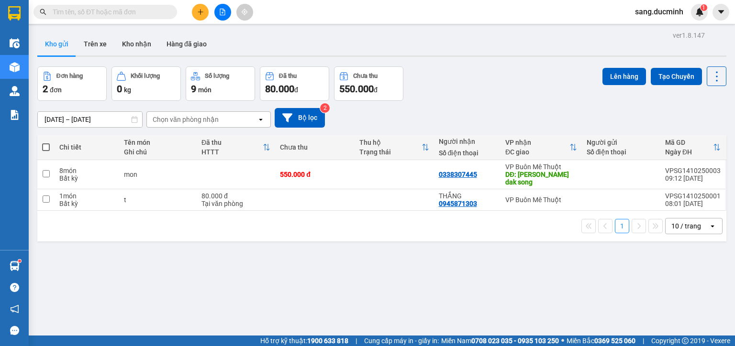
click at [44, 143] on span at bounding box center [46, 147] width 8 height 8
click at [46, 143] on input "checkbox" at bounding box center [46, 143] width 0 height 0
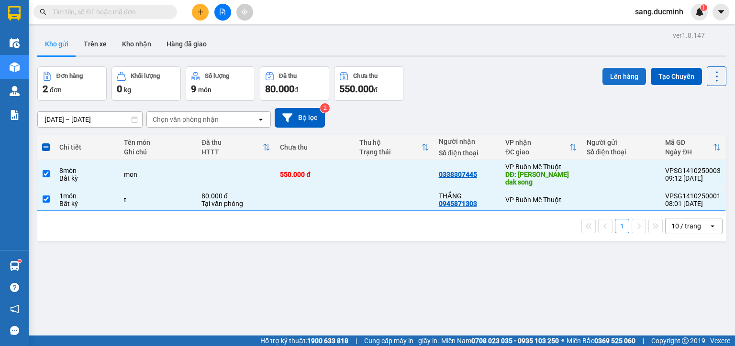
click at [624, 74] on button "Lên hàng" at bounding box center [624, 76] width 44 height 17
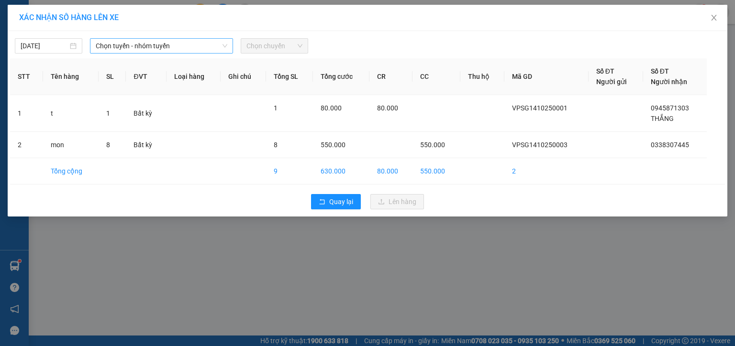
click at [137, 44] on span "Chọn tuyến - nhóm tuyến" at bounding box center [162, 46] width 132 height 14
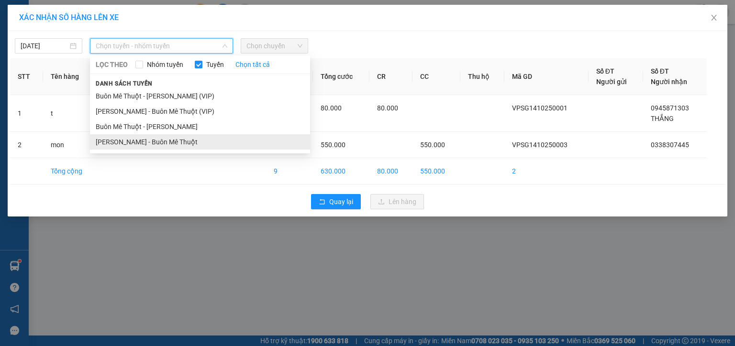
click at [158, 143] on li "[PERSON_NAME] - Buôn Mê Thuột" at bounding box center [200, 141] width 220 height 15
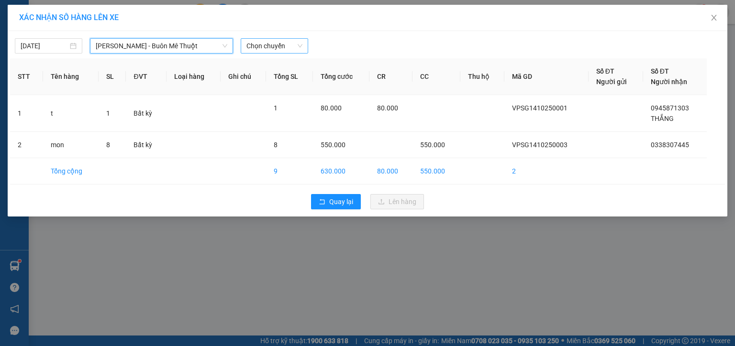
click at [277, 46] on span "Chọn chuyến" at bounding box center [274, 46] width 56 height 14
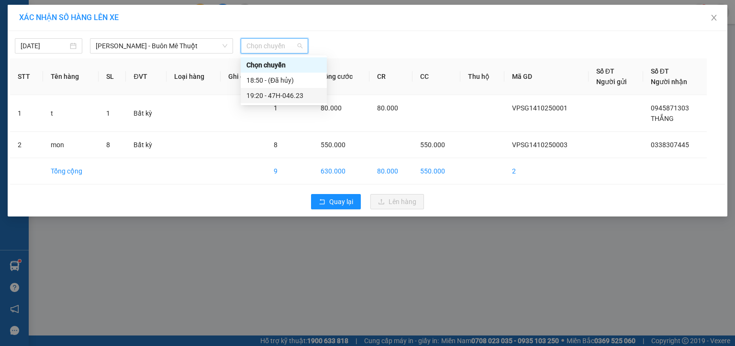
click at [293, 99] on div "19:20 - 47H-046.23" at bounding box center [283, 95] width 75 height 11
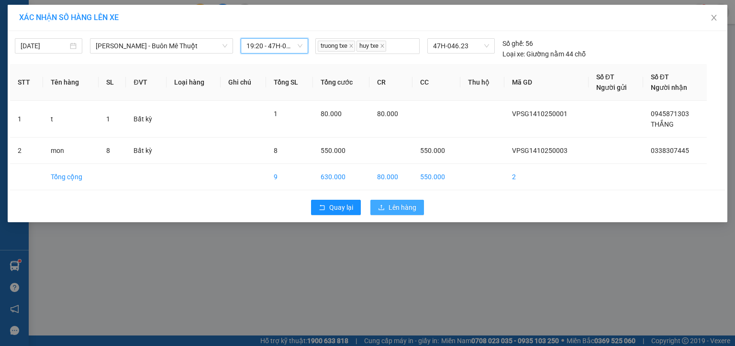
click at [393, 207] on span "Lên hàng" at bounding box center [402, 207] width 28 height 11
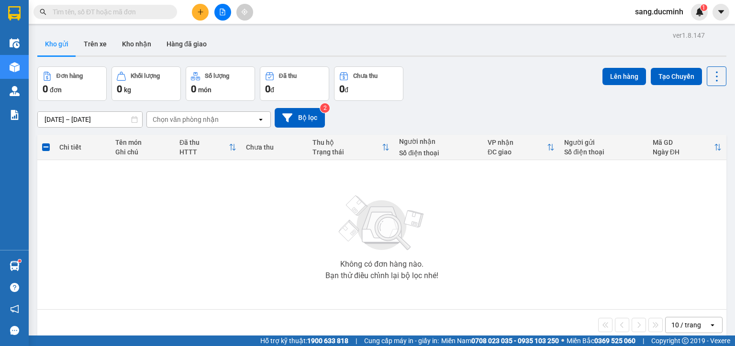
click at [223, 8] on button at bounding box center [222, 12] width 17 height 17
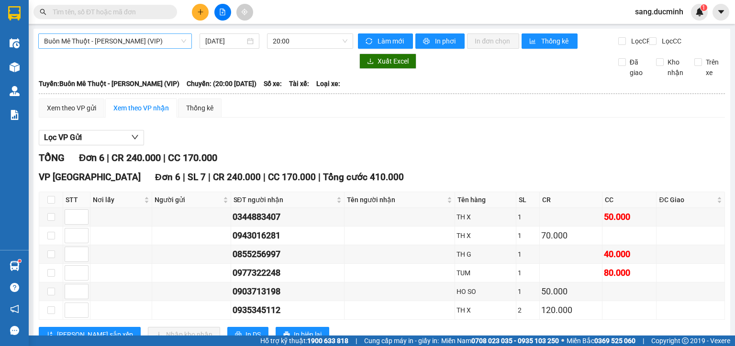
click at [170, 39] on span "Buôn Mê Thuột - [PERSON_NAME] (VIP)" at bounding box center [115, 41] width 142 height 14
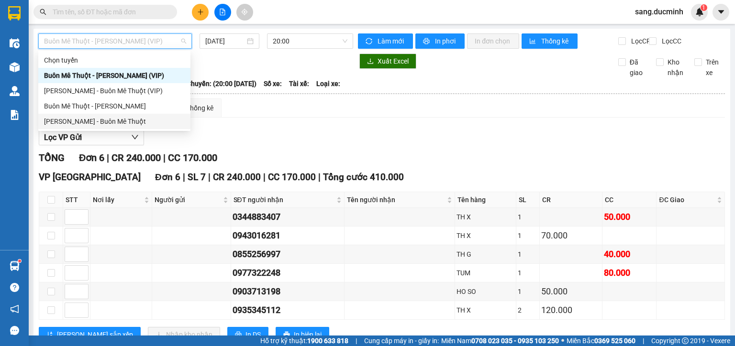
click at [126, 122] on div "[PERSON_NAME] - Buôn Mê Thuột" at bounding box center [114, 121] width 141 height 11
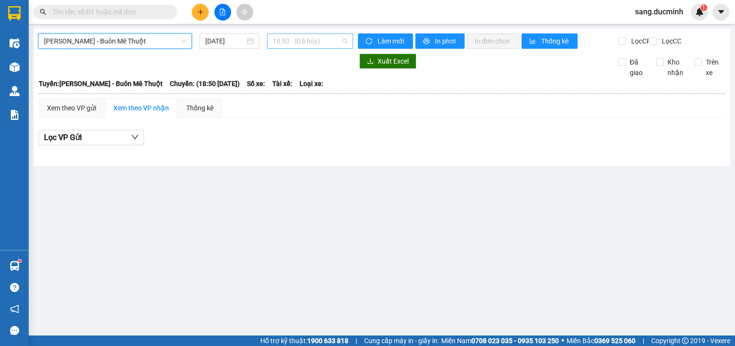
click at [314, 39] on span "18:50 - (Đã hủy)" at bounding box center [310, 41] width 75 height 14
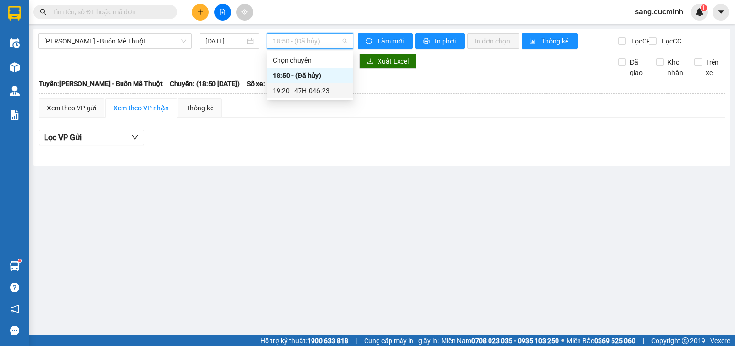
click at [317, 89] on div "19:20 - 47H-046.23" at bounding box center [310, 91] width 75 height 11
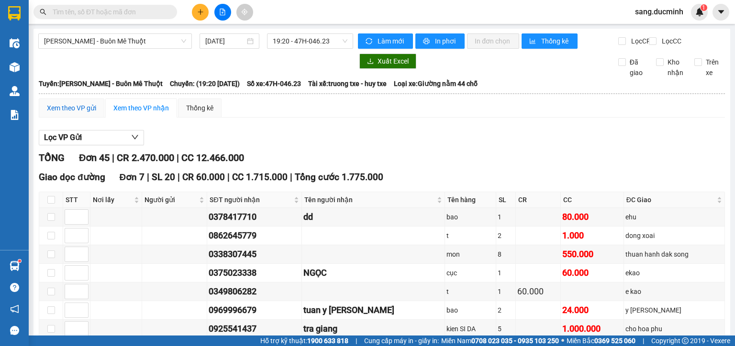
click at [92, 113] on div "Xem theo VP gửi" at bounding box center [71, 108] width 49 height 11
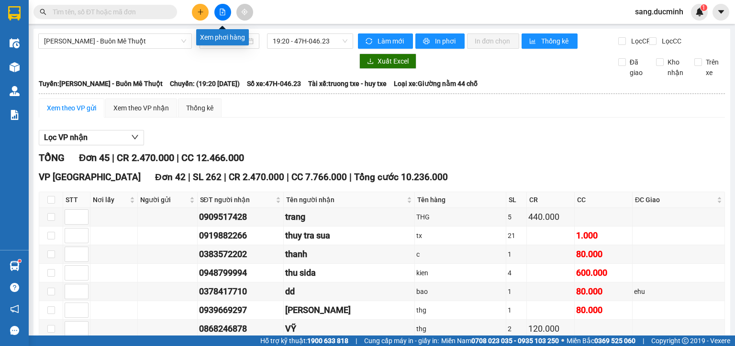
click at [224, 12] on icon "file-add" at bounding box center [222, 12] width 7 height 7
click at [227, 10] on button at bounding box center [222, 12] width 17 height 17
click at [218, 37] on div "Xem phơi hàng" at bounding box center [222, 37] width 53 height 16
click at [149, 39] on span "[PERSON_NAME] - Buôn Mê Thuột" at bounding box center [115, 41] width 142 height 14
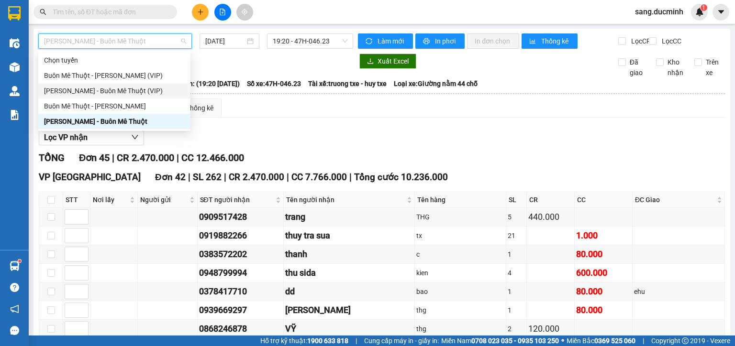
click at [232, 69] on div at bounding box center [195, 61] width 315 height 15
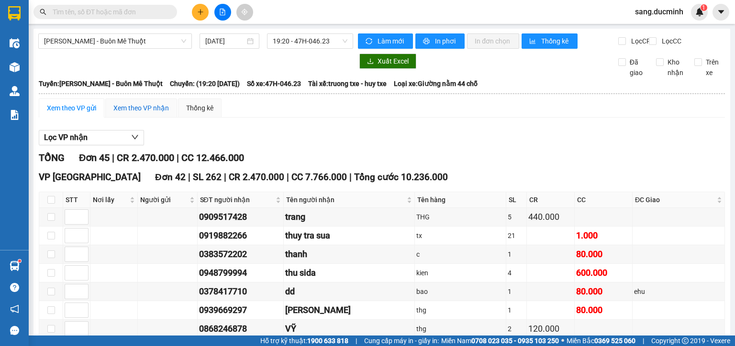
click at [135, 113] on div "Xem theo VP nhận" at bounding box center [140, 108] width 55 height 11
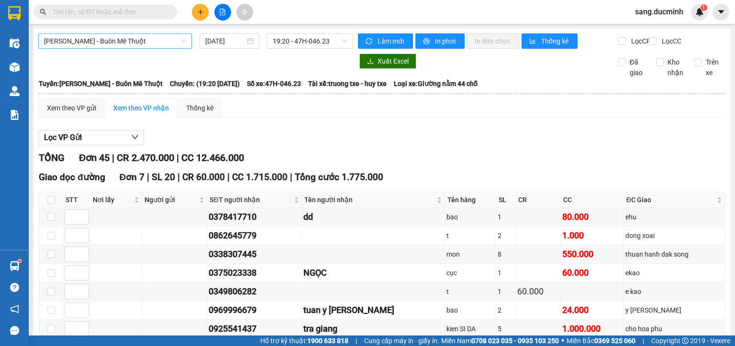
click at [126, 39] on span "[PERSON_NAME] - Buôn Mê Thuột" at bounding box center [115, 41] width 142 height 14
click at [134, 43] on span "[PERSON_NAME] - Buôn Mê Thuột" at bounding box center [115, 41] width 142 height 14
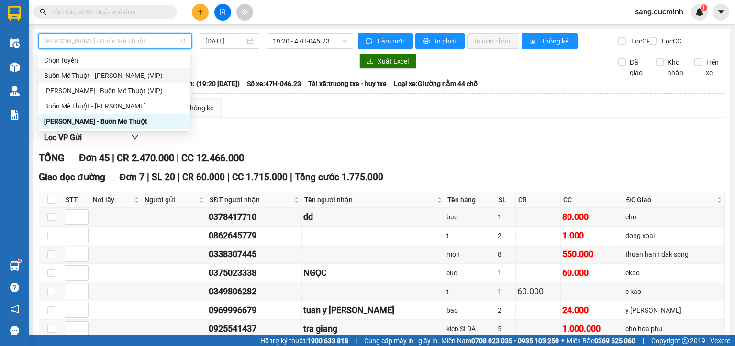
click at [137, 77] on div "Buôn Mê Thuột - [PERSON_NAME] (VIP)" at bounding box center [114, 75] width 141 height 11
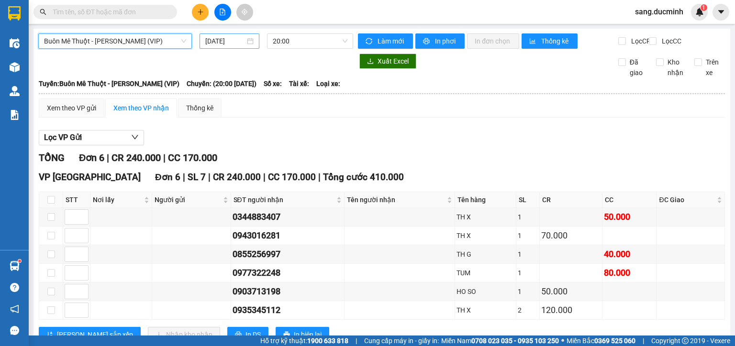
click at [222, 42] on input "[DATE]" at bounding box center [224, 41] width 39 height 11
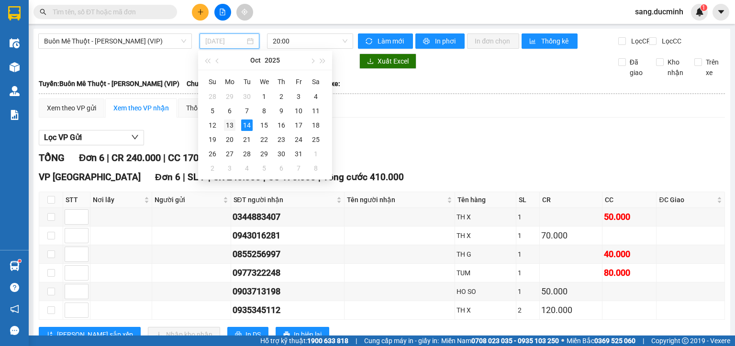
click at [229, 121] on div "13" at bounding box center [229, 125] width 11 height 11
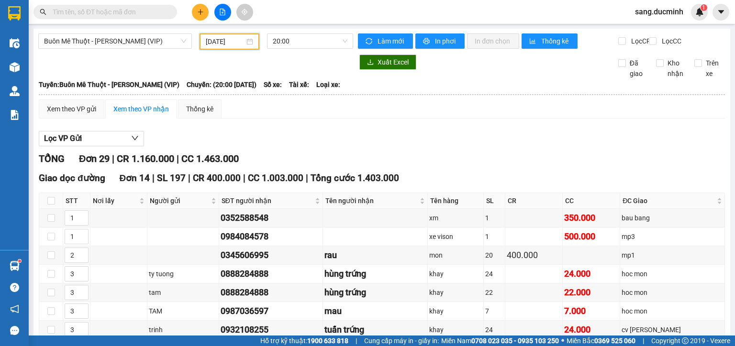
click at [178, 42] on span "Buôn Mê Thuột - [PERSON_NAME] (VIP)" at bounding box center [115, 41] width 142 height 14
click at [232, 79] on div "Xuất Excel Đã giao Kho nhận Trên xe" at bounding box center [381, 67] width 687 height 24
click at [167, 42] on span "Buôn Mê Thuột - [PERSON_NAME] (VIP)" at bounding box center [115, 41] width 142 height 14
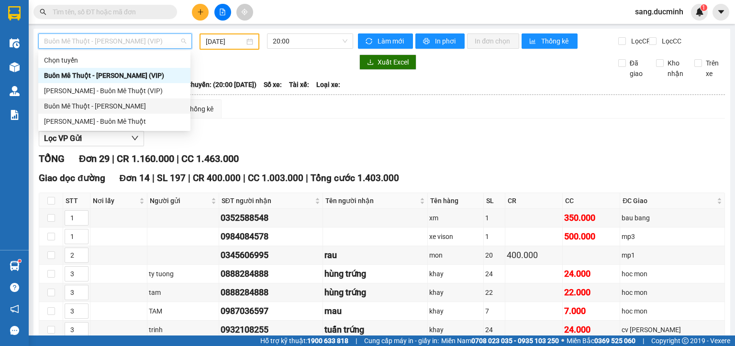
click at [136, 107] on div "Buôn Mê Thuột - [PERSON_NAME]" at bounding box center [114, 106] width 141 height 11
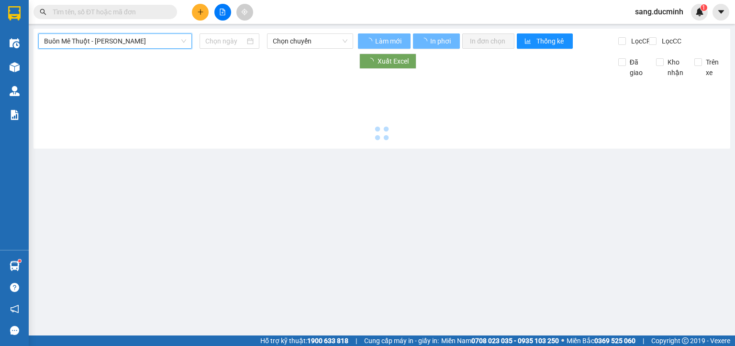
click at [123, 124] on div at bounding box center [381, 111] width 687 height 66
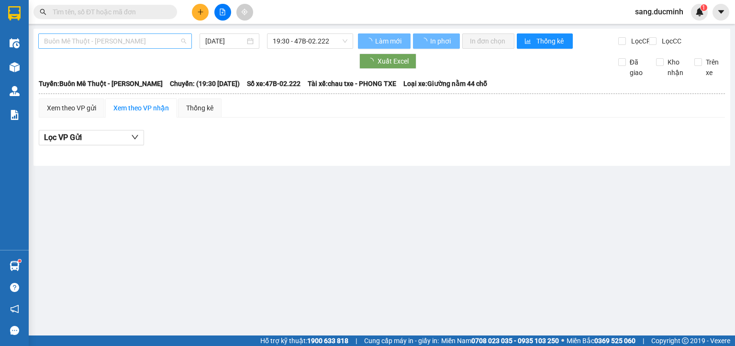
click at [155, 39] on span "Buôn Mê Thuột - [PERSON_NAME]" at bounding box center [115, 41] width 142 height 14
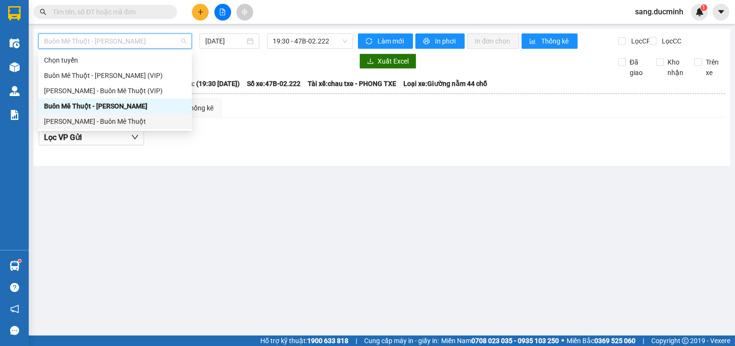
click at [120, 123] on div "[PERSON_NAME] - Buôn Mê Thuột" at bounding box center [115, 121] width 142 height 11
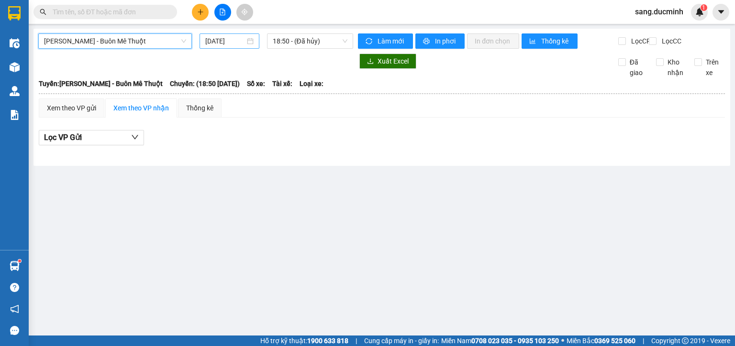
click at [226, 40] on input "[DATE]" at bounding box center [224, 41] width 39 height 11
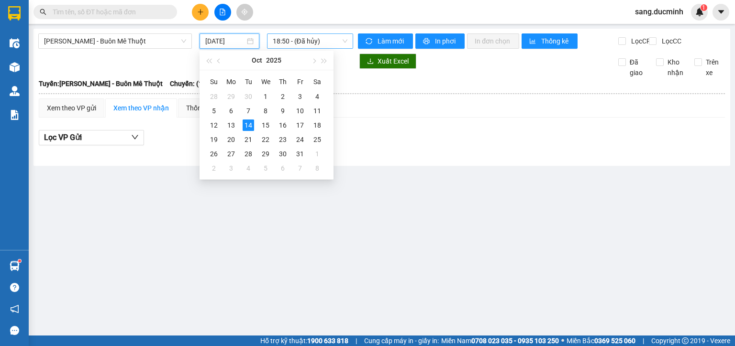
click at [338, 38] on span "18:50 - (Đã hủy)" at bounding box center [310, 41] width 75 height 14
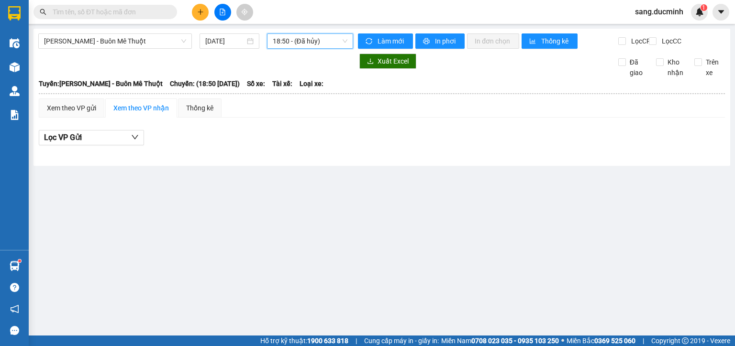
click at [338, 38] on span "18:50 - (Đã hủy)" at bounding box center [310, 41] width 75 height 14
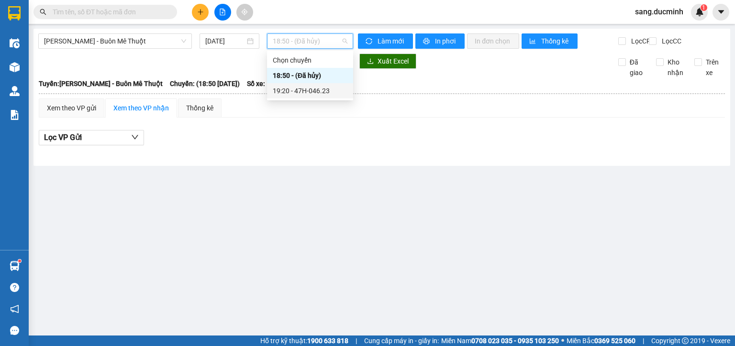
click at [321, 88] on div "19:20 - 47H-046.23" at bounding box center [310, 91] width 75 height 11
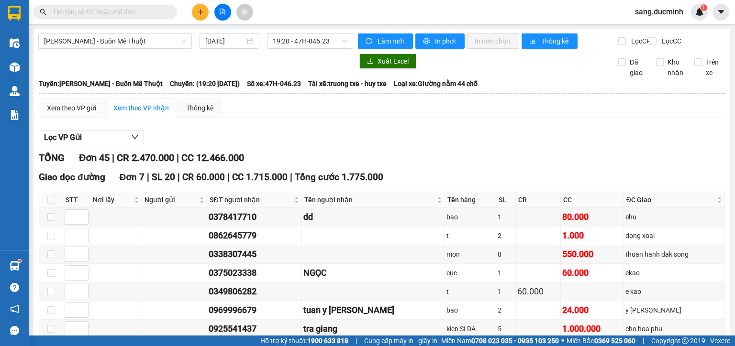
scroll to position [38, 0]
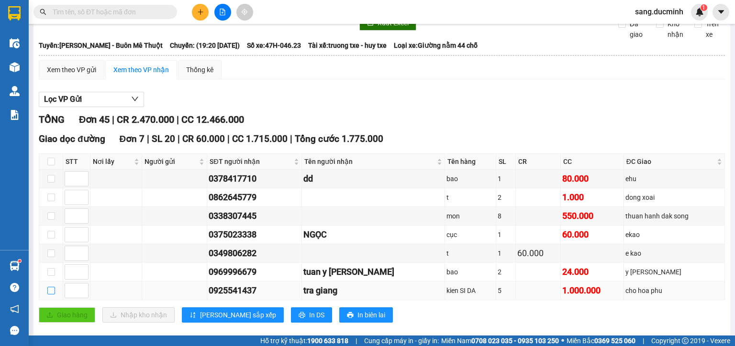
click at [50, 295] on input "checkbox" at bounding box center [51, 291] width 8 height 8
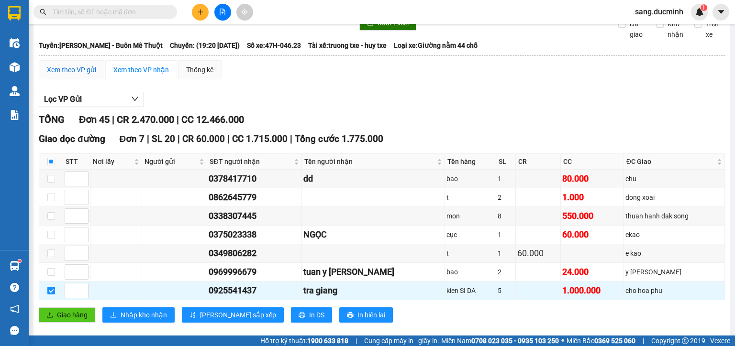
click at [82, 75] on div "Xem theo VP gửi" at bounding box center [71, 70] width 49 height 11
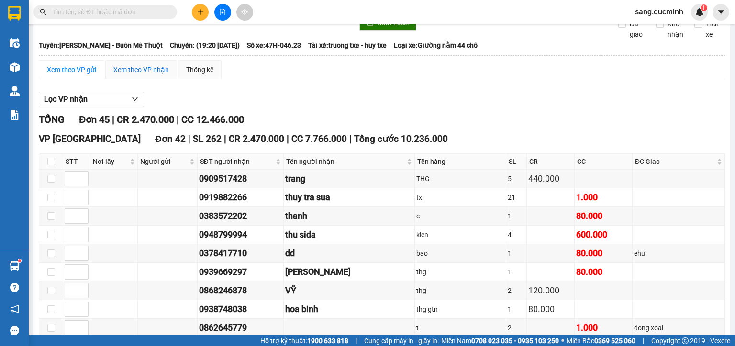
click at [143, 75] on div "Xem theo VP nhận" at bounding box center [140, 70] width 55 height 11
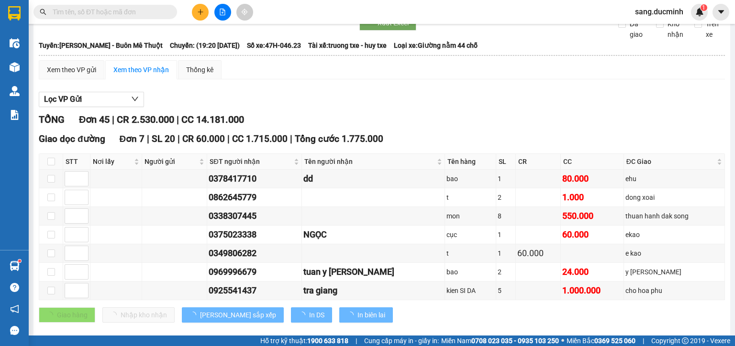
click at [143, 75] on div "Xem theo VP nhận" at bounding box center [140, 70] width 55 height 11
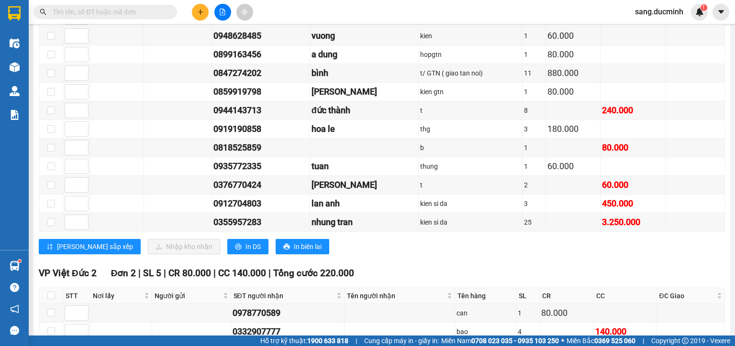
scroll to position [1043, 0]
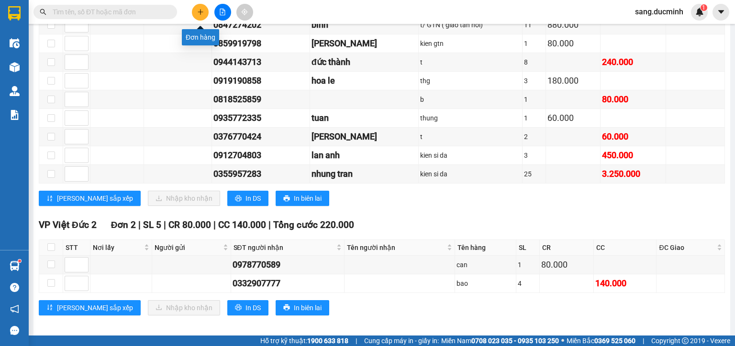
click at [201, 11] on icon "plus" at bounding box center [200, 12] width 7 height 7
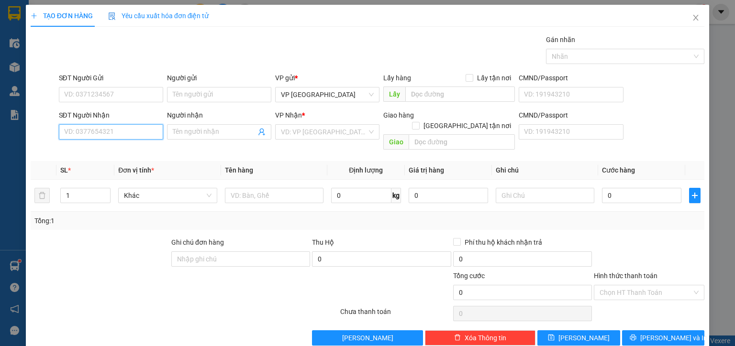
click at [124, 132] on input "SĐT Người Nhận" at bounding box center [111, 131] width 104 height 15
click at [91, 153] on div "0846212347 - yen" at bounding box center [110, 150] width 92 height 11
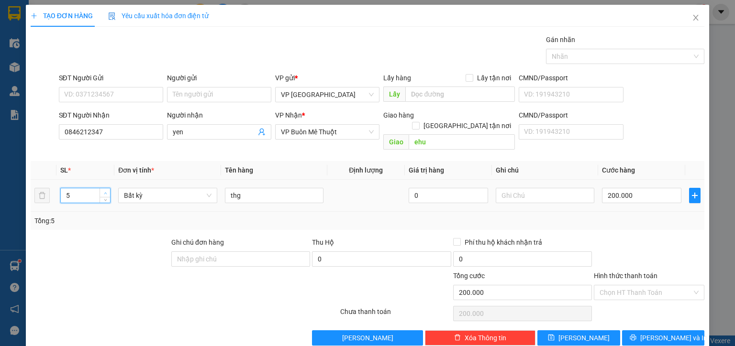
click at [105, 188] on span "Increase Value" at bounding box center [104, 192] width 11 height 9
click at [648, 188] on input "200.000" at bounding box center [641, 195] width 79 height 15
click at [641, 237] on div at bounding box center [649, 253] width 112 height 33
click at [657, 333] on span "[PERSON_NAME] và In" at bounding box center [673, 338] width 67 height 11
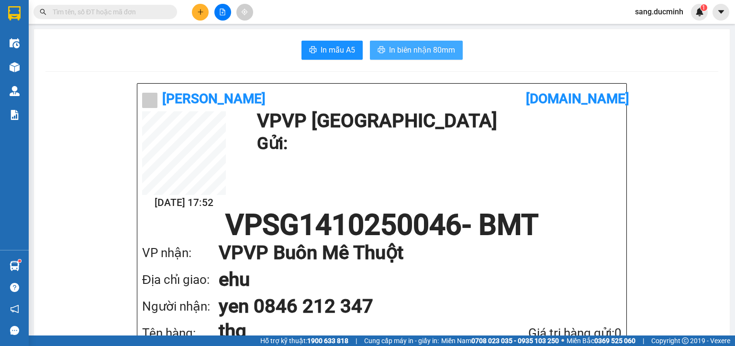
click at [423, 54] on span "In biên nhận 80mm" at bounding box center [422, 50] width 66 height 12
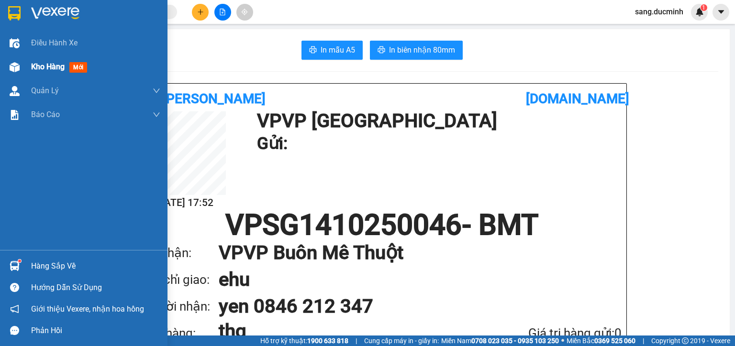
click at [42, 68] on span "Kho hàng" at bounding box center [47, 66] width 33 height 9
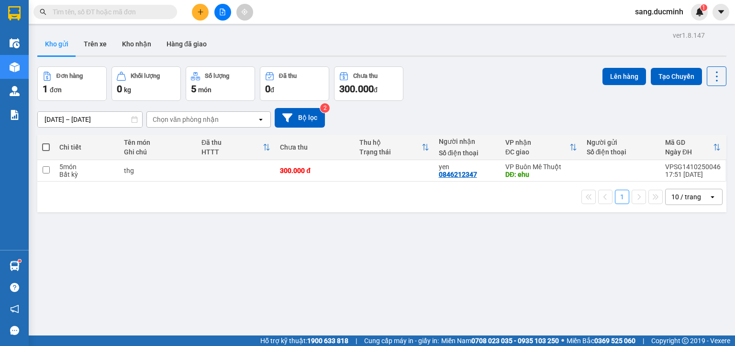
click at [46, 143] on span at bounding box center [46, 147] width 8 height 8
click at [46, 143] on input "checkbox" at bounding box center [46, 143] width 0 height 0
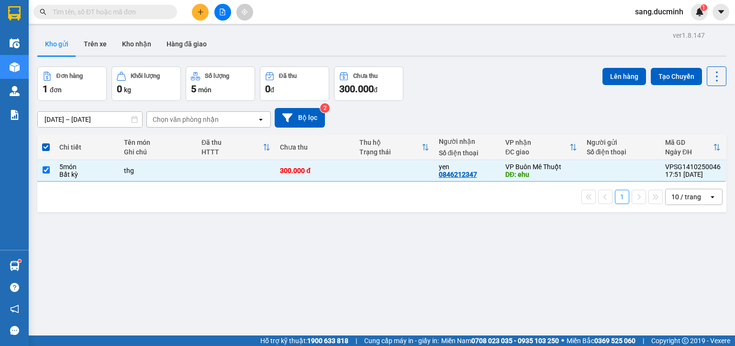
click at [615, 65] on div "ver 1.8.147 Kho gửi Trên xe Kho nhận Hàng đã giao Đơn hàng 1 đơn Khối lượng 0 k…" at bounding box center [381, 202] width 696 height 346
click at [619, 80] on button "Lên hàng" at bounding box center [624, 76] width 44 height 17
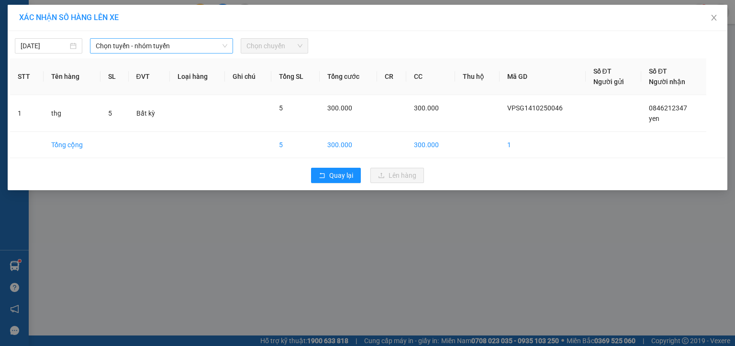
click at [168, 45] on span "Chọn tuyến - nhóm tuyến" at bounding box center [162, 46] width 132 height 14
click at [226, 47] on icon "down" at bounding box center [224, 45] width 5 height 3
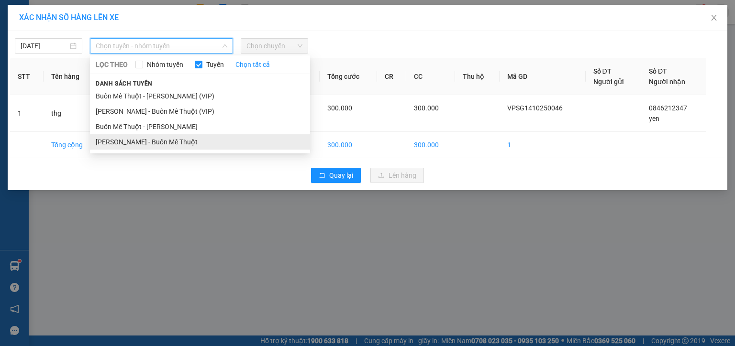
click at [171, 142] on li "[PERSON_NAME] - Buôn Mê Thuột" at bounding box center [200, 141] width 220 height 15
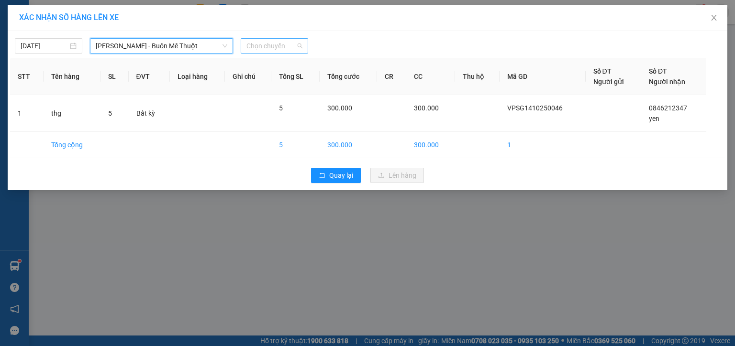
click at [280, 47] on span "Chọn chuyến" at bounding box center [274, 46] width 56 height 14
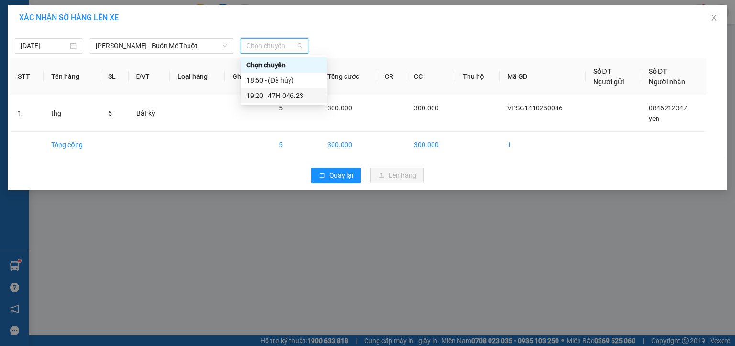
click at [292, 94] on div "19:20 - 47H-046.23" at bounding box center [283, 95] width 75 height 11
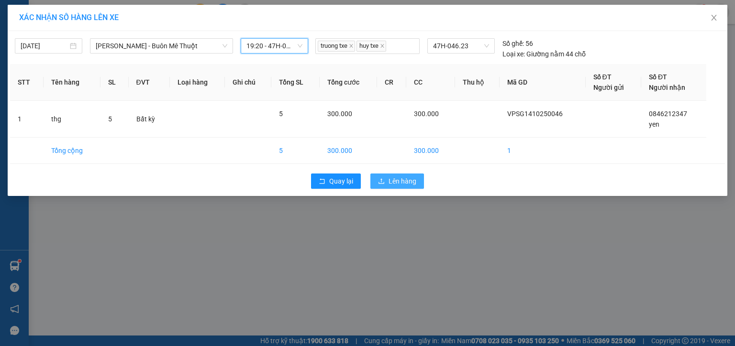
click at [404, 183] on span "Lên hàng" at bounding box center [402, 181] width 28 height 11
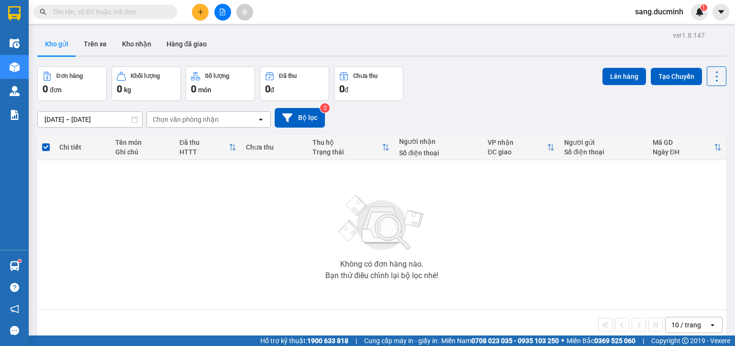
click at [200, 17] on button at bounding box center [200, 12] width 17 height 17
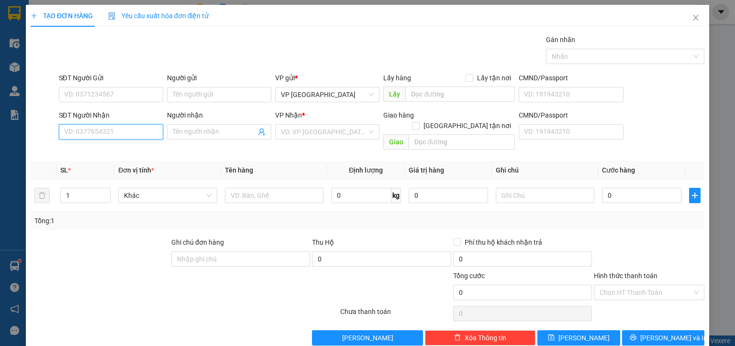
click at [136, 132] on input "SĐT Người Nhận" at bounding box center [111, 131] width 104 height 15
click at [344, 132] on input "search" at bounding box center [324, 132] width 86 height 14
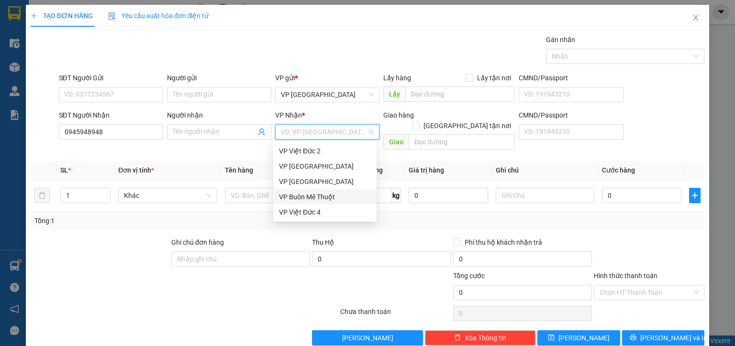
click at [326, 197] on div "VP Buôn Mê Thuột" at bounding box center [325, 197] width 92 height 11
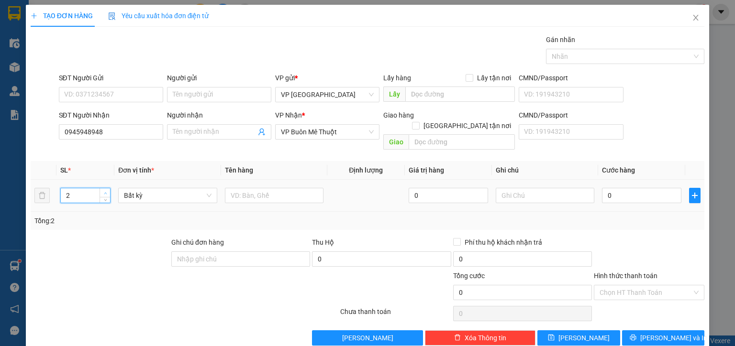
click at [104, 192] on icon "up" at bounding box center [105, 193] width 3 height 3
click at [245, 188] on input "text" at bounding box center [274, 195] width 99 height 15
click at [653, 188] on input "0" at bounding box center [641, 195] width 79 height 15
click at [660, 333] on span "[PERSON_NAME] và In" at bounding box center [673, 338] width 67 height 11
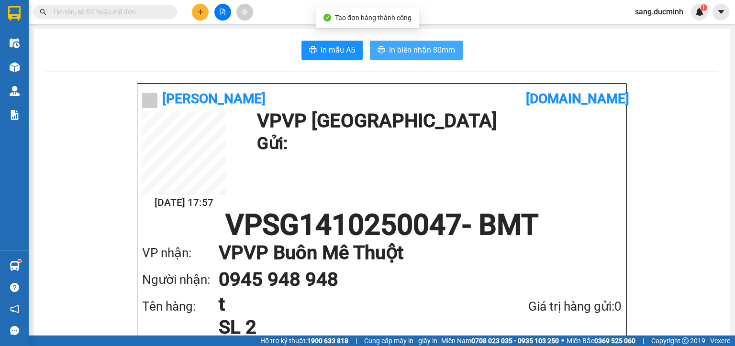
click at [451, 51] on button "In biên nhận 80mm" at bounding box center [416, 50] width 93 height 19
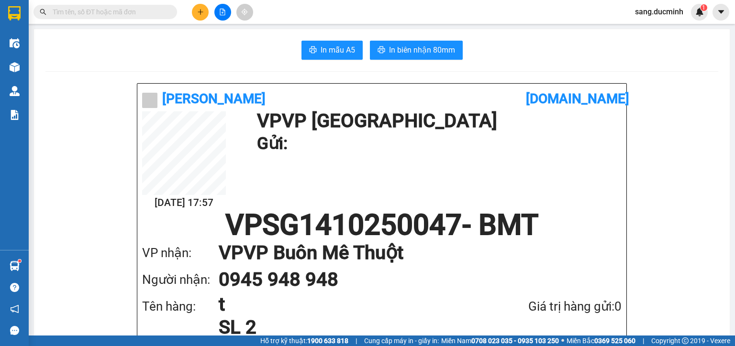
click at [202, 13] on icon "plus" at bounding box center [200, 12] width 7 height 7
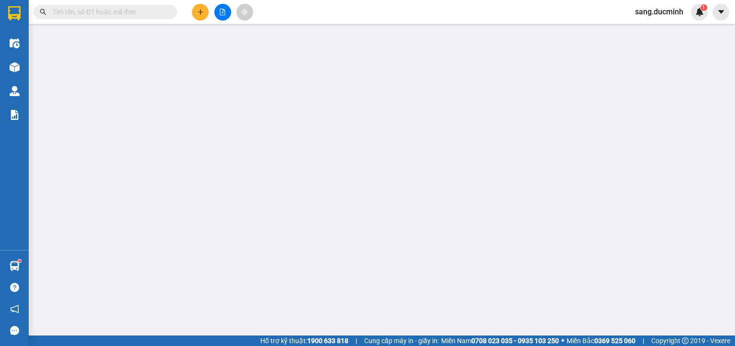
click at [199, 12] on span "Yêu cầu xuất hóa đơn điện tử" at bounding box center [158, 16] width 101 height 8
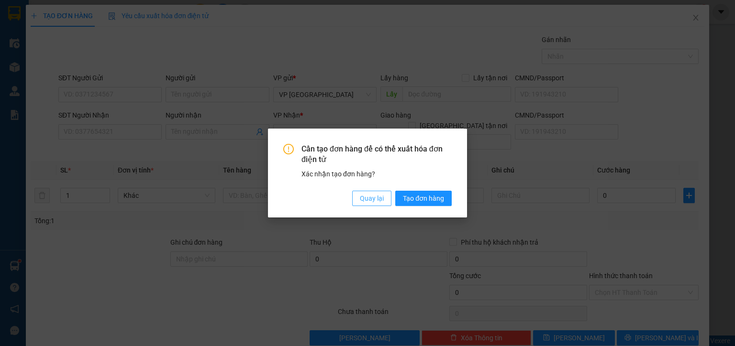
click at [369, 196] on span "Quay lại" at bounding box center [372, 198] width 24 height 11
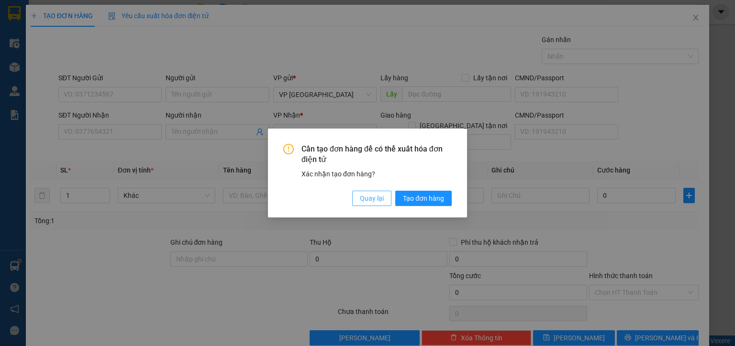
click at [379, 200] on span "Quay lại" at bounding box center [372, 198] width 24 height 11
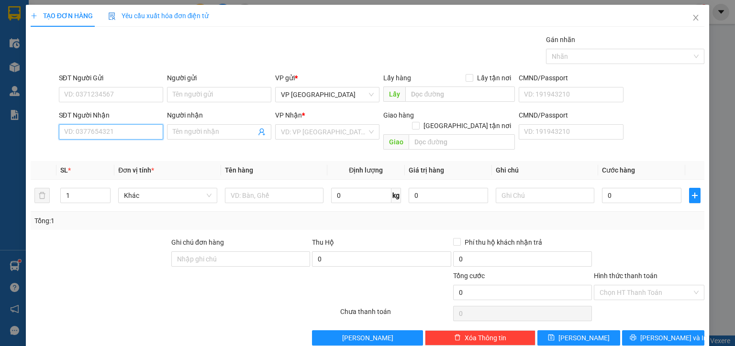
click at [125, 136] on input "SĐT Người Nhận" at bounding box center [111, 131] width 104 height 15
click at [120, 149] on div "0383572202 - thanh" at bounding box center [110, 150] width 92 height 11
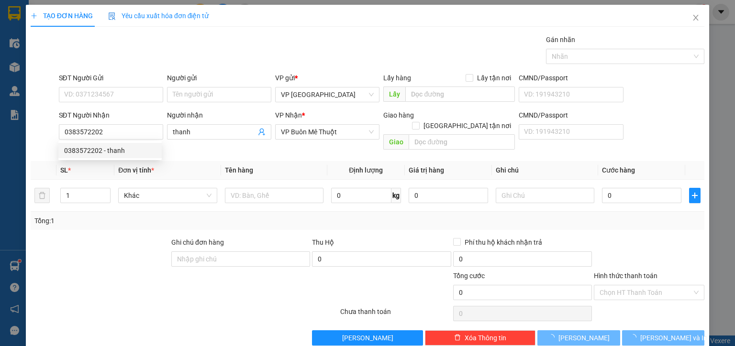
click at [105, 161] on th "SL *" at bounding box center [85, 170] width 58 height 19
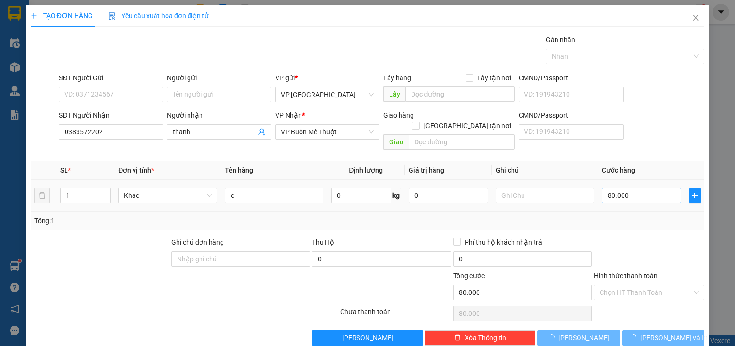
click at [188, 161] on th "Đơn vị tính *" at bounding box center [167, 170] width 106 height 19
click at [650, 190] on input "80.000" at bounding box center [641, 195] width 79 height 15
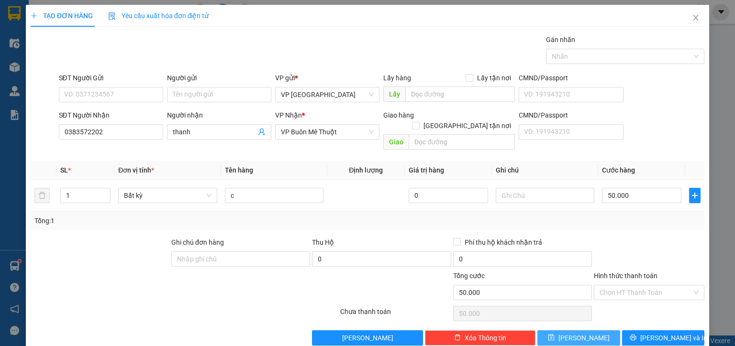
click at [589, 330] on button "[PERSON_NAME]" at bounding box center [578, 337] width 83 height 15
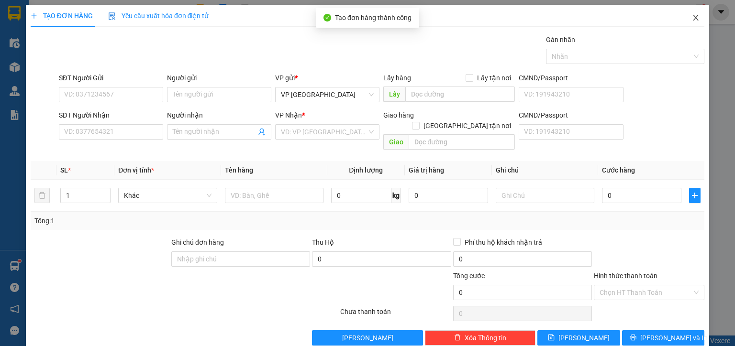
click at [692, 18] on icon "close" at bounding box center [696, 18] width 8 height 8
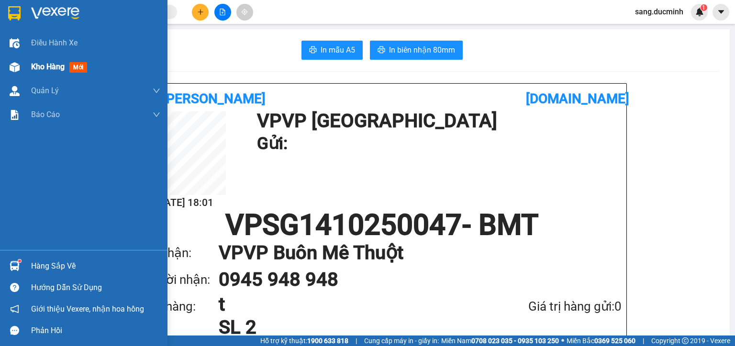
click at [42, 66] on span "Kho hàng" at bounding box center [47, 66] width 33 height 9
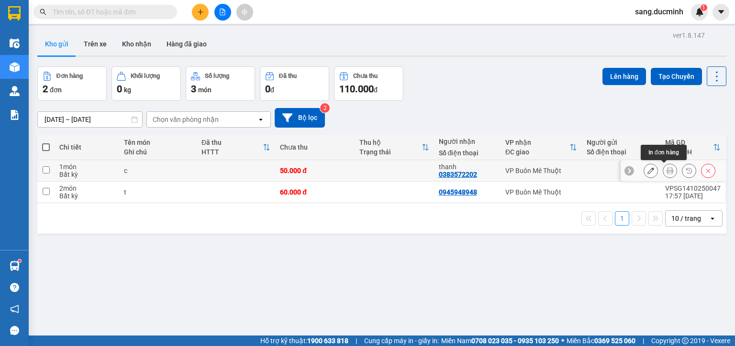
click at [663, 171] on button at bounding box center [669, 171] width 13 height 17
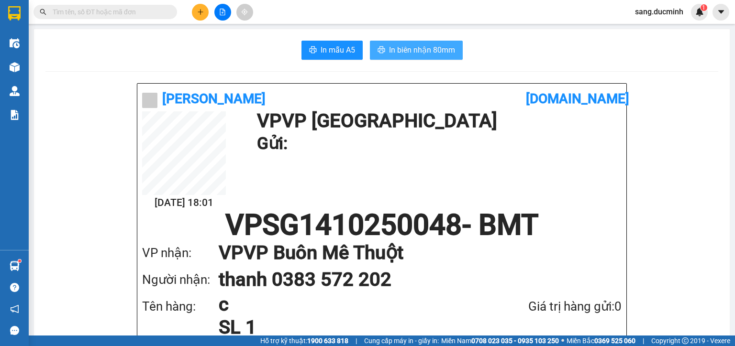
click at [409, 53] on span "In biên nhận 80mm" at bounding box center [422, 50] width 66 height 12
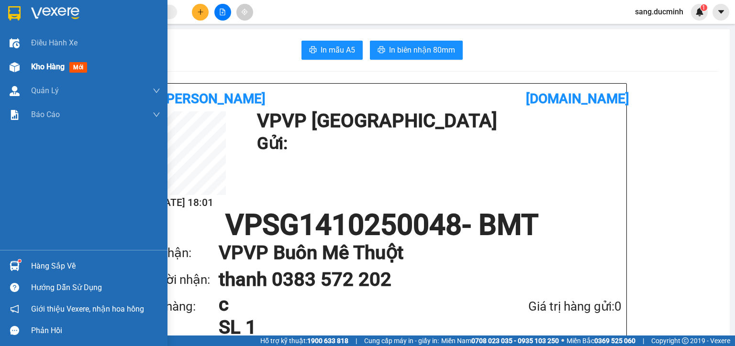
click at [19, 66] on div at bounding box center [14, 67] width 17 height 17
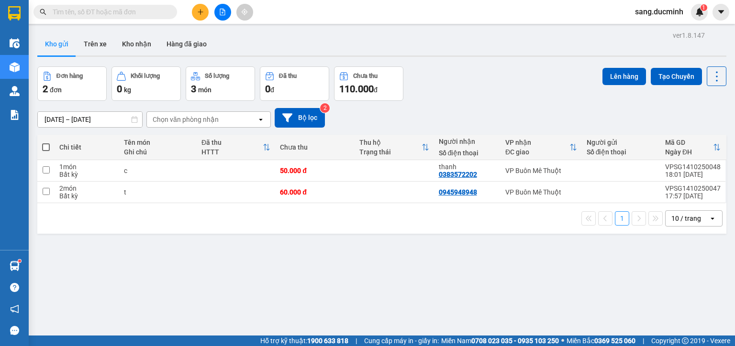
click at [43, 149] on span at bounding box center [46, 147] width 8 height 8
click at [46, 143] on input "checkbox" at bounding box center [46, 143] width 0 height 0
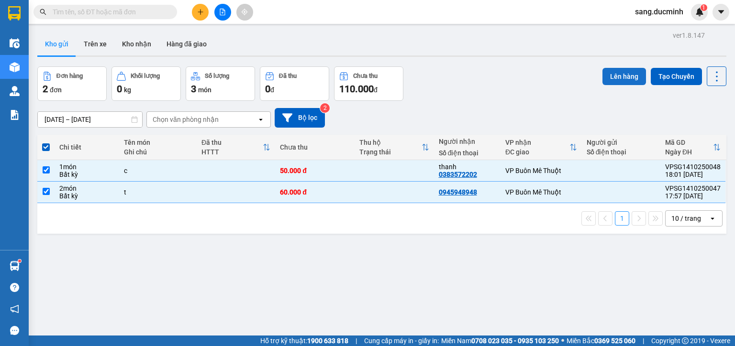
click at [624, 78] on button "Lên hàng" at bounding box center [624, 76] width 44 height 17
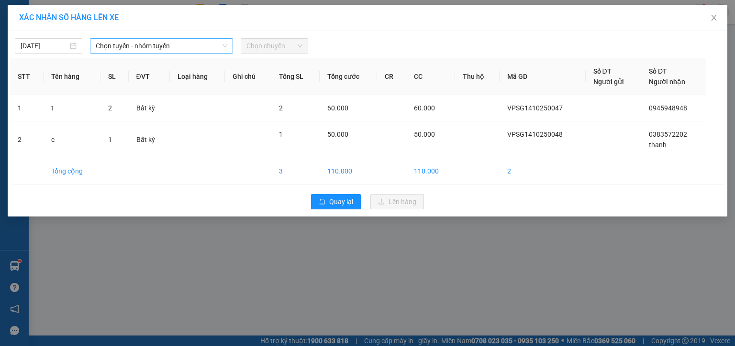
click at [142, 47] on span "Chọn tuyến - nhóm tuyến" at bounding box center [162, 46] width 132 height 14
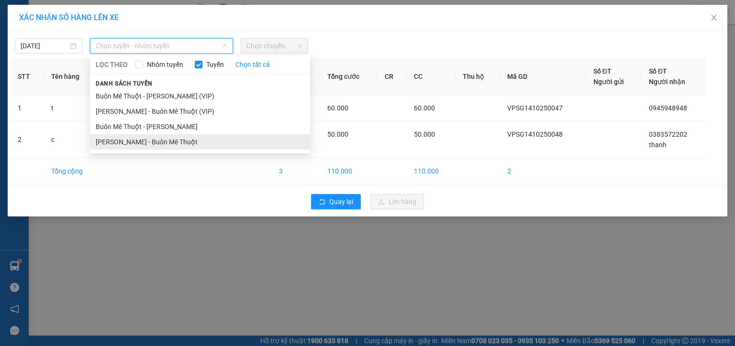
click at [161, 145] on li "[PERSON_NAME] - Buôn Mê Thuột" at bounding box center [200, 141] width 220 height 15
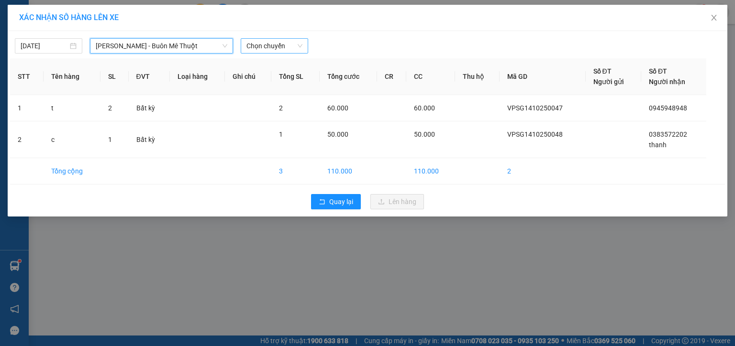
click at [256, 48] on span "Chọn chuyến" at bounding box center [274, 46] width 56 height 14
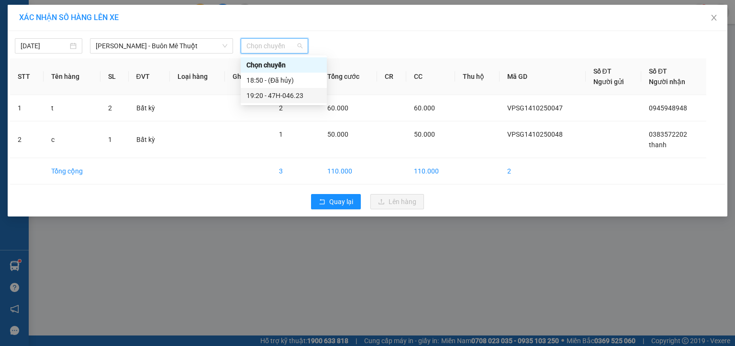
click at [282, 94] on div "19:20 - 47H-046.23" at bounding box center [283, 95] width 75 height 11
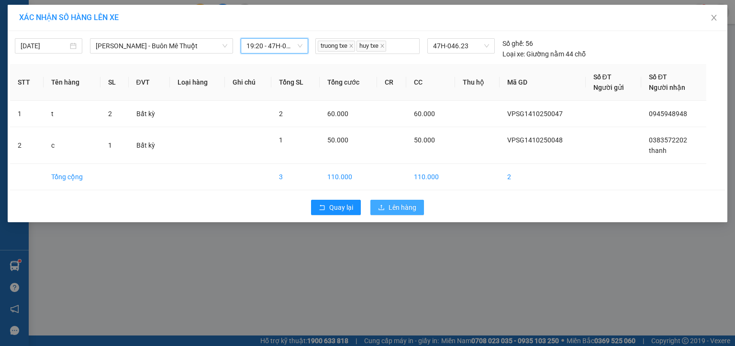
click at [409, 206] on span "Lên hàng" at bounding box center [402, 207] width 28 height 11
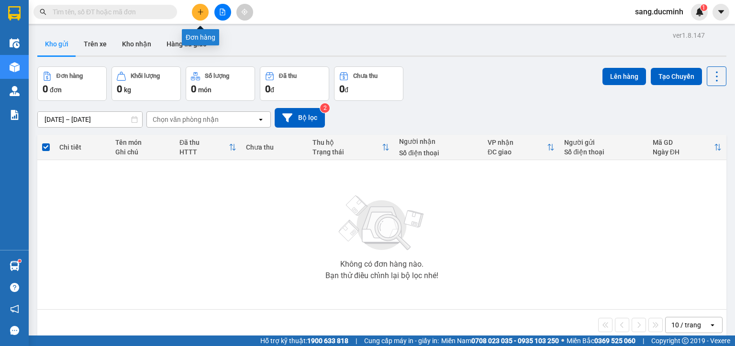
click at [200, 12] on icon "plus" at bounding box center [200, 11] width 0 height 5
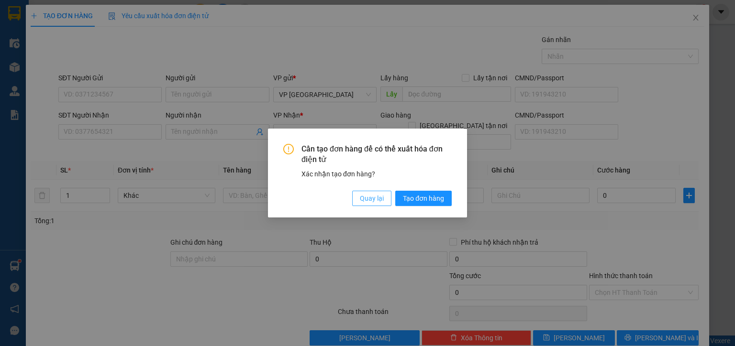
click at [373, 200] on span "Quay lại" at bounding box center [372, 198] width 24 height 11
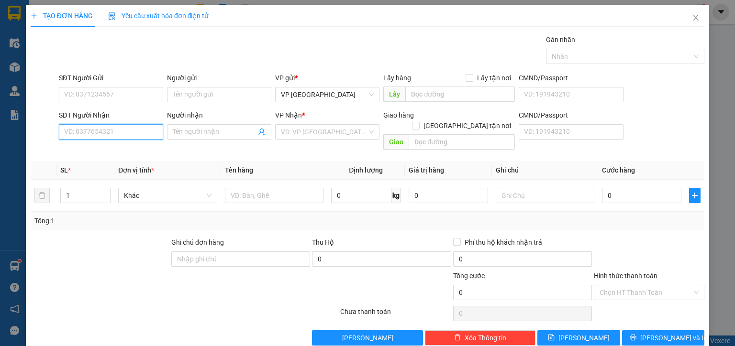
click at [121, 128] on input "SĐT Người Nhận" at bounding box center [111, 131] width 104 height 15
click at [119, 147] on div "0383572202 - thanh" at bounding box center [110, 150] width 92 height 11
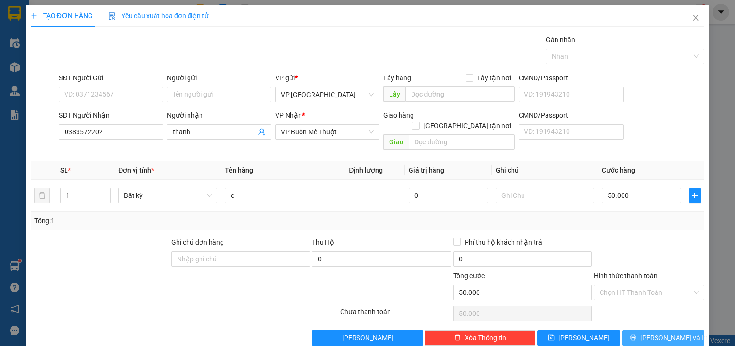
click at [672, 333] on span "[PERSON_NAME] và In" at bounding box center [673, 338] width 67 height 11
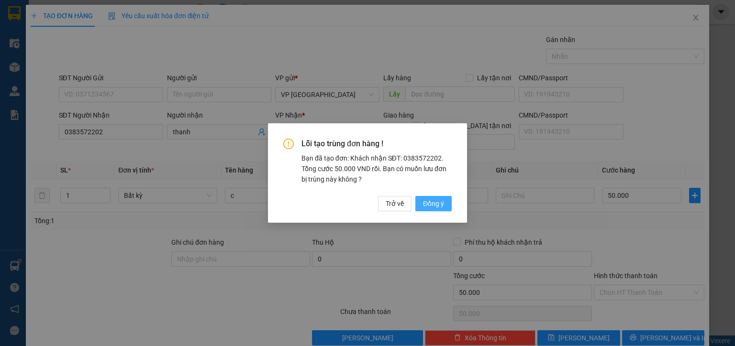
click at [430, 205] on span "Đồng ý" at bounding box center [433, 203] width 21 height 11
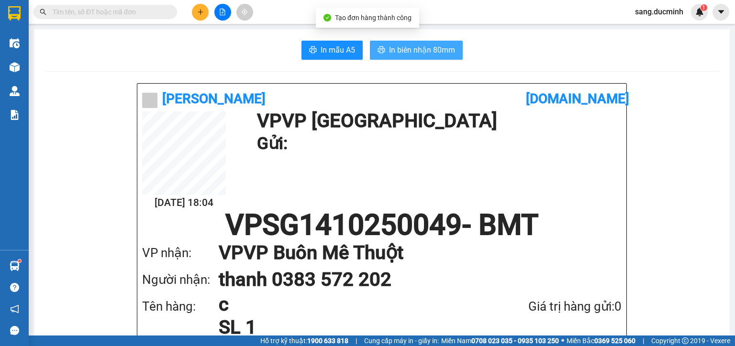
click at [433, 50] on span "In biên nhận 80mm" at bounding box center [422, 50] width 66 height 12
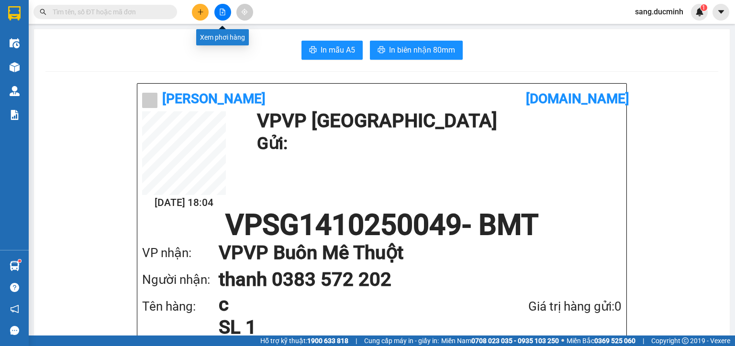
click at [221, 11] on icon "file-add" at bounding box center [222, 12] width 7 height 7
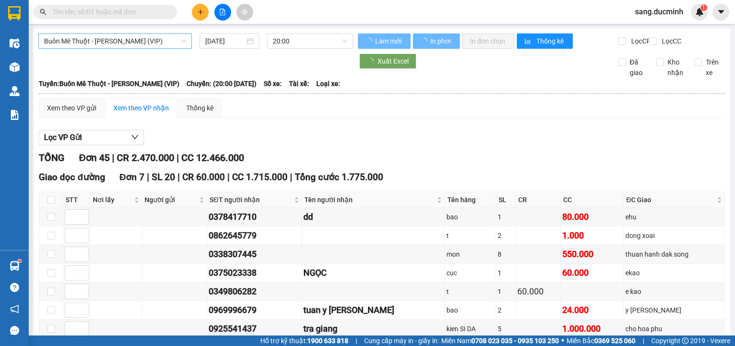
click at [169, 40] on span "Buôn Mê Thuột - [PERSON_NAME] (VIP)" at bounding box center [115, 41] width 142 height 14
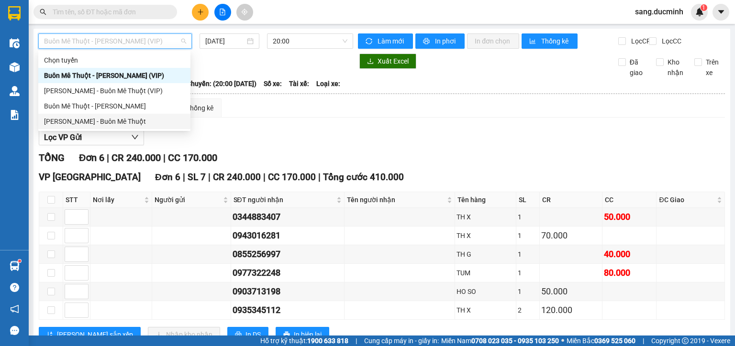
click at [131, 124] on div "[PERSON_NAME] - Buôn Mê Thuột" at bounding box center [114, 121] width 141 height 11
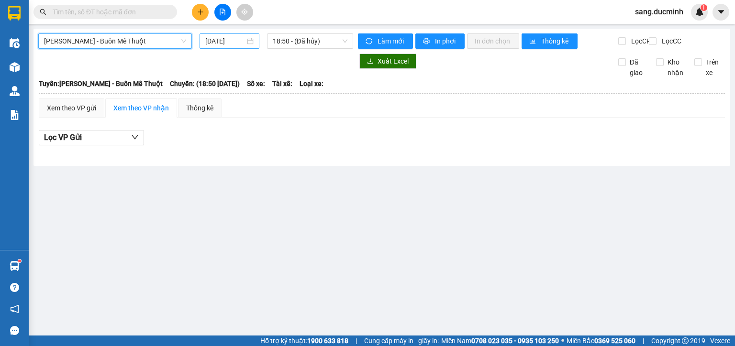
click at [217, 41] on input "[DATE]" at bounding box center [224, 41] width 39 height 11
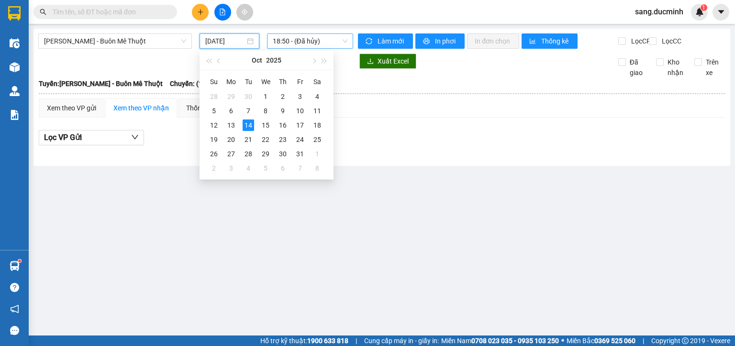
click at [337, 42] on span "18:50 - (Đã hủy)" at bounding box center [310, 41] width 75 height 14
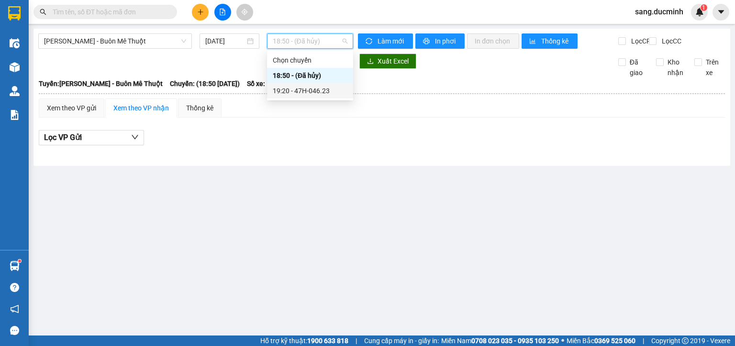
click at [315, 92] on div "19:20 - 47H-046.23" at bounding box center [310, 91] width 75 height 11
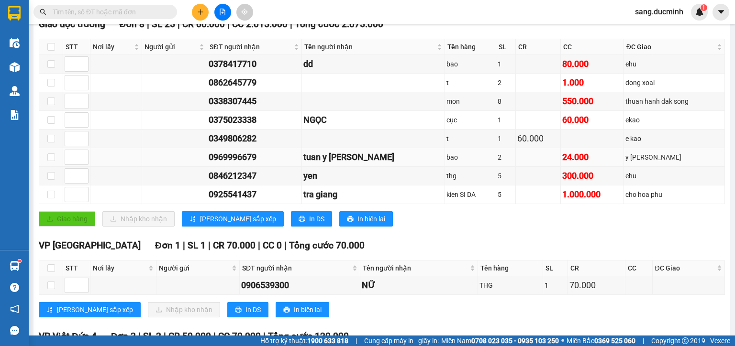
scroll to position [191, 0]
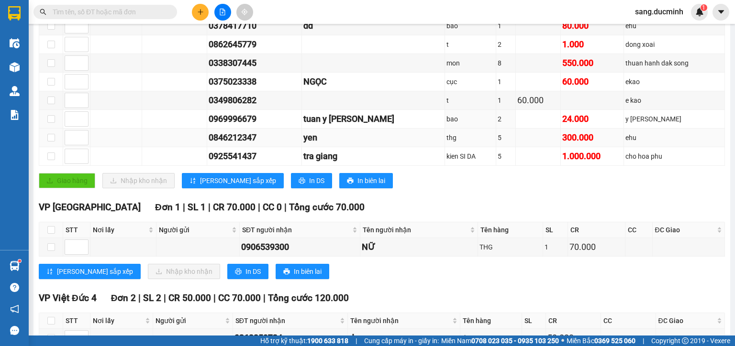
drag, startPoint x: 111, startPoint y: 126, endPoint x: 124, endPoint y: 143, distance: 20.8
click at [121, 140] on tbody "0378417710 dd bao 1 80.000 ehu 0862645779 t 2 1.000 dong xoai 0338307445 mon 8 …" at bounding box center [381, 91] width 685 height 149
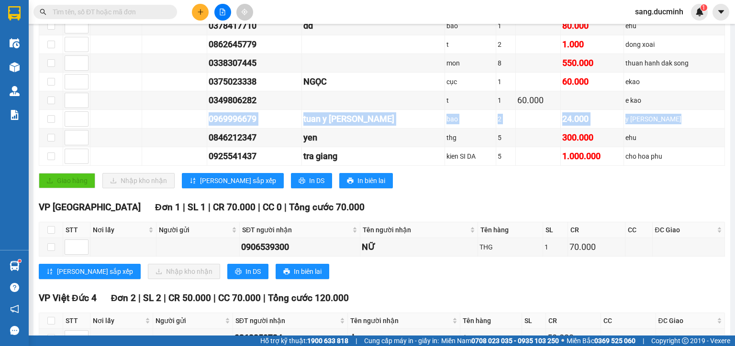
click at [201, 10] on icon "plus" at bounding box center [200, 12] width 7 height 7
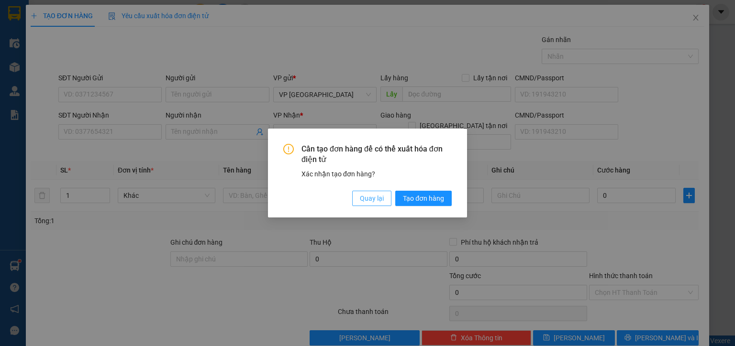
drag, startPoint x: 376, startPoint y: 199, endPoint x: 371, endPoint y: 199, distance: 5.3
click at [375, 199] on span "Quay lại" at bounding box center [372, 198] width 24 height 11
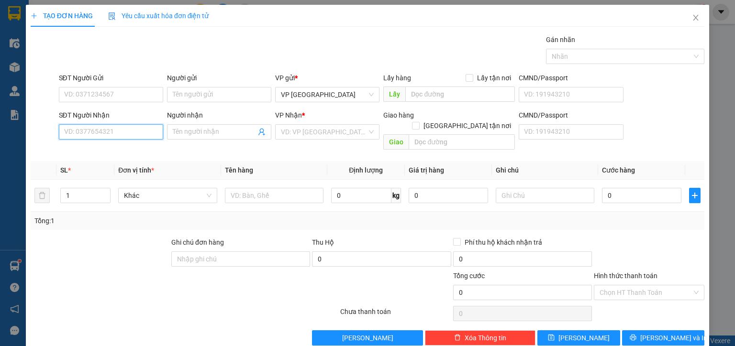
click at [123, 133] on input "SĐT Người Nhận" at bounding box center [111, 131] width 104 height 15
click at [109, 151] on div "0777629586 - dd" at bounding box center [110, 150] width 92 height 11
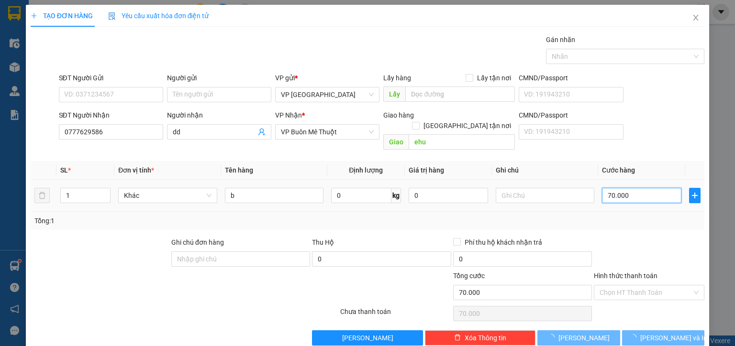
click at [650, 188] on input "70.000" at bounding box center [641, 195] width 79 height 15
click at [633, 189] on input "70.000" at bounding box center [641, 195] width 79 height 15
click at [625, 188] on input "70.000" at bounding box center [641, 195] width 79 height 15
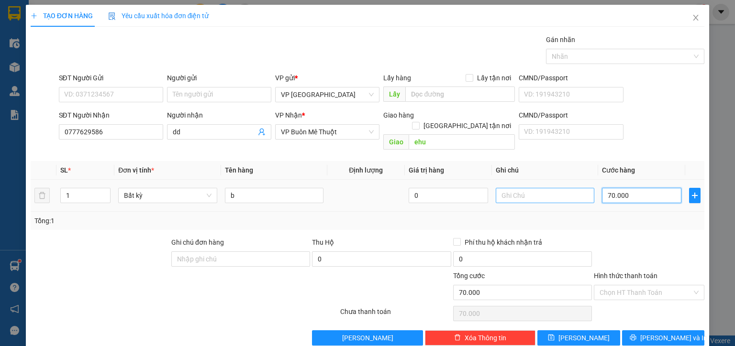
click at [587, 184] on tr "1 Bất kỳ b 0 70.000" at bounding box center [367, 196] width 673 height 32
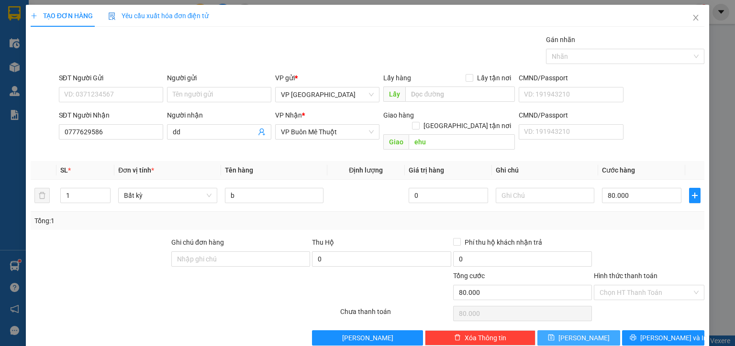
click at [596, 330] on button "[PERSON_NAME]" at bounding box center [578, 337] width 83 height 15
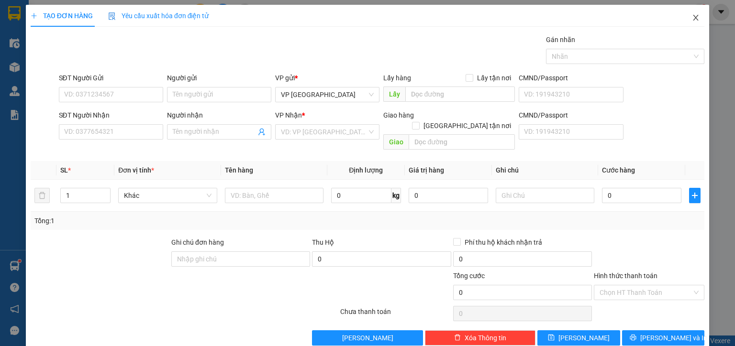
click at [692, 17] on icon "close" at bounding box center [696, 18] width 8 height 8
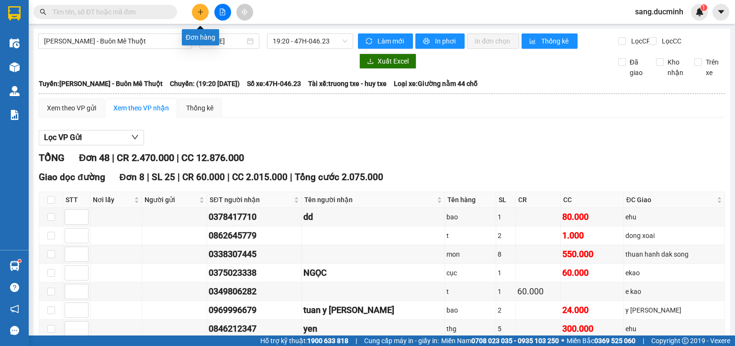
click at [199, 11] on icon "plus" at bounding box center [200, 12] width 7 height 7
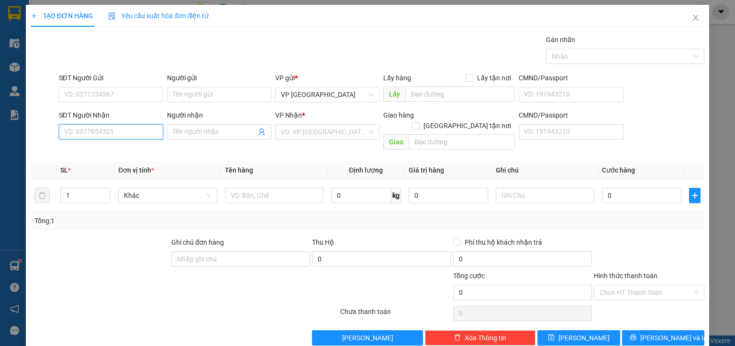
click at [147, 133] on input "SĐT Người Nhận" at bounding box center [111, 131] width 104 height 15
click at [113, 168] on div "0963448448 - thu" at bounding box center [111, 166] width 94 height 11
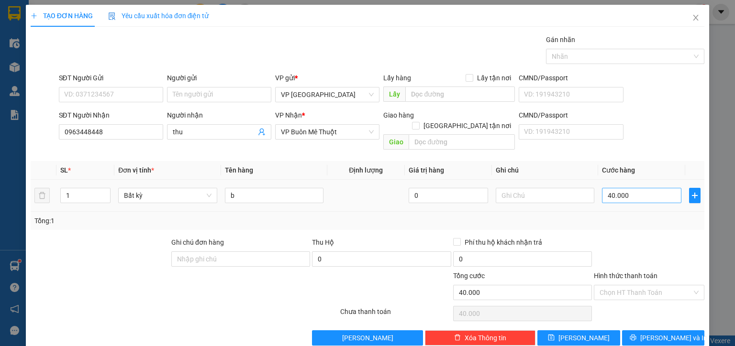
type input "b"
click at [645, 188] on input "40.000" at bounding box center [641, 195] width 79 height 15
type input "8"
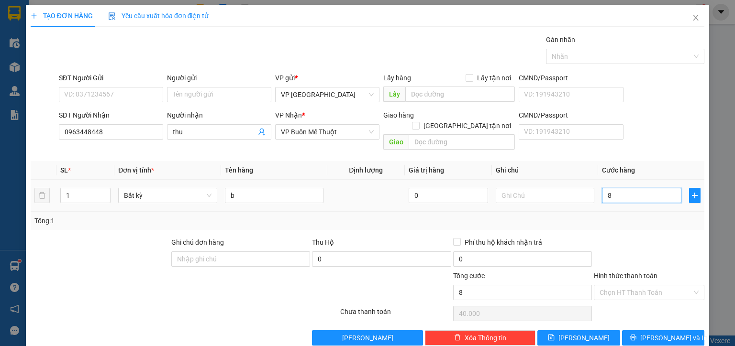
type input "8"
type input "80"
type input "80.000"
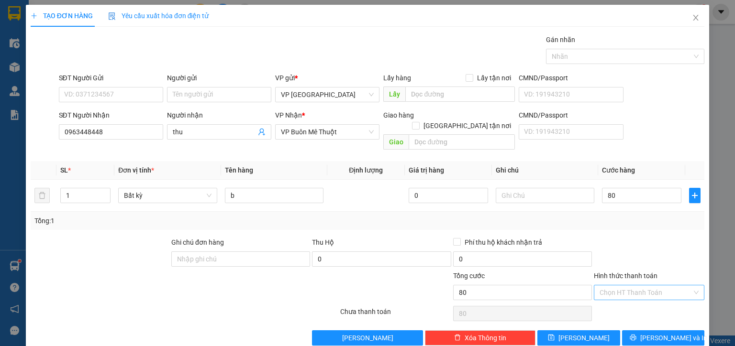
type input "80.000"
click at [659, 285] on input "Hình thức thanh toán" at bounding box center [645, 292] width 92 height 14
click at [630, 301] on div "Tại văn phòng" at bounding box center [643, 300] width 99 height 11
type input "0"
click at [660, 333] on span "[PERSON_NAME] và In" at bounding box center [673, 338] width 67 height 11
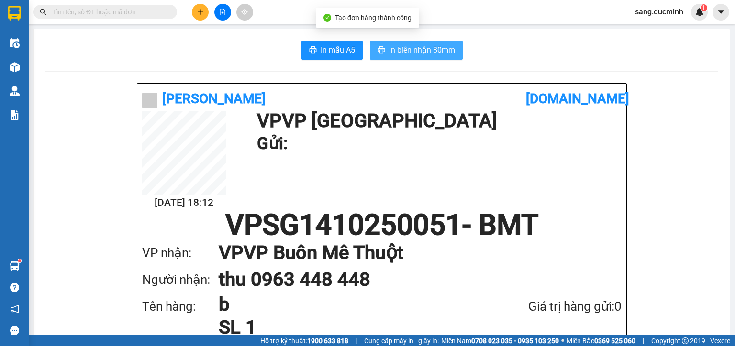
click at [432, 51] on span "In biên nhận 80mm" at bounding box center [422, 50] width 66 height 12
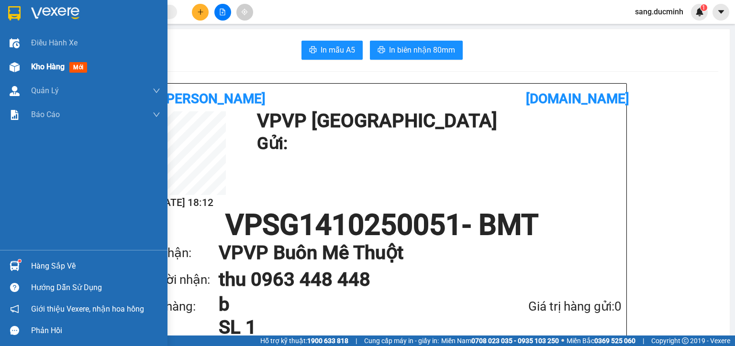
click at [26, 70] on div "Kho hàng mới" at bounding box center [83, 67] width 167 height 24
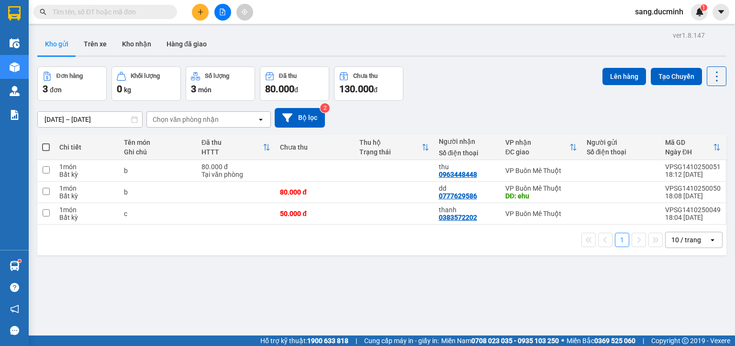
click at [45, 147] on span at bounding box center [46, 147] width 8 height 8
click at [46, 143] on input "checkbox" at bounding box center [46, 143] width 0 height 0
checkbox input "true"
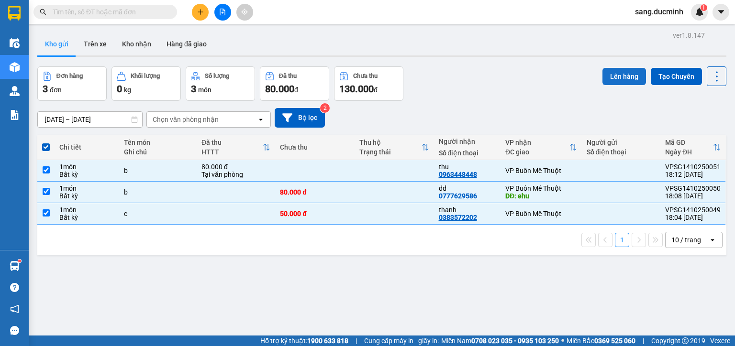
click at [628, 77] on button "Lên hàng" at bounding box center [624, 76] width 44 height 17
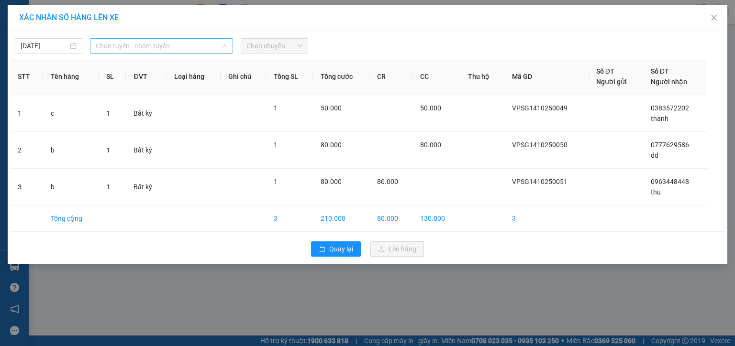
click at [199, 45] on span "Chọn tuyến - nhóm tuyến" at bounding box center [162, 46] width 132 height 14
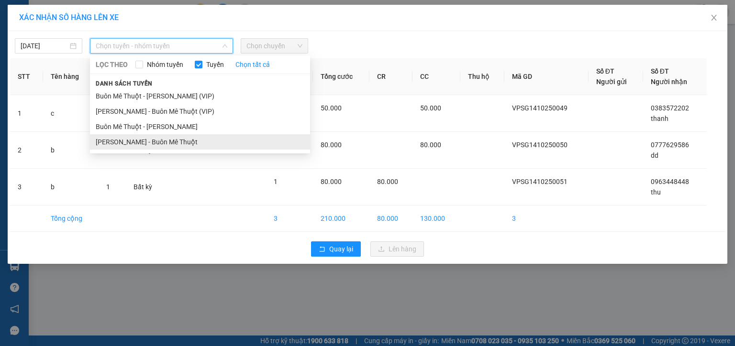
click at [168, 142] on li "[PERSON_NAME] - Buôn Mê Thuột" at bounding box center [200, 141] width 220 height 15
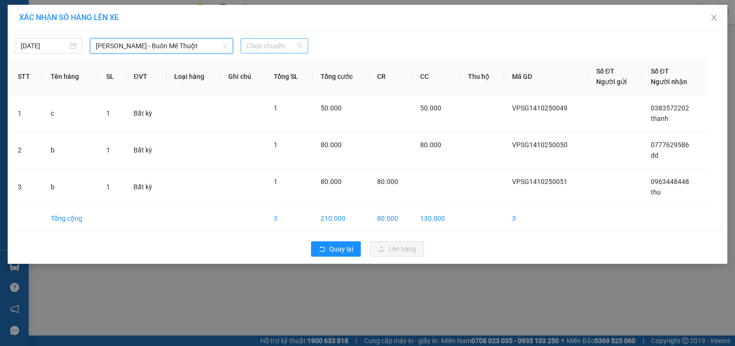
click at [265, 43] on span "Chọn chuyến" at bounding box center [274, 46] width 56 height 14
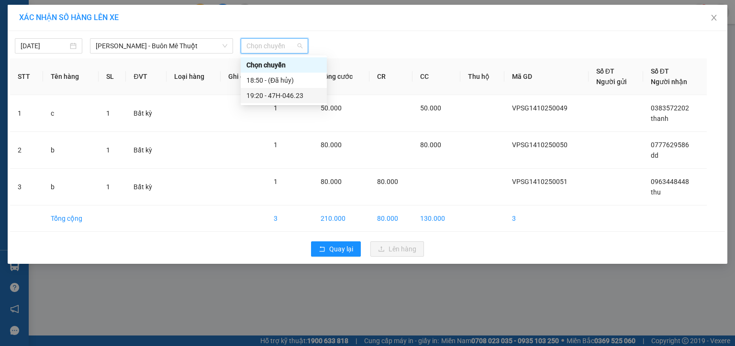
click at [286, 95] on div "19:20 - 47H-046.23" at bounding box center [283, 95] width 75 height 11
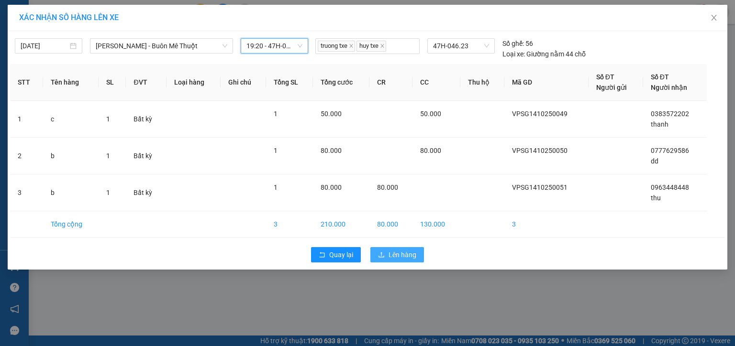
click at [414, 258] on span "Lên hàng" at bounding box center [402, 255] width 28 height 11
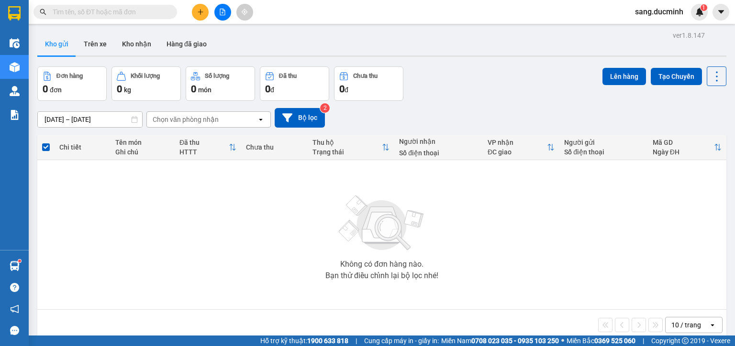
click at [224, 12] on icon "file-add" at bounding box center [222, 12] width 7 height 7
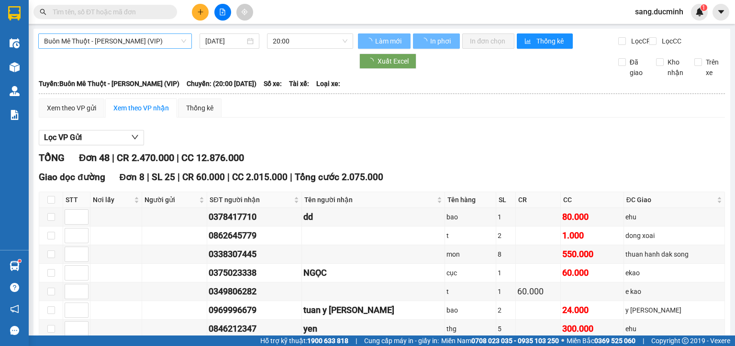
click at [151, 40] on span "Buôn Mê Thuột - [PERSON_NAME] (VIP)" at bounding box center [115, 41] width 142 height 14
click at [165, 44] on span "Buôn Mê Thuột - [PERSON_NAME] (VIP)" at bounding box center [115, 41] width 142 height 14
click at [165, 40] on span "Buôn Mê Thuột - [PERSON_NAME] (VIP)" at bounding box center [115, 41] width 142 height 14
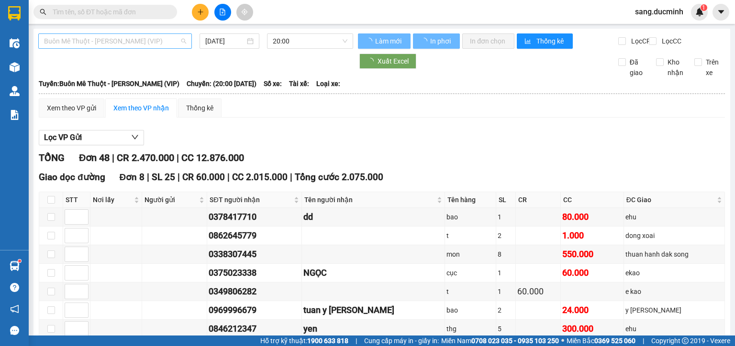
click at [165, 40] on span "Buôn Mê Thuột - [PERSON_NAME] (VIP)" at bounding box center [115, 41] width 142 height 14
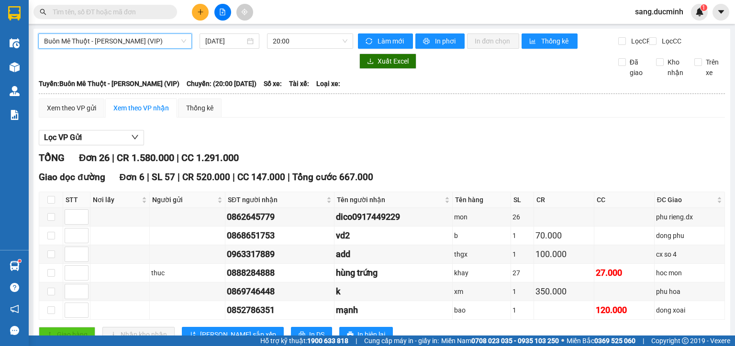
click at [176, 40] on span "Buôn Mê Thuột - [PERSON_NAME] (VIP)" at bounding box center [115, 41] width 142 height 14
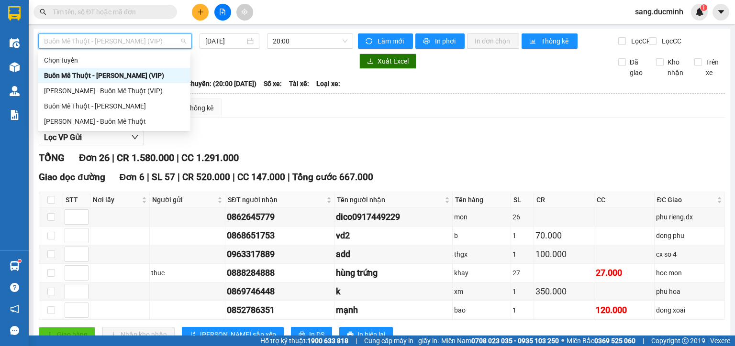
click at [132, 107] on div "Buôn Mê Thuột - [PERSON_NAME]" at bounding box center [114, 106] width 141 height 11
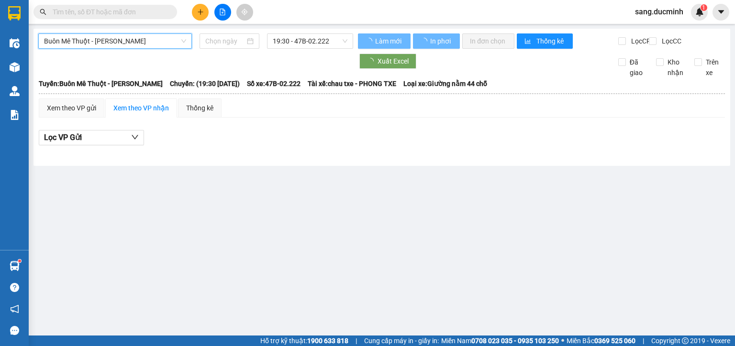
type input "[DATE]"
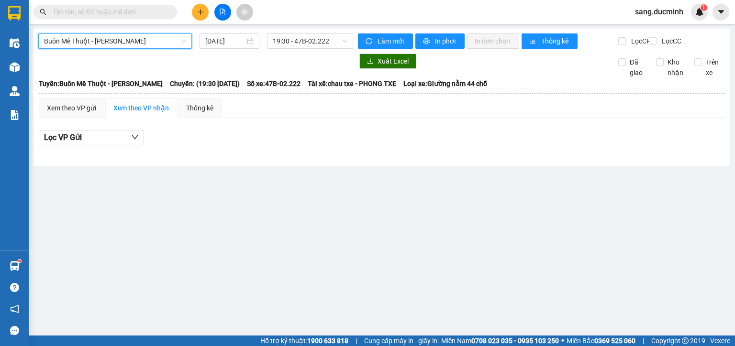
click at [163, 43] on span "Buôn Mê Thuột - [PERSON_NAME]" at bounding box center [115, 41] width 142 height 14
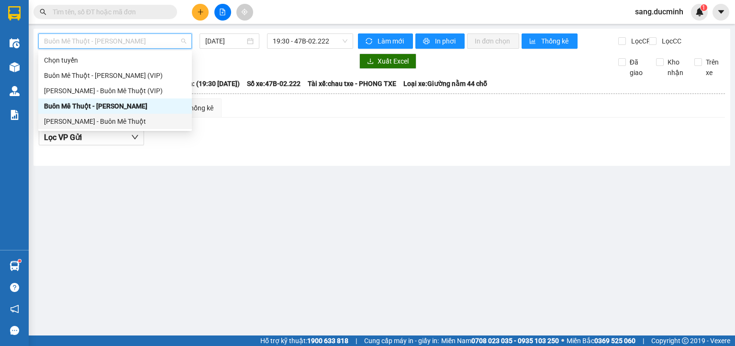
click at [128, 122] on div "[PERSON_NAME] - Buôn Mê Thuột" at bounding box center [115, 121] width 142 height 11
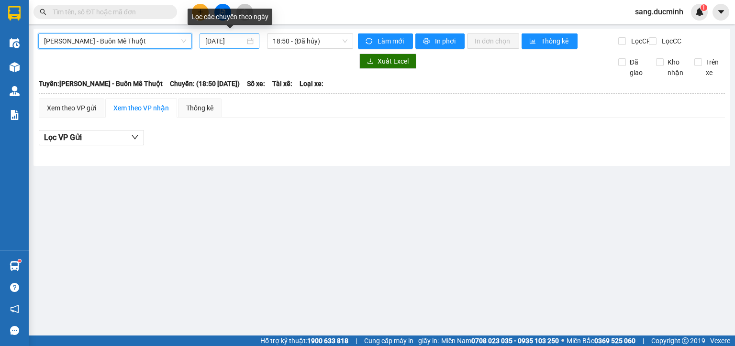
click at [233, 41] on input "[DATE]" at bounding box center [224, 41] width 39 height 11
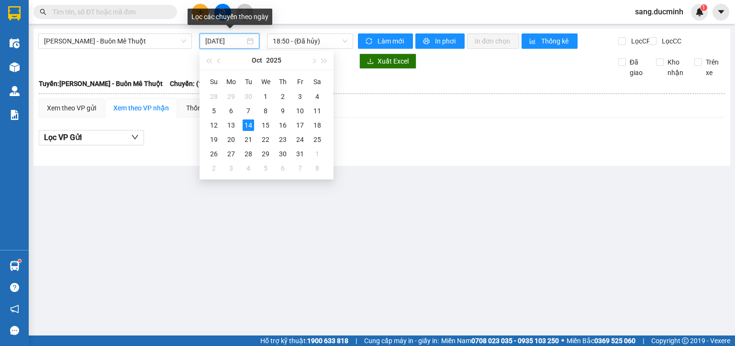
type input "[DATE]"
click at [340, 39] on span "18:50 - (Đã hủy)" at bounding box center [310, 41] width 75 height 14
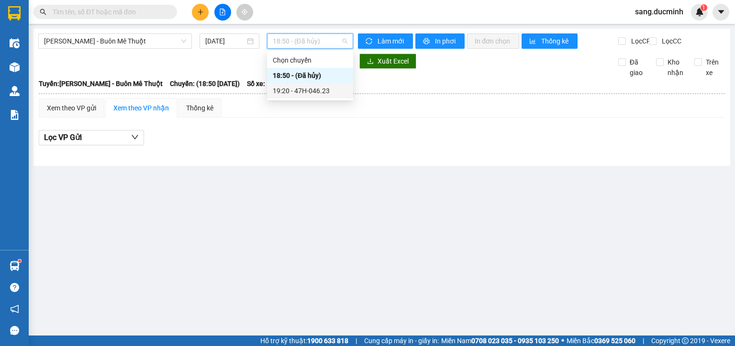
click at [317, 90] on div "19:20 - 47H-046.23" at bounding box center [310, 91] width 75 height 11
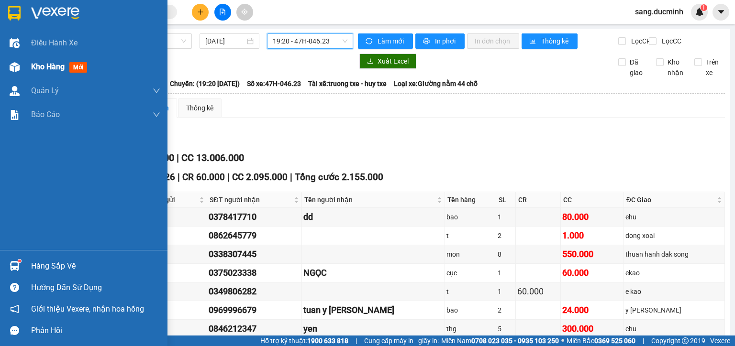
click at [32, 63] on span "Kho hàng" at bounding box center [47, 66] width 33 height 9
click at [52, 65] on span "Kho hàng" at bounding box center [47, 66] width 33 height 9
click at [15, 68] on img at bounding box center [15, 67] width 10 height 10
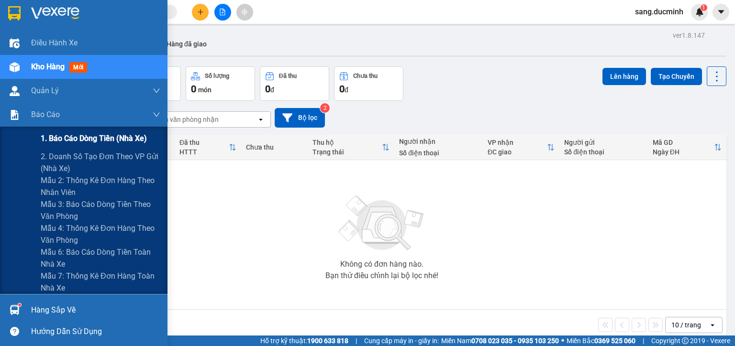
click at [91, 142] on span "1. Báo cáo dòng tiền (nhà xe)" at bounding box center [94, 138] width 106 height 12
